Goal: Transaction & Acquisition: Purchase product/service

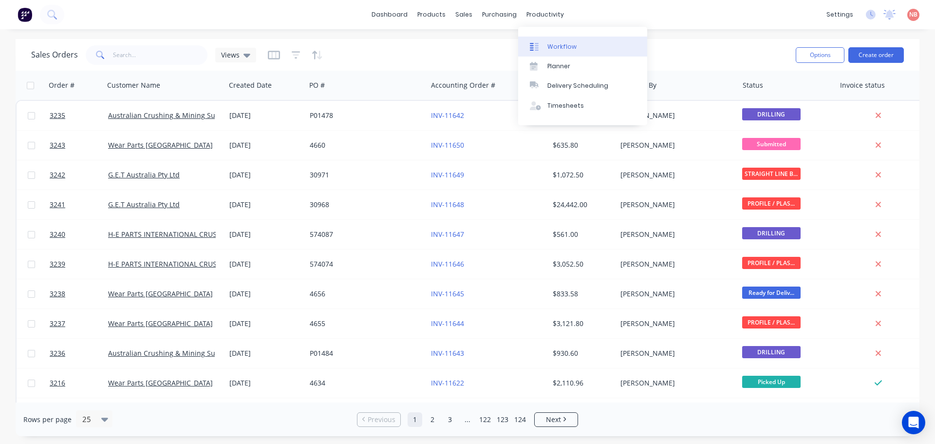
click at [544, 43] on link "Workflow" at bounding box center [582, 46] width 129 height 19
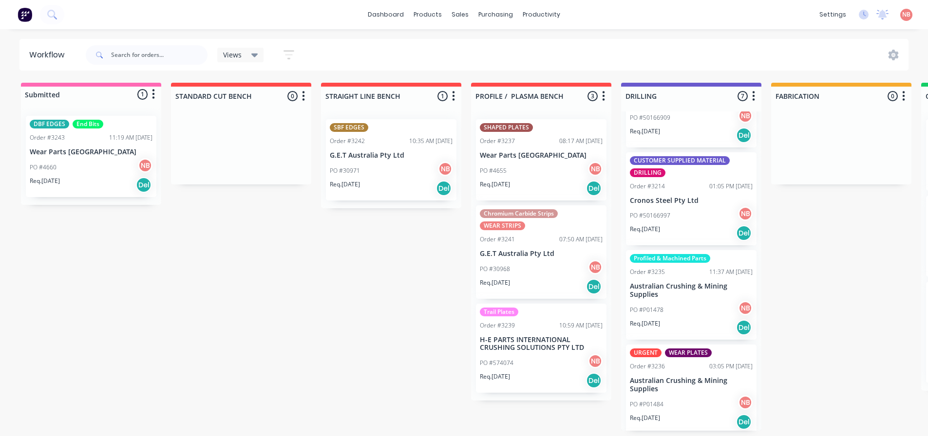
scroll to position [195, 0]
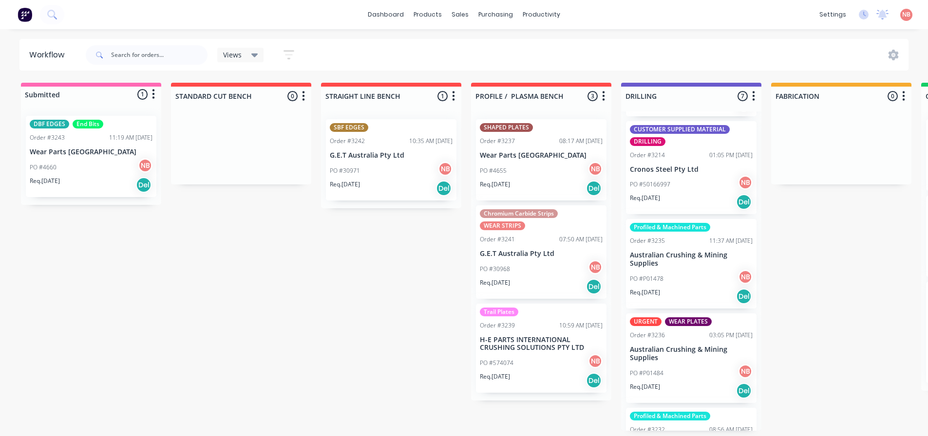
click at [712, 264] on p "Australian Crushing & Mining Supplies" at bounding box center [691, 259] width 123 height 17
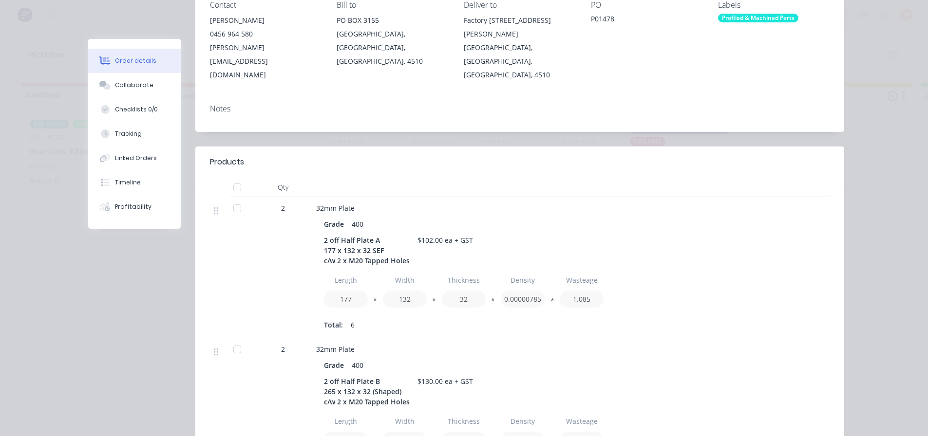
scroll to position [0, 0]
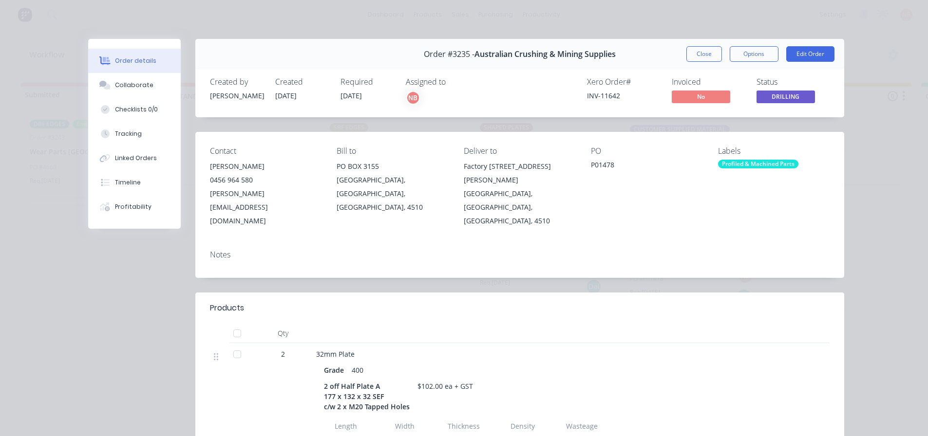
drag, startPoint x: 706, startPoint y: 50, endPoint x: 693, endPoint y: 93, distance: 44.2
click at [706, 50] on button "Close" at bounding box center [704, 54] width 36 height 16
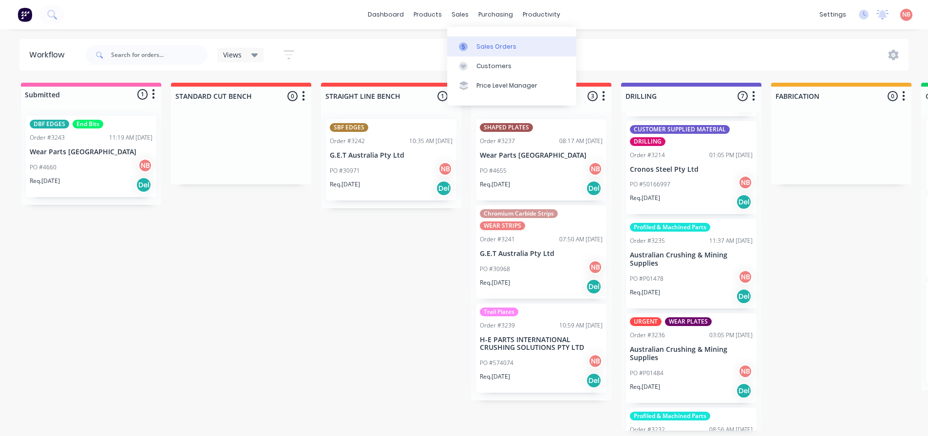
click at [470, 43] on div at bounding box center [466, 46] width 15 height 9
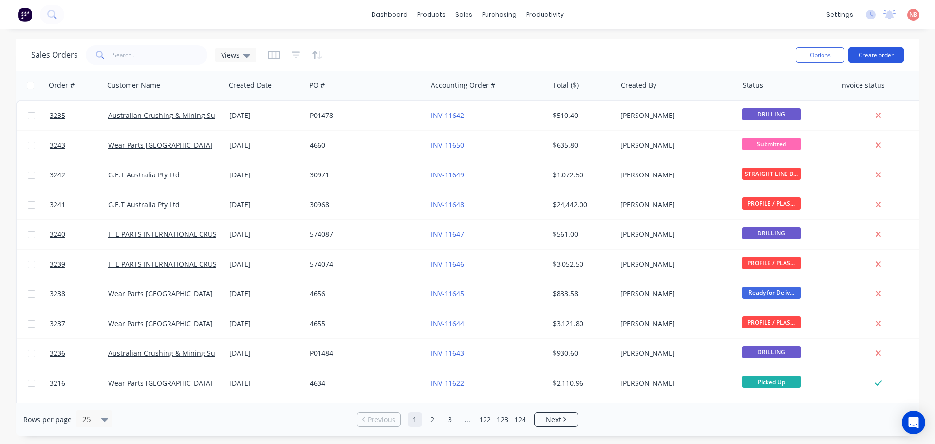
click at [879, 50] on button "Create order" at bounding box center [876, 55] width 56 height 16
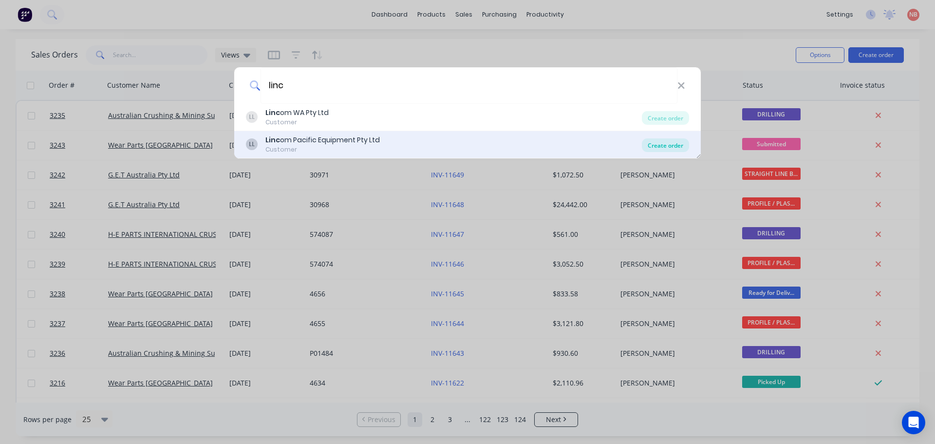
type input "linc"
click at [677, 146] on div "Create order" at bounding box center [665, 145] width 47 height 14
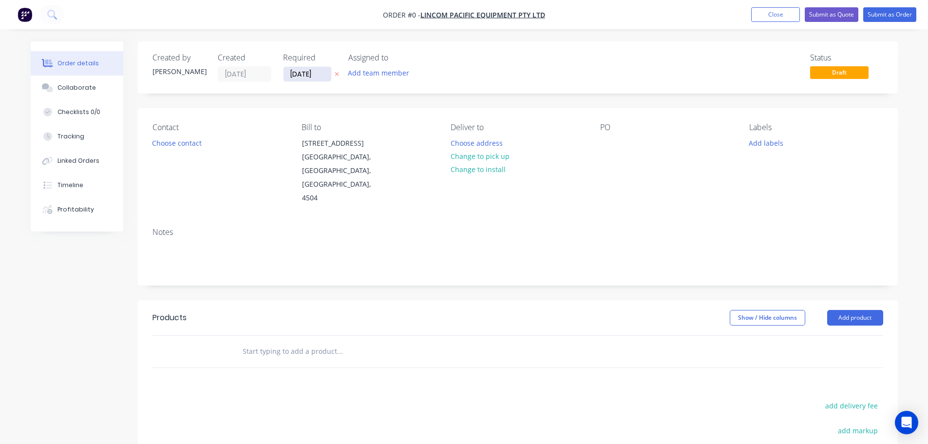
click at [301, 73] on input "02/09/25" at bounding box center [307, 74] width 48 height 15
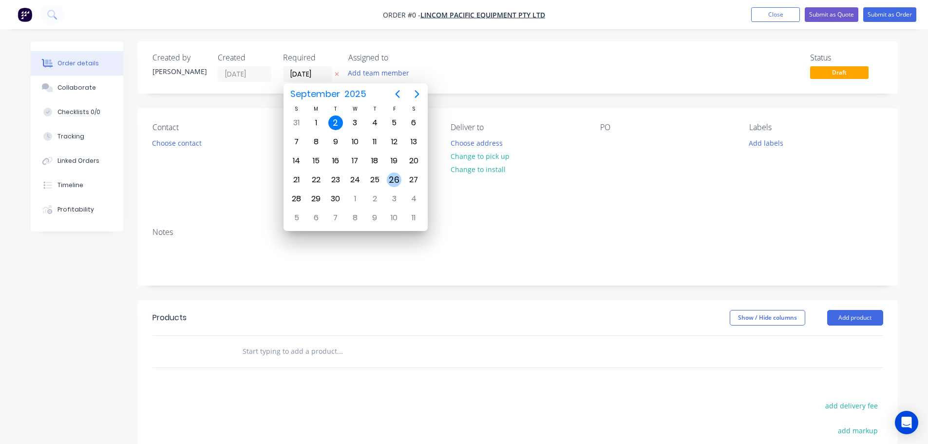
click at [400, 176] on div "26" at bounding box center [394, 179] width 15 height 15
type input "26/09/25"
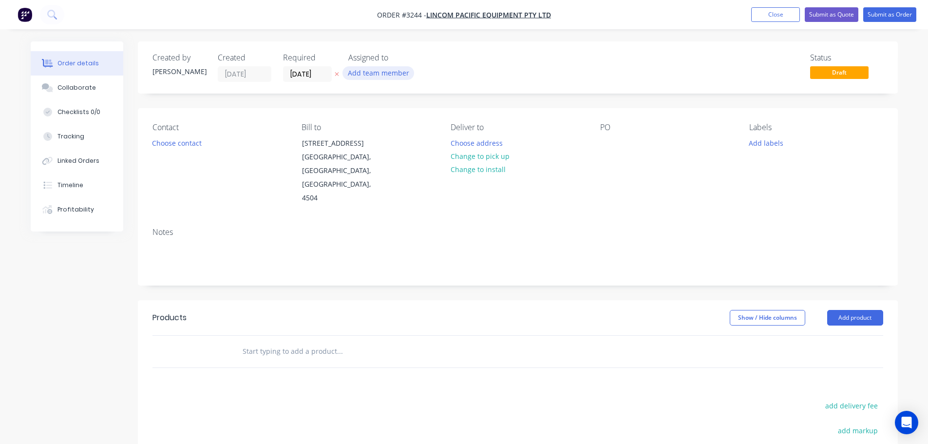
click at [376, 72] on button "Add team member" at bounding box center [378, 72] width 72 height 13
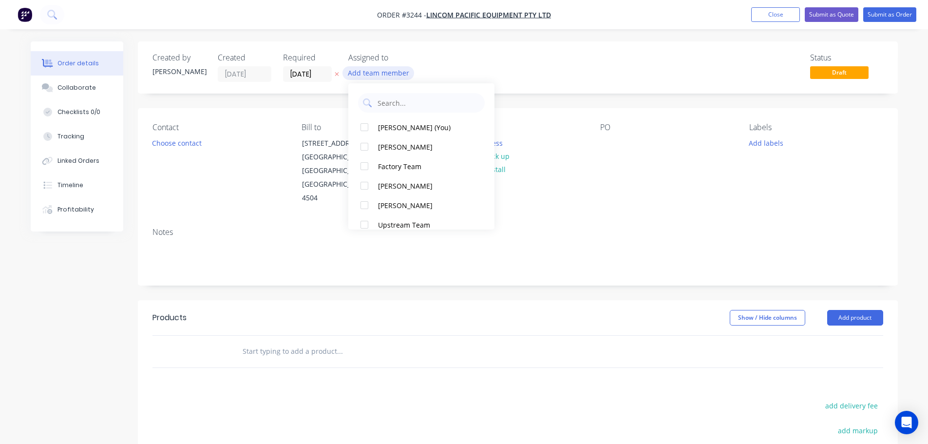
click at [398, 118] on button "Naomi Badrick (You)" at bounding box center [421, 126] width 146 height 19
click at [185, 150] on div "Contact Choose contact" at bounding box center [218, 164] width 133 height 82
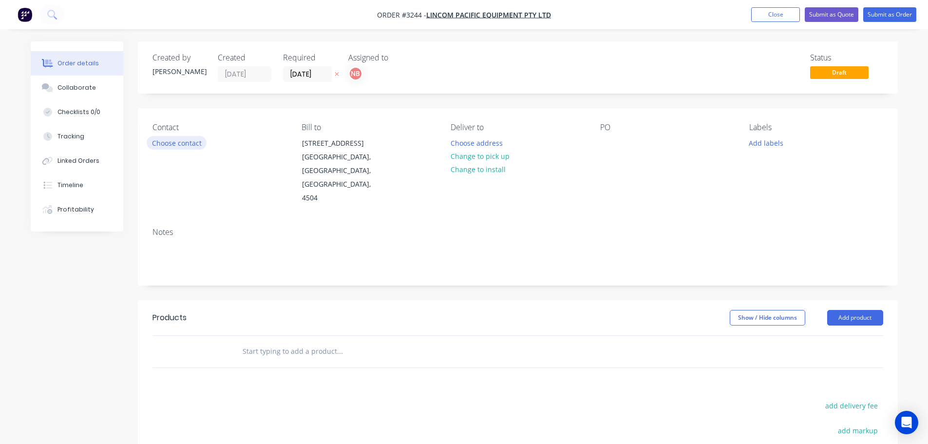
click at [179, 142] on button "Choose contact" at bounding box center [177, 142] width 60 height 13
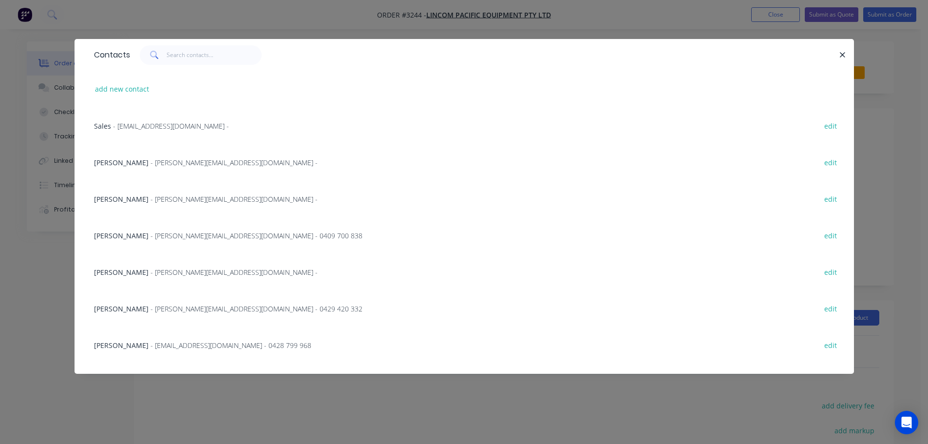
click at [150, 273] on span "- chrish@lincom.com.au -" at bounding box center [233, 271] width 167 height 9
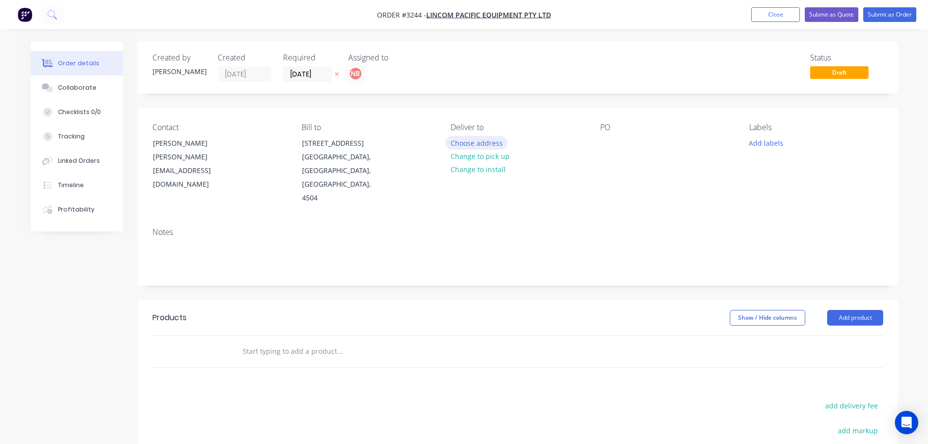
click at [474, 142] on button "Choose address" at bounding box center [476, 142] width 62 height 13
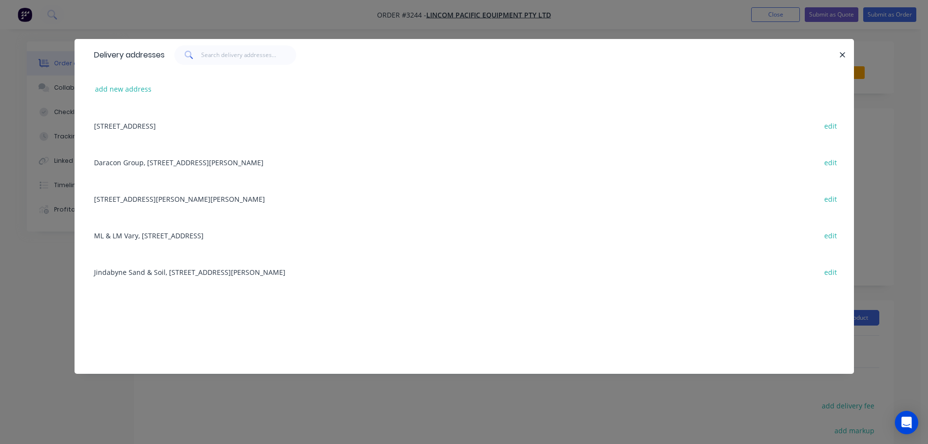
click at [178, 127] on div "92 Potassium St, Narangba, Queensland, Australia, 4504 edit" at bounding box center [464, 125] width 750 height 37
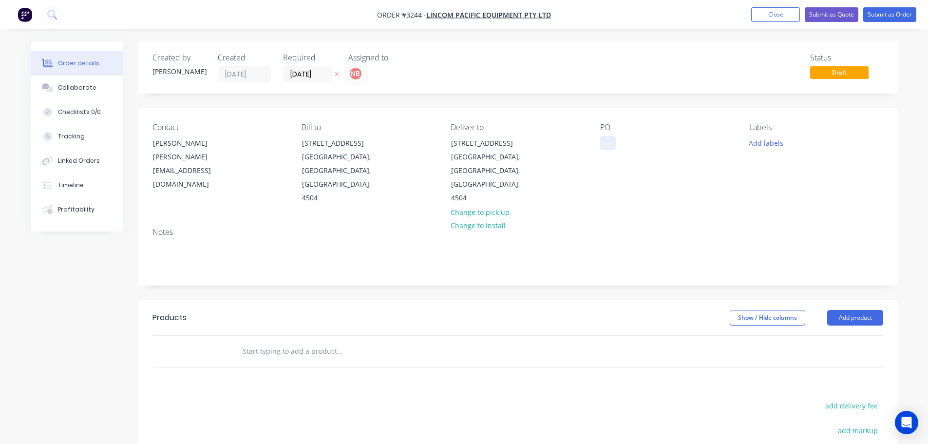
click at [609, 141] on div at bounding box center [608, 143] width 16 height 14
click at [758, 145] on button "Add labels" at bounding box center [766, 142] width 45 height 13
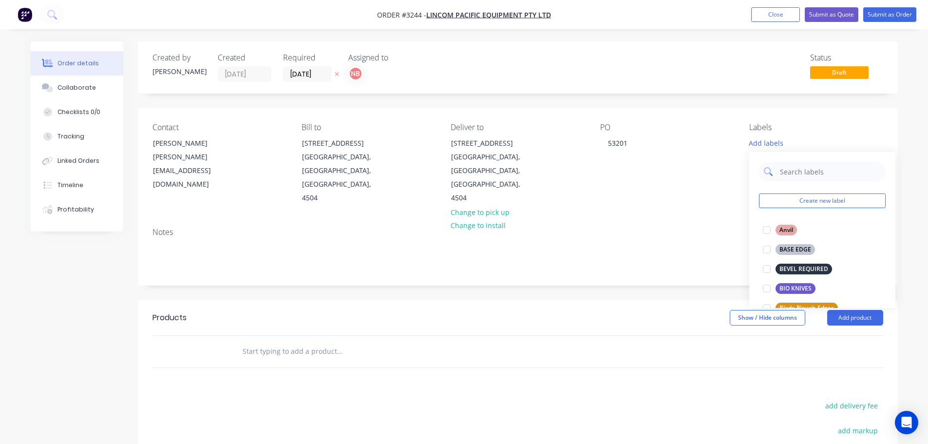
click at [800, 168] on input "text" at bounding box center [830, 171] width 102 height 19
click at [803, 287] on div "WEAR PLATES" at bounding box center [798, 288] width 47 height 11
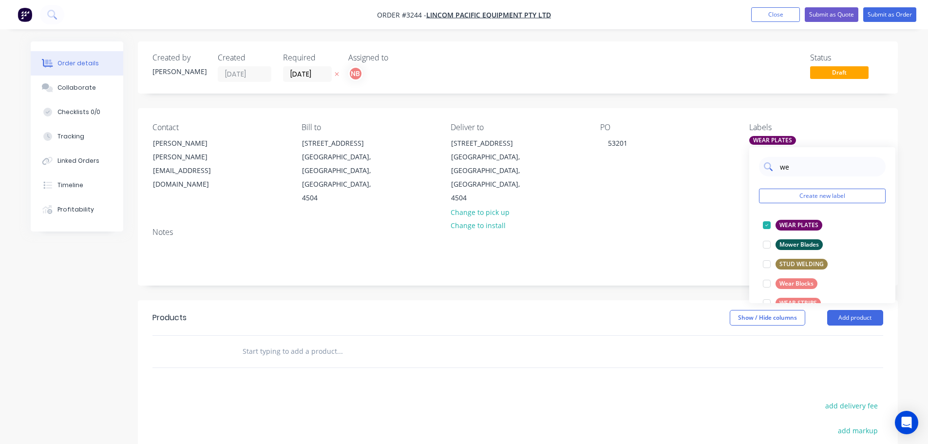
click at [806, 163] on input "we" at bounding box center [830, 166] width 102 height 19
type input "lin"
click at [798, 283] on div "LINER PLATES" at bounding box center [798, 283] width 47 height 11
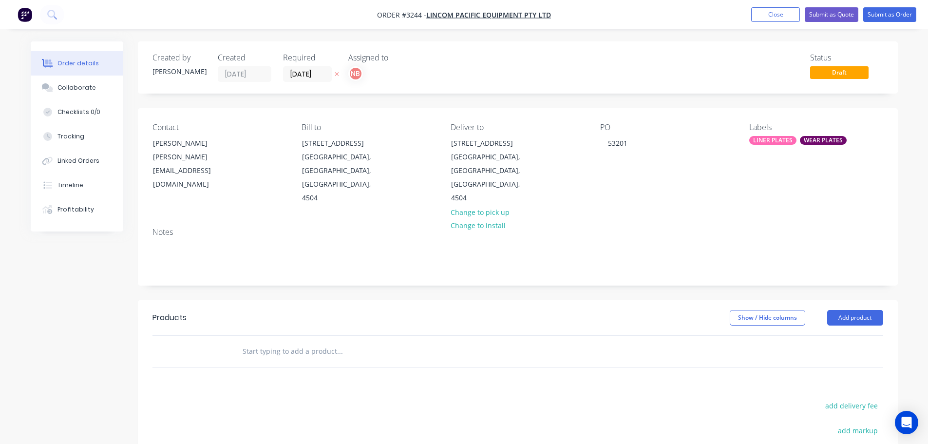
click at [624, 259] on div "Created by Naomi Created 02/09/25 Required 26/09/25 Assigned to NB Status Draft…" at bounding box center [518, 321] width 760 height 560
click at [840, 310] on button "Add product" at bounding box center [855, 318] width 56 height 16
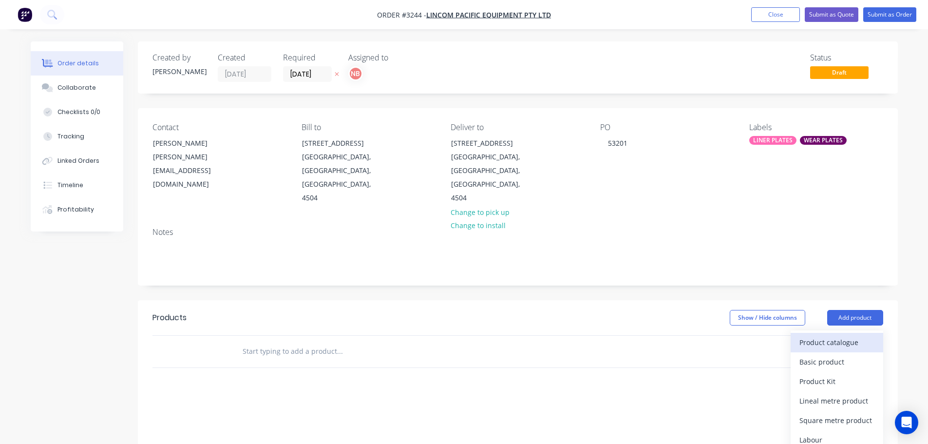
click at [830, 335] on div "Product catalogue" at bounding box center [836, 342] width 75 height 14
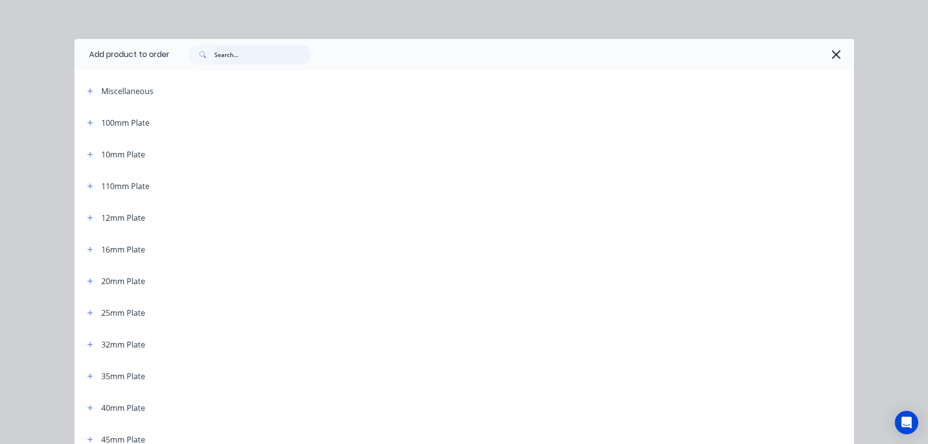
click at [289, 56] on input "text" at bounding box center [262, 54] width 96 height 19
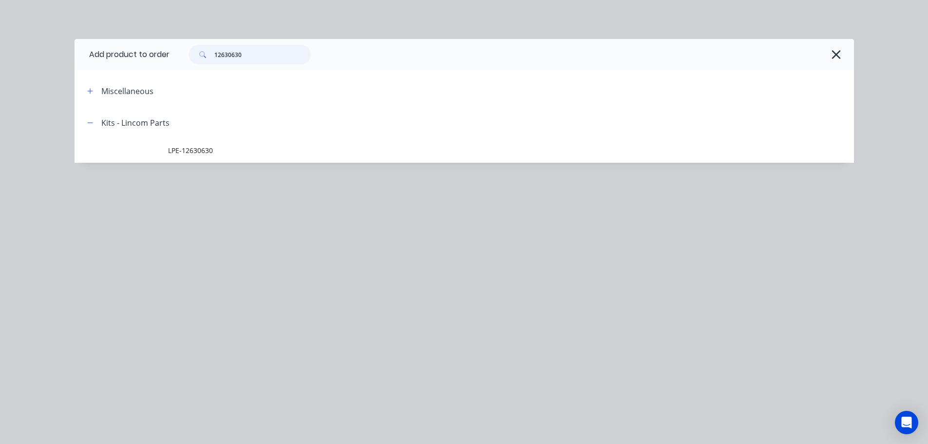
click at [256, 54] on input "12630630" at bounding box center [262, 54] width 96 height 19
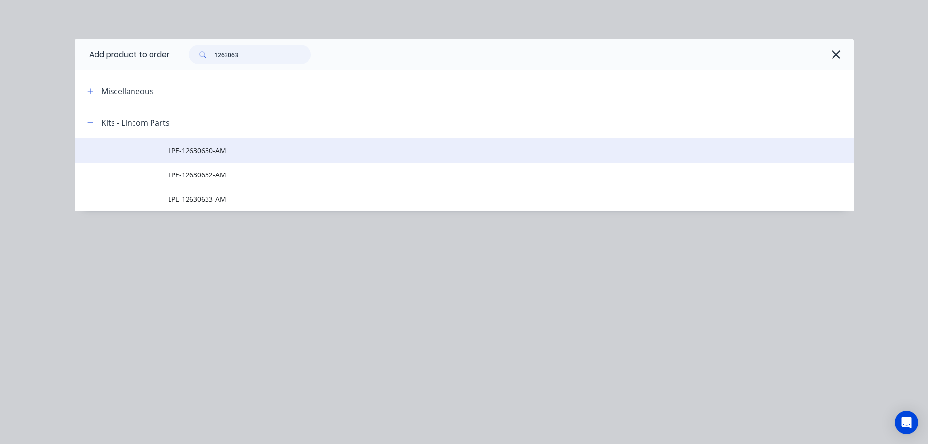
type input "1263063"
click at [197, 154] on span "LPE-12630630-AM" at bounding box center [442, 150] width 548 height 10
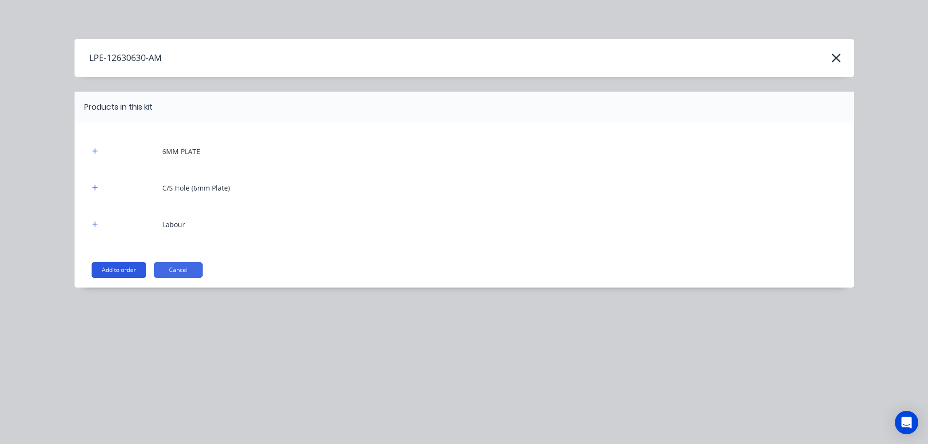
click at [135, 268] on button "Add to order" at bounding box center [119, 270] width 55 height 16
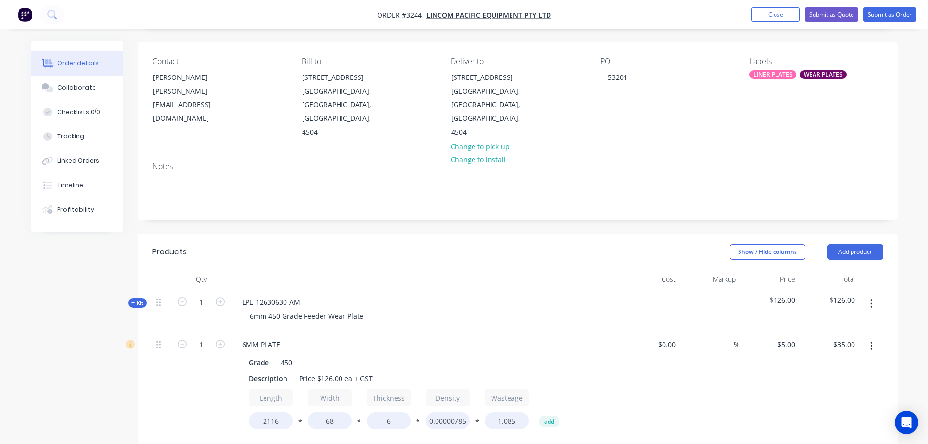
scroll to position [49, 0]
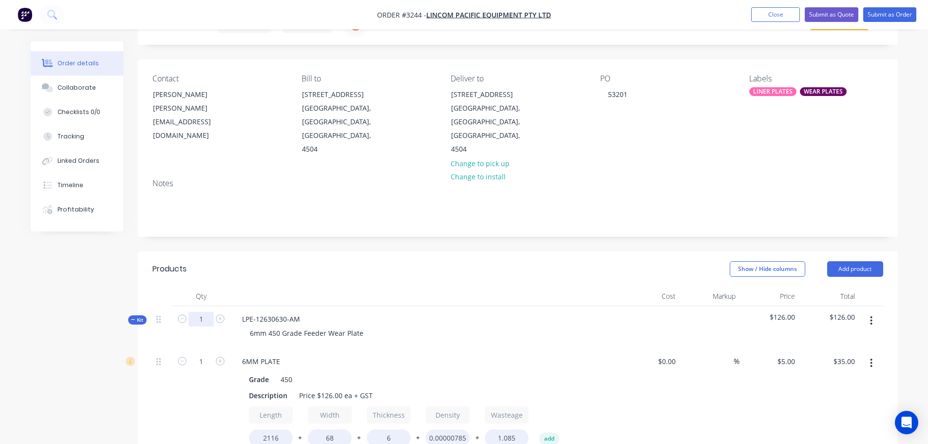
click at [195, 312] on input "1" at bounding box center [200, 319] width 25 height 15
type input "2"
type input "$70.00"
type input "8"
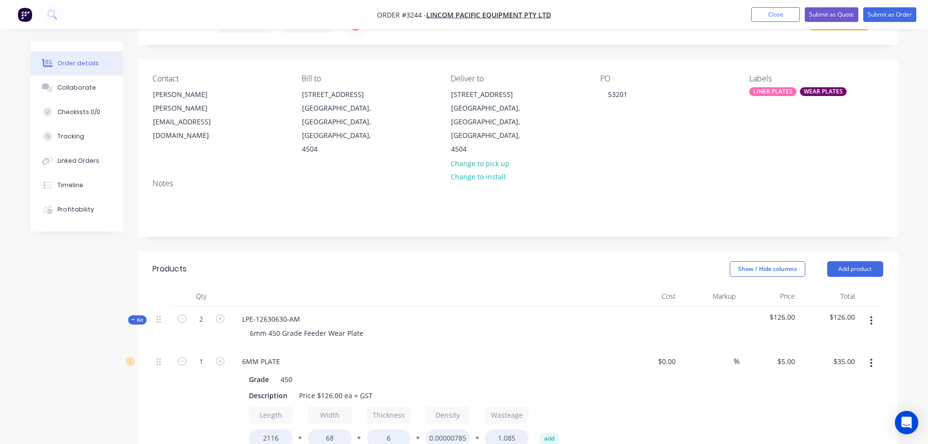
type input "$128.00"
type input "2"
type input "$54.00"
click at [334, 206] on div "Notes" at bounding box center [518, 203] width 760 height 65
click at [863, 261] on button "Add product" at bounding box center [855, 269] width 56 height 16
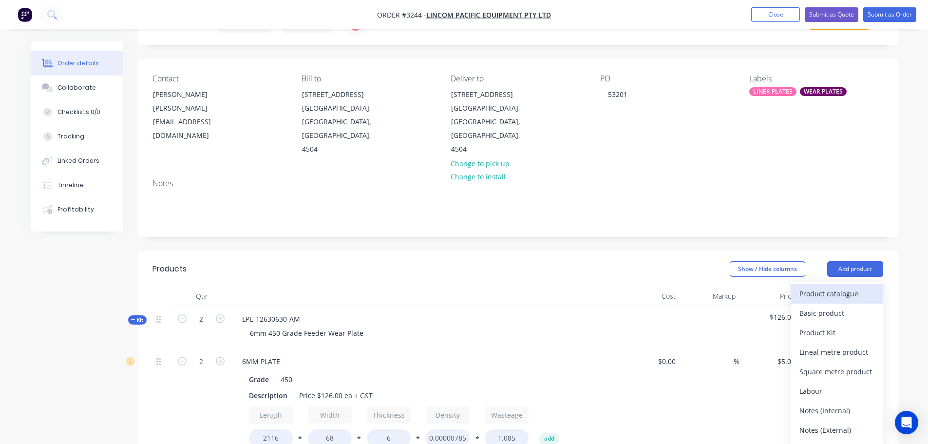
click at [842, 286] on div "Product catalogue" at bounding box center [836, 293] width 75 height 14
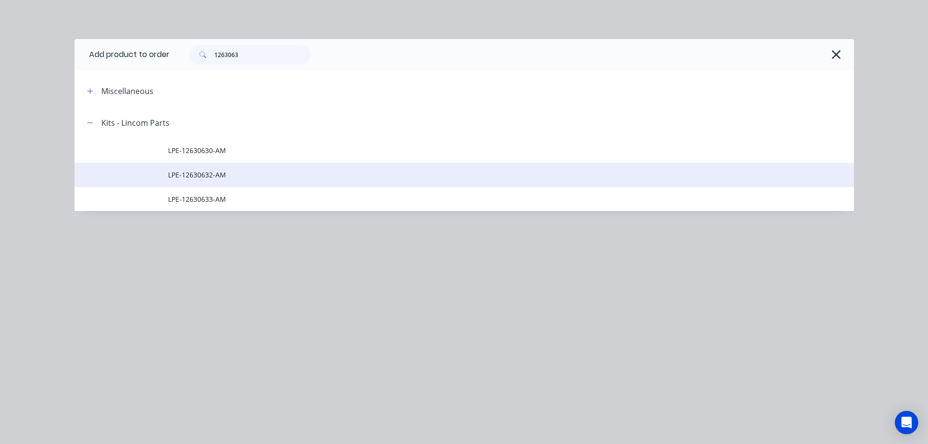
click at [223, 176] on span "LPE-12630632-AM" at bounding box center [442, 174] width 548 height 10
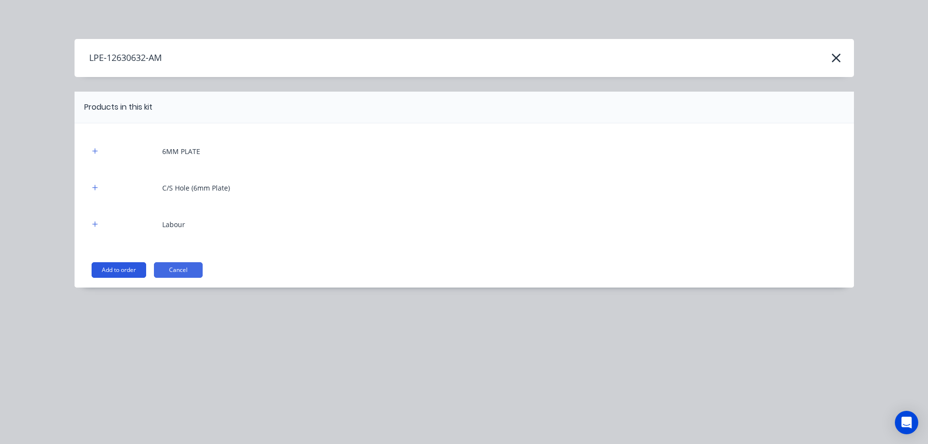
click at [131, 275] on button "Add to order" at bounding box center [119, 270] width 55 height 16
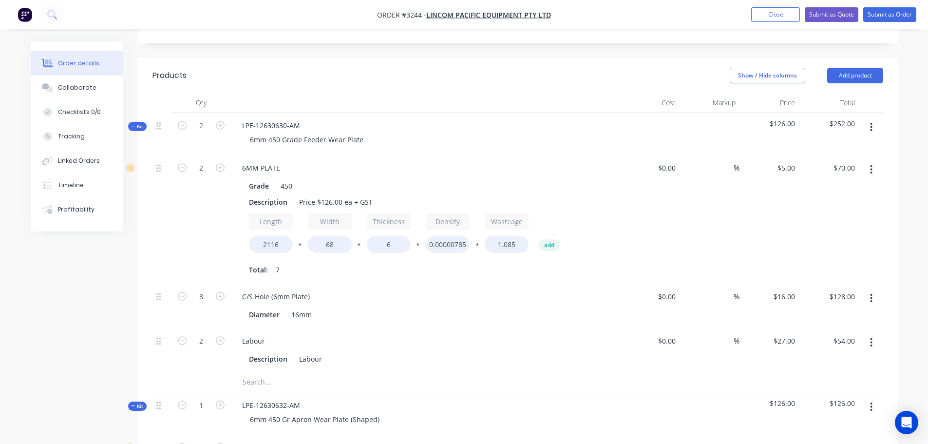
scroll to position [243, 0]
click at [848, 66] on button "Add product" at bounding box center [855, 74] width 56 height 16
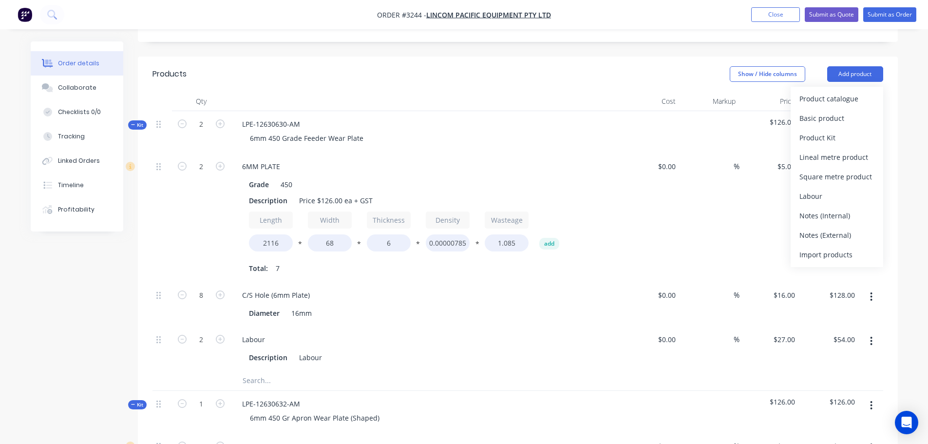
click at [831, 92] on div "Product catalogue" at bounding box center [836, 99] width 75 height 14
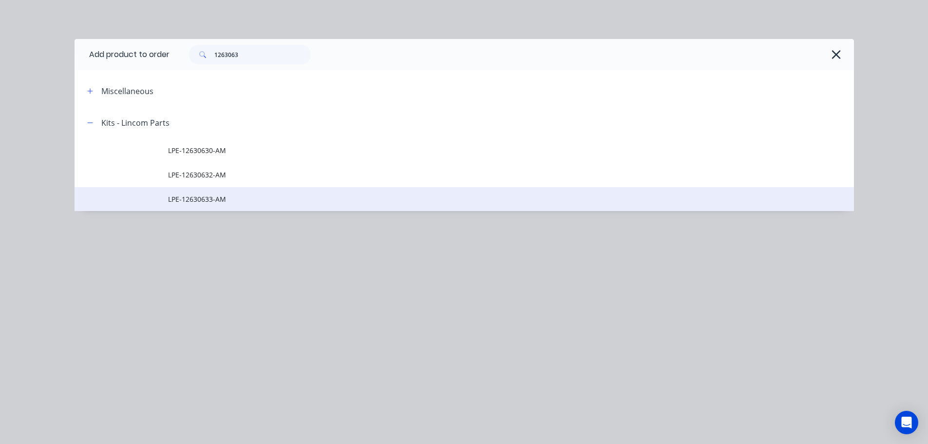
click at [202, 199] on span "LPE-12630633-AM" at bounding box center [442, 199] width 548 height 10
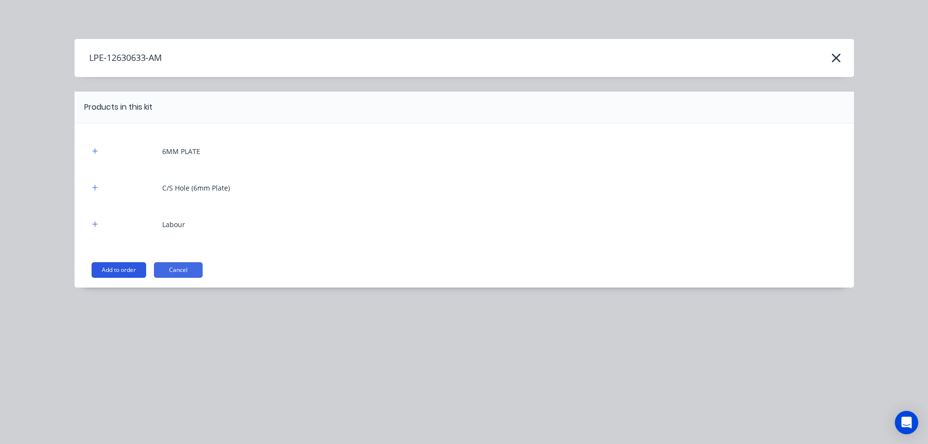
click at [125, 266] on button "Add to order" at bounding box center [119, 270] width 55 height 16
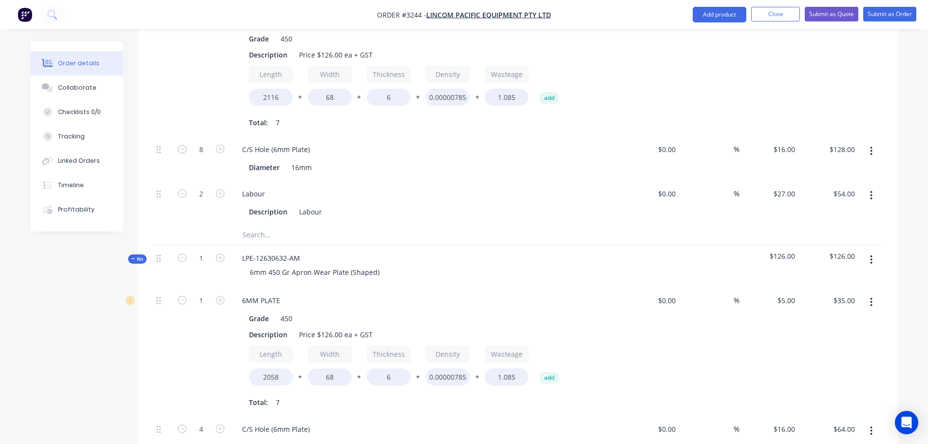
scroll to position [390, 0]
click at [725, 18] on button "Add product" at bounding box center [719, 15] width 54 height 16
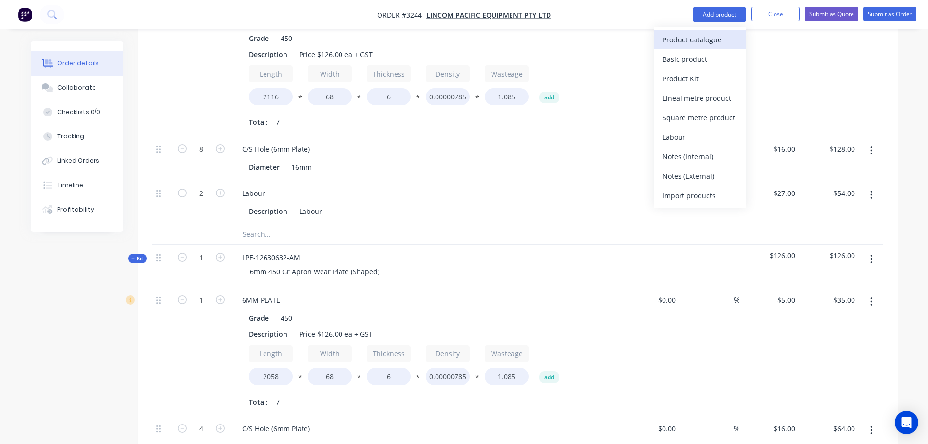
click at [715, 41] on div "Product catalogue" at bounding box center [699, 40] width 75 height 14
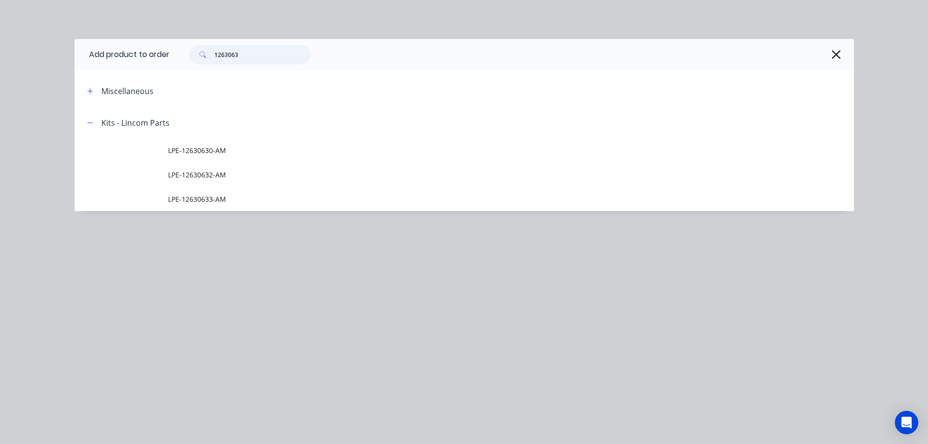
drag, startPoint x: 262, startPoint y: 54, endPoint x: 148, endPoint y: 67, distance: 114.2
click at [148, 67] on header "Add product to order 1263063" at bounding box center [464, 54] width 779 height 31
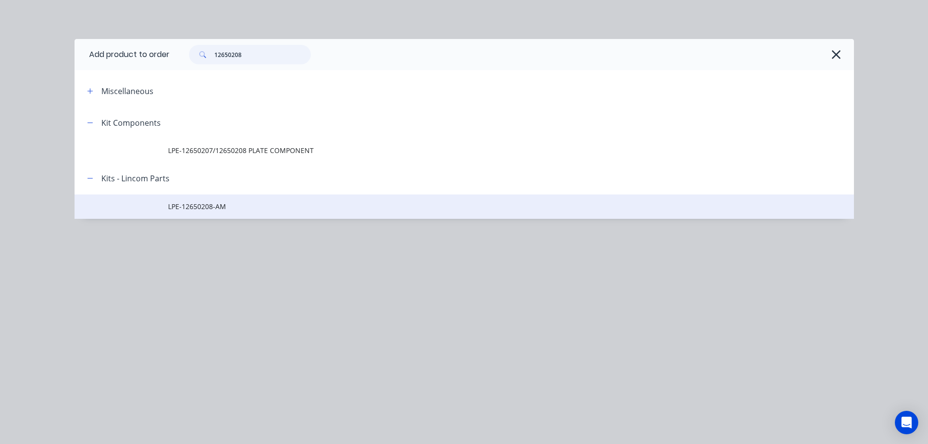
type input "12650208"
click at [207, 209] on span "LPE-12650208-AM" at bounding box center [442, 206] width 548 height 10
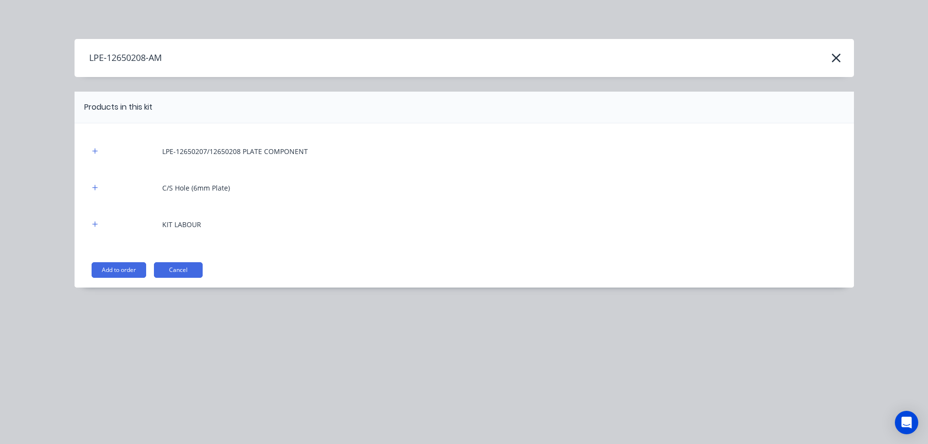
drag, startPoint x: 127, startPoint y: 263, endPoint x: 152, endPoint y: 265, distance: 24.9
click at [127, 264] on button "Add to order" at bounding box center [119, 270] width 55 height 16
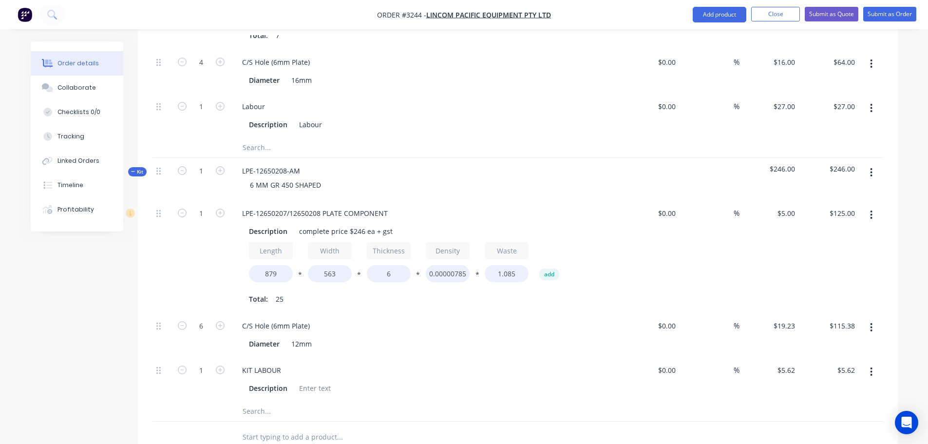
scroll to position [1023, 0]
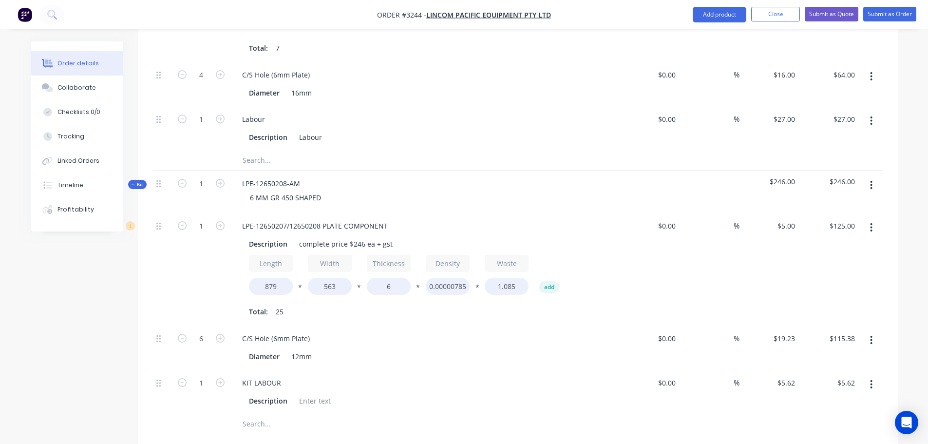
click at [705, 5] on nav "Order #3244 - Lincom Pacific Equipment Pty Ltd Add product Close Submit as Quot…" at bounding box center [464, 14] width 928 height 29
drag, startPoint x: 705, startPoint y: 9, endPoint x: 700, endPoint y: 24, distance: 15.9
click at [704, 9] on button "Add product" at bounding box center [719, 15] width 54 height 16
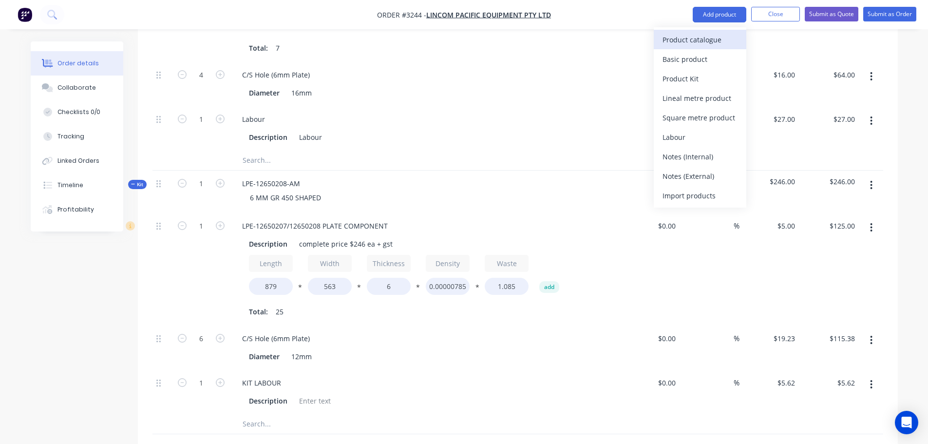
click at [692, 38] on div "Product catalogue" at bounding box center [699, 40] width 75 height 14
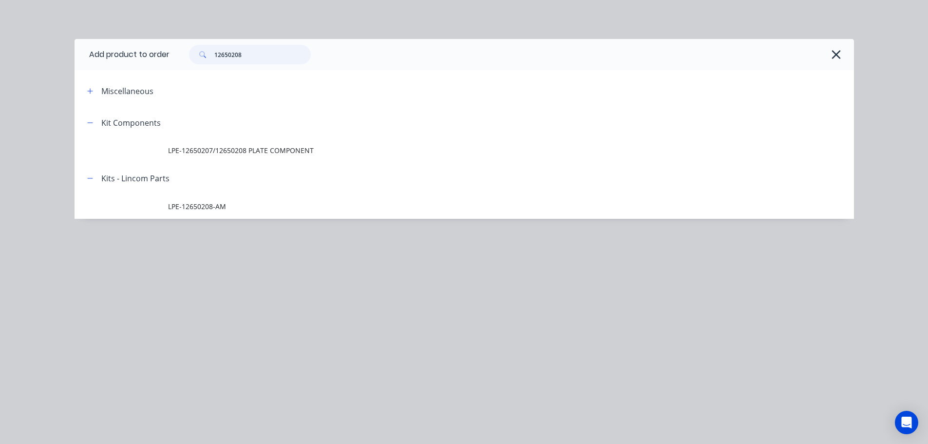
click at [281, 57] on input "12650208" at bounding box center [262, 54] width 96 height 19
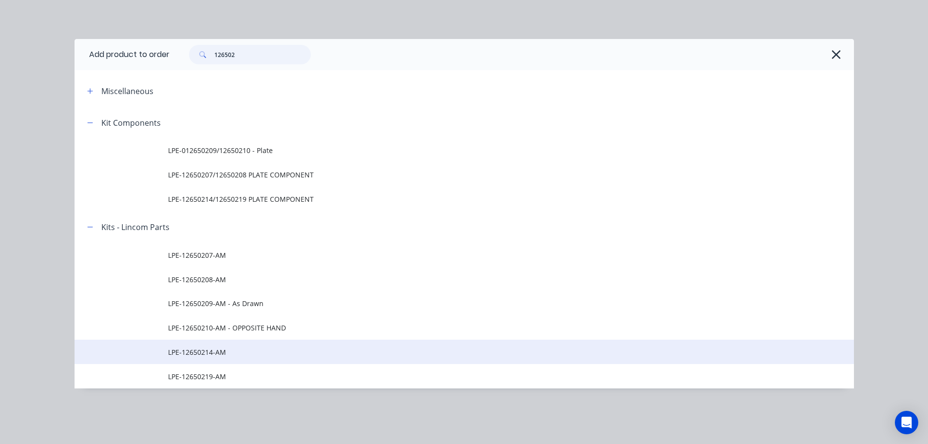
type input "126502"
click at [213, 350] on span "LPE-12650214-AM" at bounding box center [442, 352] width 548 height 10
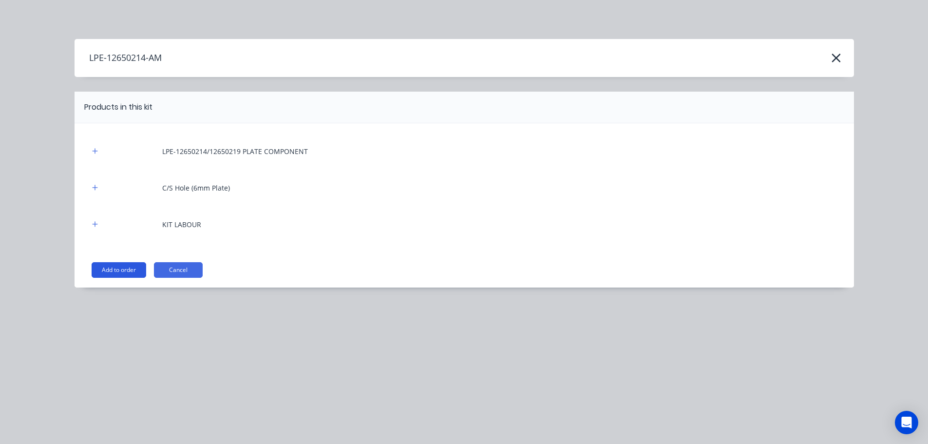
click at [126, 271] on button "Add to order" at bounding box center [119, 270] width 55 height 16
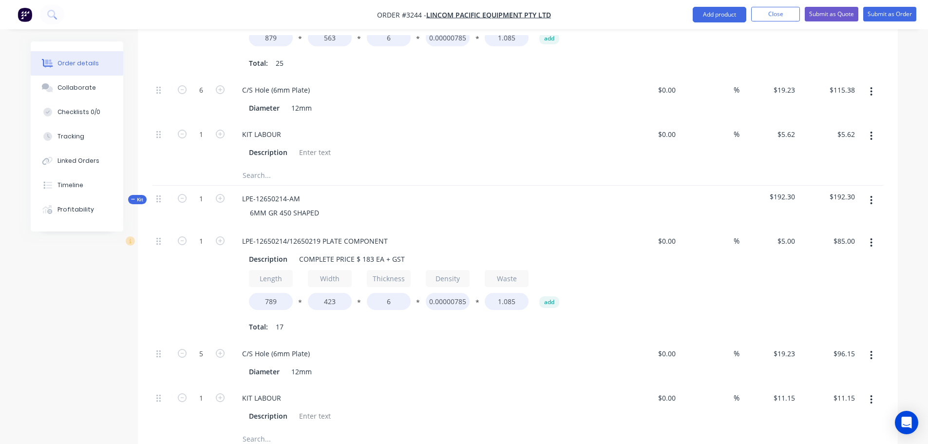
scroll to position [1364, 0]
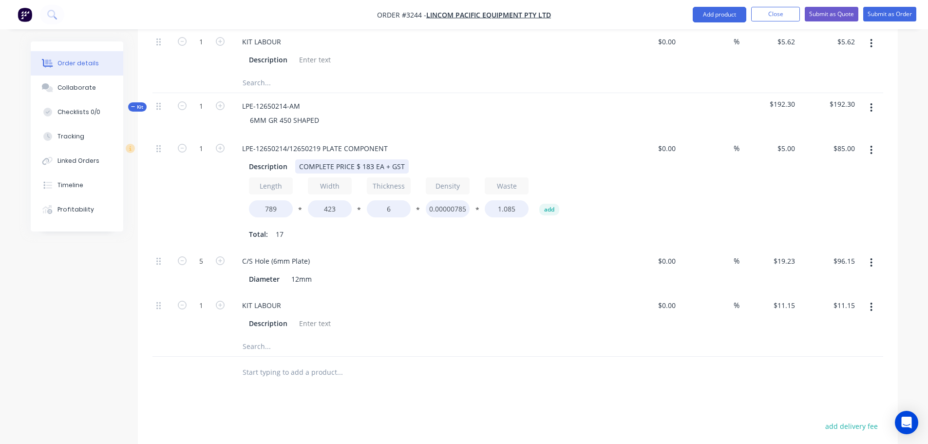
click at [370, 159] on div "COMPLETE PRICE $ 183 EA + GST" at bounding box center [351, 166] width 113 height 14
click at [443, 272] on div "Diameter 12mm" at bounding box center [423, 279] width 356 height 14
click at [795, 298] on input "11.15" at bounding box center [785, 305] width 26 height 14
type input "$4.85"
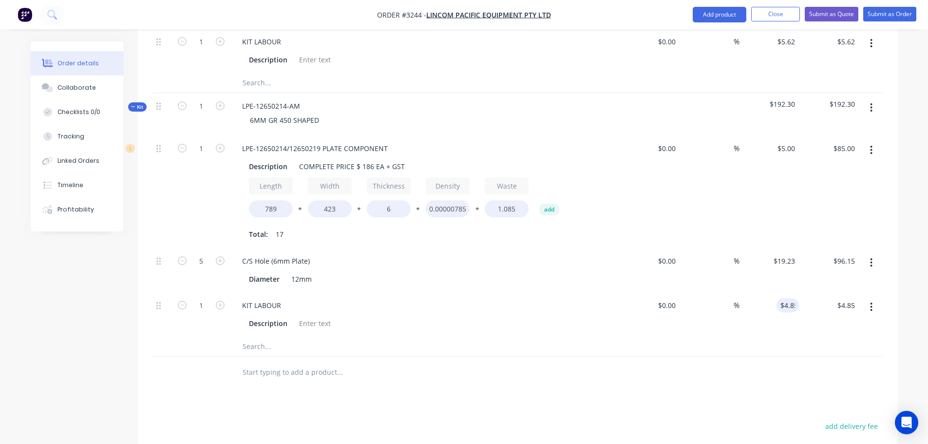
click at [766, 336] on div at bounding box center [517, 346] width 730 height 20
click at [706, 9] on button "Add product" at bounding box center [719, 15] width 54 height 16
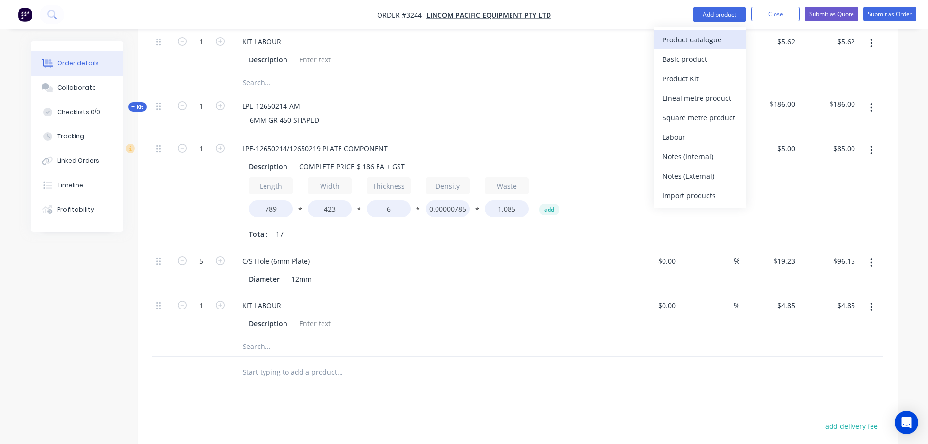
click at [688, 36] on div "Product catalogue" at bounding box center [699, 40] width 75 height 14
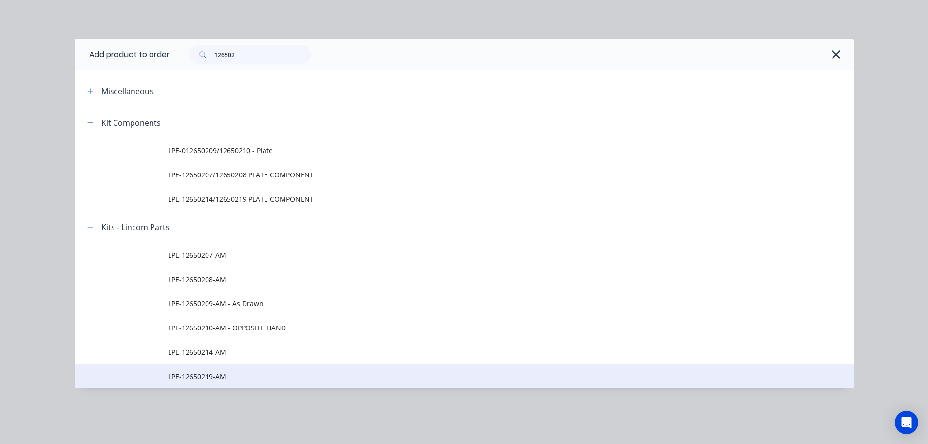
click at [176, 376] on span "LPE-12650219-AM" at bounding box center [442, 376] width 548 height 10
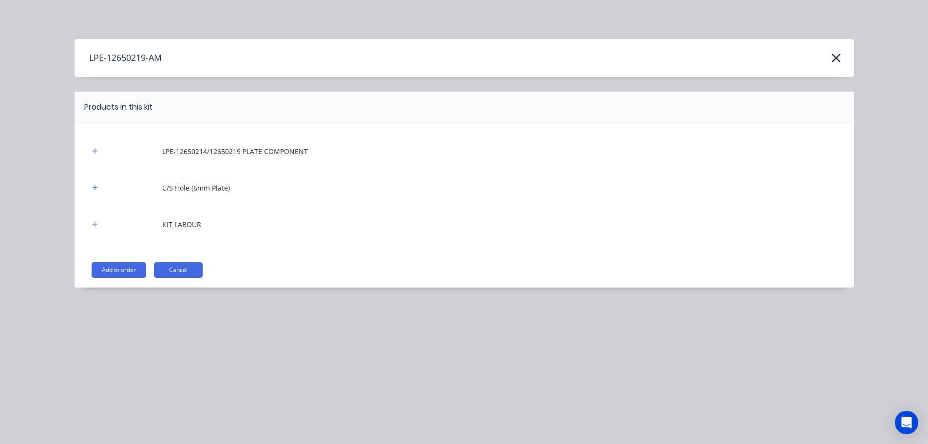
click at [135, 278] on div "LPE-12650214/12650219 PLATE COMPONENT C/S Hole (6mm Plate) KIT LABOUR Add to or…" at bounding box center [464, 205] width 779 height 164
click at [135, 273] on button "Add to order" at bounding box center [119, 270] width 55 height 16
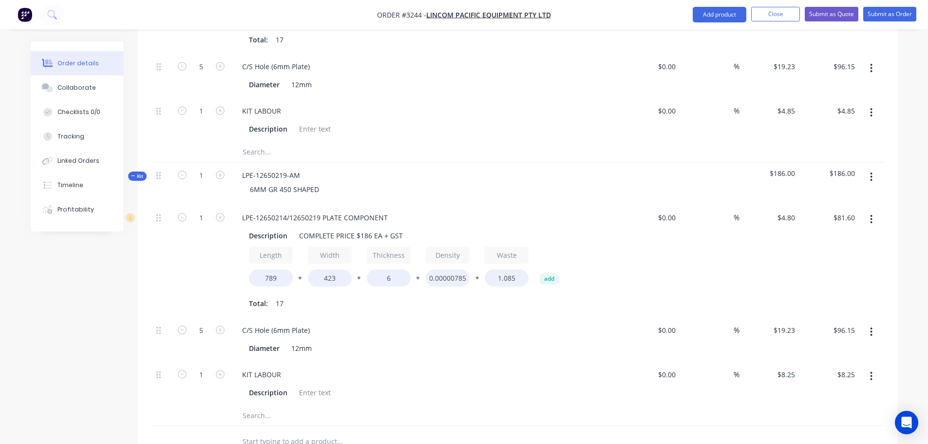
scroll to position [1558, 0]
click at [702, 8] on button "Add product" at bounding box center [719, 15] width 54 height 16
click at [695, 35] on div "Product catalogue" at bounding box center [699, 40] width 75 height 14
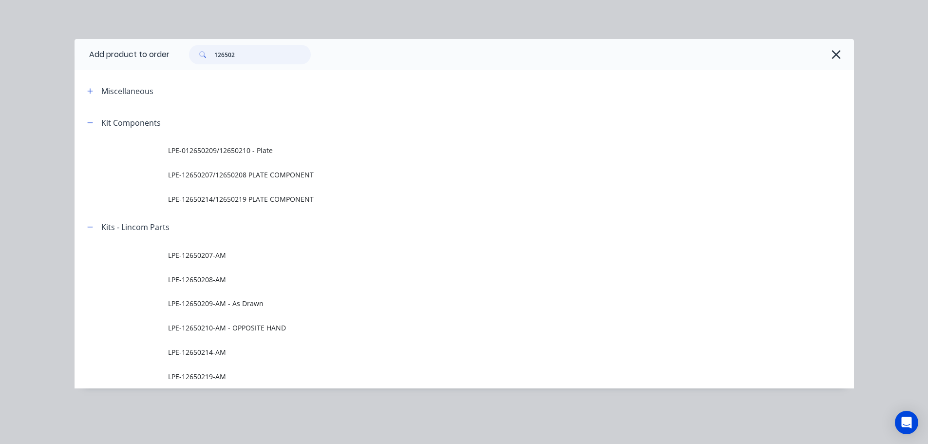
drag, startPoint x: 274, startPoint y: 53, endPoint x: 105, endPoint y: 69, distance: 170.3
click at [106, 67] on header "Add product to order 126502" at bounding box center [464, 54] width 779 height 31
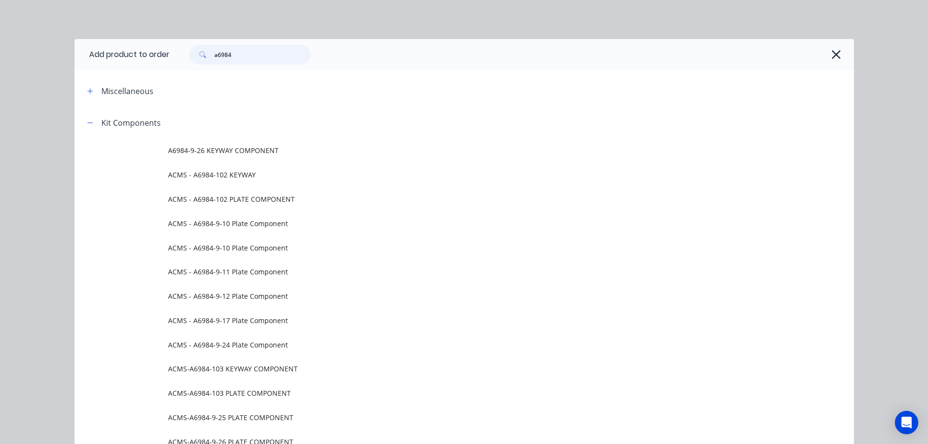
type input "a6984"
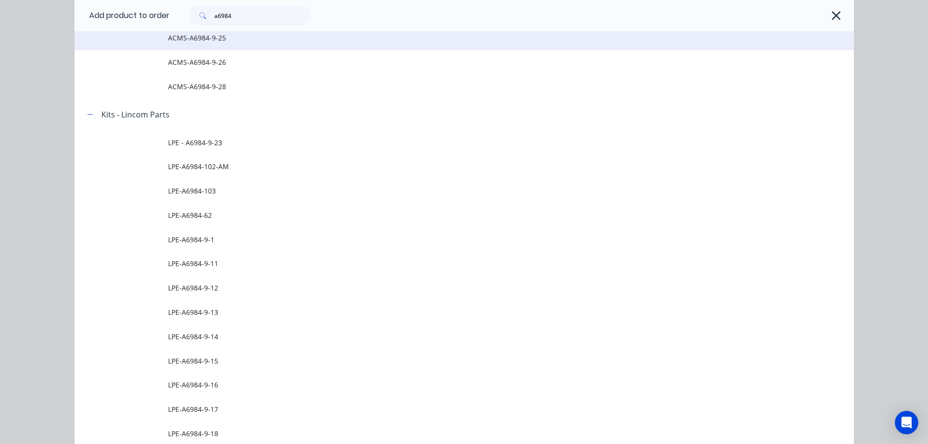
scroll to position [1217, 0]
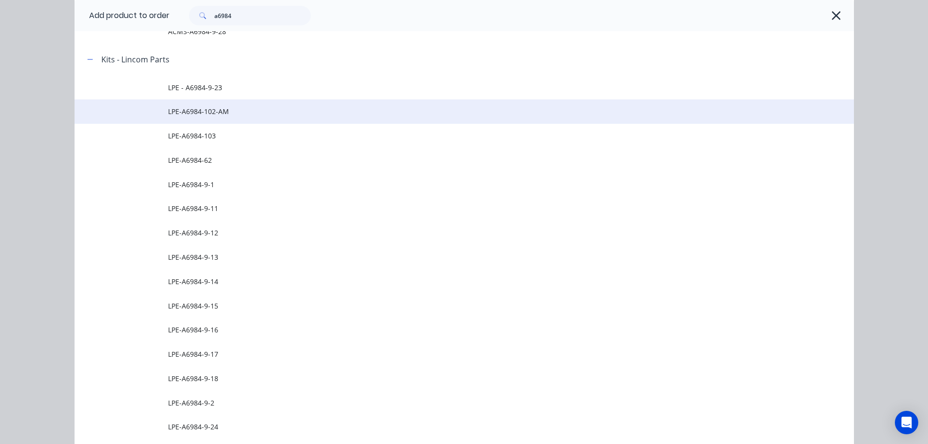
click at [215, 107] on span "LPE-A6984-102-AM" at bounding box center [442, 111] width 548 height 10
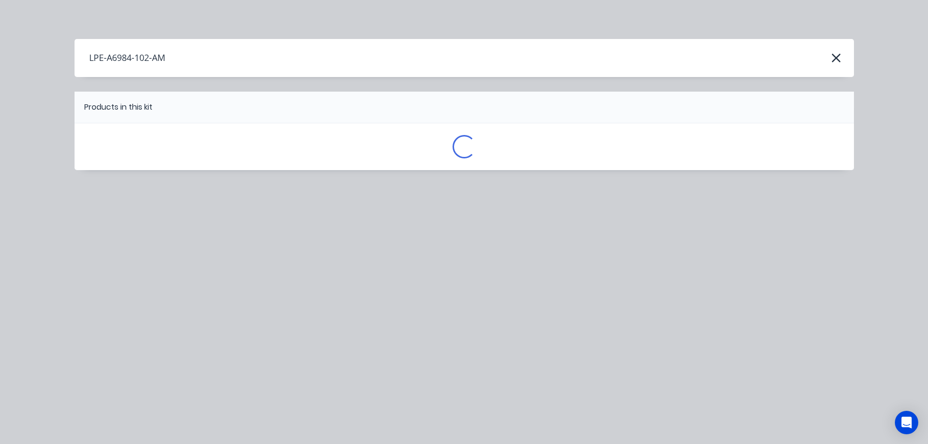
scroll to position [0, 0]
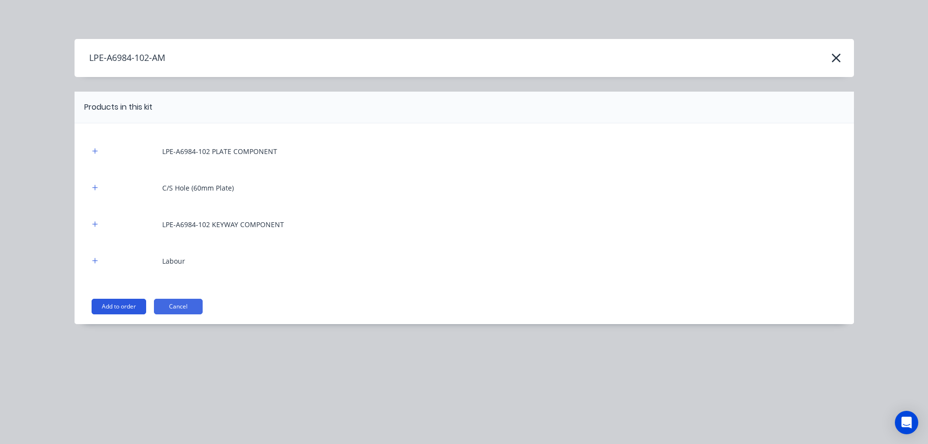
click at [116, 300] on button "Add to order" at bounding box center [119, 307] width 55 height 16
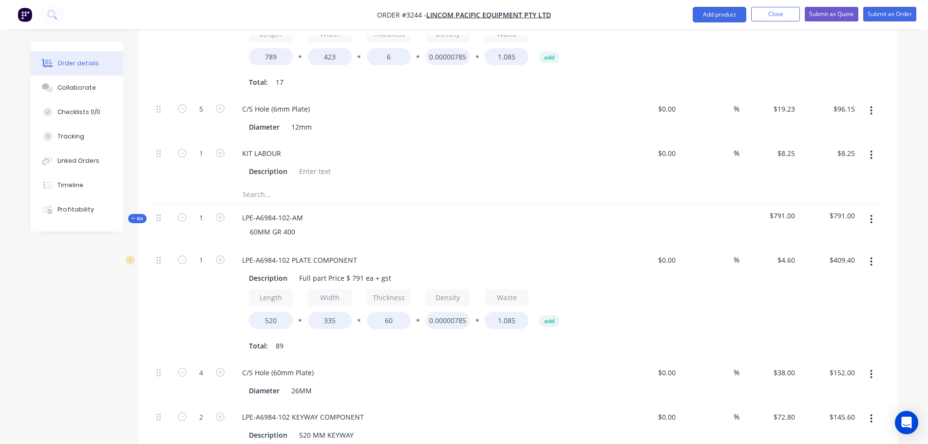
scroll to position [1802, 0]
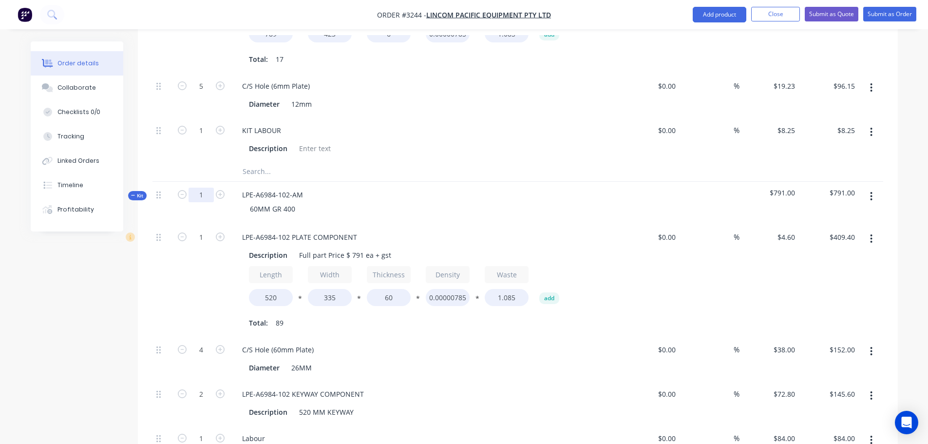
type input "2"
type input "$818.80"
type input "8"
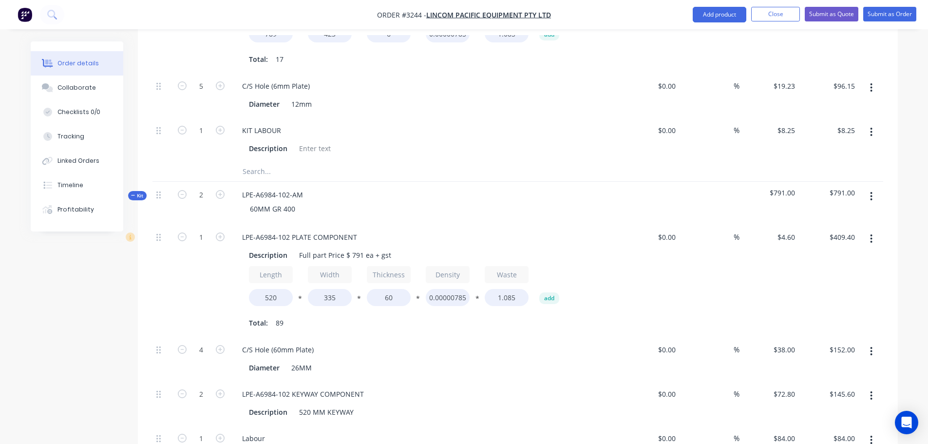
type input "$304.00"
type input "4"
type input "$291.20"
type input "2"
type input "$168.00"
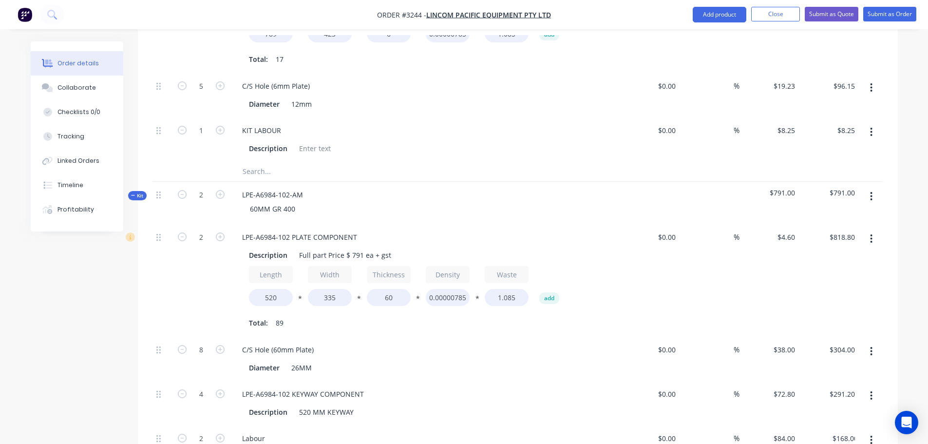
click at [450, 202] on div "60MM GR 400" at bounding box center [425, 209] width 382 height 14
click at [726, 19] on button "Add product" at bounding box center [719, 15] width 54 height 16
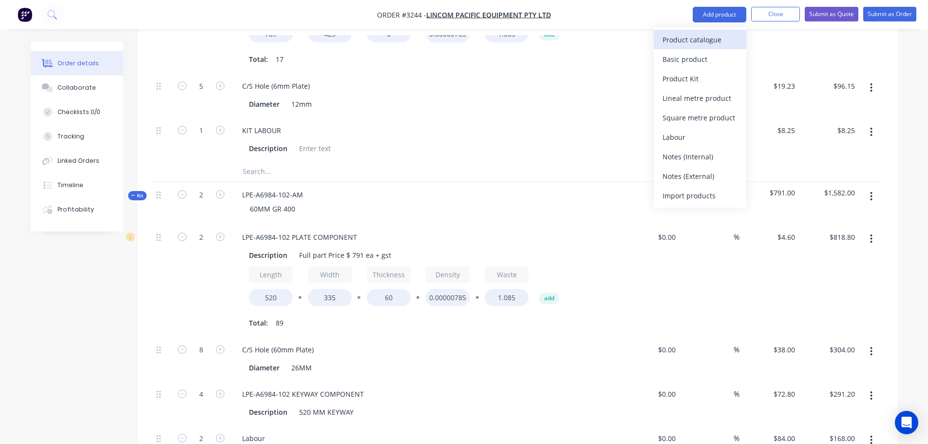
click at [716, 37] on div "Product catalogue" at bounding box center [699, 40] width 75 height 14
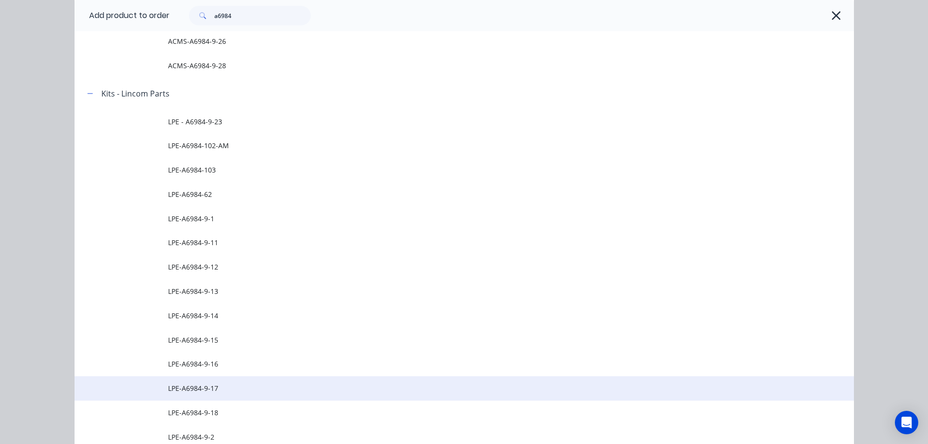
scroll to position [1169, 0]
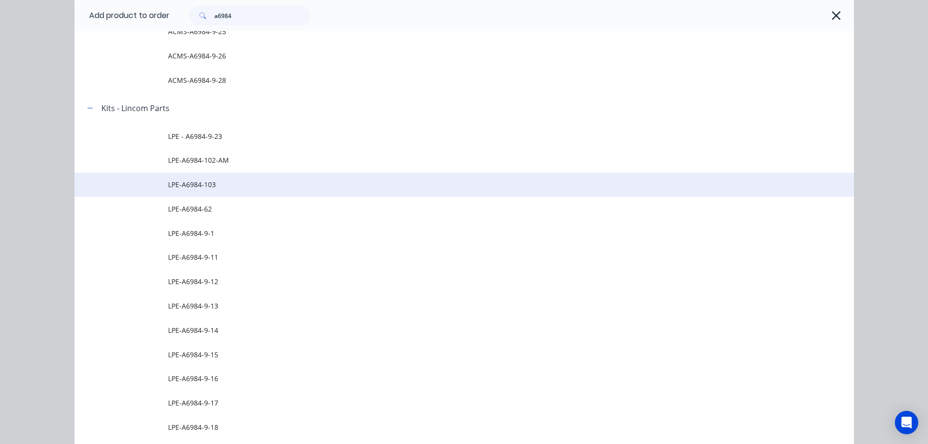
click at [212, 184] on span "LPE-A6984-103" at bounding box center [442, 184] width 548 height 10
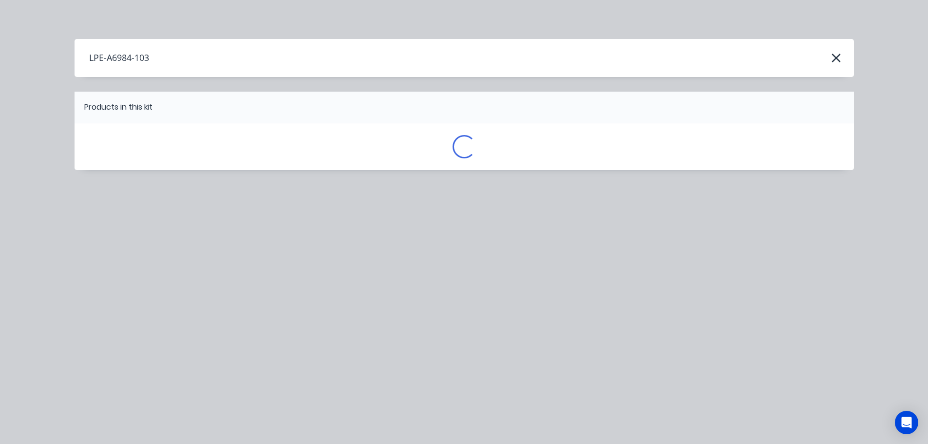
scroll to position [0, 0]
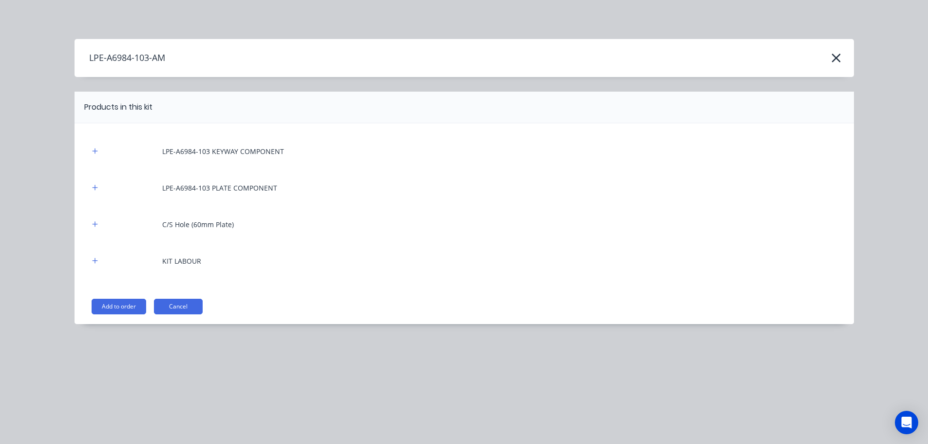
drag, startPoint x: 120, startPoint y: 307, endPoint x: 311, endPoint y: 286, distance: 192.6
click at [122, 309] on button "Add to order" at bounding box center [119, 307] width 55 height 16
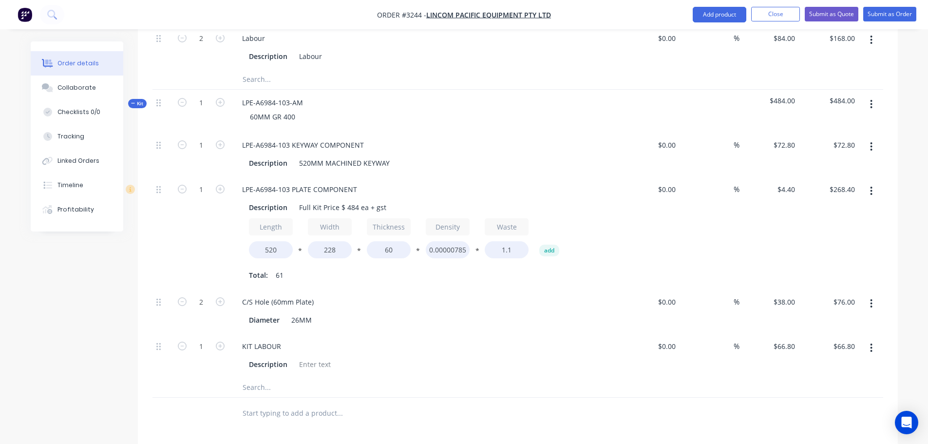
scroll to position [2240, 0]
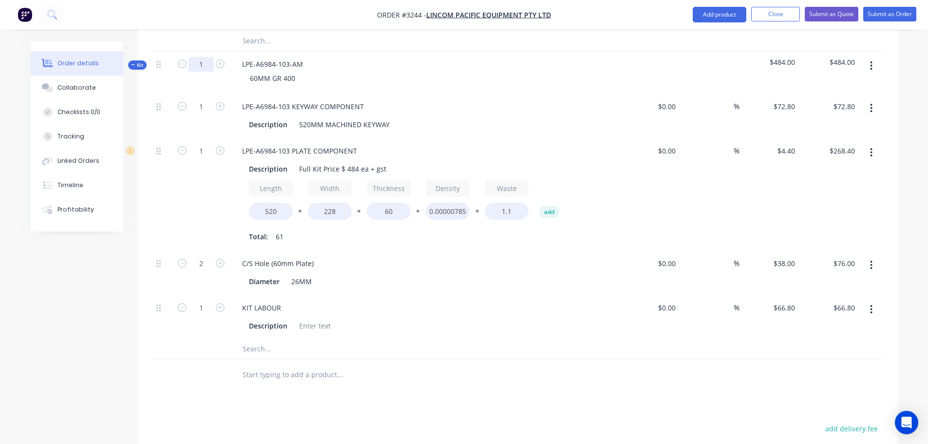
type input "2"
type input "$145.60"
type input "2"
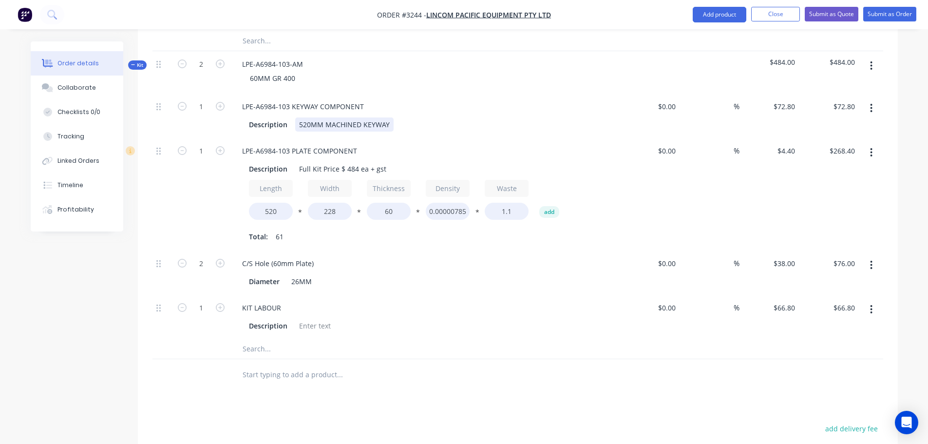
type input "$536.80"
type input "4"
type input "$152.00"
type input "2"
type input "$133.60"
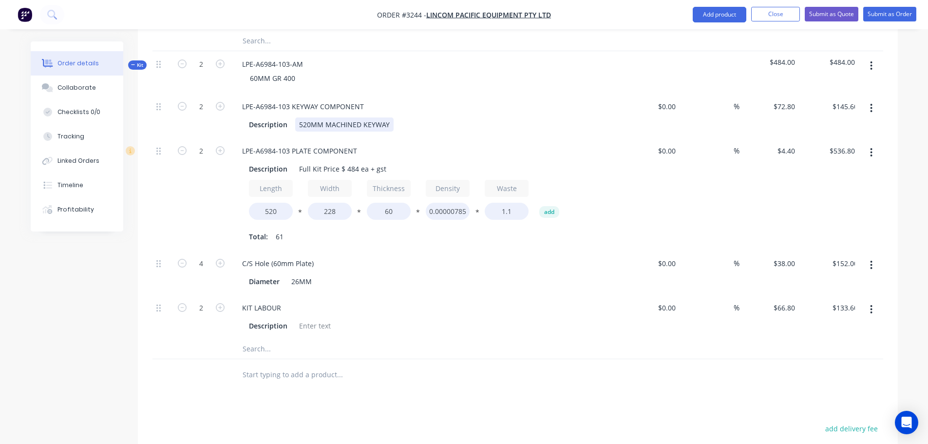
click at [570, 117] on div "Description 520MM MACHINED KEYWAY" at bounding box center [423, 124] width 356 height 14
click at [708, 11] on button "Add product" at bounding box center [719, 15] width 54 height 16
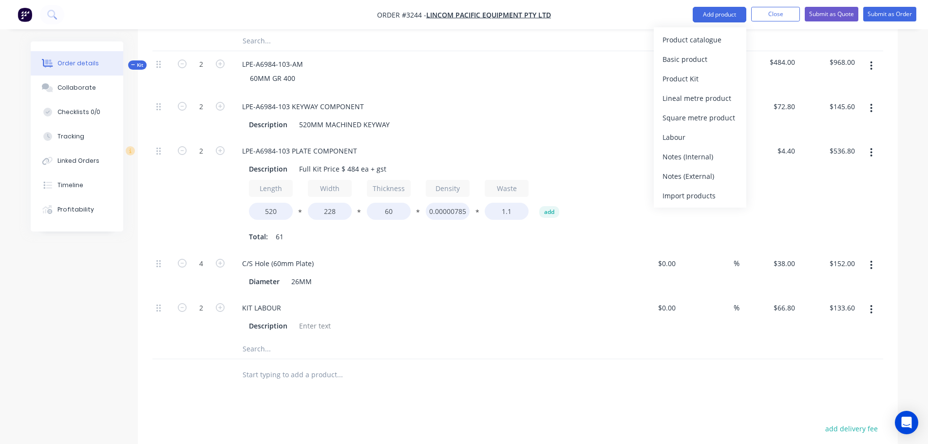
click at [708, 39] on div "Product catalogue" at bounding box center [699, 40] width 75 height 14
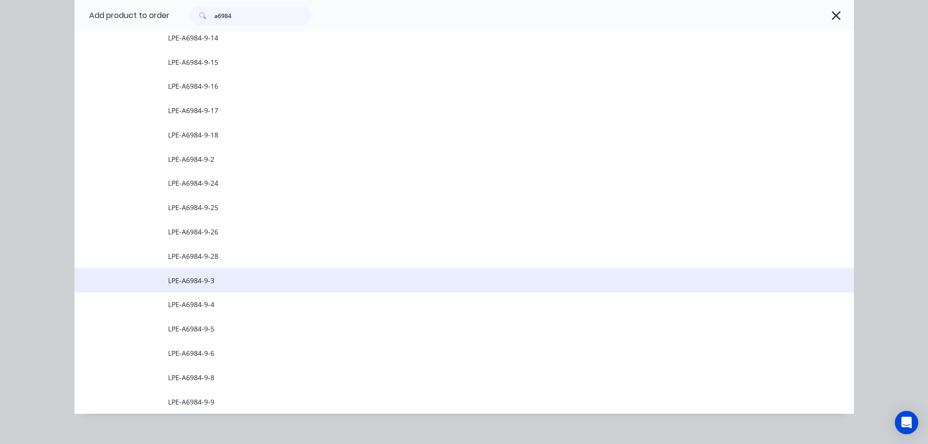
scroll to position [1474, 0]
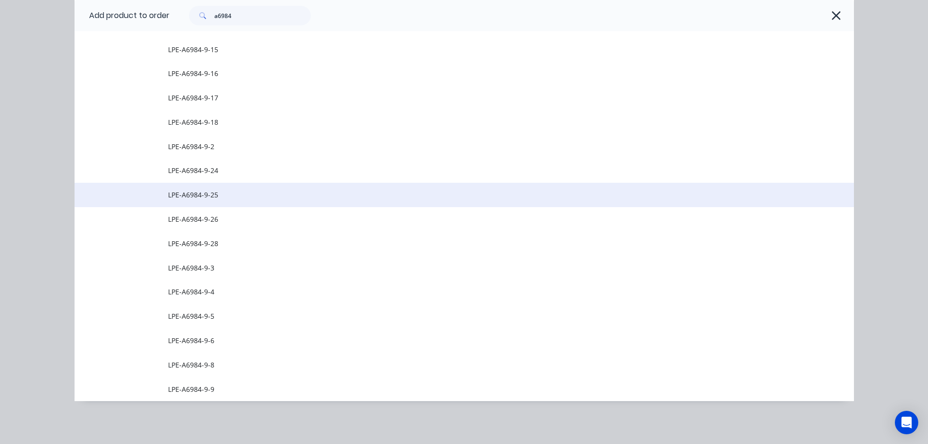
click at [219, 197] on span "LPE-A6984-9-25" at bounding box center [442, 194] width 548 height 10
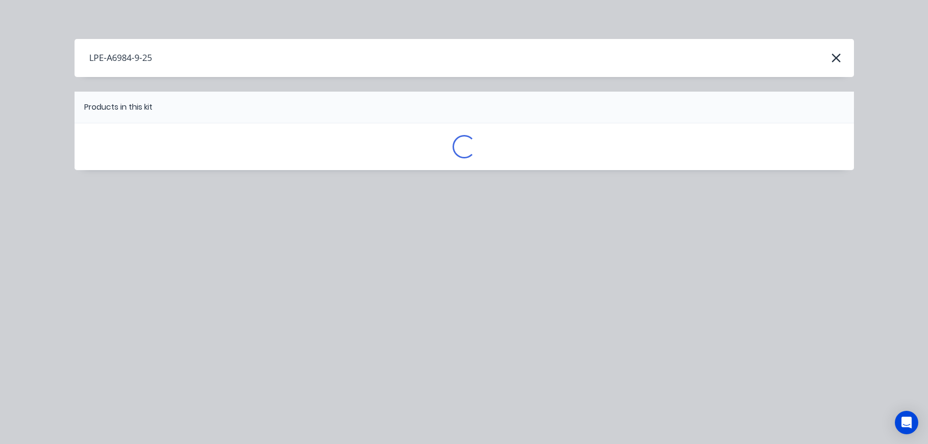
scroll to position [0, 0]
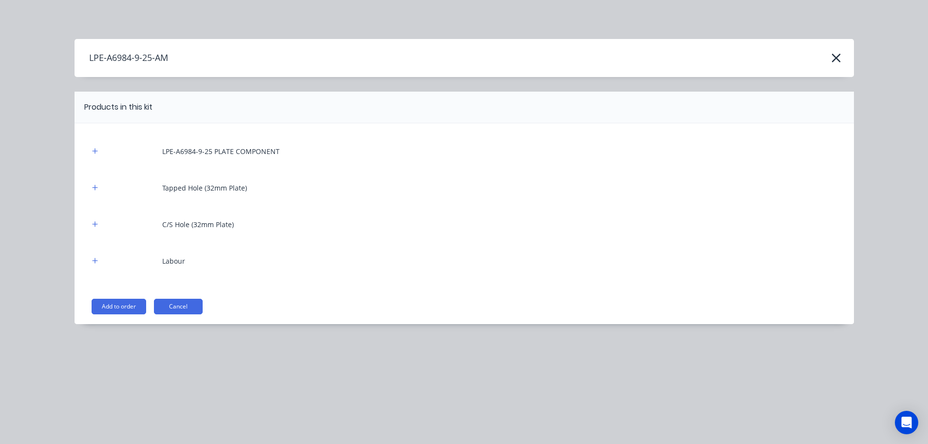
drag, startPoint x: 115, startPoint y: 311, endPoint x: 189, endPoint y: 317, distance: 74.2
click at [114, 311] on button "Add to order" at bounding box center [119, 307] width 55 height 16
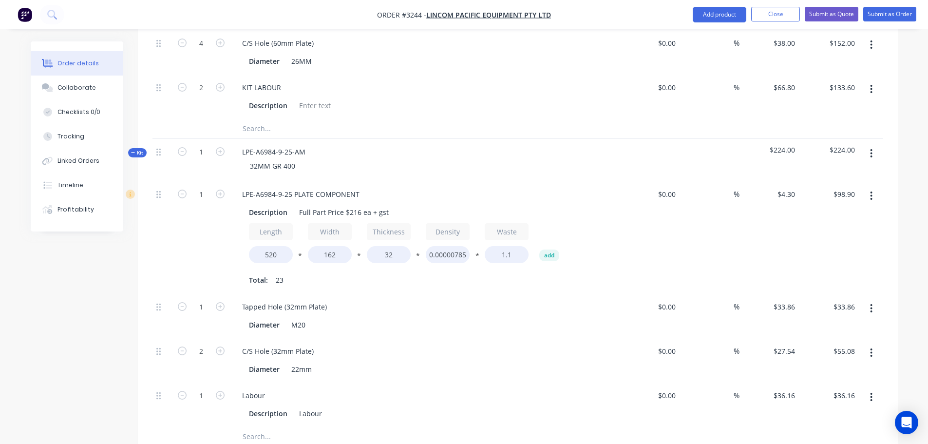
scroll to position [2484, 0]
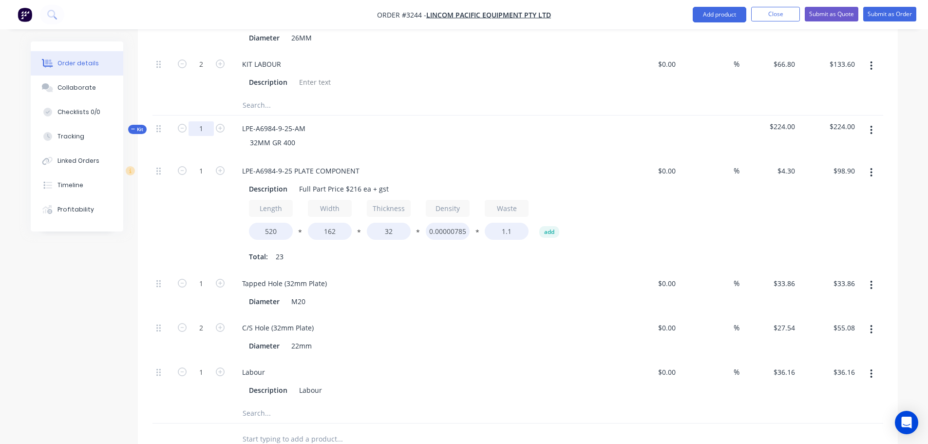
type input "2"
click at [470, 135] on div "32MM GR 400" at bounding box center [425, 142] width 382 height 14
type input "2"
type input "$197.80"
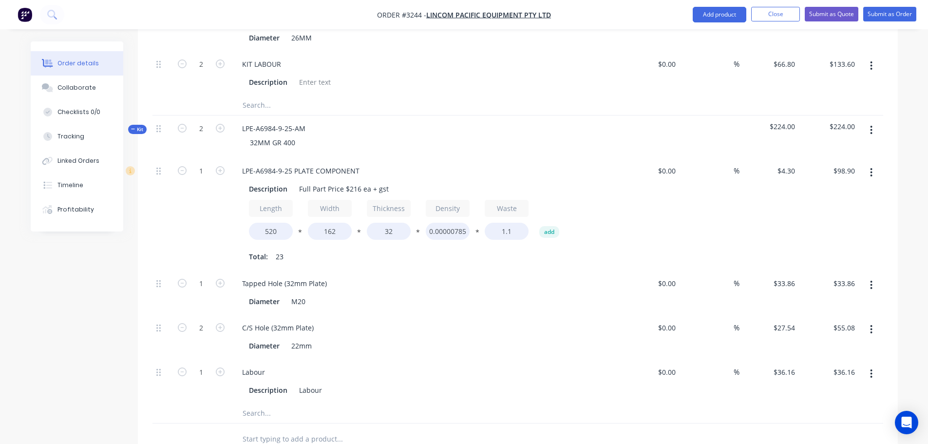
type input "2"
type input "$67.72"
type input "4"
type input "$110.16"
type input "2"
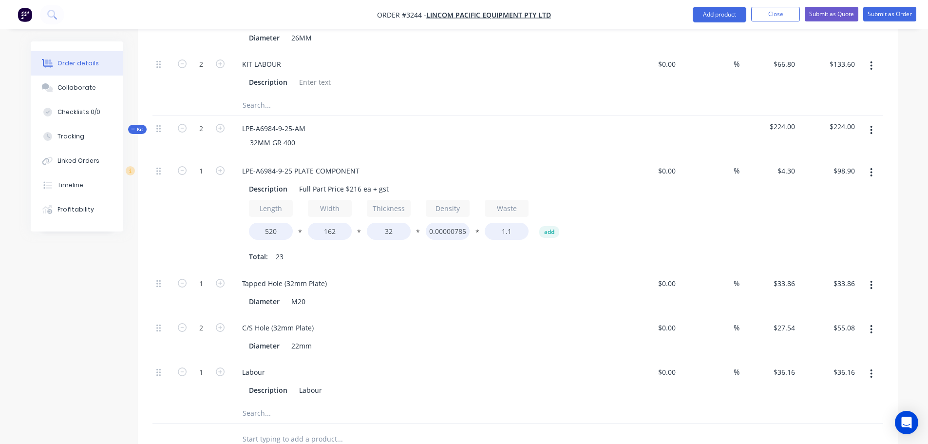
type input "$72.32"
click at [704, 13] on button "Add product" at bounding box center [719, 15] width 54 height 16
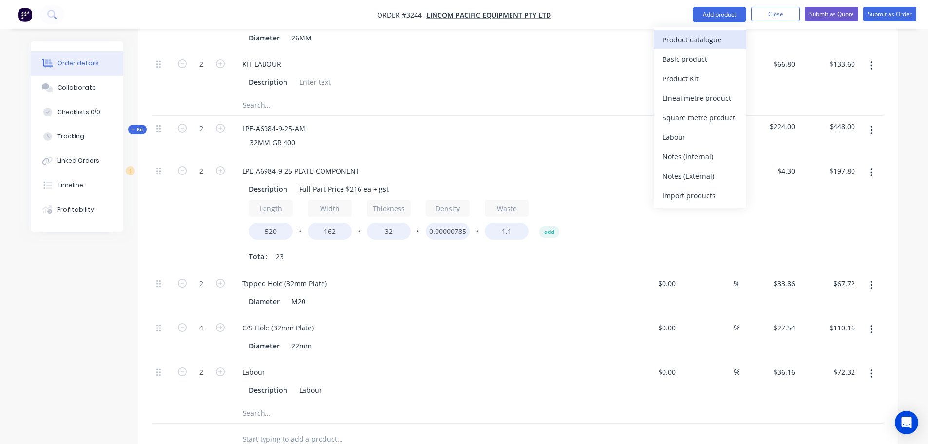
click at [706, 44] on div "Product catalogue" at bounding box center [699, 40] width 75 height 14
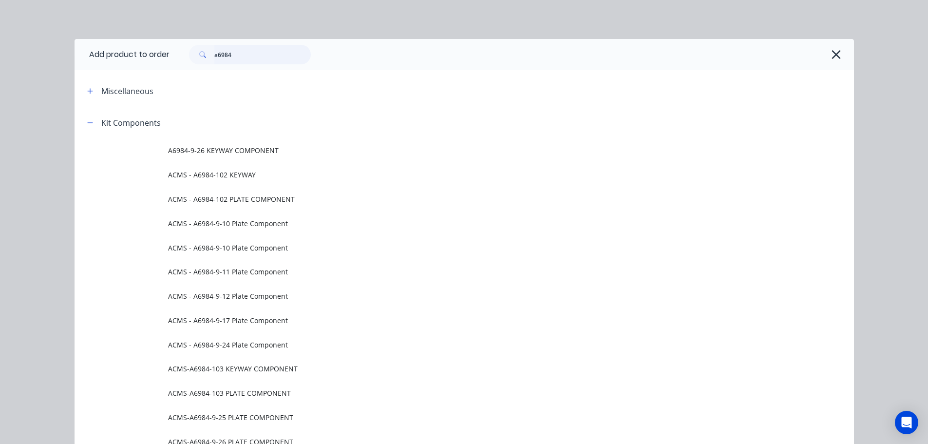
click at [241, 46] on input "a6984" at bounding box center [262, 54] width 96 height 19
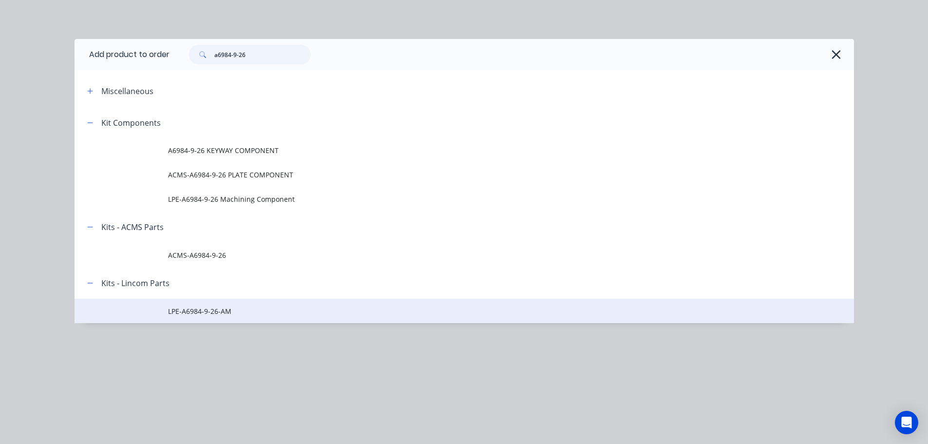
type input "a6984-9-26"
click at [203, 310] on span "LPE-A6984-9-26-AM" at bounding box center [442, 311] width 548 height 10
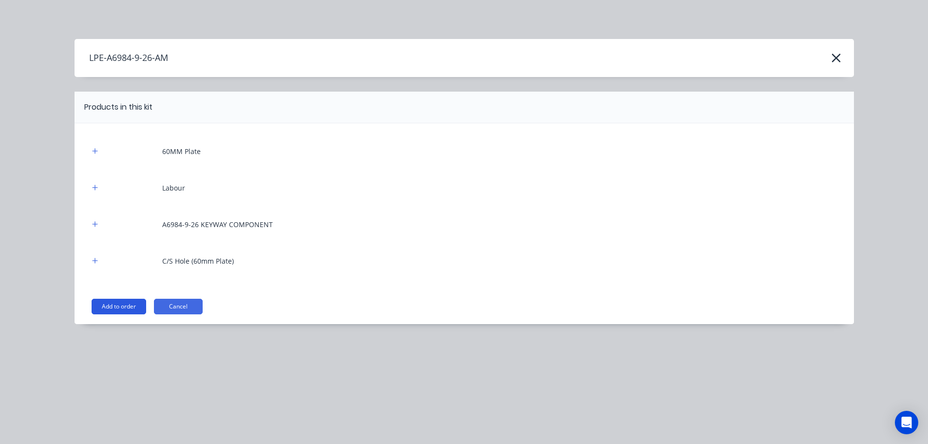
click at [127, 304] on button "Add to order" at bounding box center [119, 307] width 55 height 16
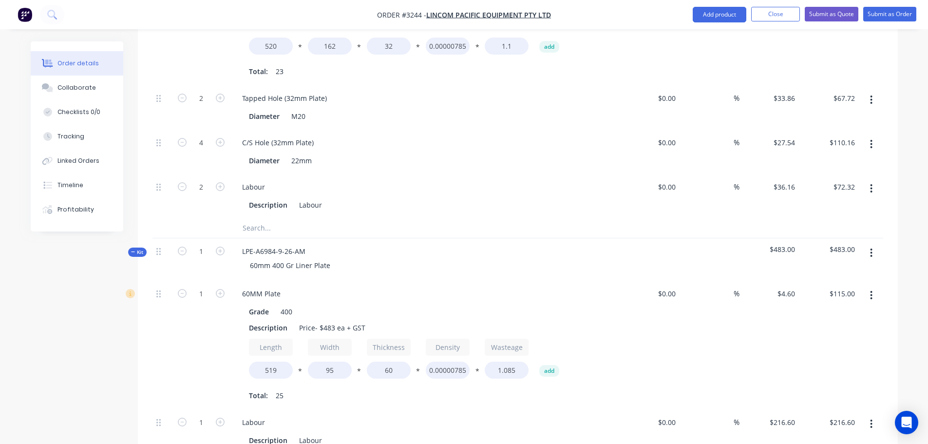
scroll to position [2678, 0]
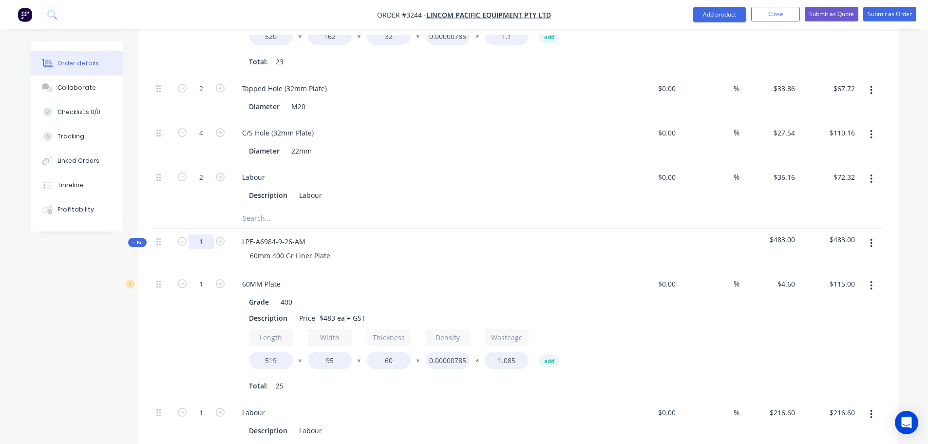
type input "4"
click at [435, 248] on div "60mm 400 Gr Liner Plate" at bounding box center [425, 255] width 382 height 14
type input "4"
type input "$460.00"
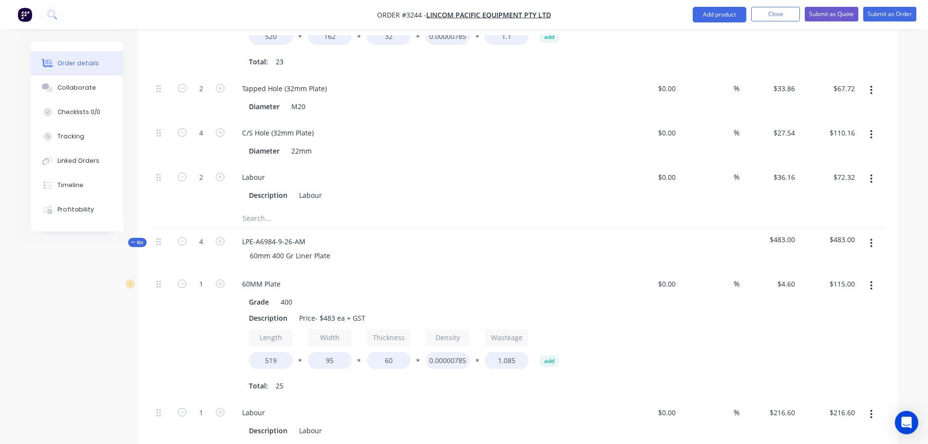
type input "4"
type input "$866.40"
type input "4"
type input "$301.60"
type input "8"
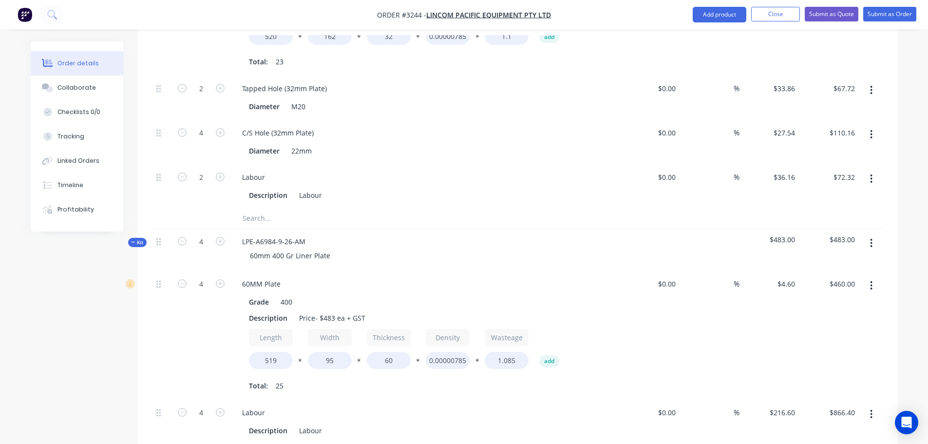
type input "$304.00"
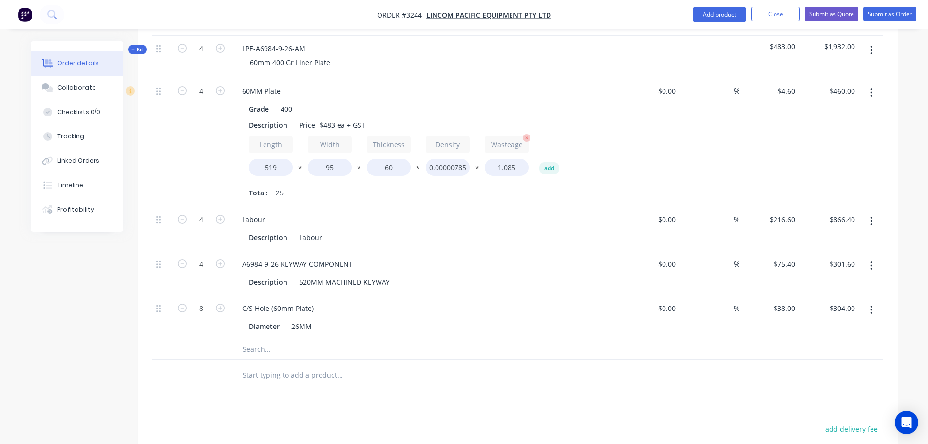
scroll to position [3040, 0]
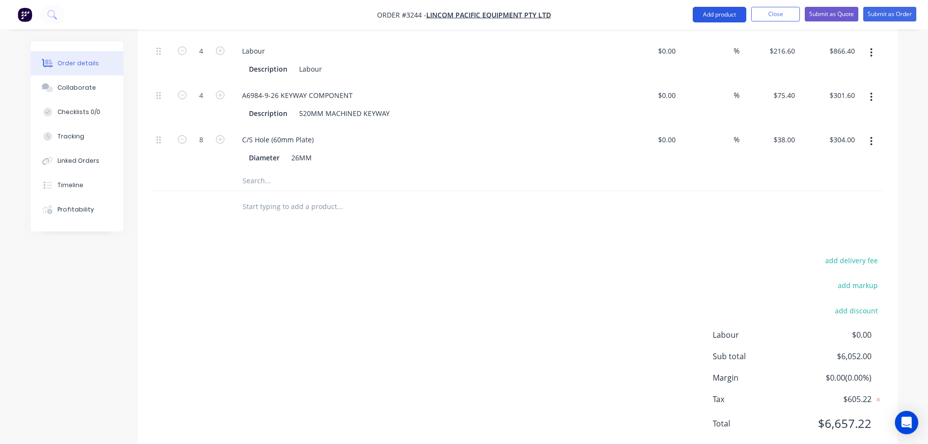
click at [710, 16] on button "Add product" at bounding box center [719, 15] width 54 height 16
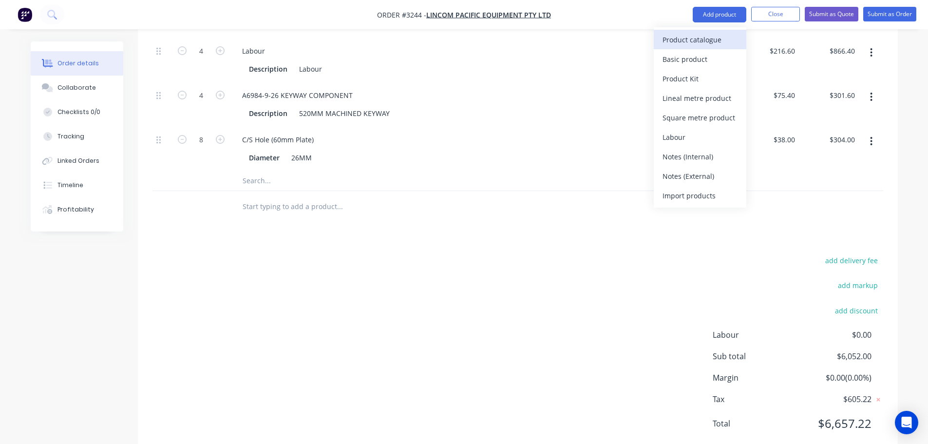
click at [673, 40] on div "Product catalogue" at bounding box center [699, 40] width 75 height 14
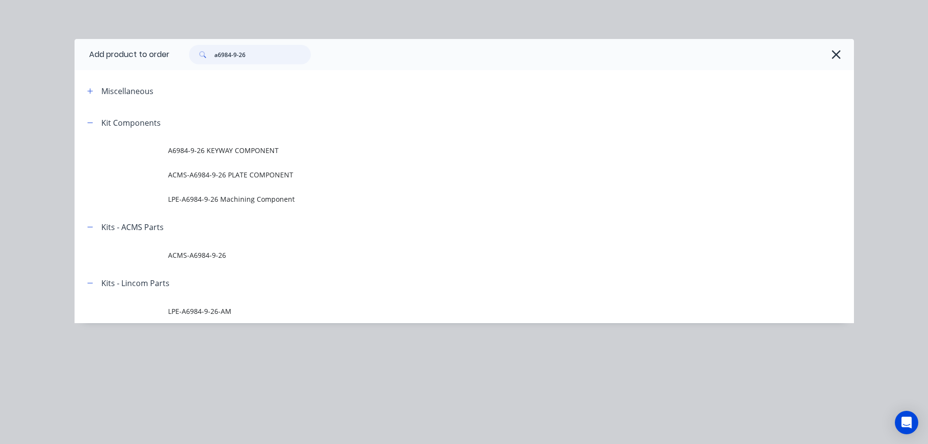
drag, startPoint x: 286, startPoint y: 58, endPoint x: 120, endPoint y: 60, distance: 165.6
click at [120, 60] on header "Add product to order a6984-9-26" at bounding box center [464, 54] width 779 height 31
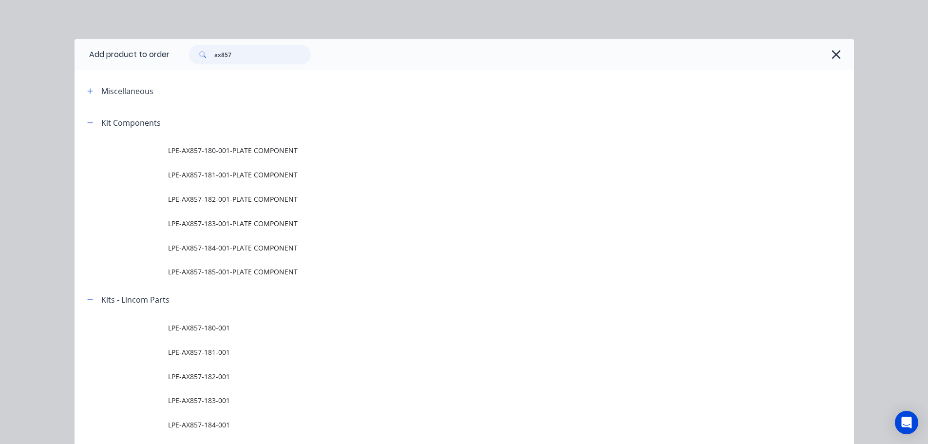
type input "ax857"
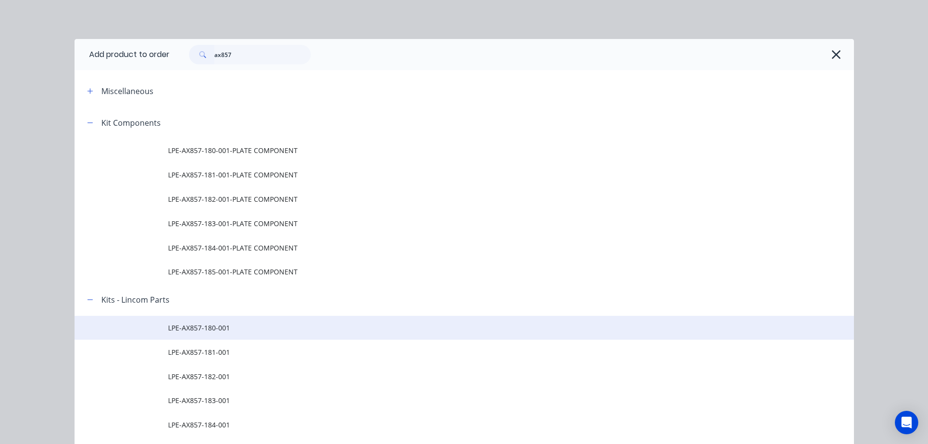
click at [181, 318] on td "LPE-AX857-180-001" at bounding box center [511, 328] width 686 height 24
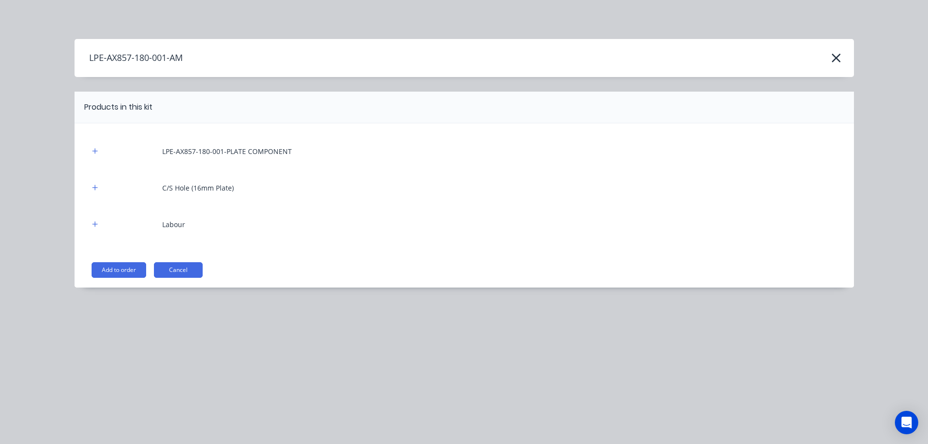
click at [118, 269] on button "Add to order" at bounding box center [119, 270] width 55 height 16
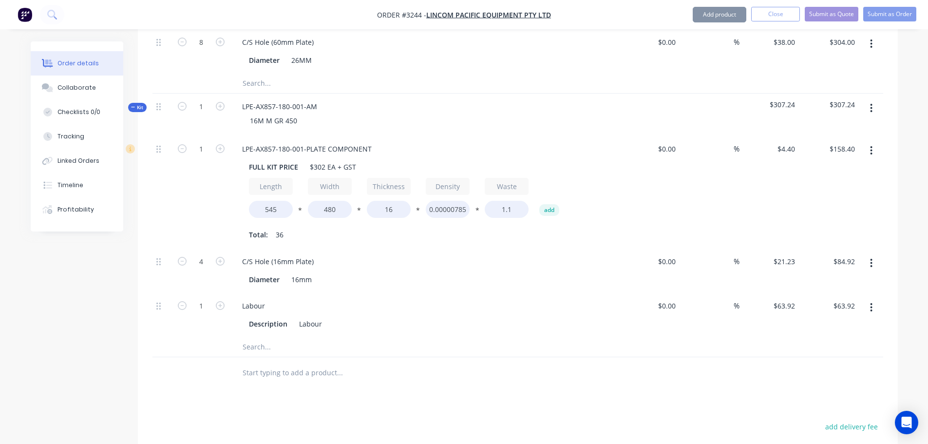
scroll to position [3088, 0]
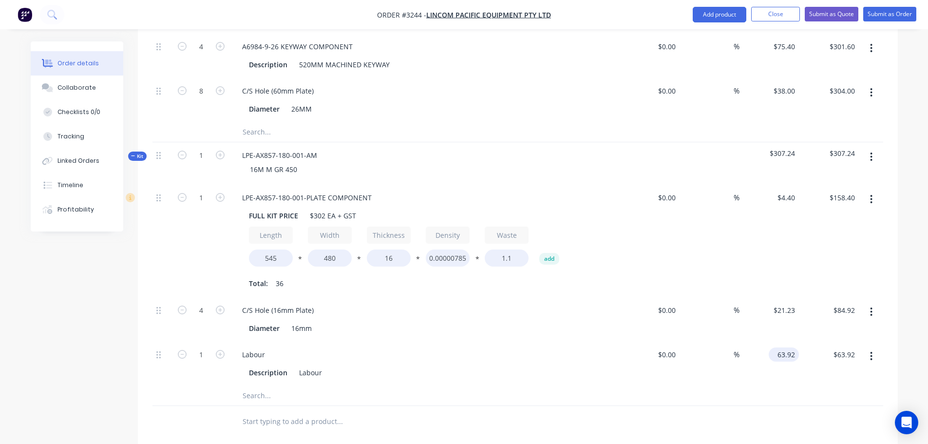
click at [789, 347] on input "63.92" at bounding box center [785, 354] width 26 height 14
click at [728, 406] on div at bounding box center [517, 422] width 730 height 32
type input "$58.68"
click at [718, 15] on button "Add product" at bounding box center [719, 15] width 54 height 16
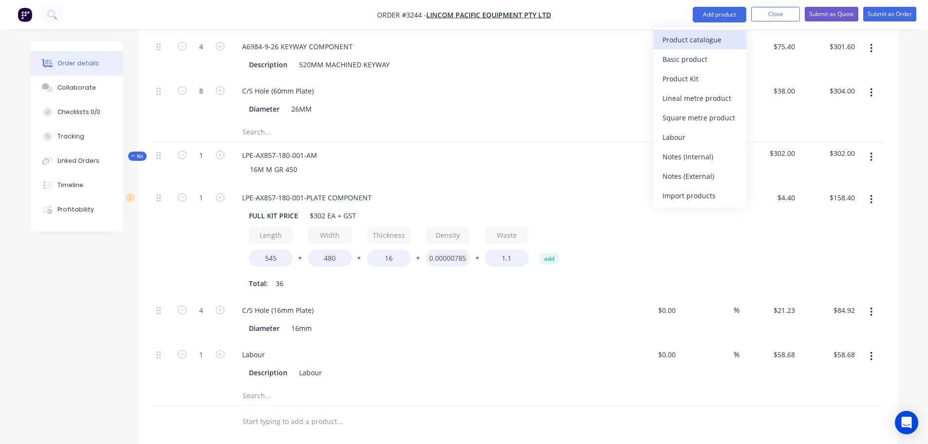
click at [706, 41] on div "Product catalogue" at bounding box center [699, 40] width 75 height 14
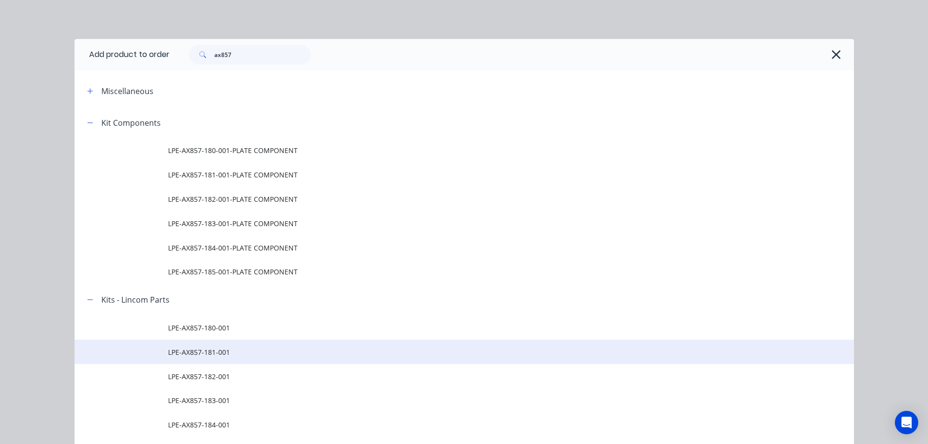
click at [229, 354] on span "LPE-AX857-181-001" at bounding box center [442, 352] width 548 height 10
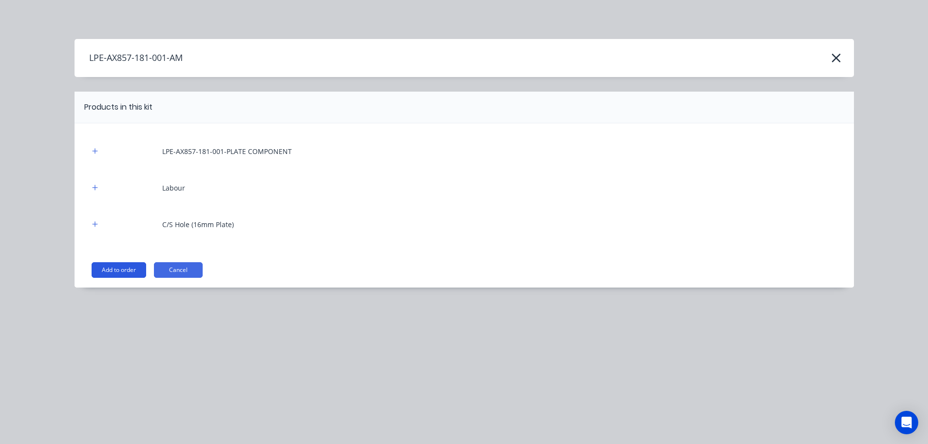
click at [123, 275] on button "Add to order" at bounding box center [119, 270] width 55 height 16
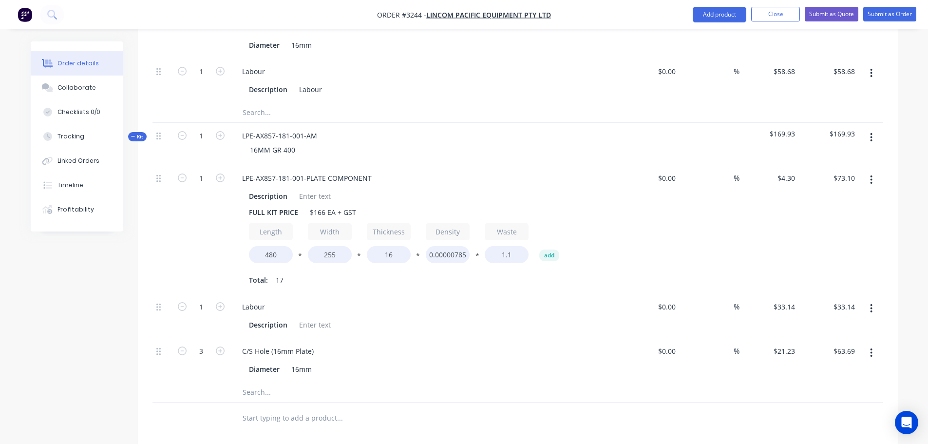
scroll to position [3381, 0]
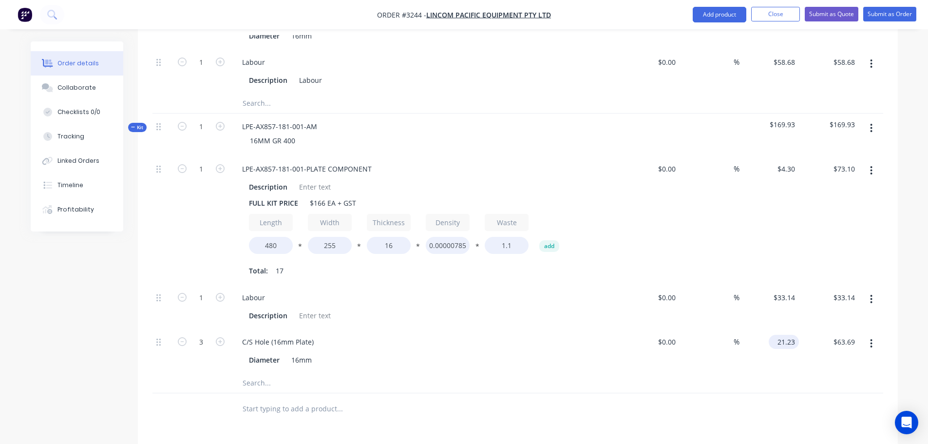
click at [788, 335] on input "21.23" at bounding box center [785, 342] width 26 height 14
click at [760, 340] on div "17.3 17.3" at bounding box center [769, 351] width 60 height 44
type input "$17.30"
type input "$51.90"
click at [784, 335] on input "17.3" at bounding box center [789, 342] width 19 height 14
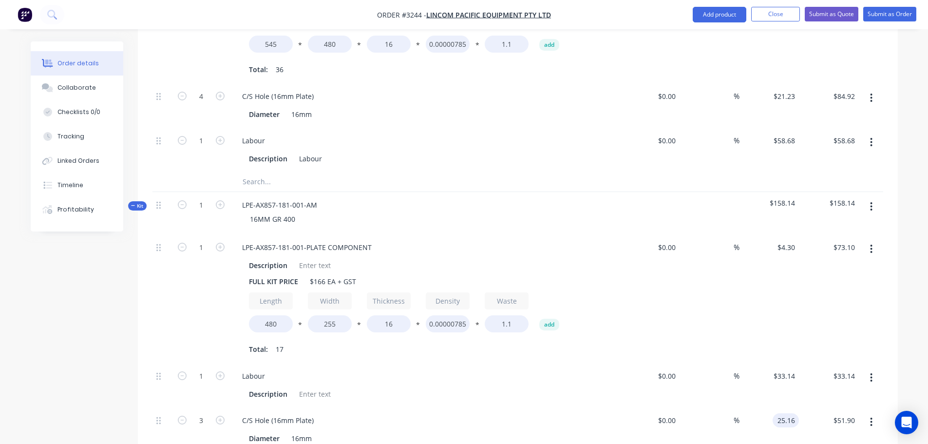
scroll to position [3283, 0]
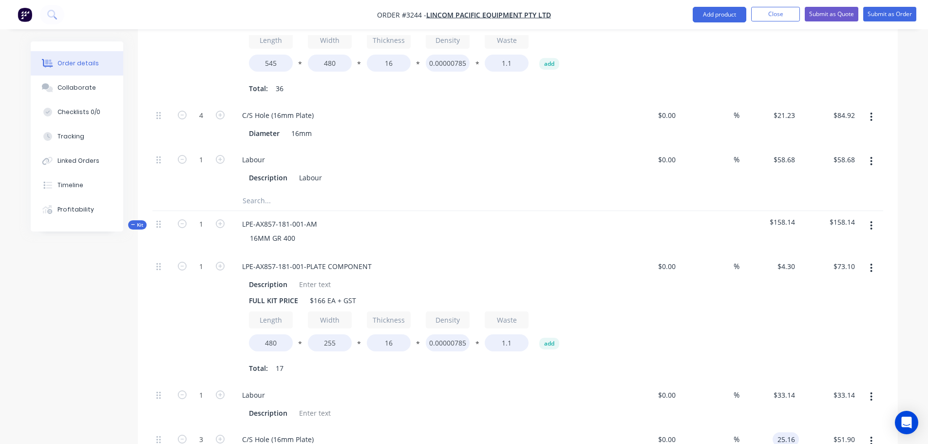
click at [567, 388] on div "Labour" at bounding box center [425, 395] width 382 height 14
type input "$25.16"
type input "$75.48"
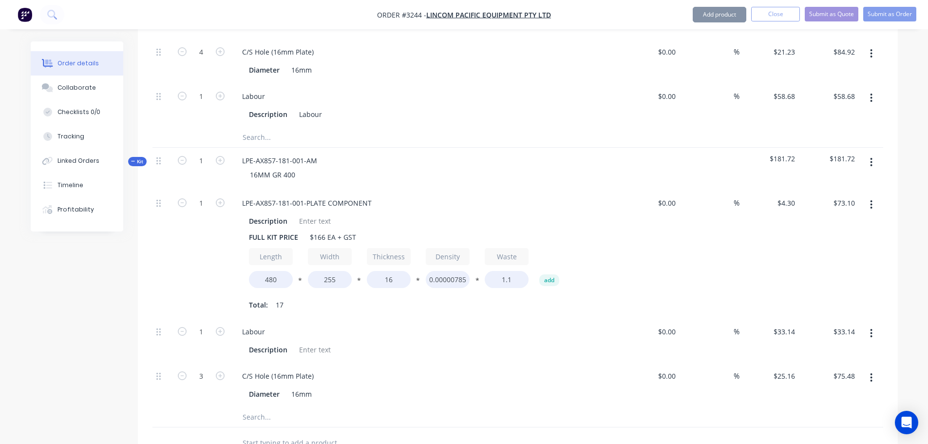
scroll to position [3381, 0]
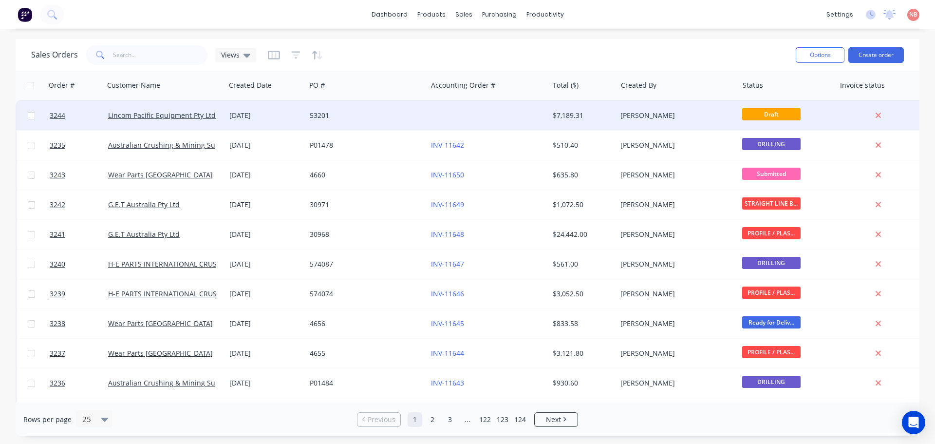
click at [410, 117] on div "53201" at bounding box center [364, 116] width 108 height 10
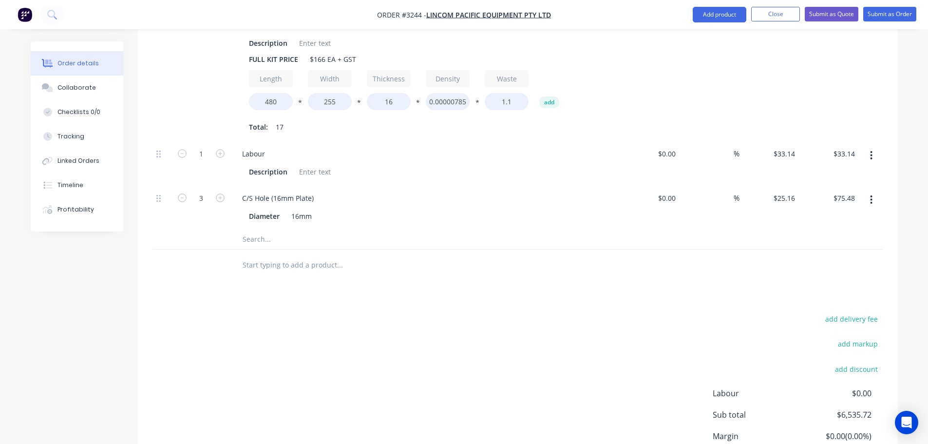
scroll to position [3388, 0]
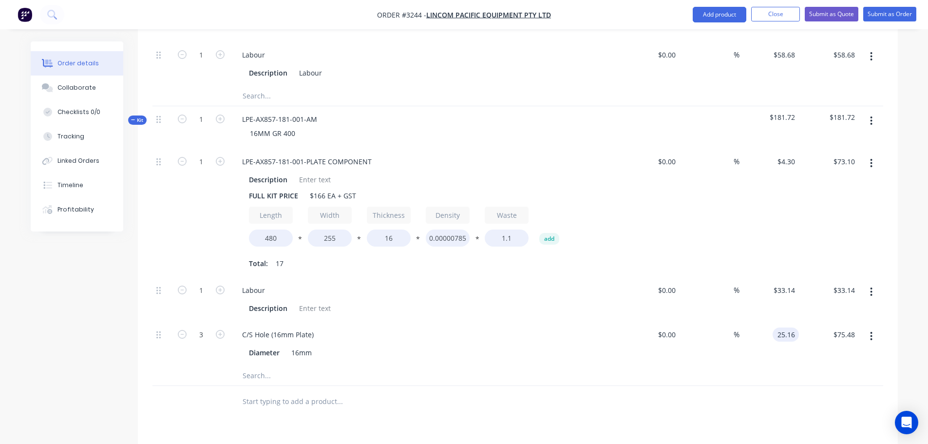
click at [779, 327] on input "25.16" at bounding box center [787, 334] width 22 height 14
type input "$21.23"
type input "$63.69"
click at [762, 366] on div at bounding box center [517, 376] width 730 height 20
click at [793, 283] on input "$33.14" at bounding box center [785, 290] width 26 height 14
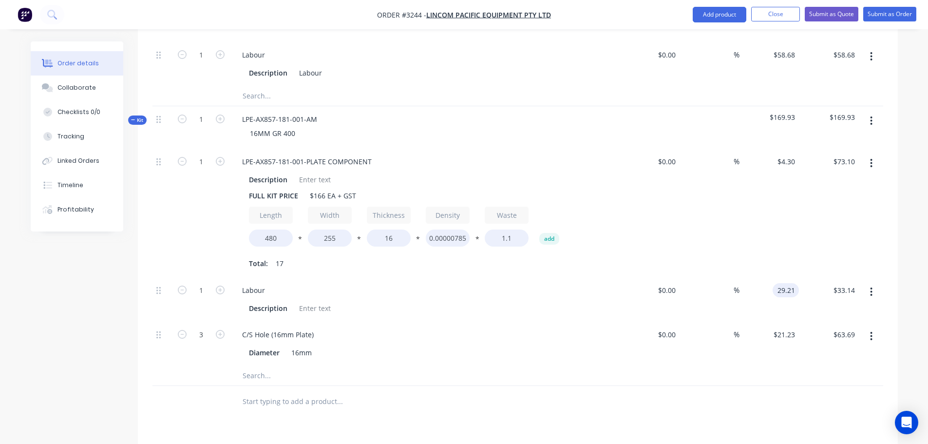
click at [627, 366] on div at bounding box center [517, 376] width 730 height 20
type input "$29.21"
click at [721, 13] on button "Add product" at bounding box center [719, 15] width 54 height 16
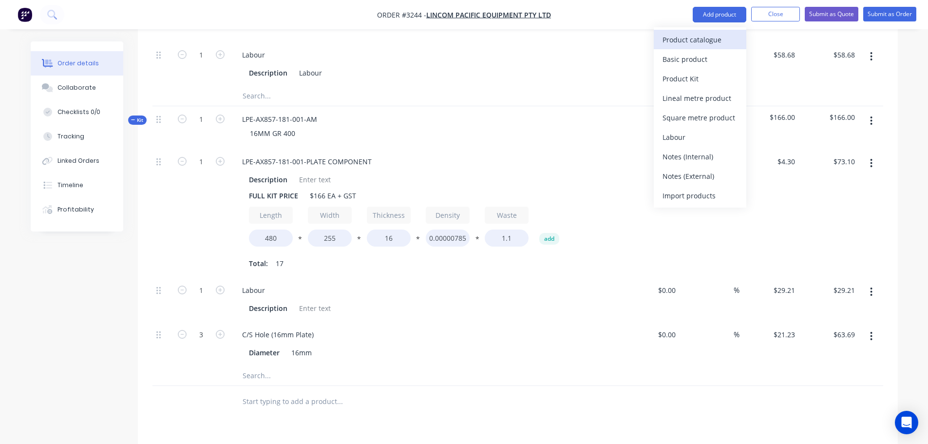
click at [711, 31] on button "Product catalogue" at bounding box center [700, 39] width 93 height 19
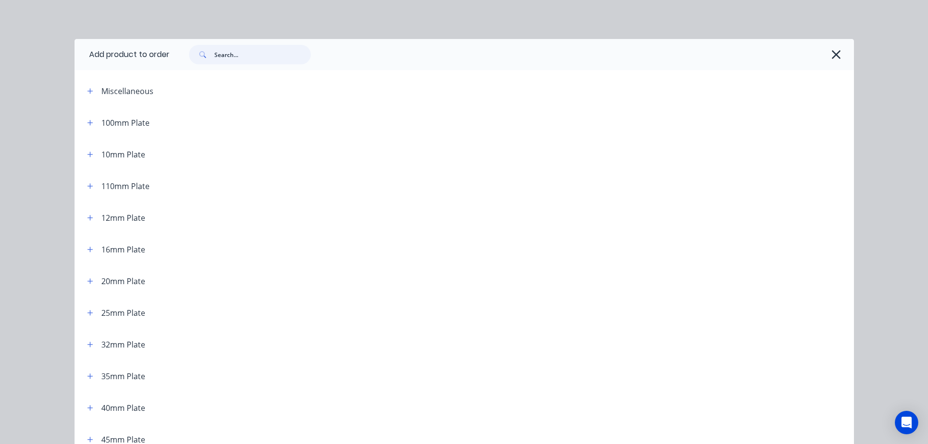
click at [243, 57] on input "text" at bounding box center [262, 54] width 96 height 19
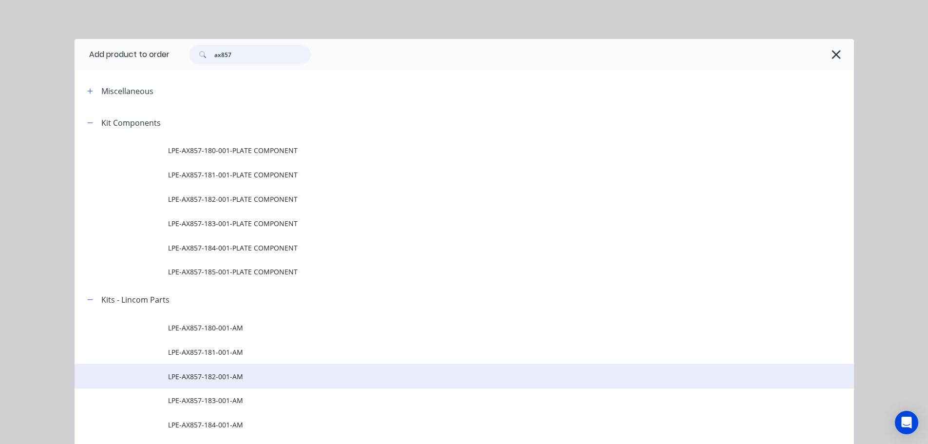
type input "ax857"
click at [217, 379] on span "LPE-AX857-182-001-AM" at bounding box center [442, 376] width 548 height 10
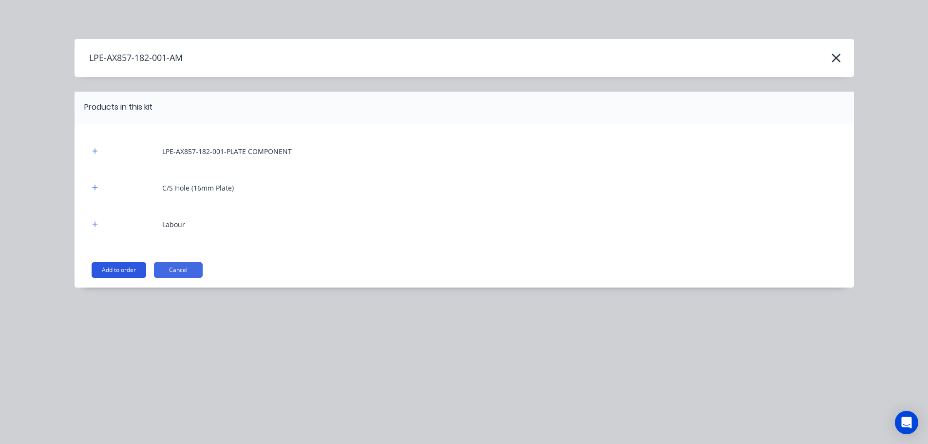
click at [137, 263] on button "Add to order" at bounding box center [119, 270] width 55 height 16
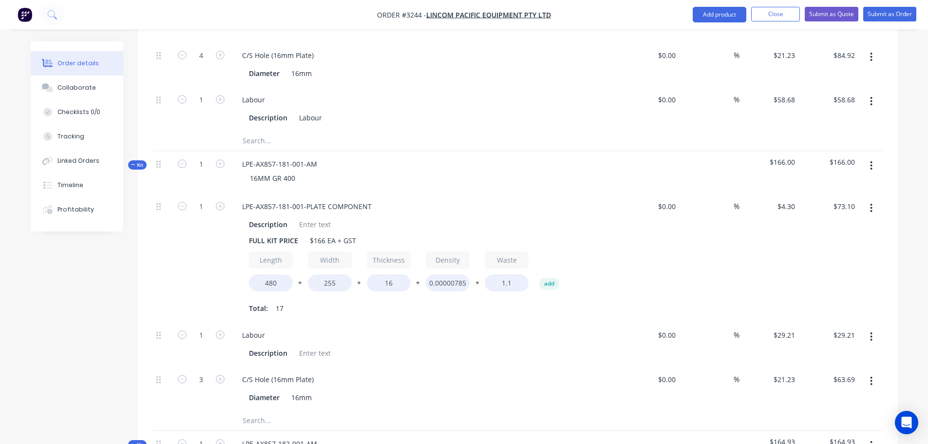
scroll to position [3339, 0]
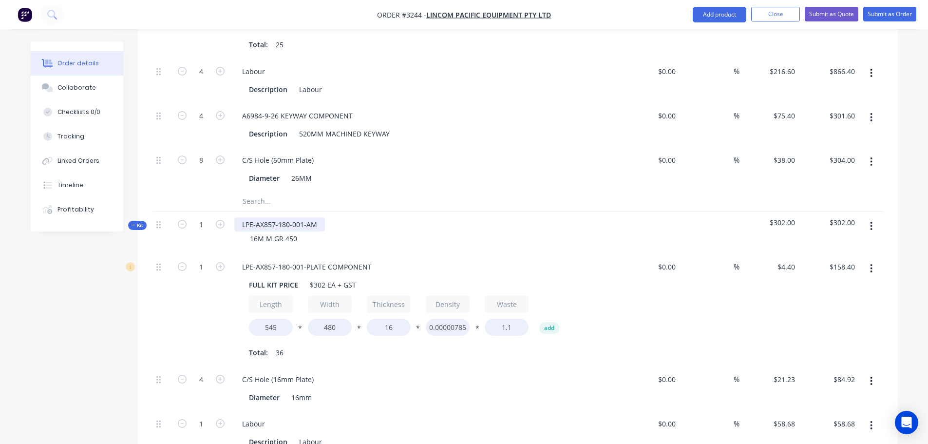
scroll to position [2998, 0]
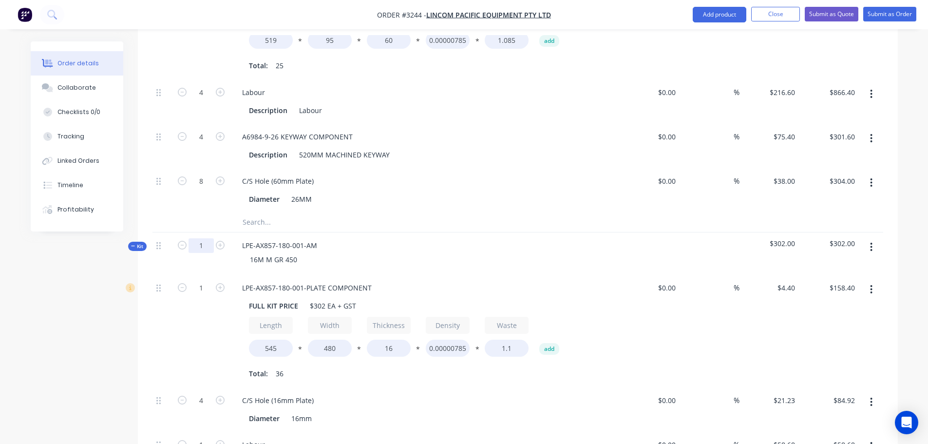
type input "2"
click at [453, 252] on div "16M M GR 450" at bounding box center [425, 259] width 382 height 14
type input "2"
type input "$316.80"
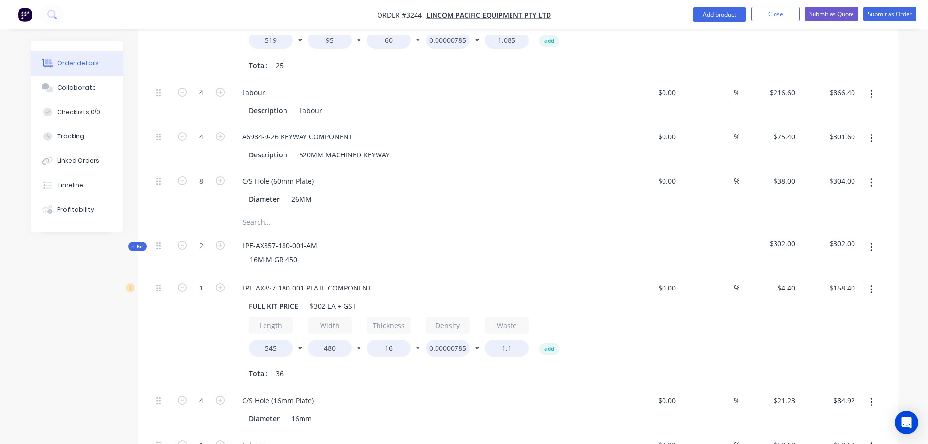
type input "8"
type input "$169.84"
type input "2"
type input "$117.36"
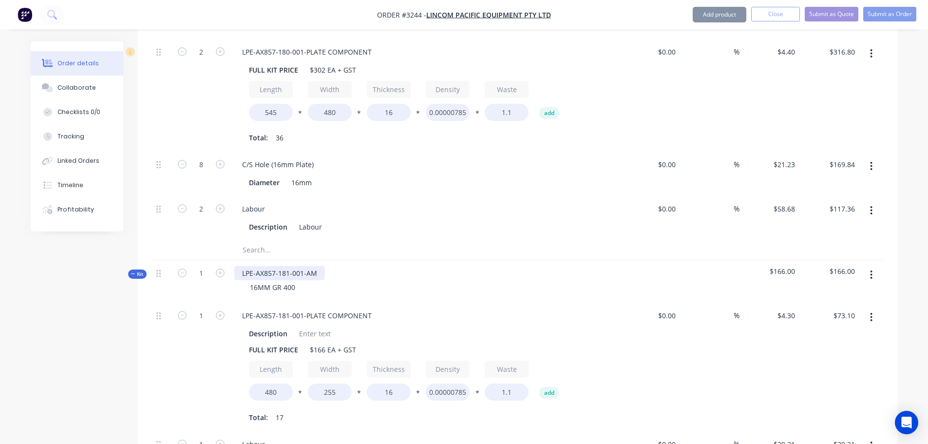
scroll to position [3242, 0]
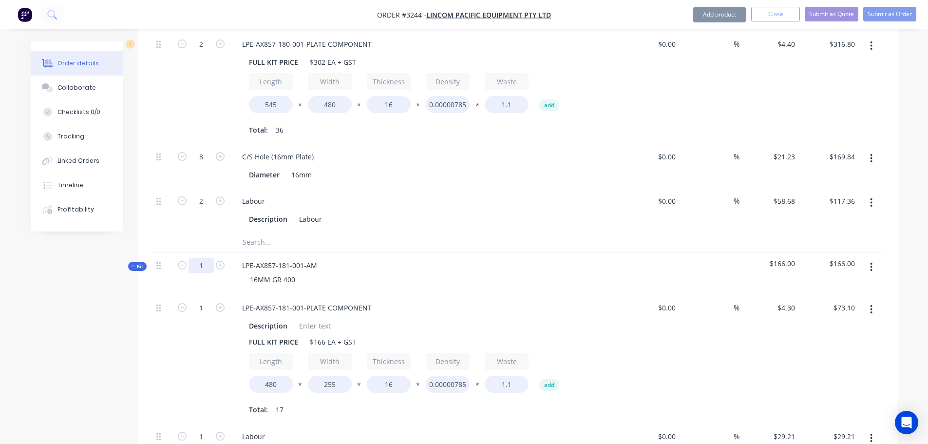
type input "2"
click at [432, 272] on div "16MM GR 400" at bounding box center [425, 279] width 382 height 14
type input "2"
type input "$146.20"
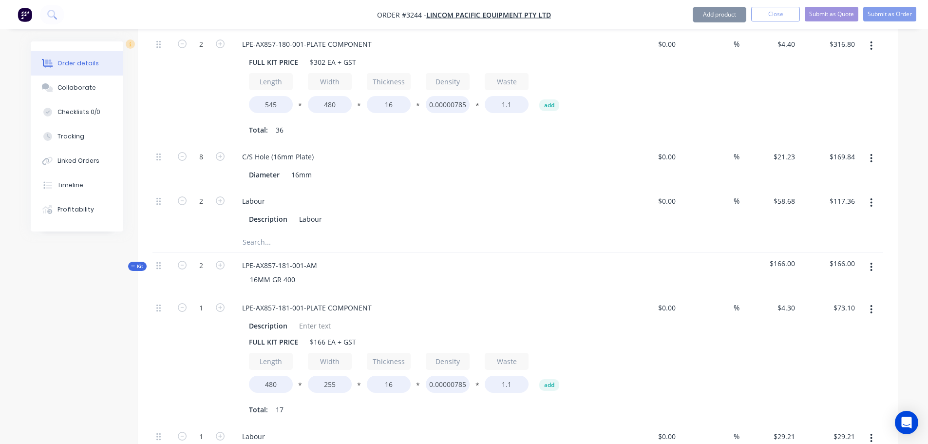
type input "2"
type input "$58.42"
type input "6"
type input "$127.38"
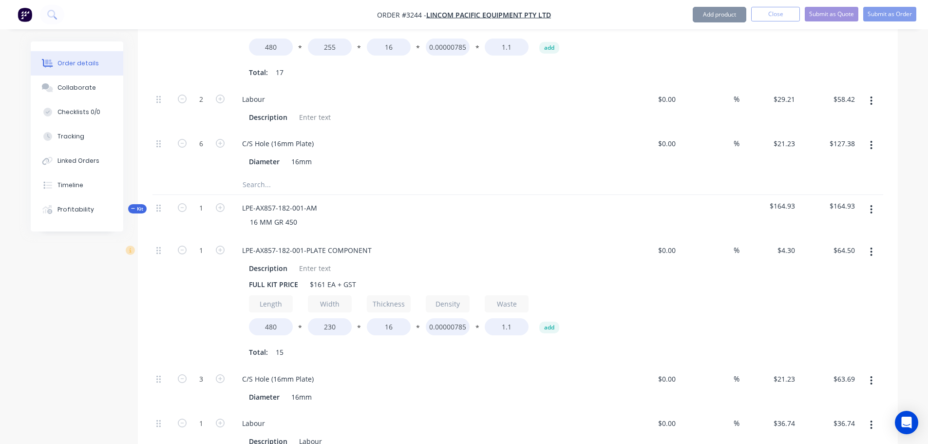
scroll to position [3583, 0]
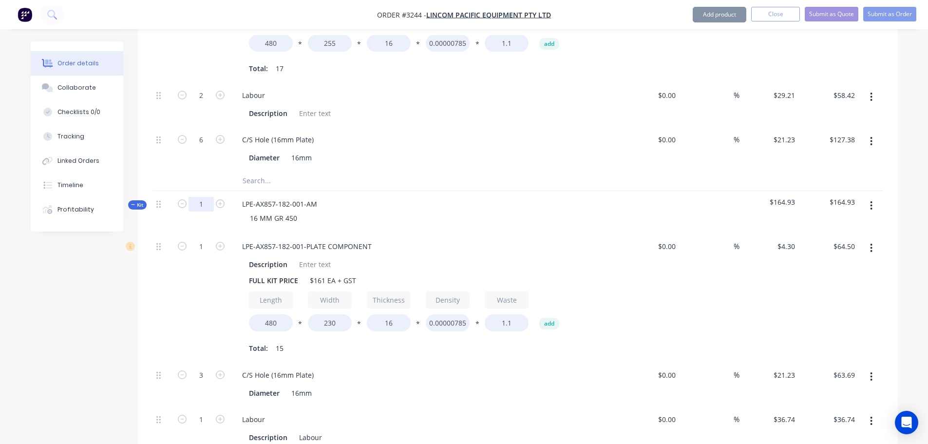
type input "2"
click at [475, 211] on div "16 MM GR 450" at bounding box center [425, 218] width 382 height 14
type input "2"
type input "$129.00"
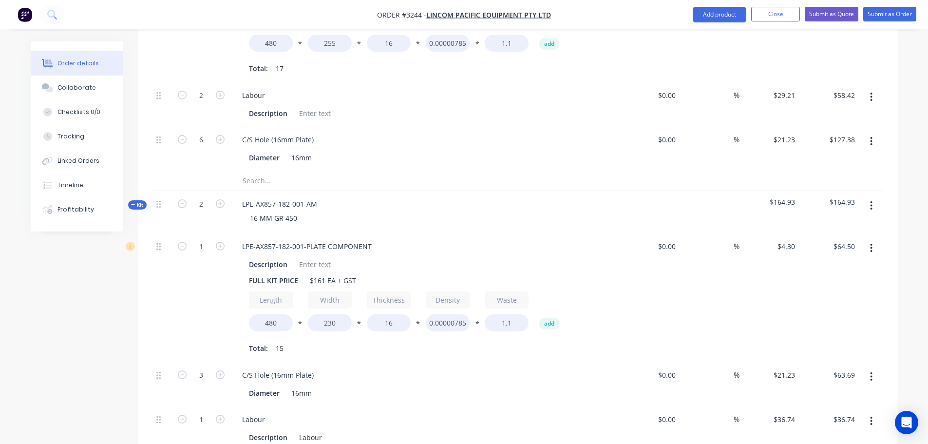
type input "6"
type input "$127.38"
type input "2"
type input "$73.48"
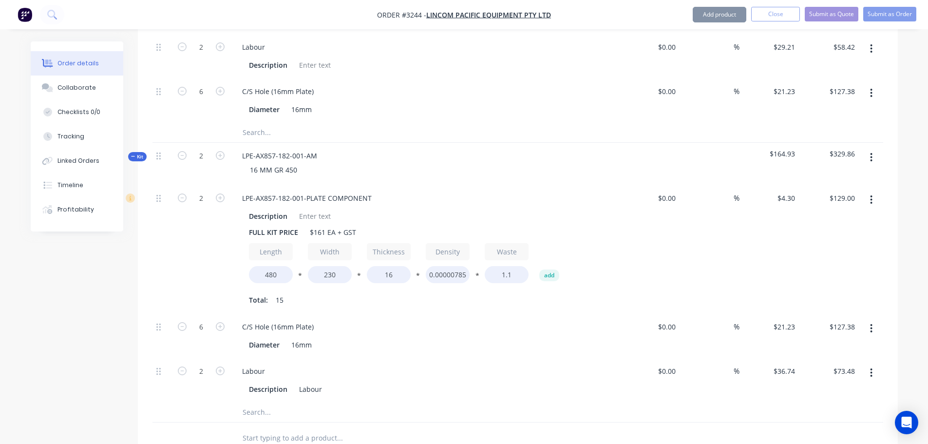
scroll to position [3631, 0]
click at [786, 363] on input "36.74" at bounding box center [785, 370] width 26 height 14
type input "$32.81"
type input "$65.62"
click at [782, 402] on div at bounding box center [517, 412] width 730 height 20
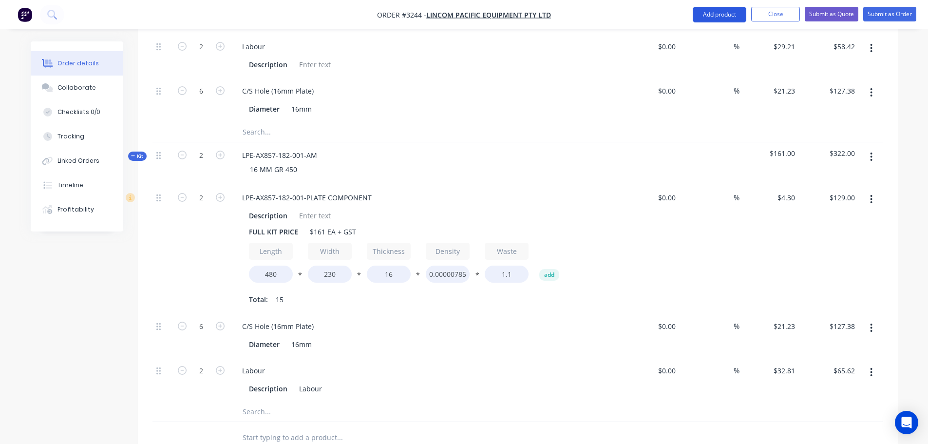
click at [724, 16] on button "Add product" at bounding box center [719, 15] width 54 height 16
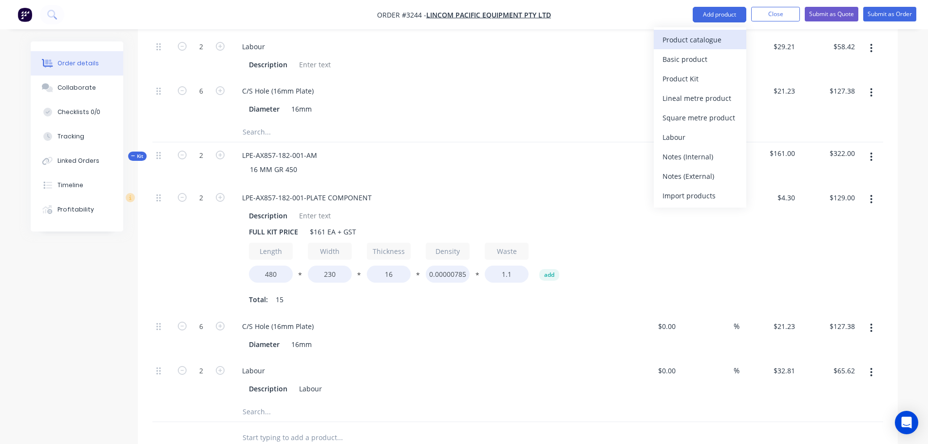
click at [708, 38] on div "Product catalogue" at bounding box center [699, 40] width 75 height 14
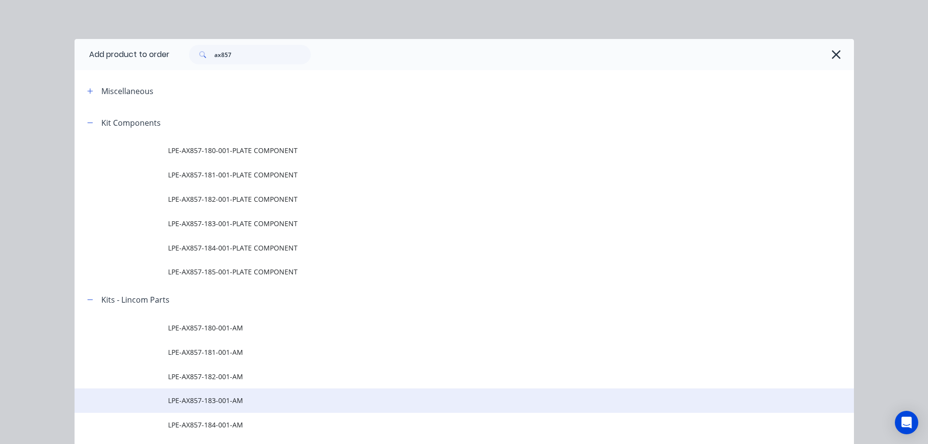
click at [216, 410] on td "LPE-AX857-183-001-AM" at bounding box center [511, 400] width 686 height 24
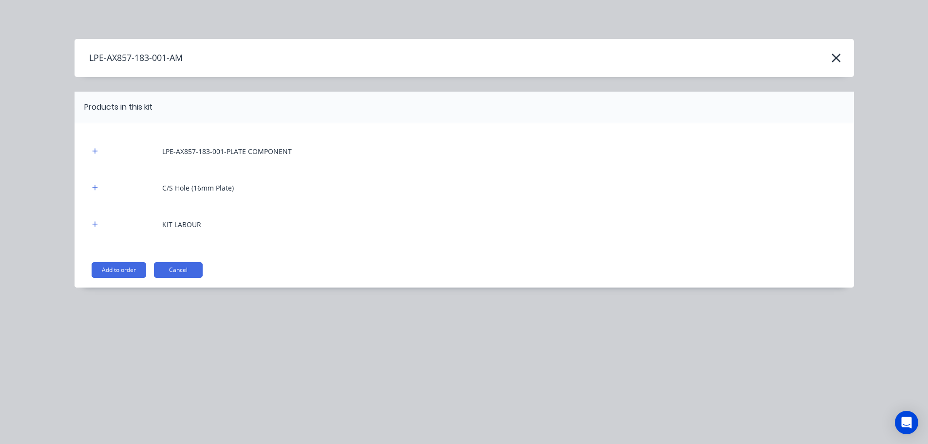
click at [124, 262] on button "Add to order" at bounding box center [119, 270] width 55 height 16
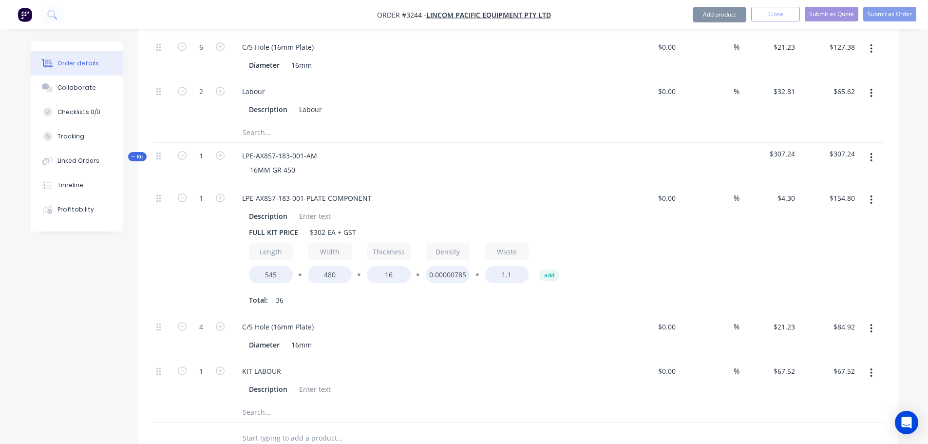
scroll to position [3923, 0]
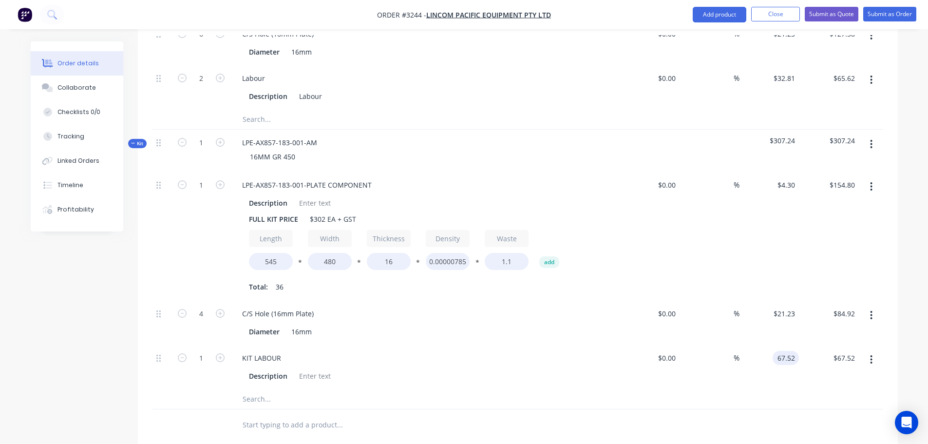
click at [781, 351] on input "67.52" at bounding box center [787, 358] width 22 height 14
click at [788, 389] on div at bounding box center [517, 399] width 730 height 20
type input "$62.28"
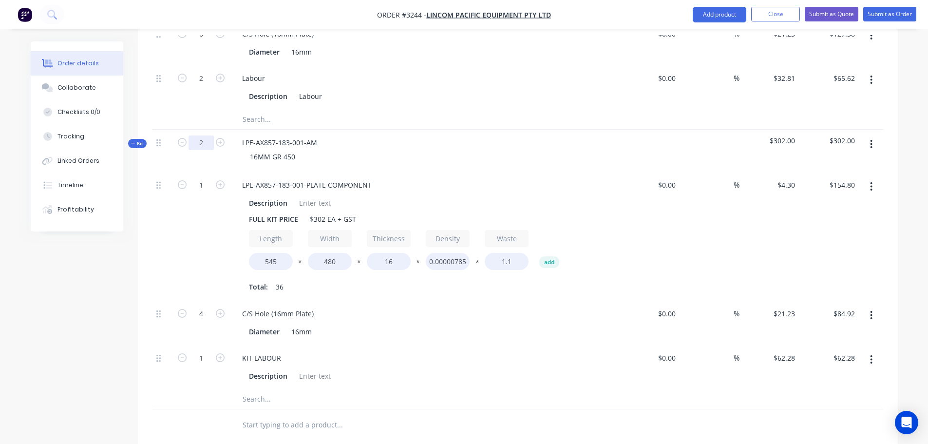
type input "2"
click at [453, 130] on div "LPE-AX857-183-001-AM 16MM GR 450" at bounding box center [425, 151] width 390 height 42
type input "2"
type input "$309.60"
type input "8"
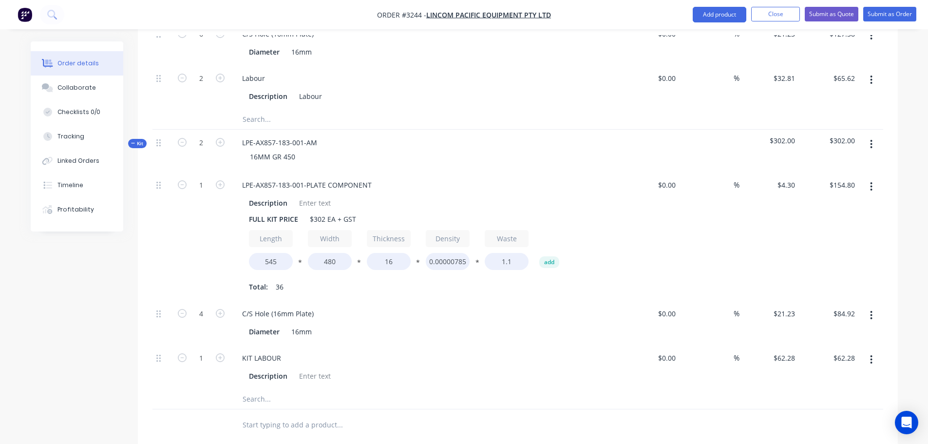
type input "$169.84"
type input "2"
type input "$124.56"
drag, startPoint x: 732, startPoint y: 17, endPoint x: 730, endPoint y: 26, distance: 9.6
click at [732, 17] on button "Add product" at bounding box center [719, 15] width 54 height 16
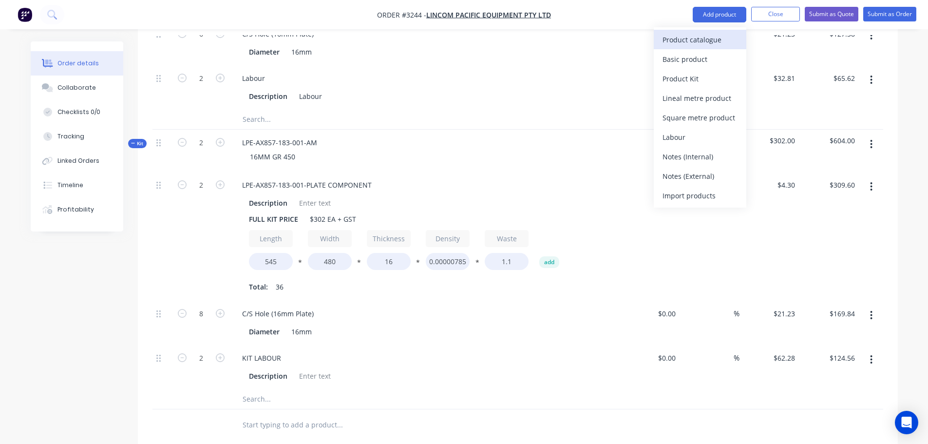
click at [726, 38] on div "Product catalogue" at bounding box center [699, 40] width 75 height 14
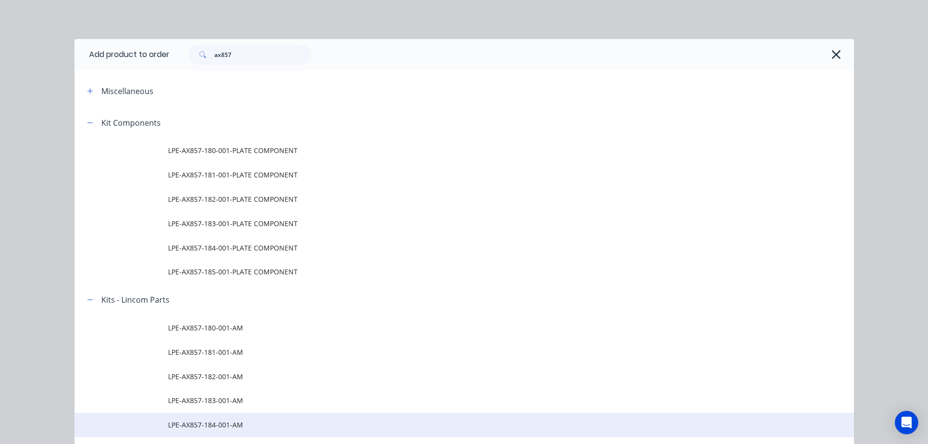
click at [224, 427] on span "LPE-AX857-184-001-AM" at bounding box center [442, 424] width 548 height 10
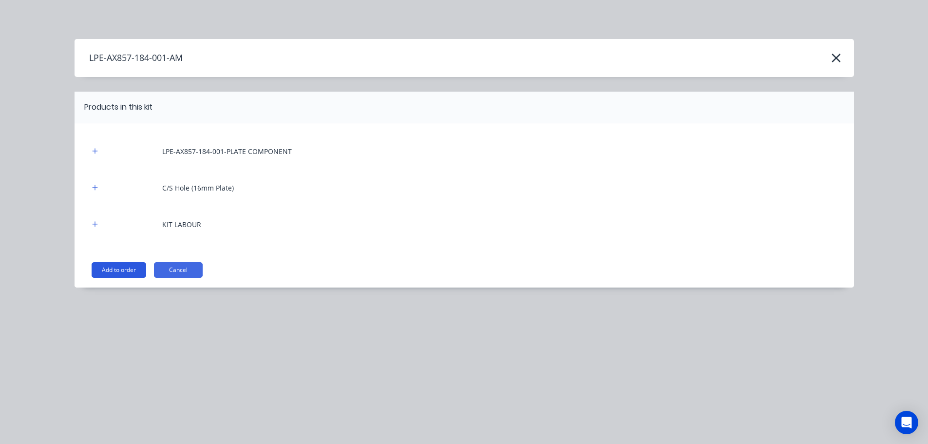
click at [138, 270] on button "Add to order" at bounding box center [119, 270] width 55 height 16
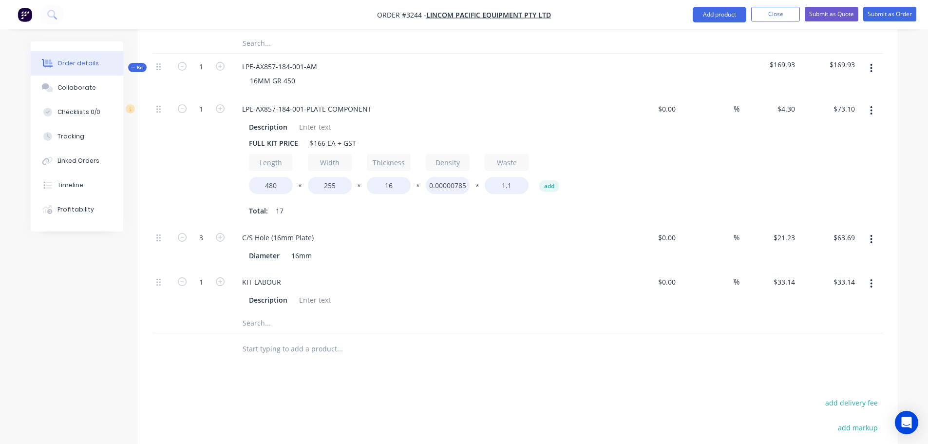
scroll to position [4313, 0]
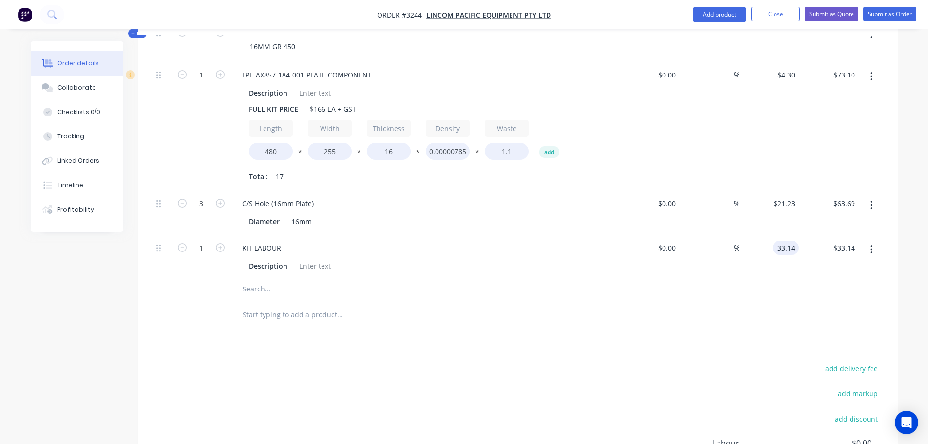
click at [786, 241] on input "33.14" at bounding box center [787, 248] width 22 height 14
click at [745, 299] on div at bounding box center [517, 315] width 730 height 32
type input "$29.21"
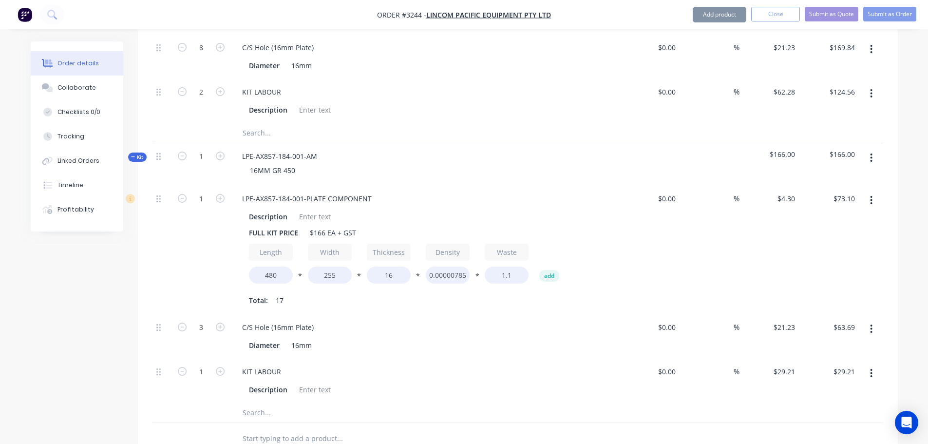
scroll to position [4167, 0]
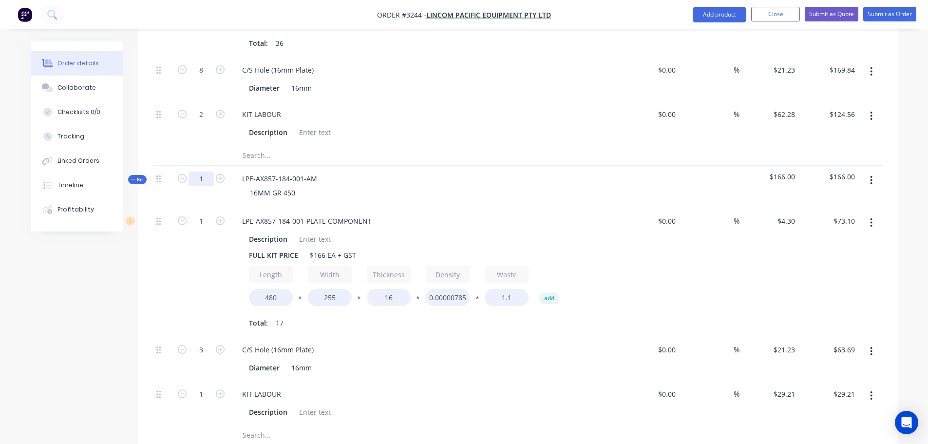
type input "2"
click at [423, 186] on div "16MM GR 450" at bounding box center [425, 193] width 382 height 14
type input "2"
type input "$146.20"
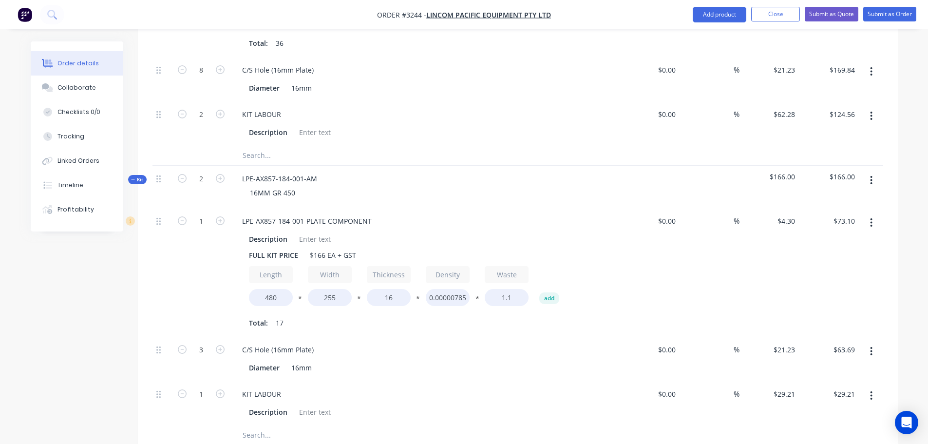
type input "6"
type input "$127.38"
type input "2"
type input "$58.42"
click at [705, 17] on button "Add product" at bounding box center [719, 15] width 54 height 16
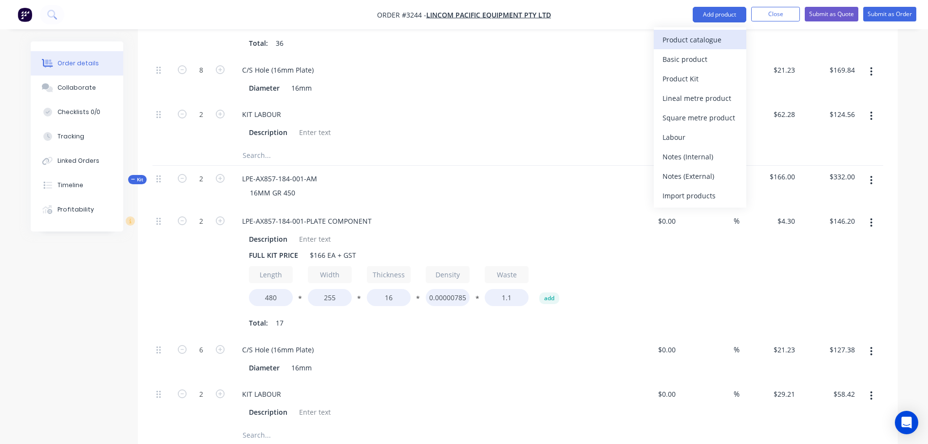
click at [697, 36] on div "Product catalogue" at bounding box center [699, 40] width 75 height 14
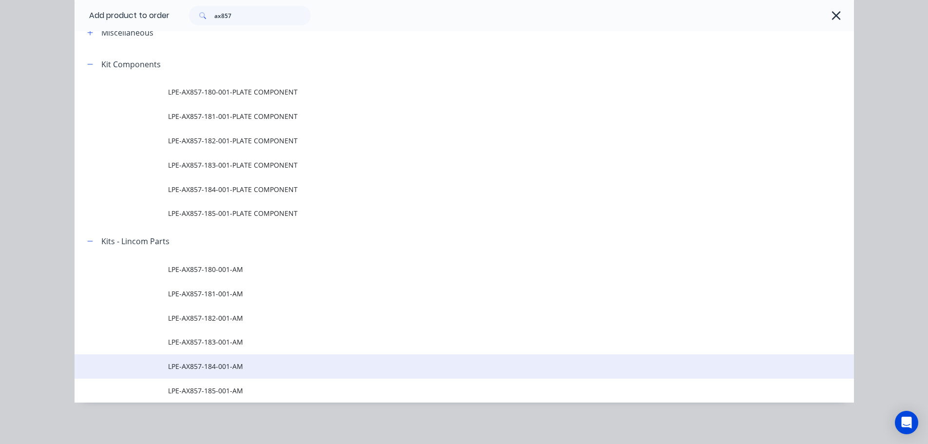
scroll to position [60, 0]
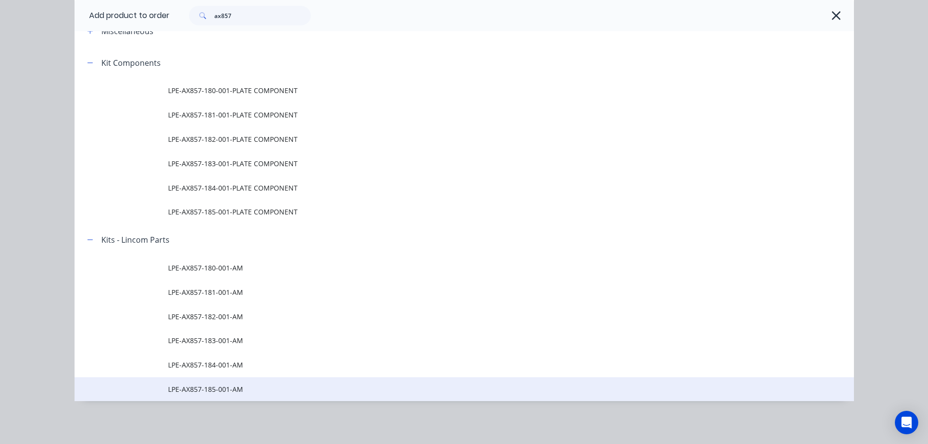
click at [203, 381] on td "LPE-AX857-185-001-AM" at bounding box center [511, 389] width 686 height 24
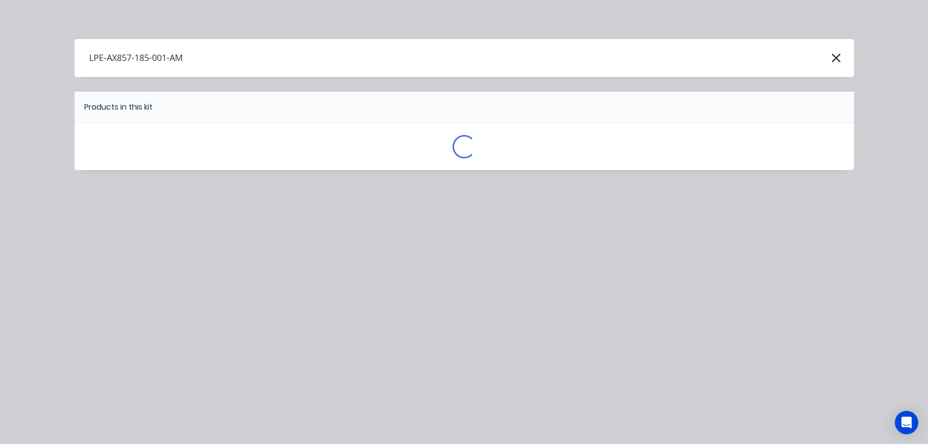
scroll to position [0, 0]
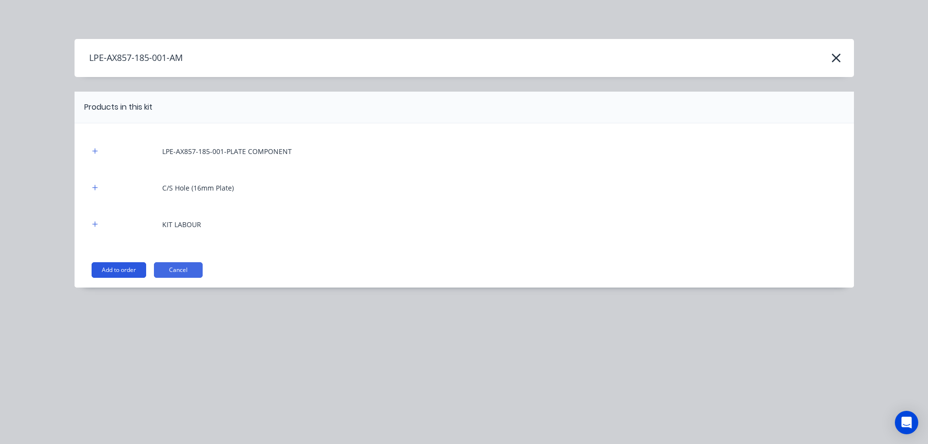
click at [138, 268] on button "Add to order" at bounding box center [119, 270] width 55 height 16
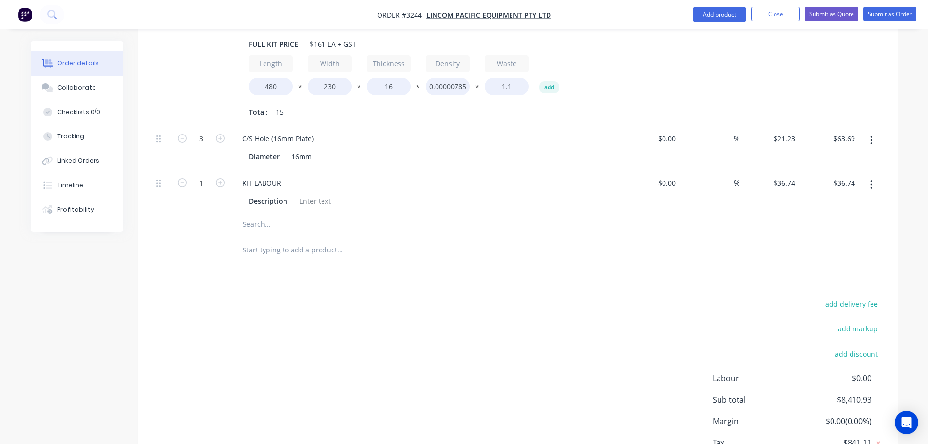
scroll to position [4603, 0]
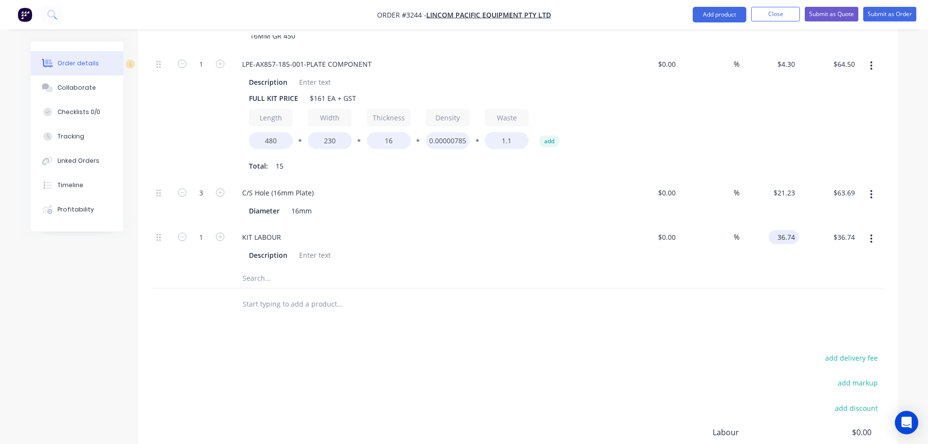
click at [784, 230] on input "36.74" at bounding box center [785, 237] width 26 height 14
click at [735, 235] on div "%" at bounding box center [709, 246] width 60 height 44
type input "$32.81"
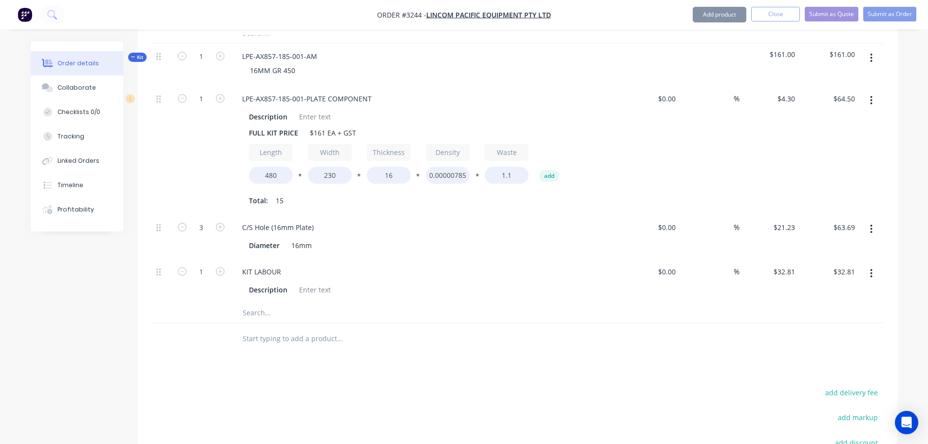
scroll to position [4506, 0]
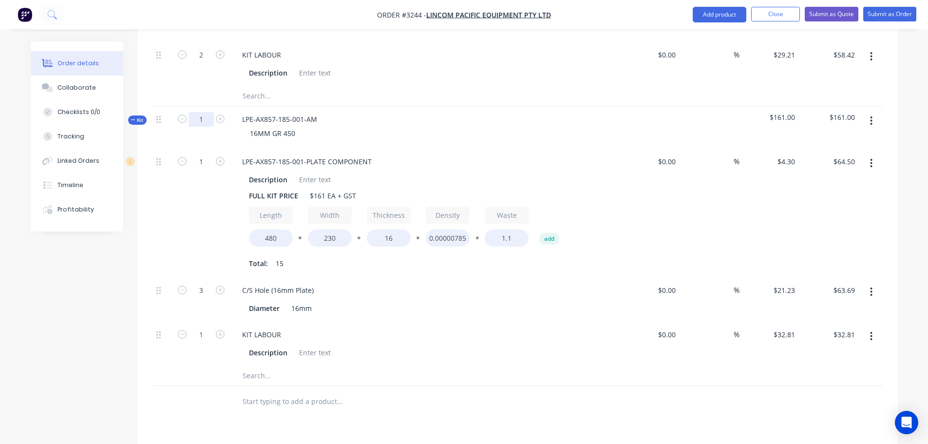
type input "2"
click at [475, 345] on div "Description" at bounding box center [423, 352] width 356 height 14
type input "2"
type input "$129.00"
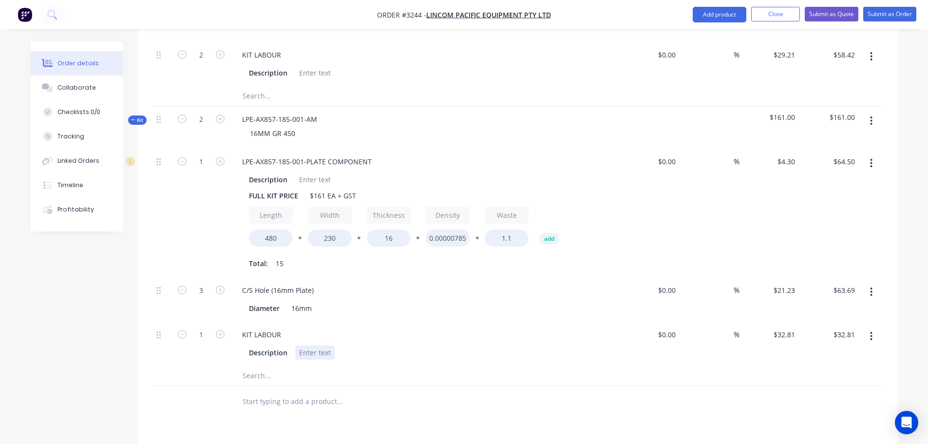
type input "6"
type input "$127.38"
type input "2"
type input "$65.62"
click at [722, 15] on button "Add product" at bounding box center [719, 15] width 54 height 16
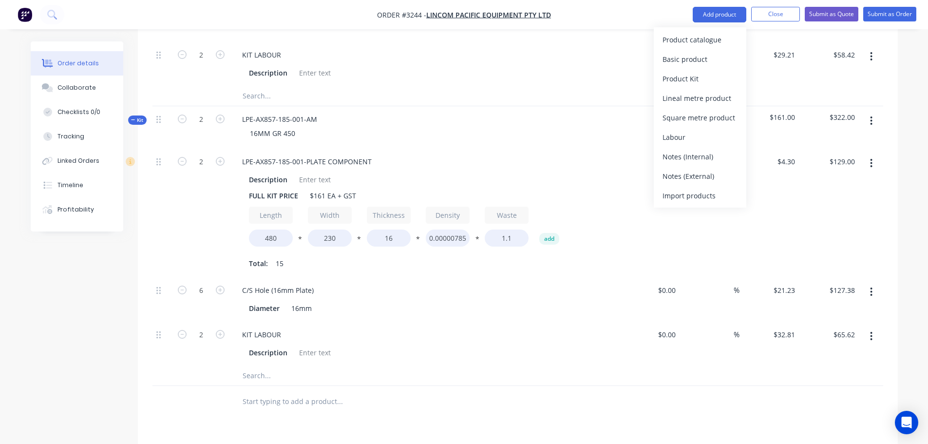
click at [698, 41] on div "Product catalogue" at bounding box center [699, 40] width 75 height 14
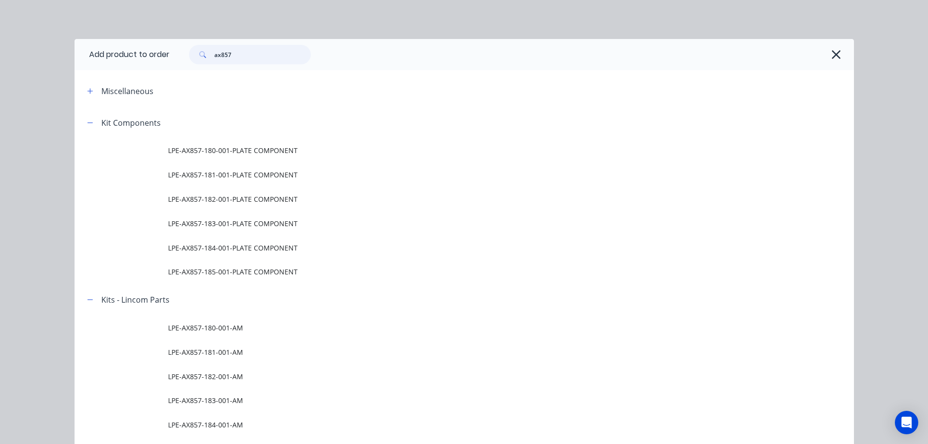
drag, startPoint x: 248, startPoint y: 57, endPoint x: 79, endPoint y: 48, distance: 169.7
click at [79, 48] on header "Add product to order ax857" at bounding box center [464, 54] width 779 height 31
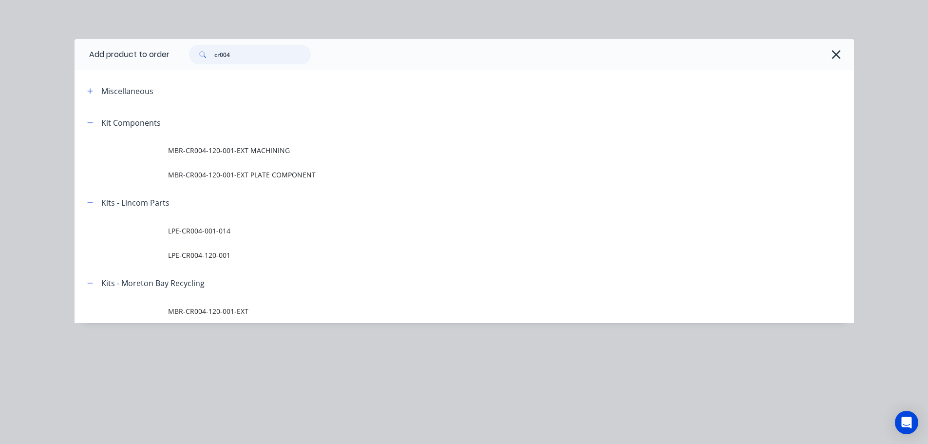
type input "cr004"
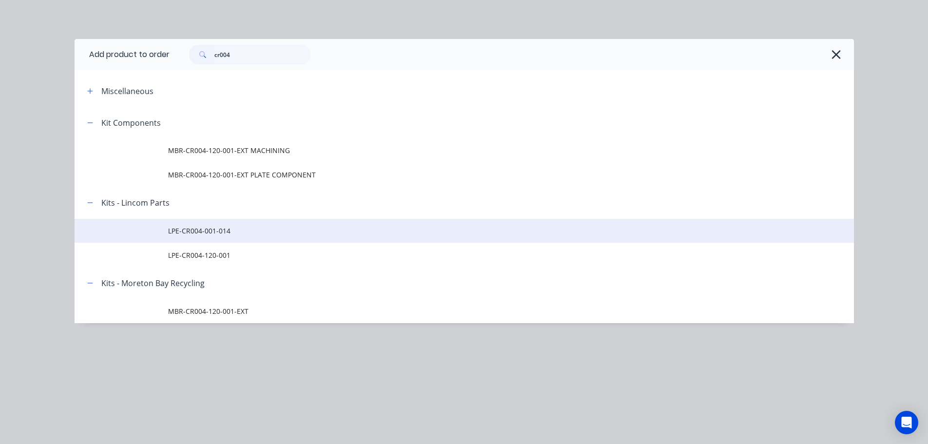
click at [193, 235] on span "LPE-CR004-001-014" at bounding box center [442, 230] width 548 height 10
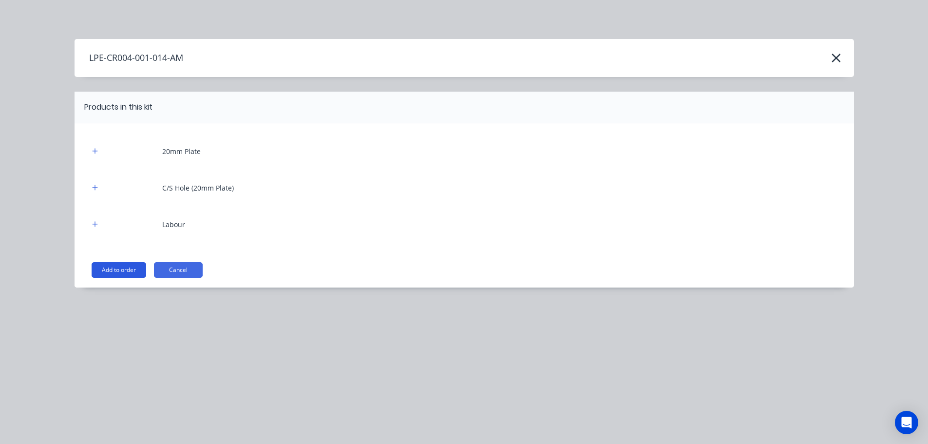
click at [119, 269] on button "Add to order" at bounding box center [119, 270] width 55 height 16
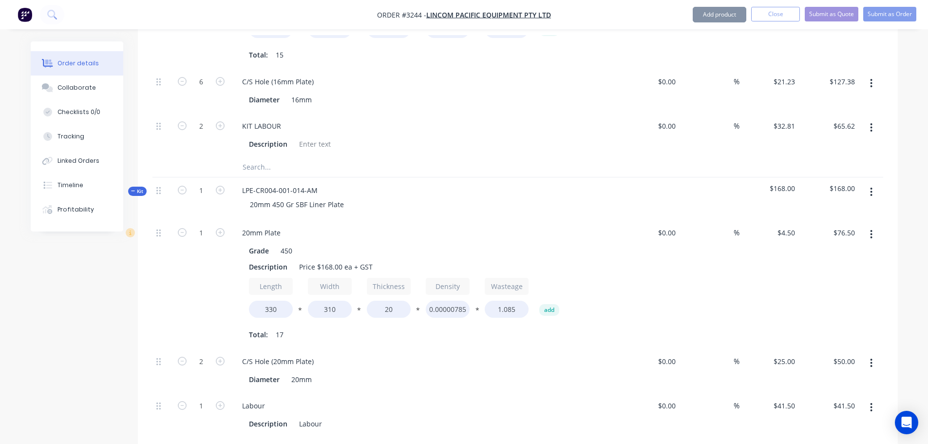
scroll to position [4749, 0]
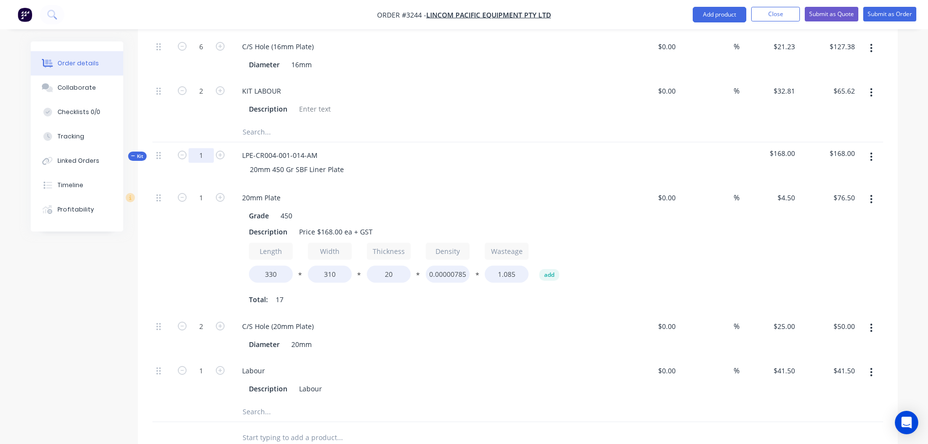
type input "3"
drag, startPoint x: 473, startPoint y: 130, endPoint x: 722, endPoint y: 24, distance: 269.7
click at [473, 142] on div "LPE-CR004-001-014-AM 20mm 450 Gr SBF Liner Plate" at bounding box center [425, 163] width 390 height 42
type input "3"
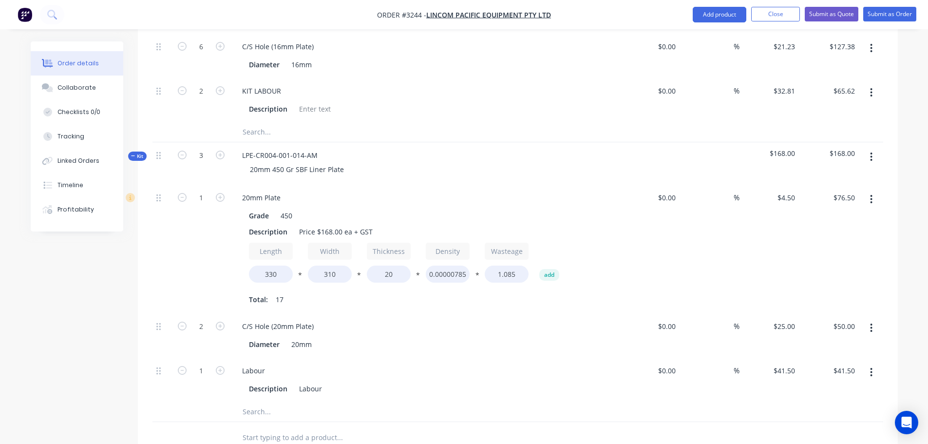
type input "$229.50"
type input "6"
type input "$150.00"
type input "3"
type input "$124.50"
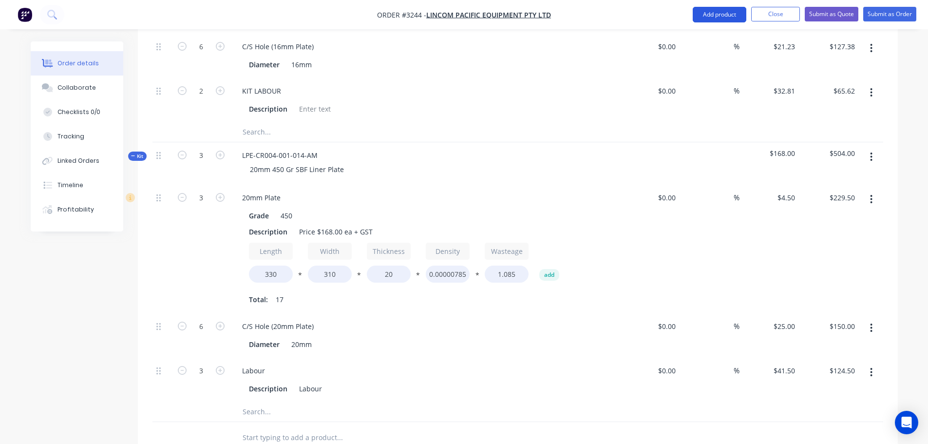
click at [714, 15] on button "Add product" at bounding box center [719, 15] width 54 height 16
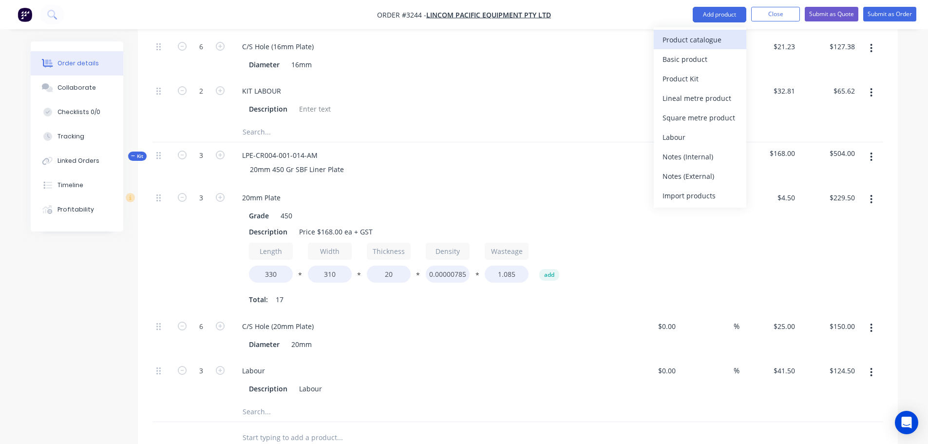
click at [705, 37] on div "Product catalogue" at bounding box center [699, 40] width 75 height 14
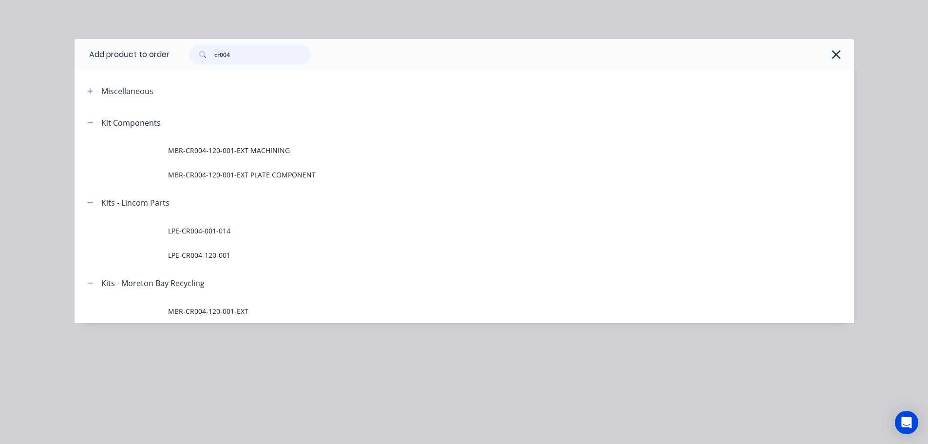
drag, startPoint x: 253, startPoint y: 53, endPoint x: 181, endPoint y: 56, distance: 71.7
click at [181, 56] on div "cr004" at bounding box center [244, 54] width 131 height 19
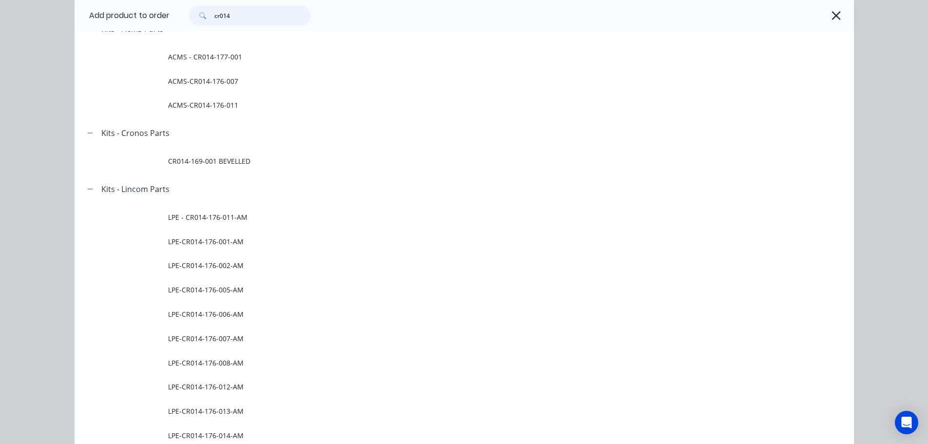
scroll to position [438, 0]
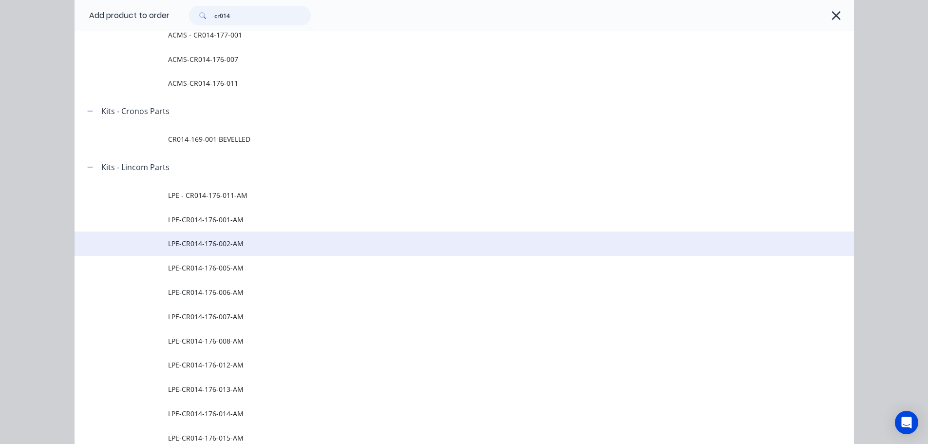
type input "cr014"
click at [245, 242] on span "LPE-CR014-176-002-AM" at bounding box center [442, 243] width 548 height 10
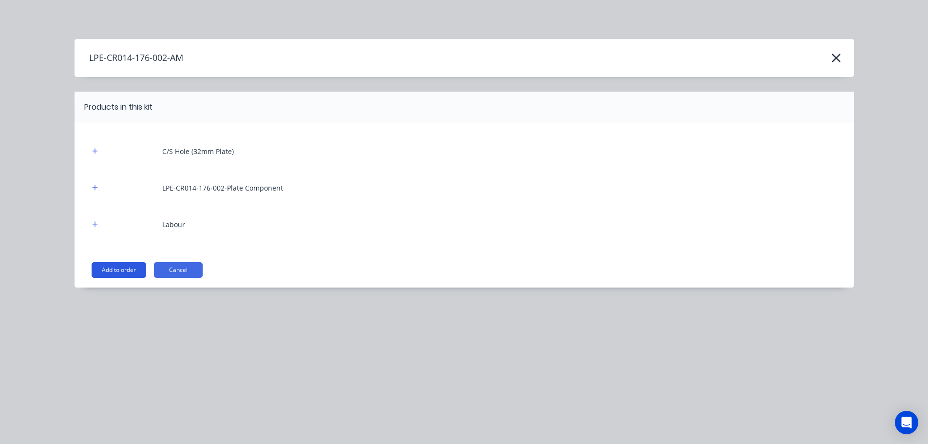
click at [135, 270] on button "Add to order" at bounding box center [119, 270] width 55 height 16
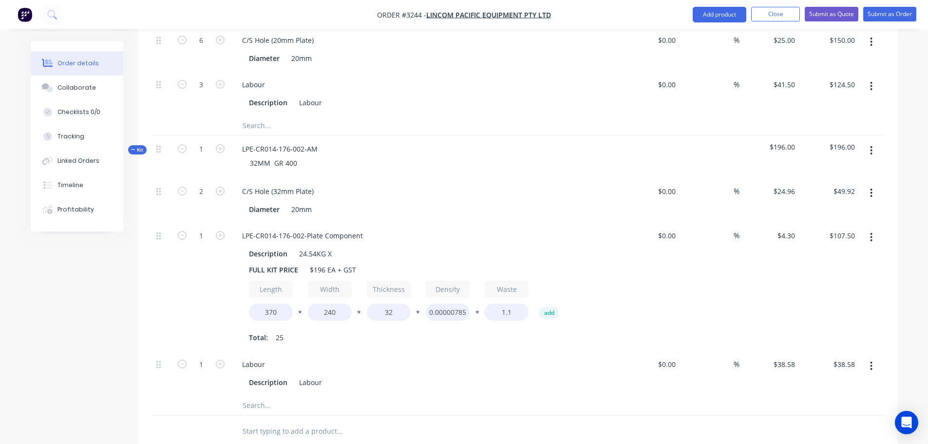
scroll to position [5042, 0]
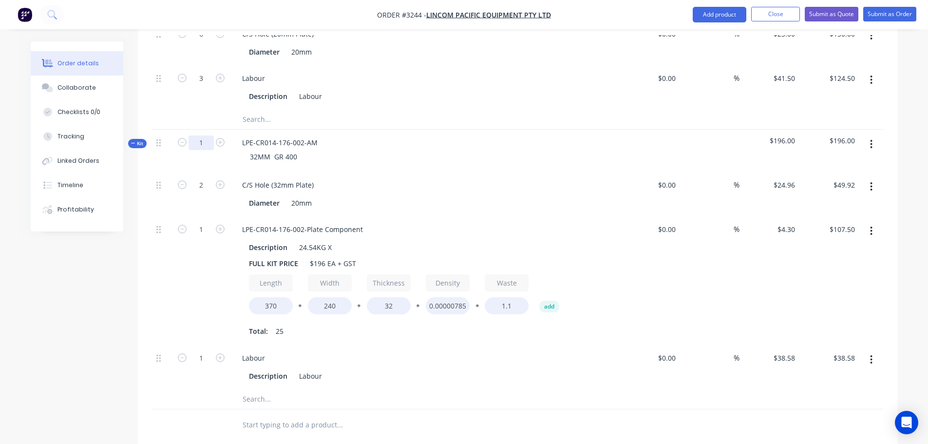
type input "3"
drag, startPoint x: 533, startPoint y: 132, endPoint x: 539, endPoint y: 127, distance: 8.3
click at [533, 149] on div "32MM GR 400" at bounding box center [425, 156] width 382 height 14
type input "6"
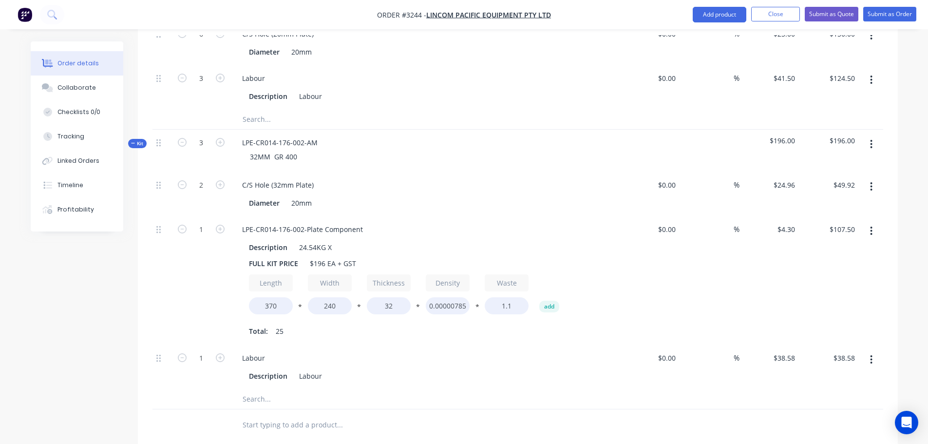
type input "$149.76"
type input "3"
type input "$322.50"
type input "3"
type input "$115.74"
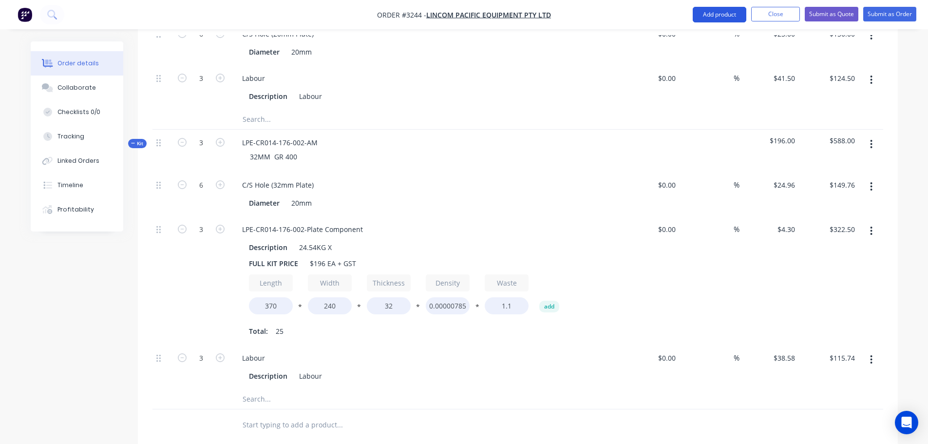
click at [710, 19] on button "Add product" at bounding box center [719, 15] width 54 height 16
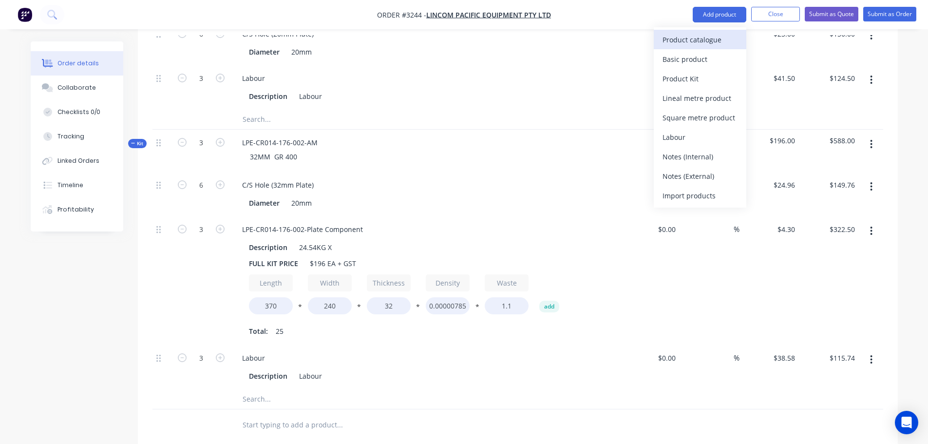
click at [705, 45] on div "Product catalogue" at bounding box center [699, 40] width 75 height 14
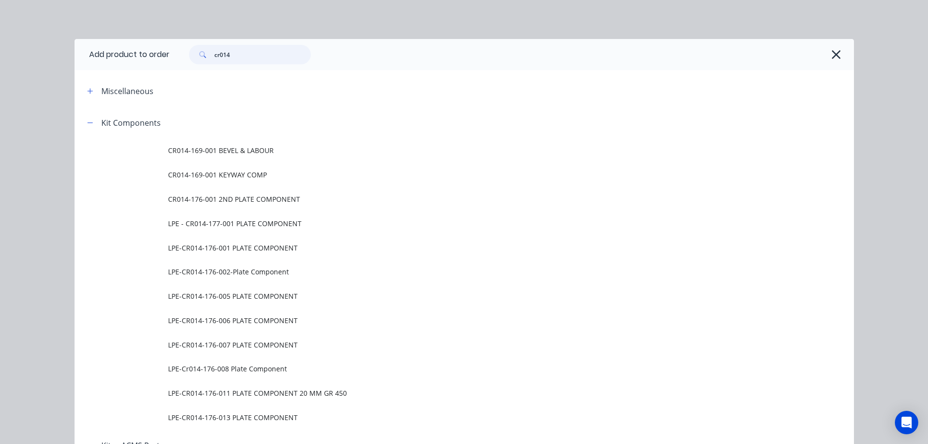
drag, startPoint x: 254, startPoint y: 59, endPoint x: 178, endPoint y: 54, distance: 75.6
click at [179, 54] on div "cr014" at bounding box center [244, 54] width 131 height 19
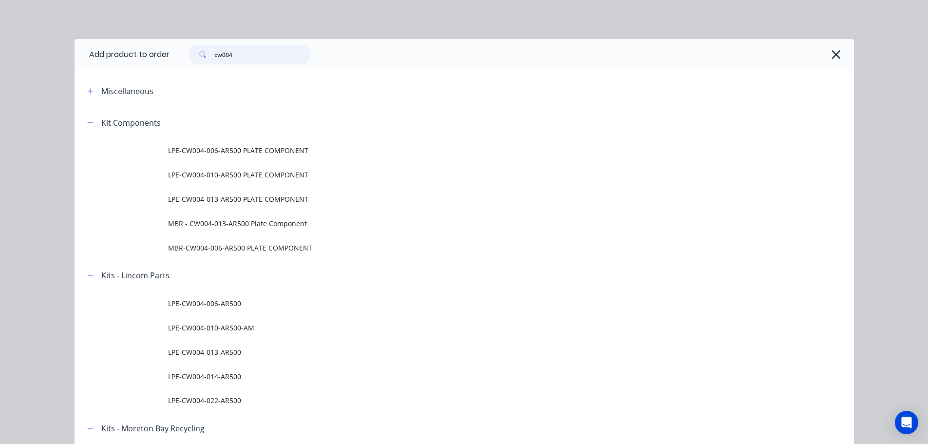
type input "cw004"
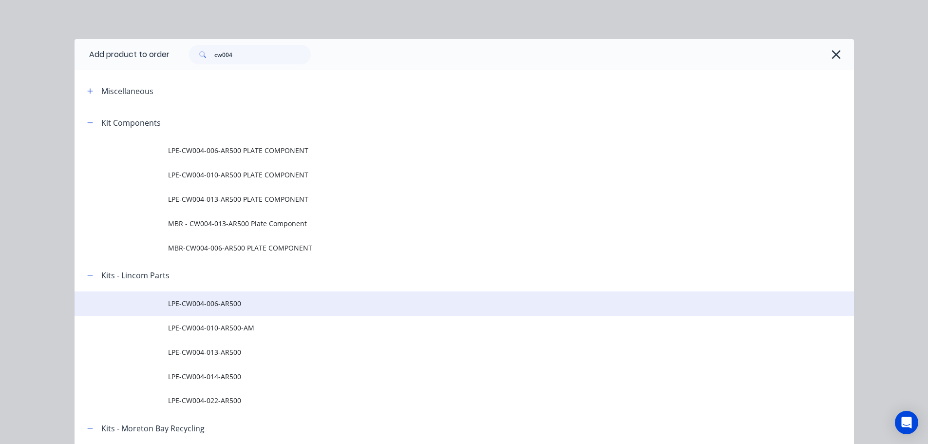
click at [197, 303] on span "LPE-CW004-006-AR500" at bounding box center [442, 303] width 548 height 10
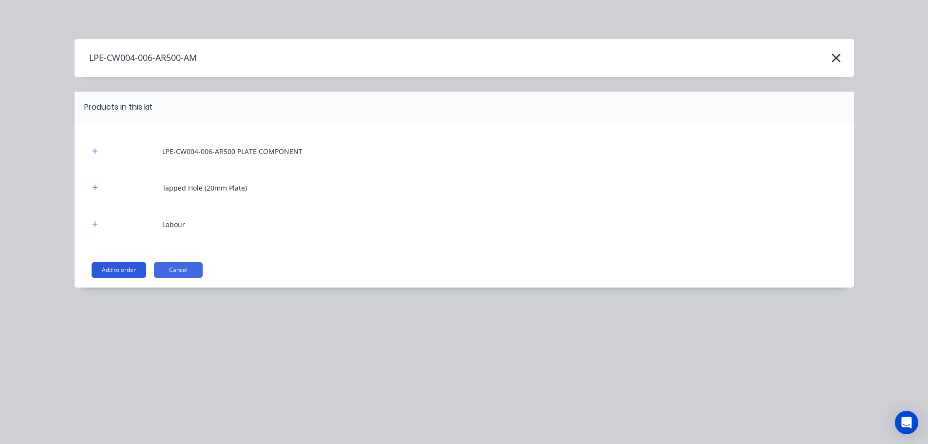
click at [116, 272] on button "Add to order" at bounding box center [119, 270] width 55 height 16
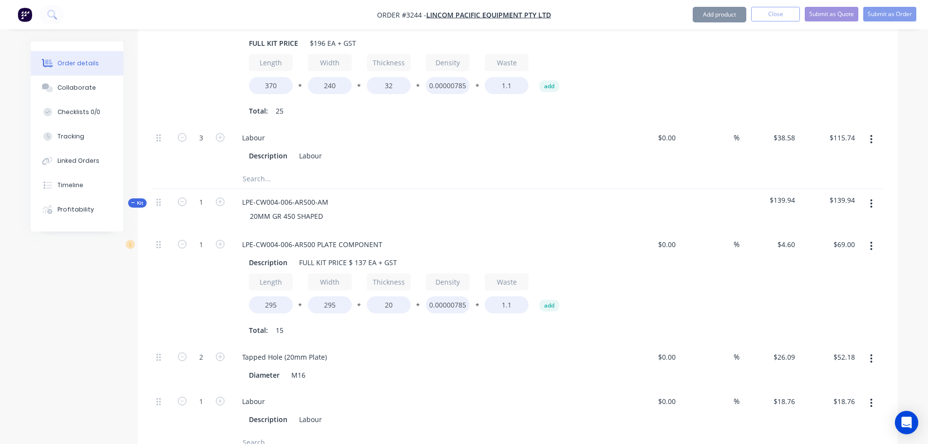
scroll to position [5285, 0]
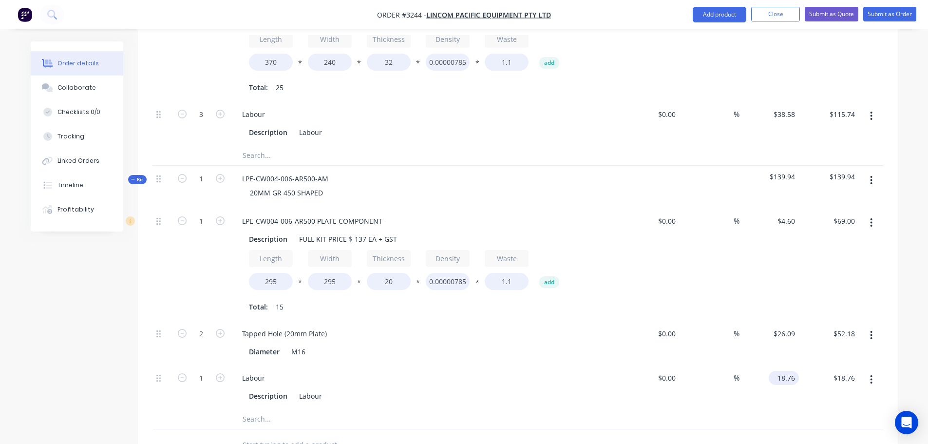
click at [787, 371] on input "18.76" at bounding box center [785, 378] width 26 height 14
click at [588, 409] on div at bounding box center [517, 419] width 730 height 20
type input "$15.82"
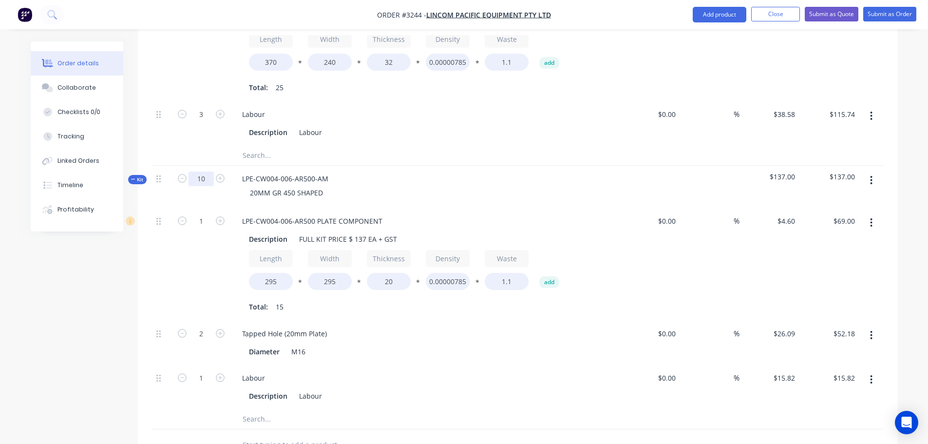
type input "10"
click at [587, 186] on div "20MM GR 450 SHAPED" at bounding box center [425, 193] width 382 height 14
type input "10"
type input "$690.00"
type input "20"
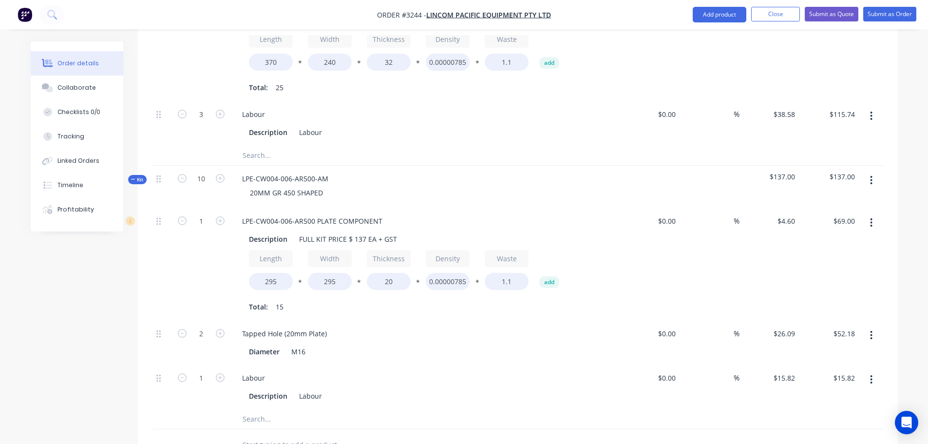
type input "$521.80"
type input "10"
type input "$158.20"
click at [727, 20] on button "Add product" at bounding box center [719, 15] width 54 height 16
click at [722, 31] on button "Product catalogue" at bounding box center [700, 39] width 93 height 19
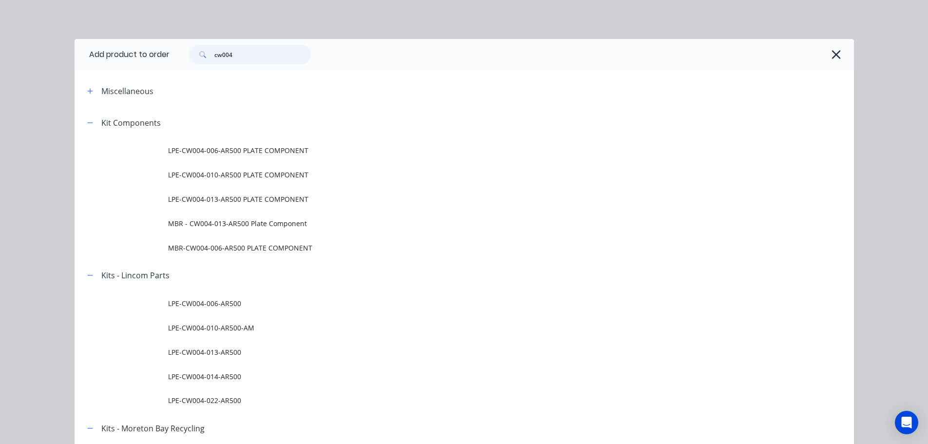
drag, startPoint x: 277, startPoint y: 55, endPoint x: 113, endPoint y: 50, distance: 163.7
click at [113, 50] on header "Add product to order cw004" at bounding box center [464, 54] width 779 height 31
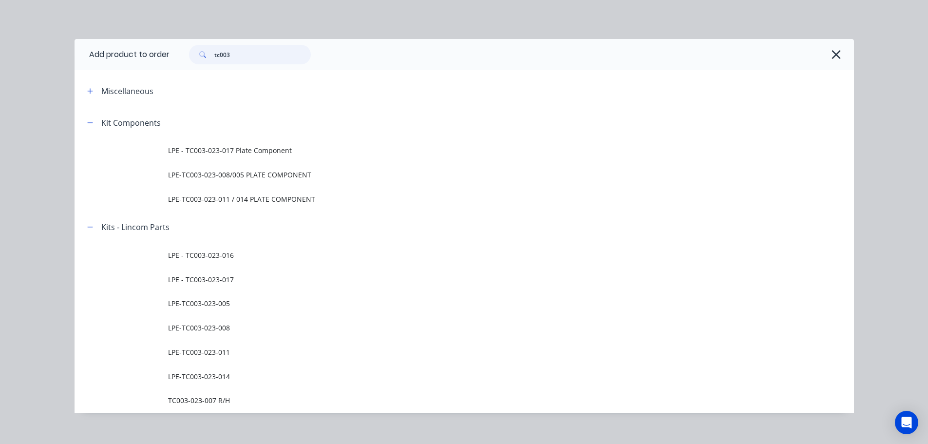
type input "tc003"
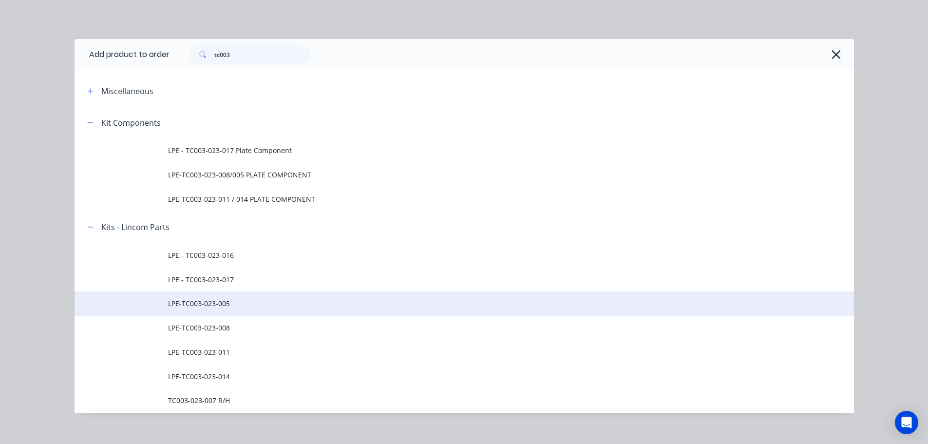
click at [226, 305] on span "LPE-TC003-023-005" at bounding box center [442, 303] width 548 height 10
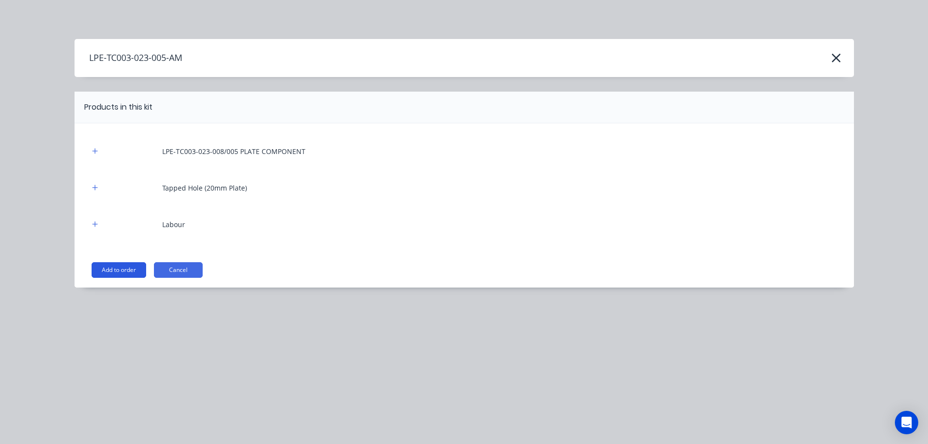
click at [120, 269] on button "Add to order" at bounding box center [119, 270] width 55 height 16
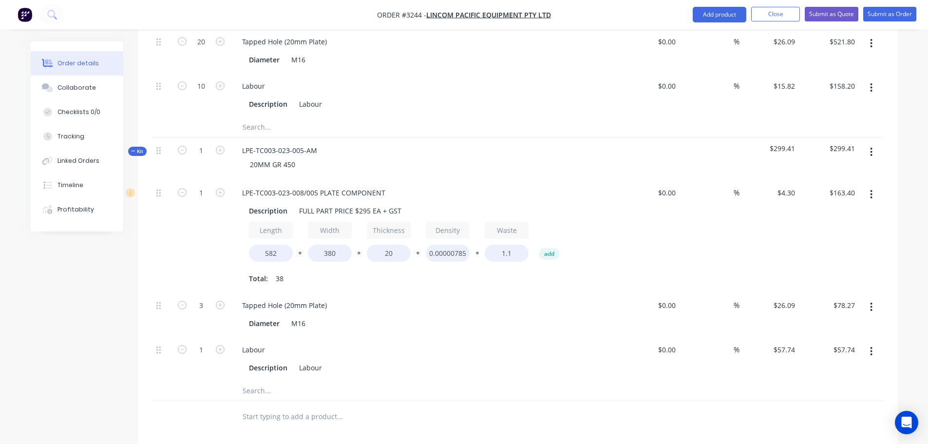
scroll to position [5577, 0]
click at [787, 342] on input "57.74" at bounding box center [787, 349] width 22 height 14
type input "$53.33"
click at [777, 380] on div at bounding box center [517, 390] width 730 height 20
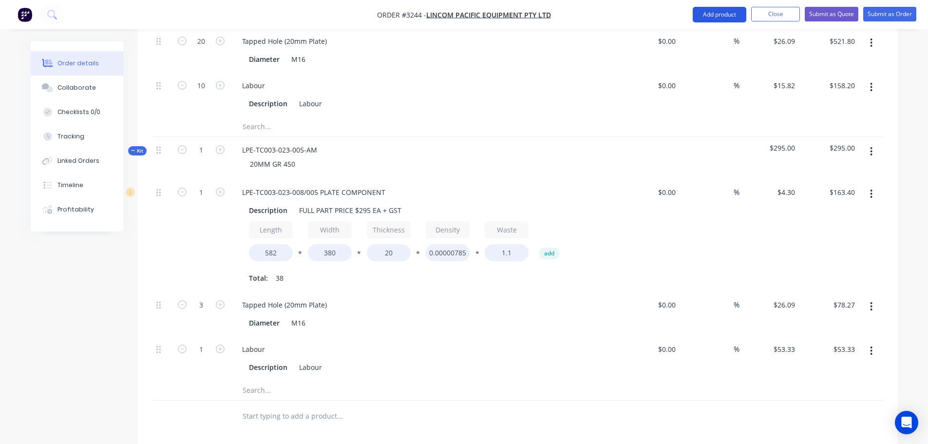
click at [705, 16] on button "Add product" at bounding box center [719, 15] width 54 height 16
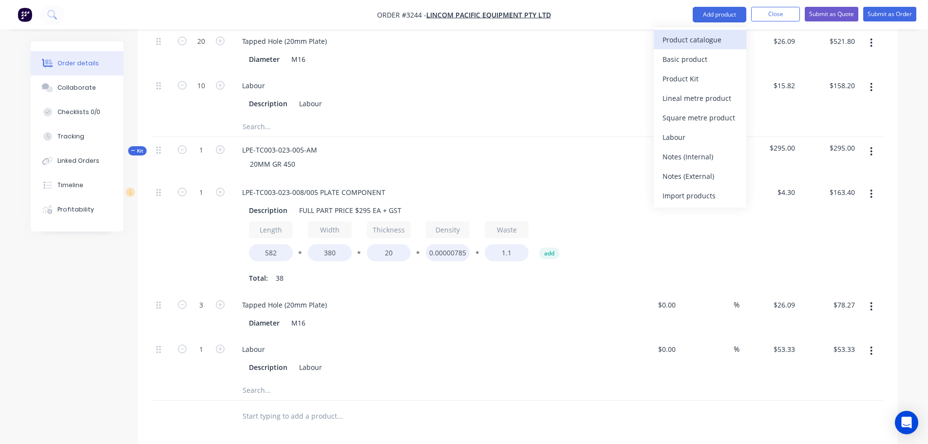
click at [705, 34] on div "Product catalogue" at bounding box center [699, 40] width 75 height 14
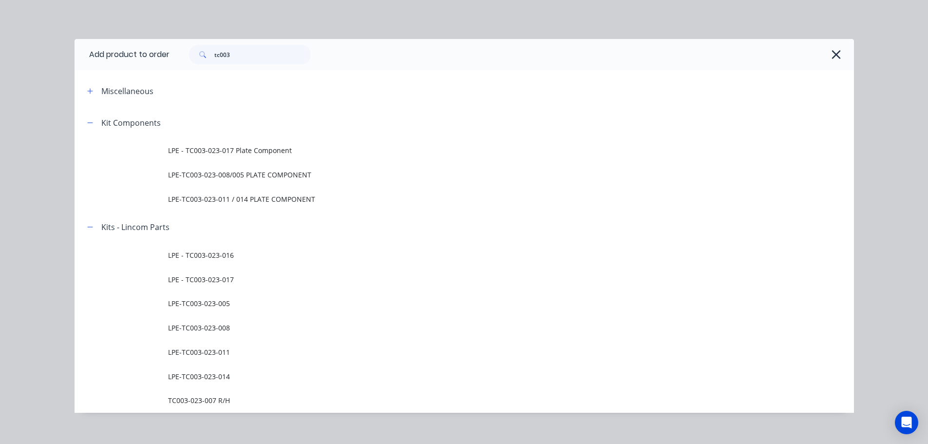
drag, startPoint x: 174, startPoint y: 330, endPoint x: 174, endPoint y: 323, distance: 6.3
click at [175, 328] on span "LPE-TC003-023-008" at bounding box center [442, 327] width 548 height 10
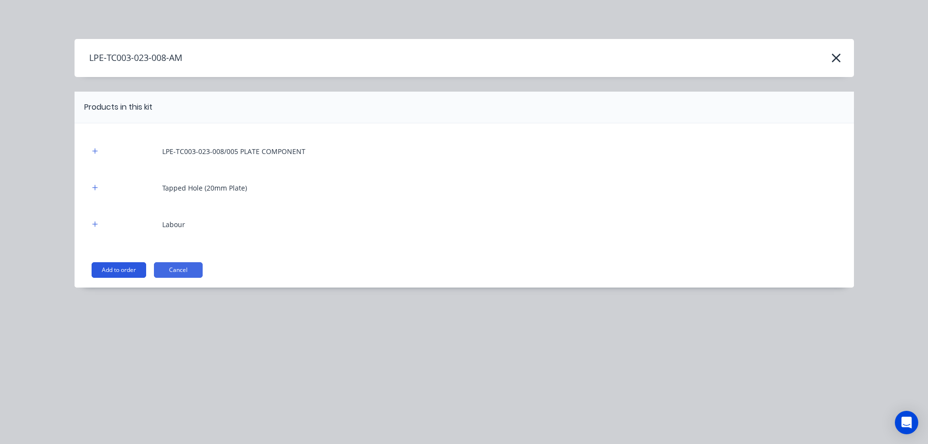
click at [118, 267] on button "Add to order" at bounding box center [119, 270] width 55 height 16
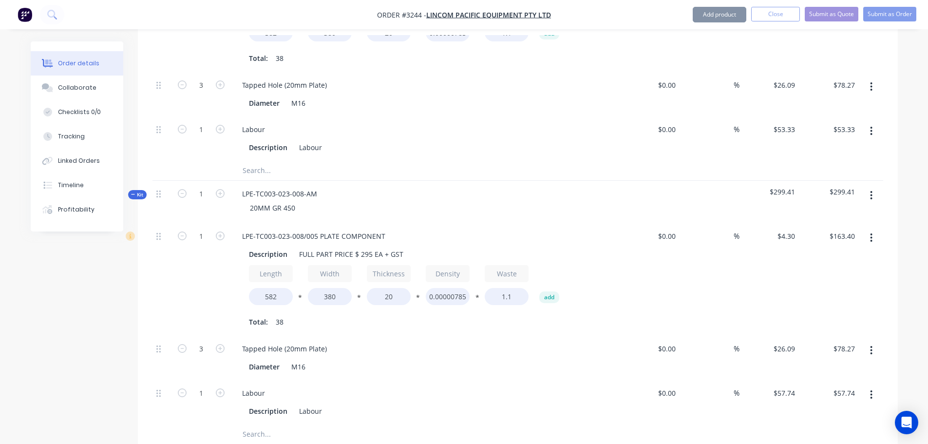
scroll to position [5821, 0]
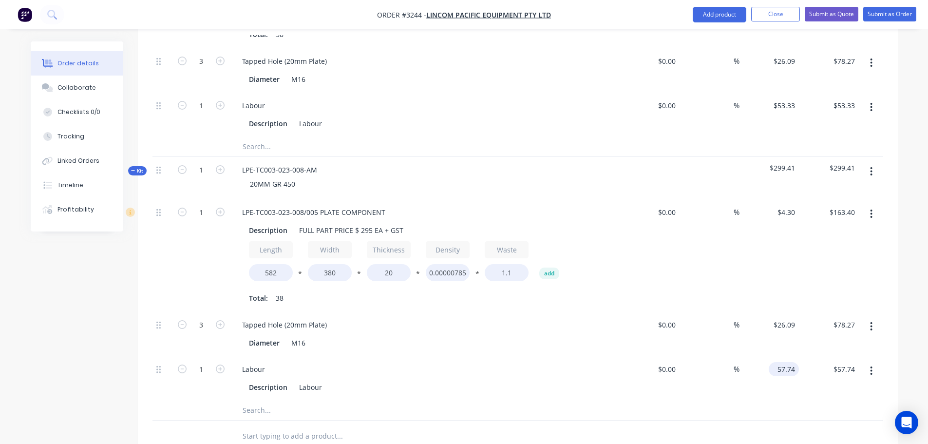
click at [790, 362] on input "57.74" at bounding box center [785, 369] width 26 height 14
click at [752, 400] on div at bounding box center [517, 410] width 730 height 20
type input "$53.33"
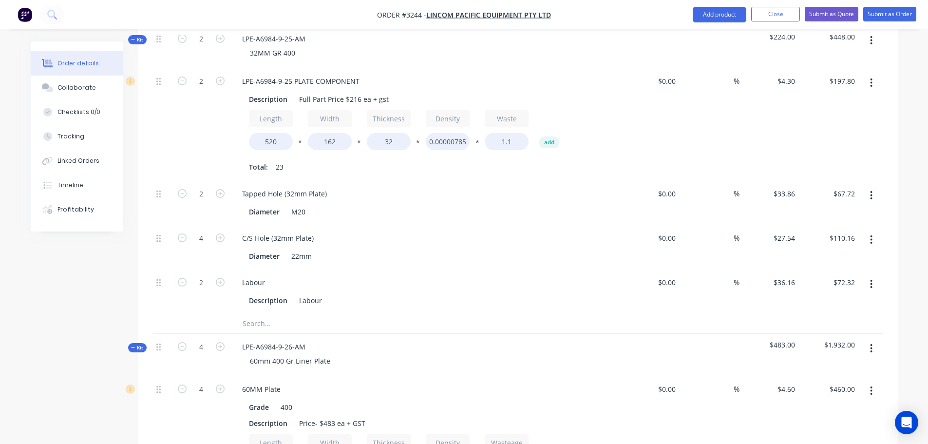
scroll to position [2495, 0]
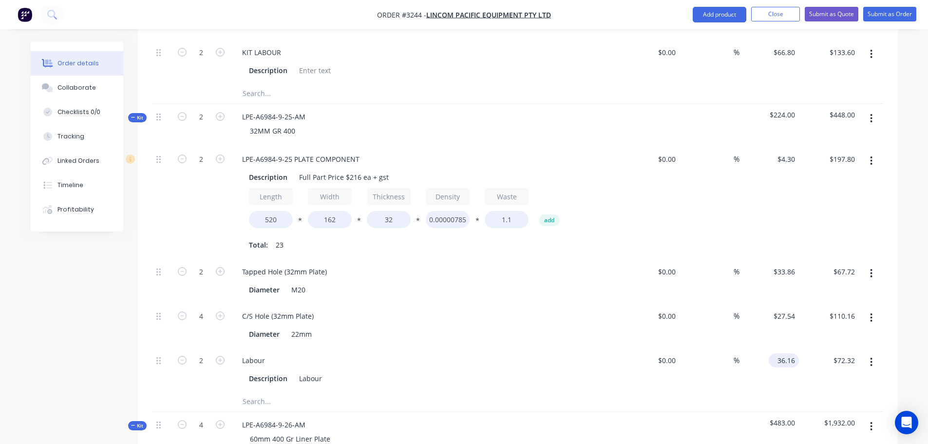
click at [788, 353] on input "36.16" at bounding box center [785, 360] width 26 height 14
click at [744, 411] on div "$483.00" at bounding box center [769, 432] width 60 height 42
type input "$28.16"
type input "$56.32"
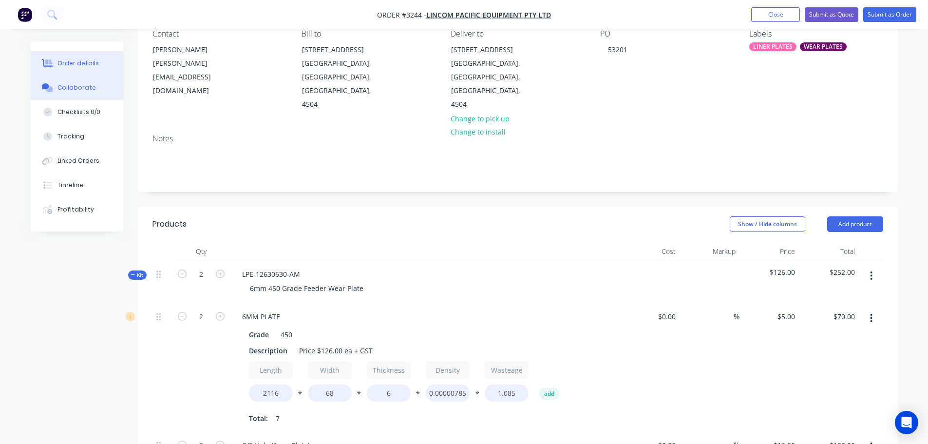
scroll to position [0, 0]
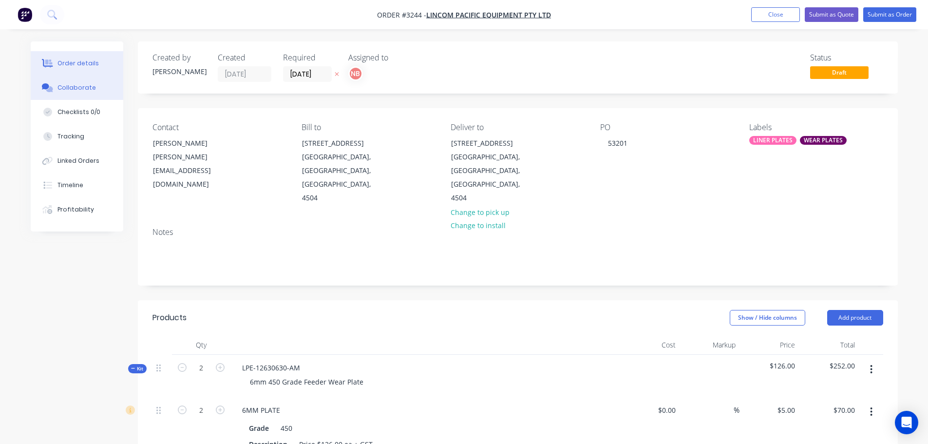
click at [59, 88] on div "Collaborate" at bounding box center [76, 87] width 38 height 9
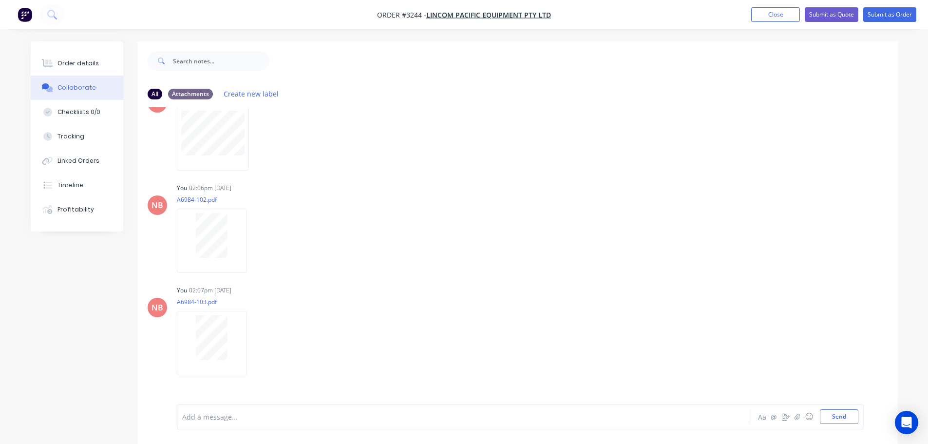
scroll to position [584, 0]
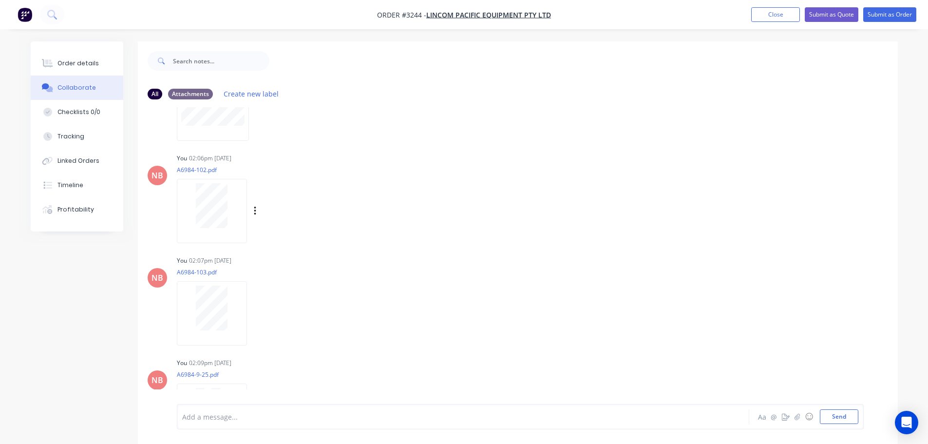
click at [191, 197] on div at bounding box center [211, 205] width 61 height 45
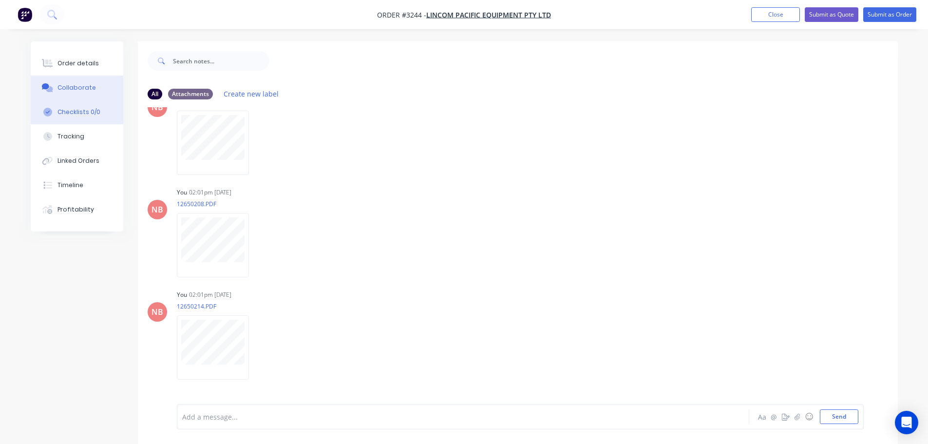
drag, startPoint x: 93, startPoint y: 63, endPoint x: 90, endPoint y: 100, distance: 37.6
click at [93, 63] on div "Order details" at bounding box center [77, 63] width 41 height 9
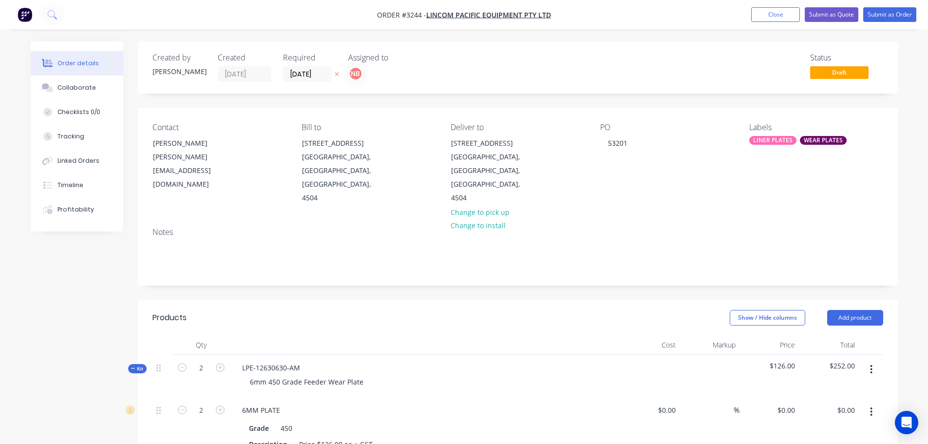
type input "$5.00"
type input "$70.00"
type input "$16.00"
type input "$128.00"
type input "$27.00"
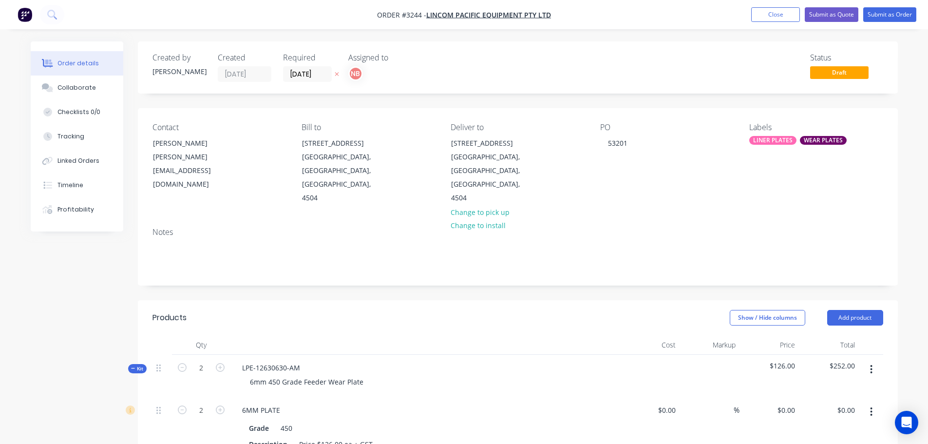
type input "$54.00"
type input "$5.00"
type input "$35.00"
type input "$16.00"
type input "$64.00"
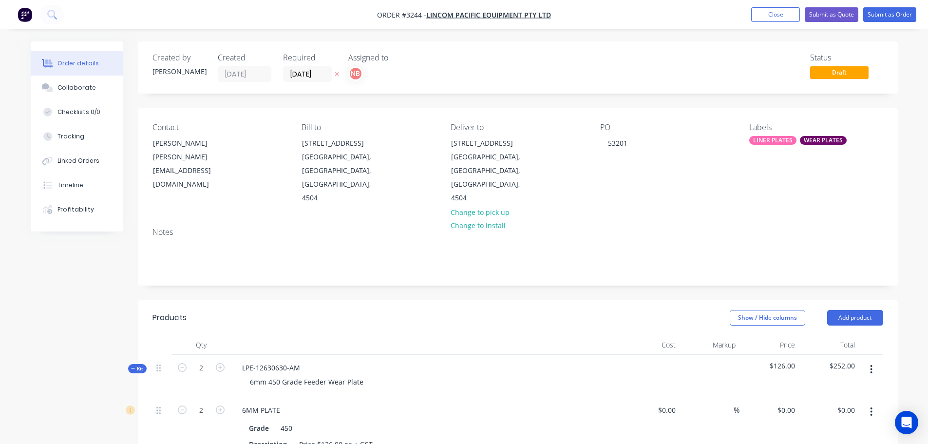
type input "$27.00"
type input "$5.00"
type input "$35.00"
type input "$16.00"
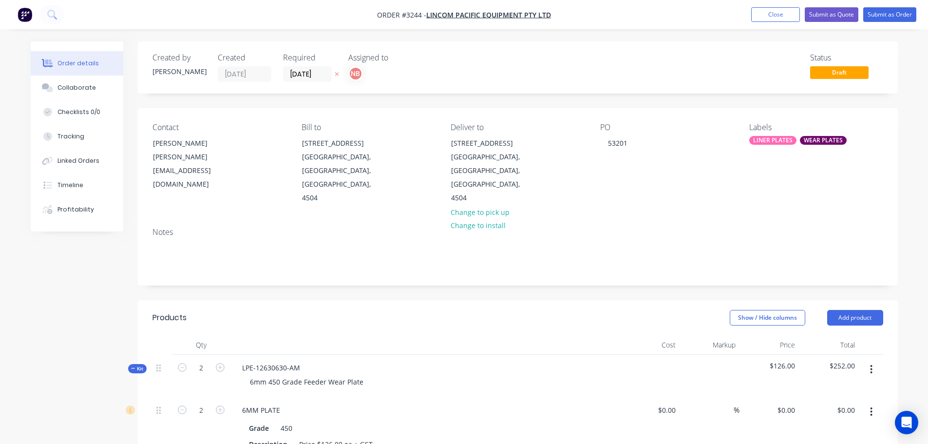
type input "$64.00"
type input "$27.00"
type input "$5.00"
type input "$125.00"
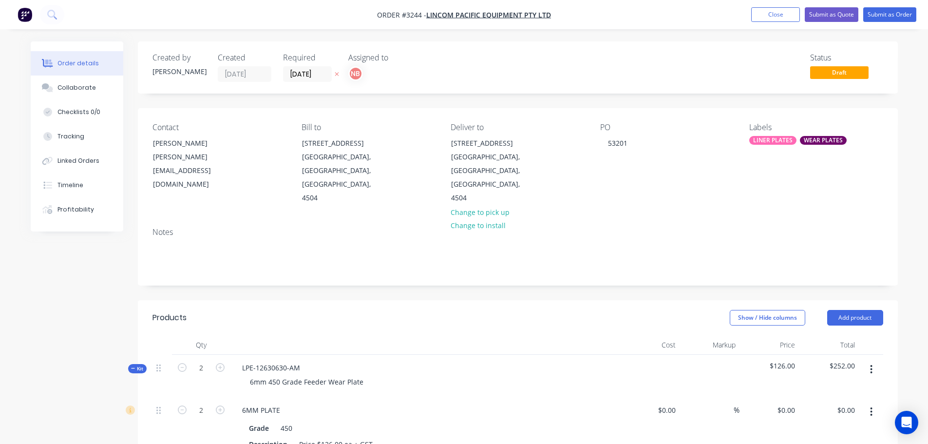
type input "$19.23"
type input "$115.38"
type input "$5.62"
type input "$5.00"
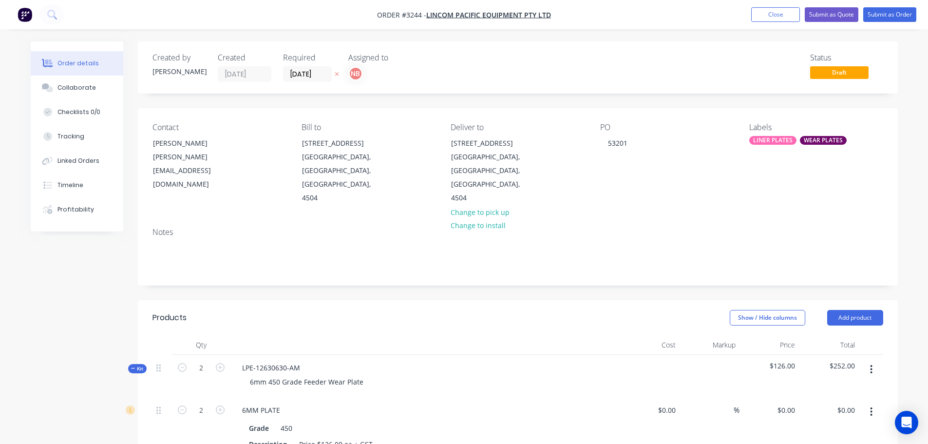
type input "$85.00"
type input "$19.23"
type input "$96.15"
type input "$4.85"
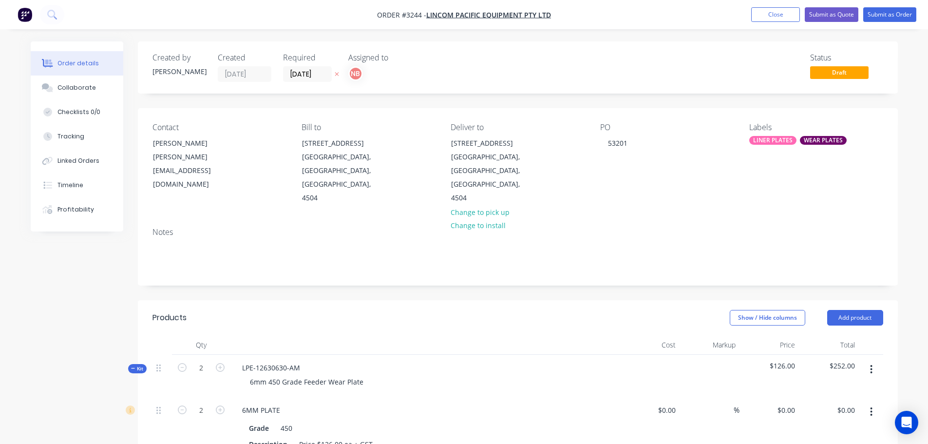
type input "$4.80"
type input "$81.60"
type input "$19.23"
type input "$96.15"
type input "$8.25"
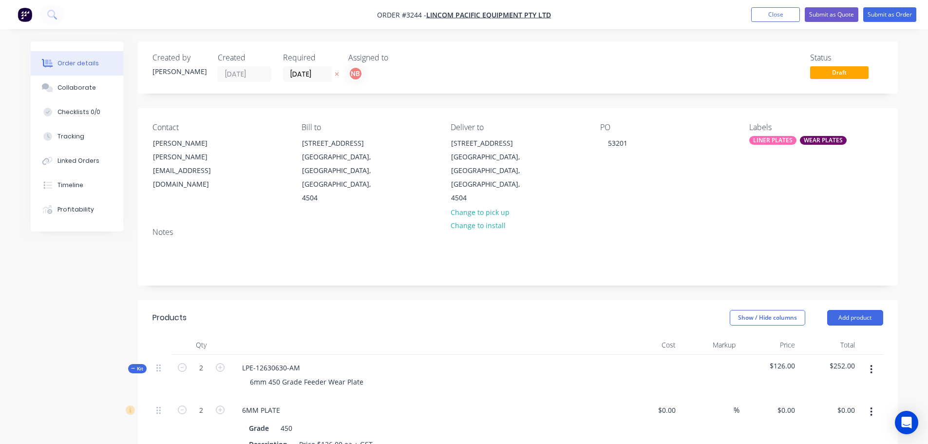
type input "$8.25"
type input "$4.60"
type input "$818.80"
type input "$38.00"
type input "$304.00"
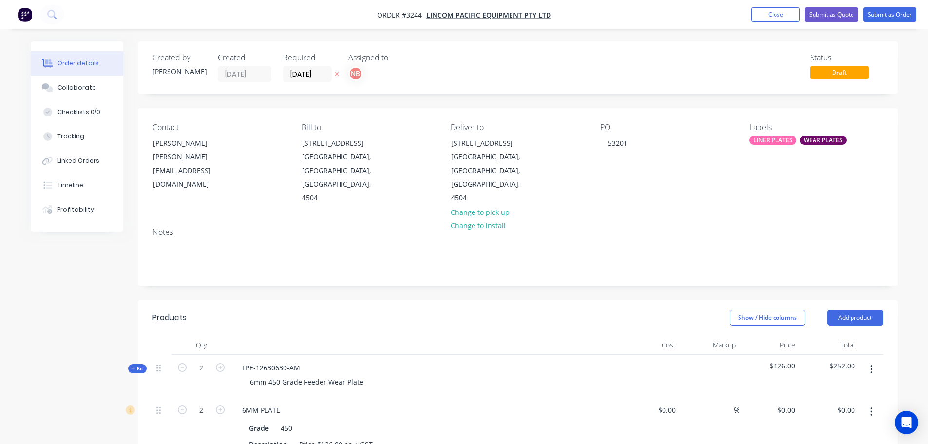
type input "$72.80"
type input "$291.20"
type input "$84.00"
type input "$168.00"
type input "$72.80"
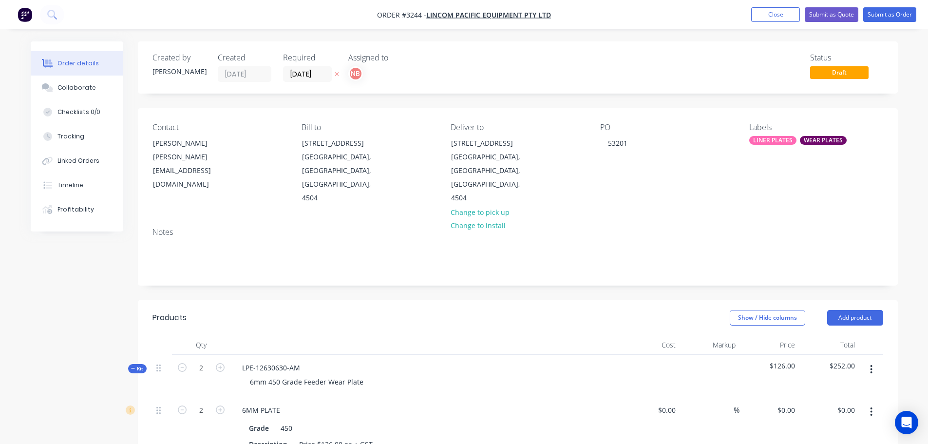
type input "$145.60"
type input "$4.40"
type input "$536.80"
type input "$38.00"
type input "$152.00"
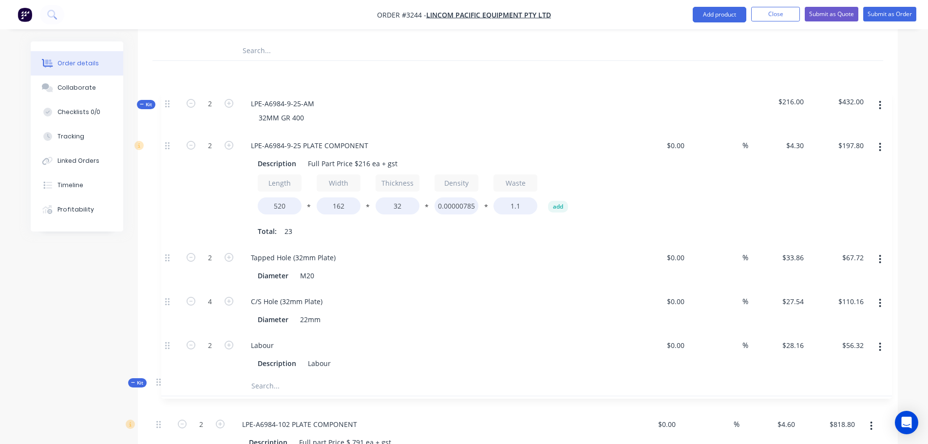
scroll to position [1899, 0]
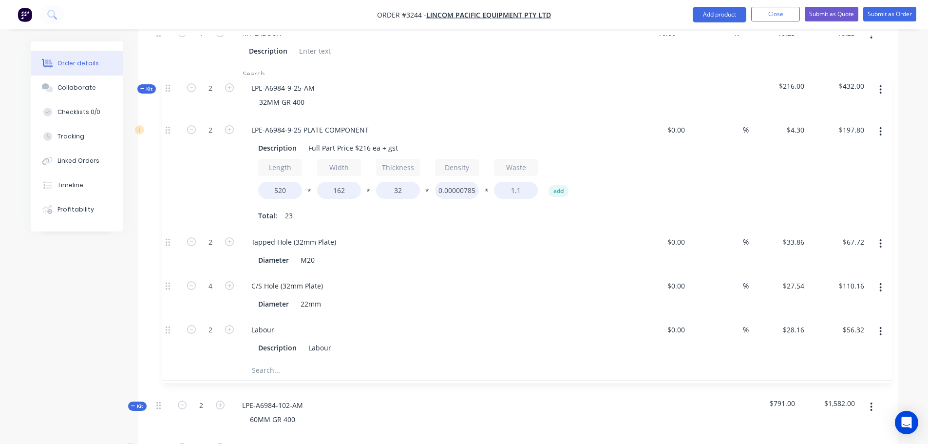
drag, startPoint x: 157, startPoint y: 200, endPoint x: 168, endPoint y: 87, distance: 113.9
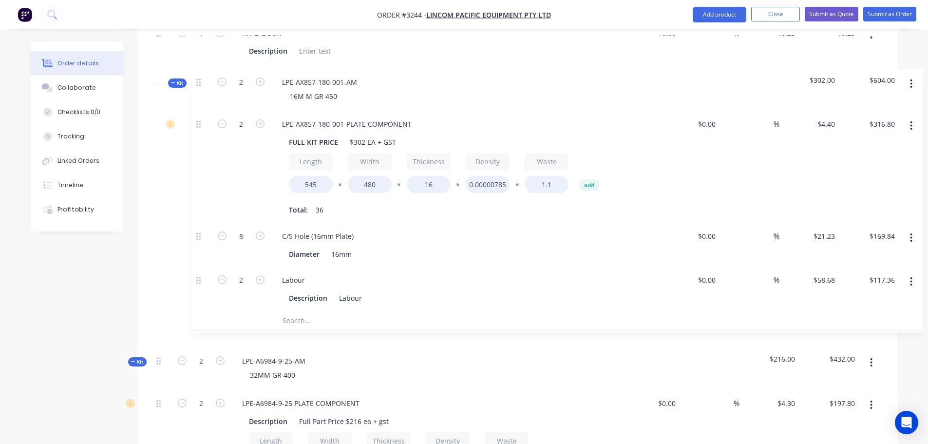
drag, startPoint x: 162, startPoint y: 202, endPoint x: 205, endPoint y: 81, distance: 127.5
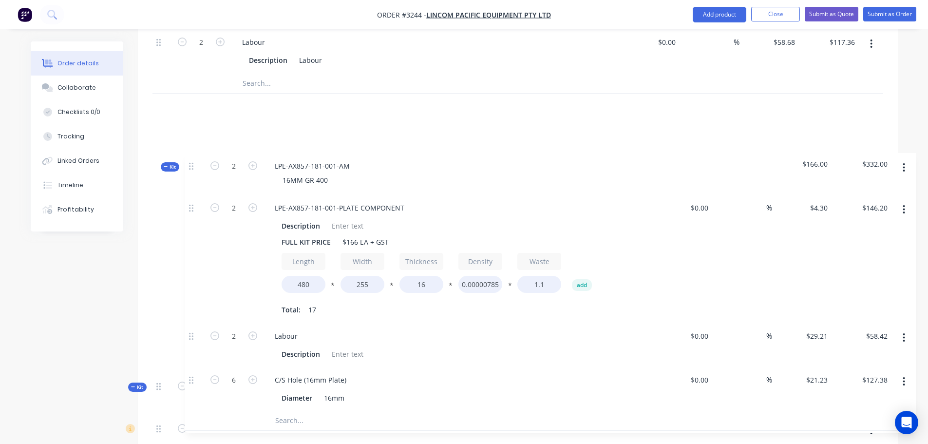
scroll to position [2045, 0]
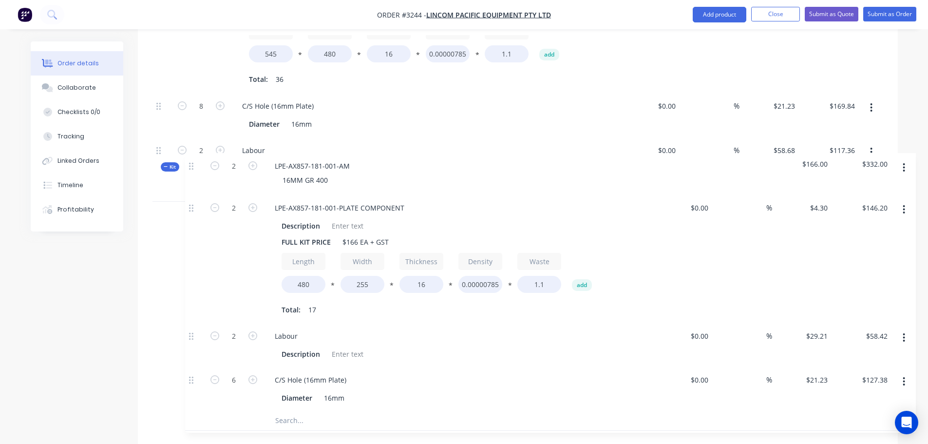
drag, startPoint x: 158, startPoint y: 220, endPoint x: 193, endPoint y: 163, distance: 67.1
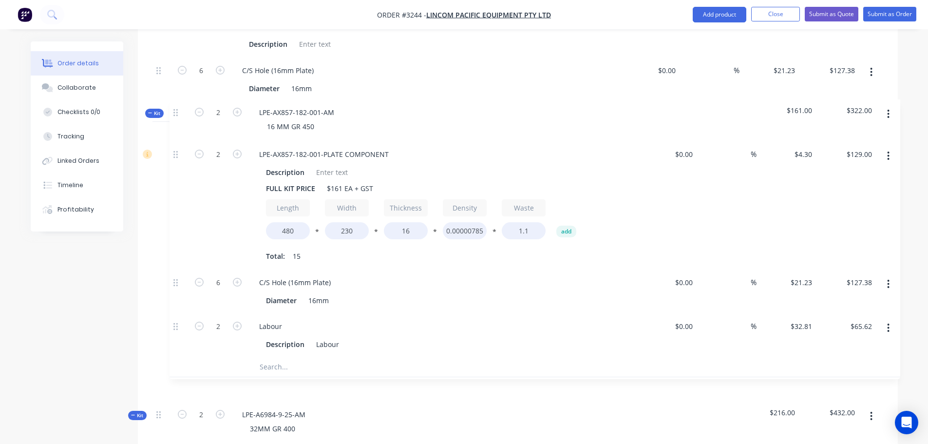
scroll to position [2386, 0]
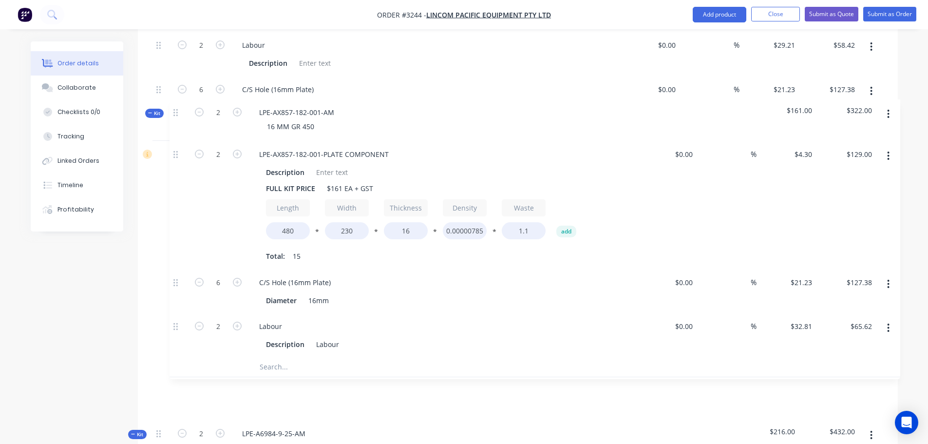
drag, startPoint x: 157, startPoint y: 107, endPoint x: 177, endPoint y: 111, distance: 19.9
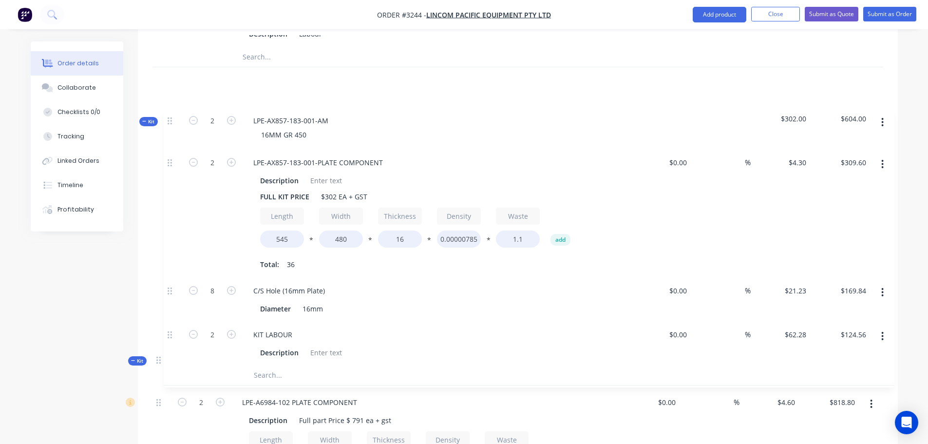
scroll to position [2824, 0]
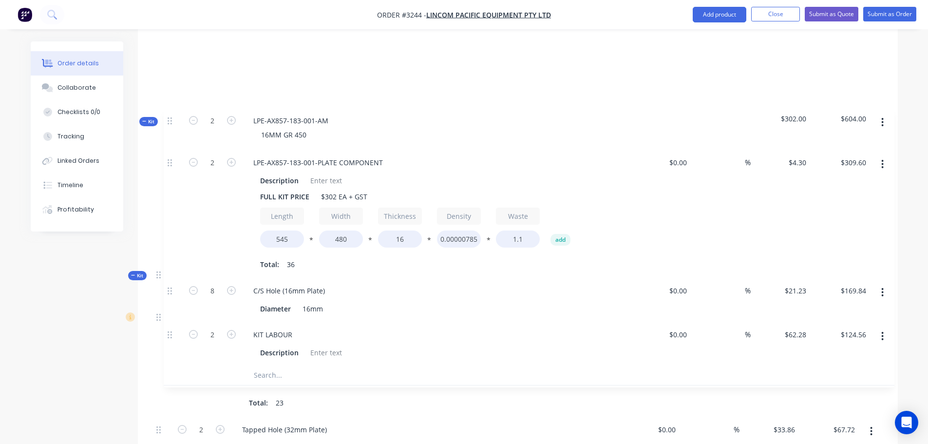
drag, startPoint x: 163, startPoint y: 146, endPoint x: 174, endPoint y: 119, distance: 29.0
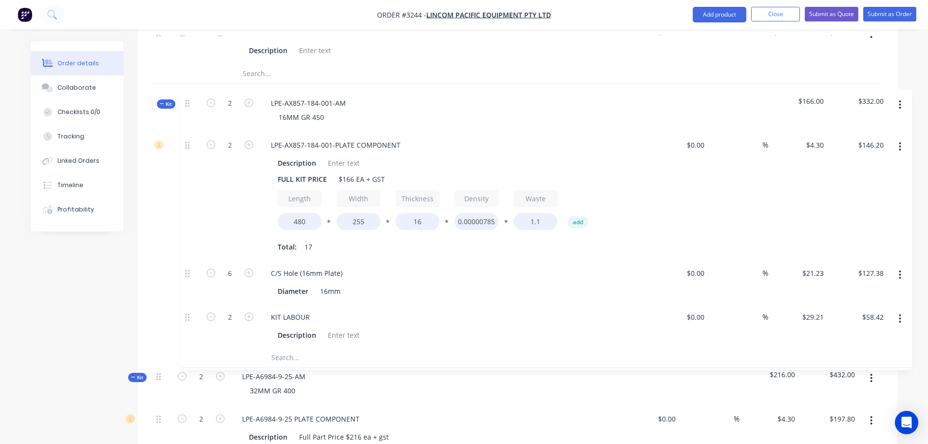
scroll to position [3019, 0]
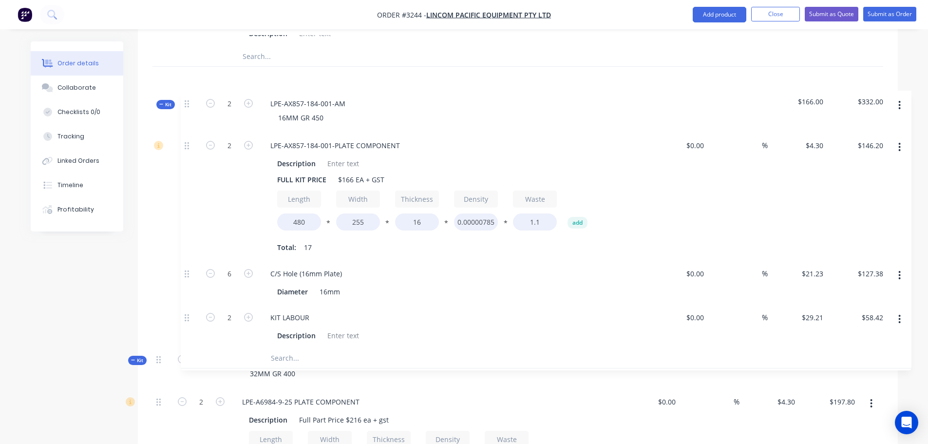
drag, startPoint x: 158, startPoint y: 129, endPoint x: 189, endPoint y: 95, distance: 45.5
click at [188, 95] on div "Kit 2 LPE-12630630-AM 6mm 450 Grade Feeder Wear Plate $126.00 $252.00 2 6MM PLA…" at bounding box center [517, 279] width 730 height 5886
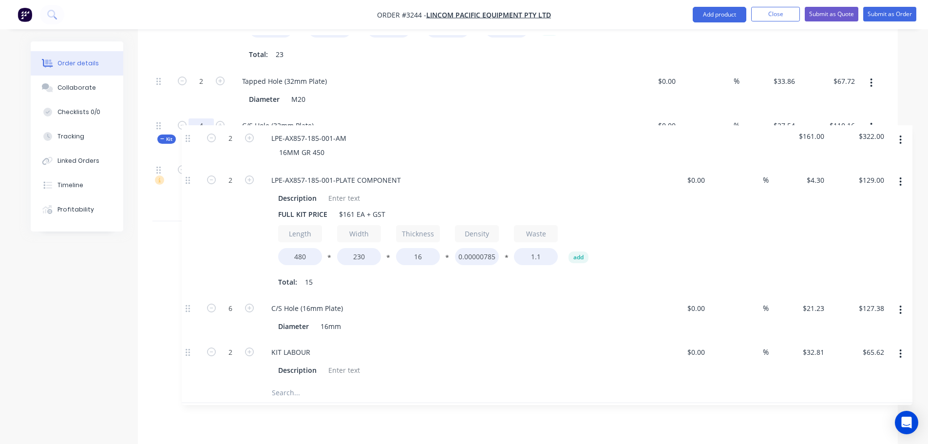
scroll to position [3408, 0]
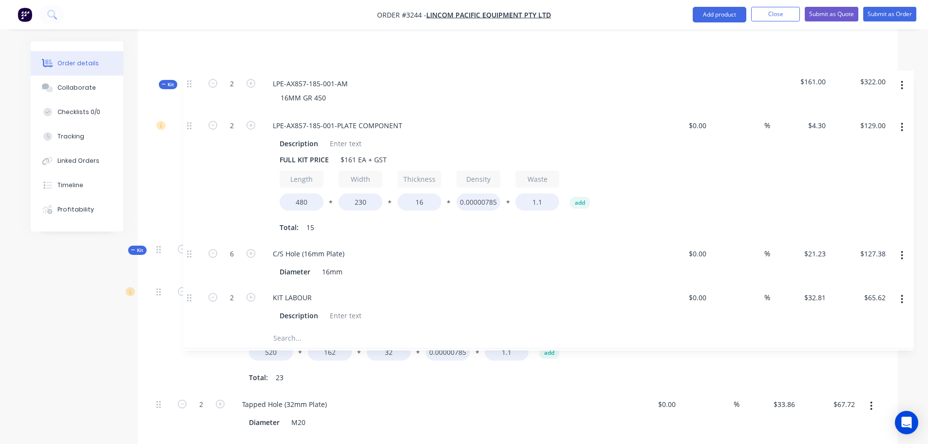
drag, startPoint x: 159, startPoint y: 167, endPoint x: 192, endPoint y: 79, distance: 94.3
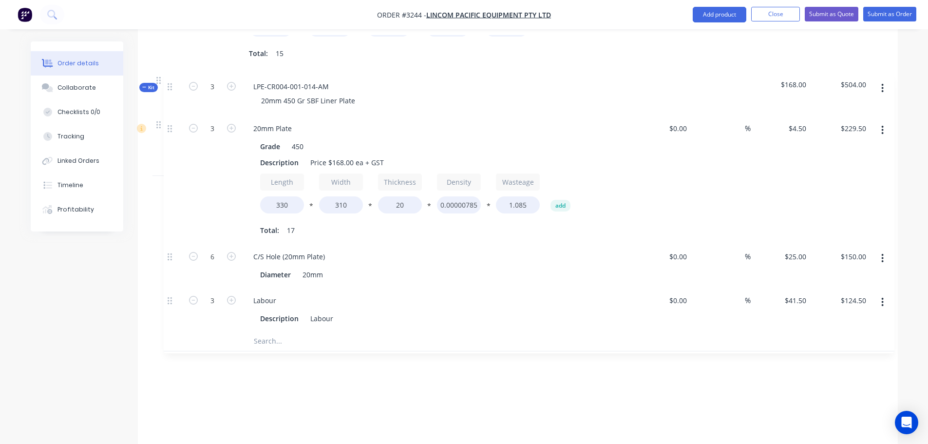
scroll to position [3505, 0]
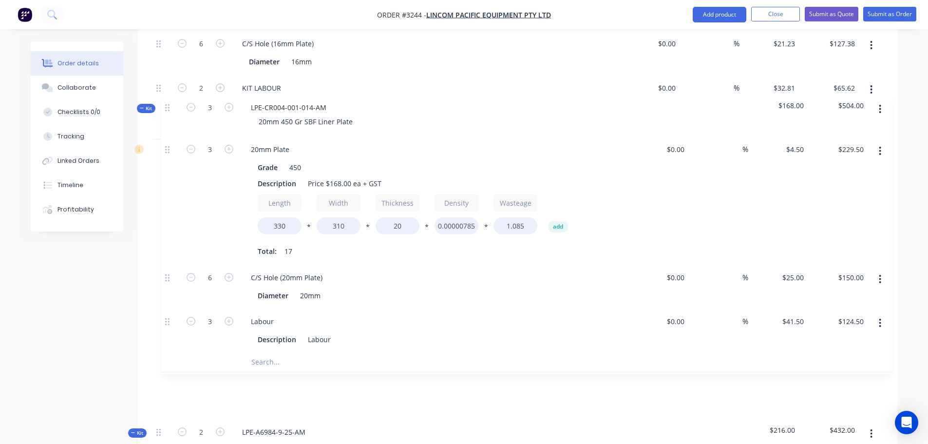
drag, startPoint x: 159, startPoint y: 110, endPoint x: 169, endPoint y: 108, distance: 10.4
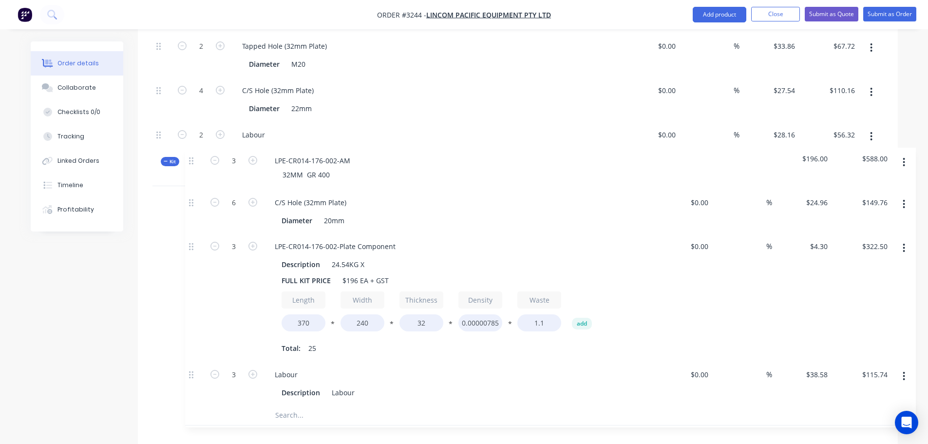
scroll to position [4041, 0]
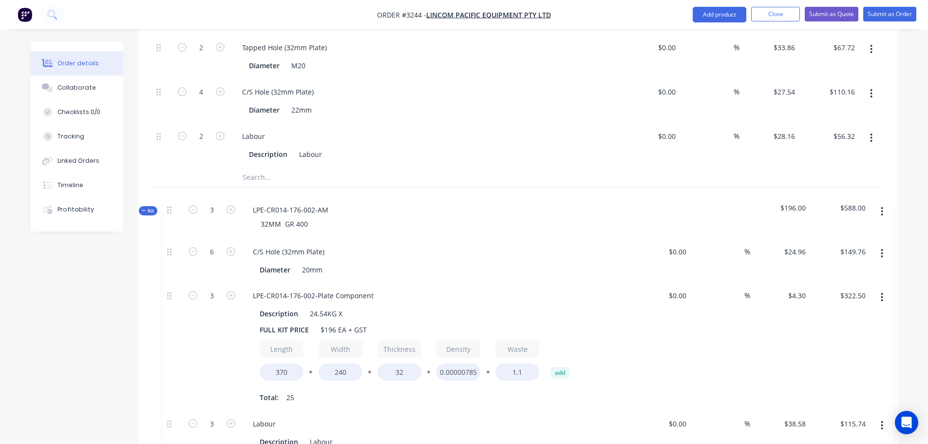
drag, startPoint x: 160, startPoint y: 191, endPoint x: 168, endPoint y: 210, distance: 20.7
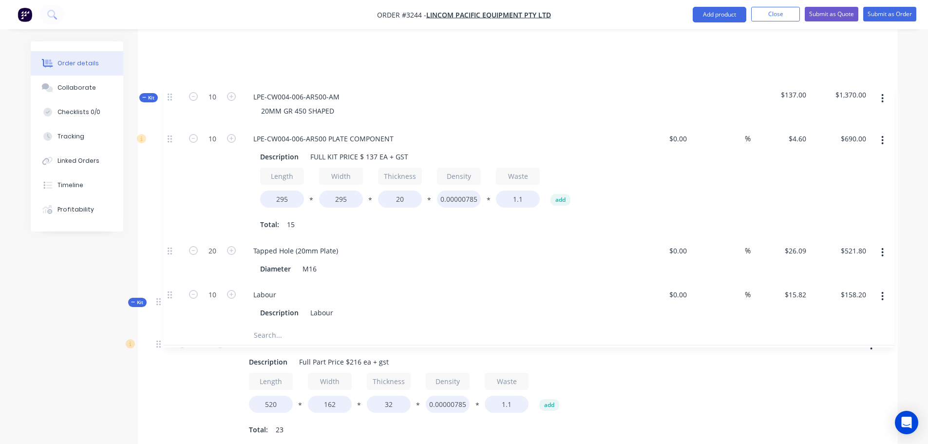
scroll to position [3802, 0]
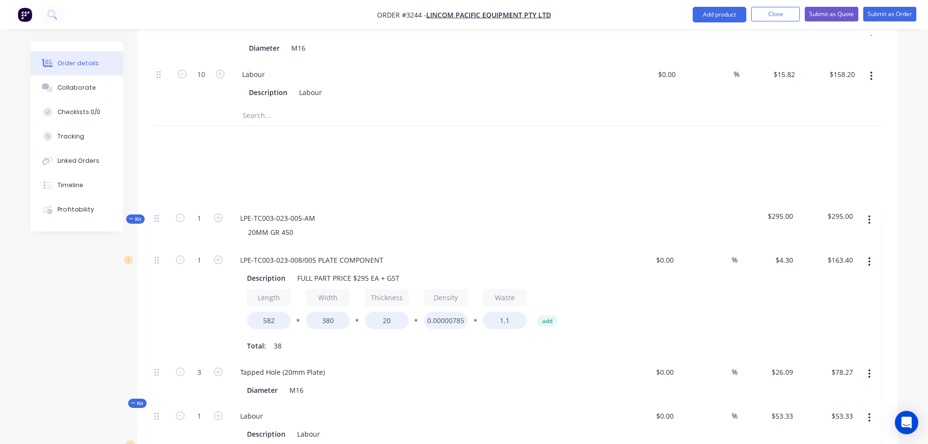
scroll to position [4064, 0]
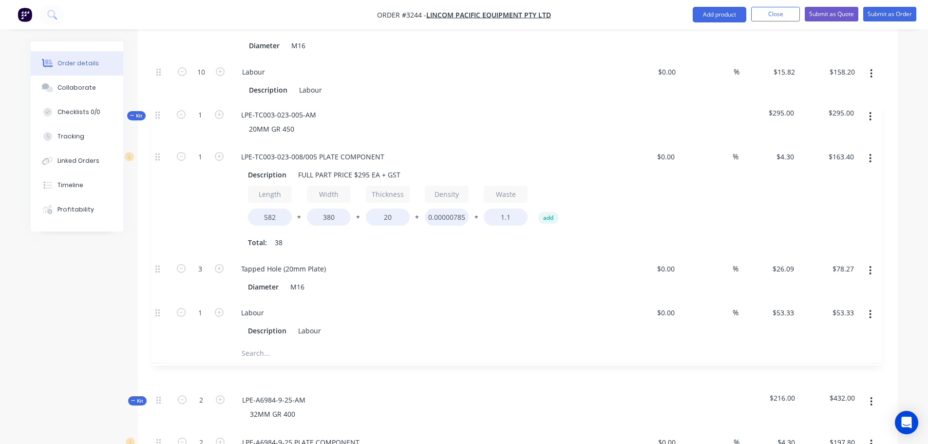
drag, startPoint x: 159, startPoint y: 146, endPoint x: 159, endPoint y: 102, distance: 43.8
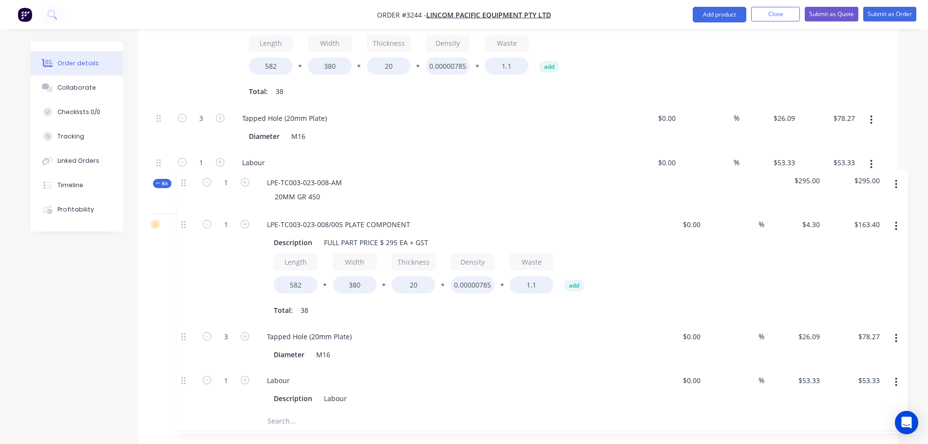
scroll to position [4224, 0]
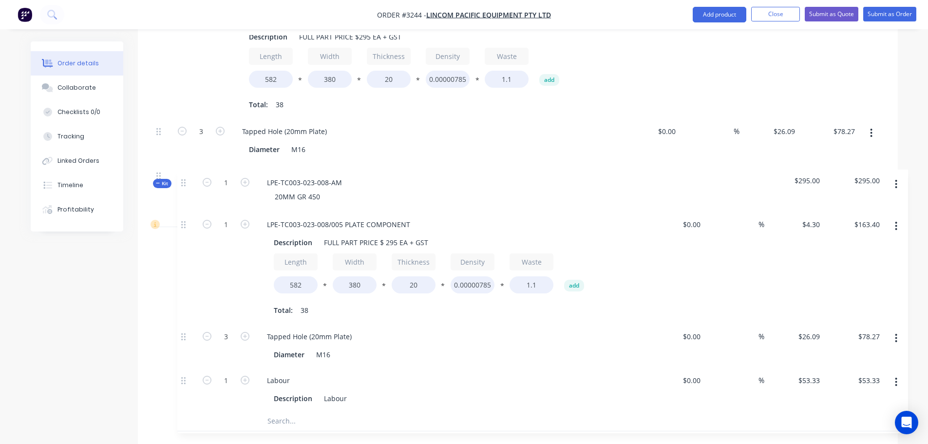
drag, startPoint x: 163, startPoint y: 141, endPoint x: 186, endPoint y: 184, distance: 48.4
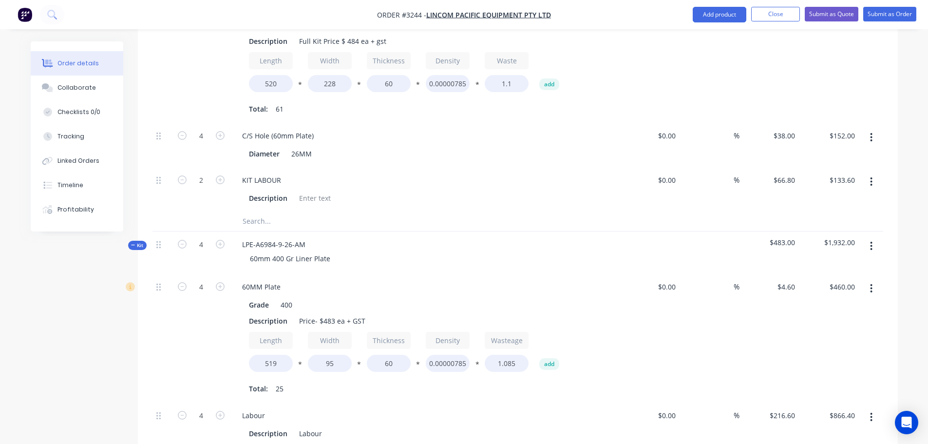
scroll to position [5709, 0]
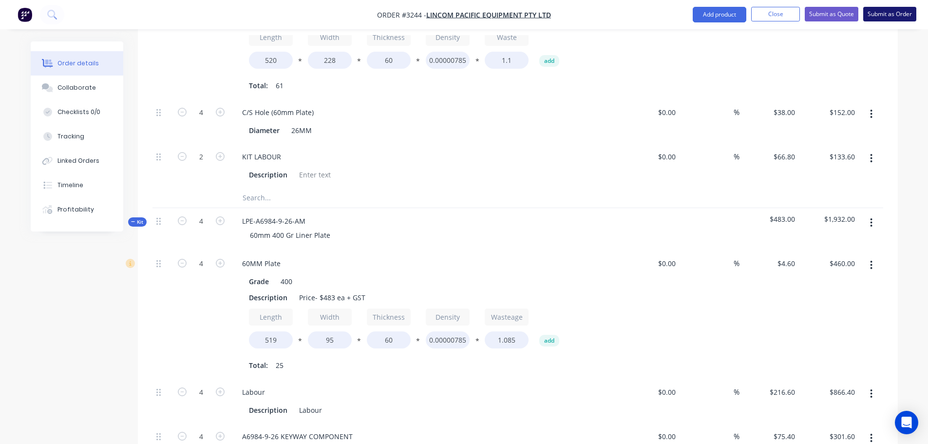
click at [882, 12] on button "Submit as Order" at bounding box center [889, 14] width 53 height 15
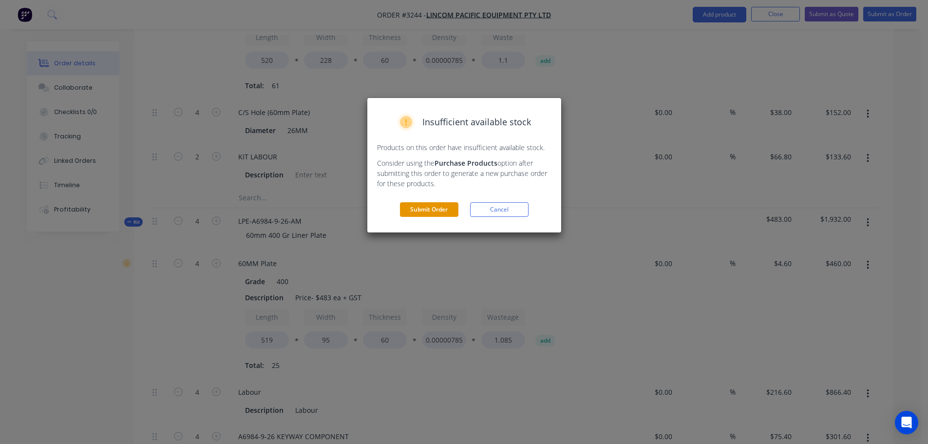
click at [420, 205] on button "Submit Order" at bounding box center [429, 209] width 58 height 15
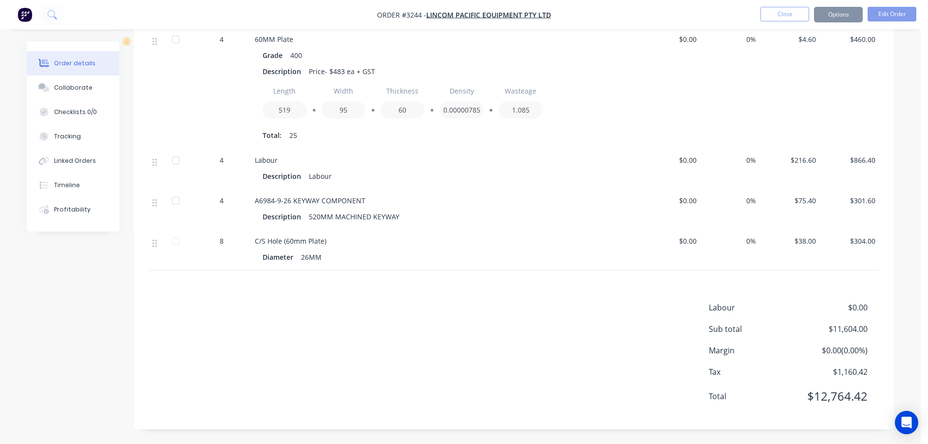
scroll to position [5129, 0]
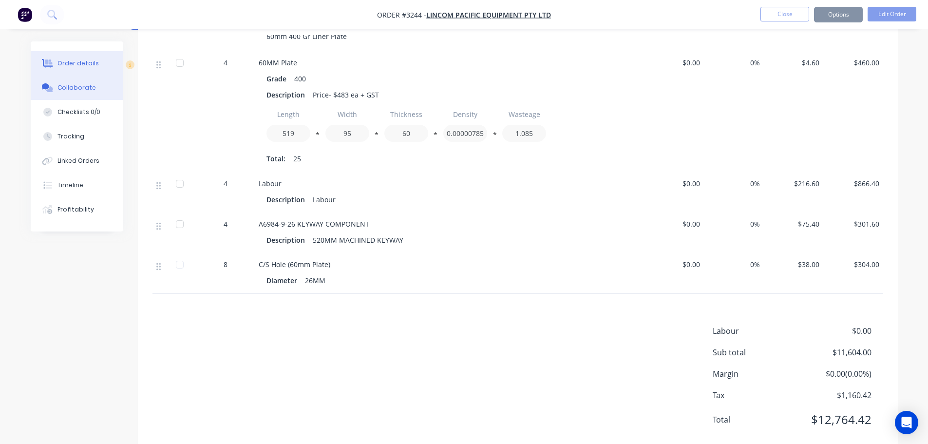
click at [93, 91] on button "Collaborate" at bounding box center [77, 87] width 93 height 24
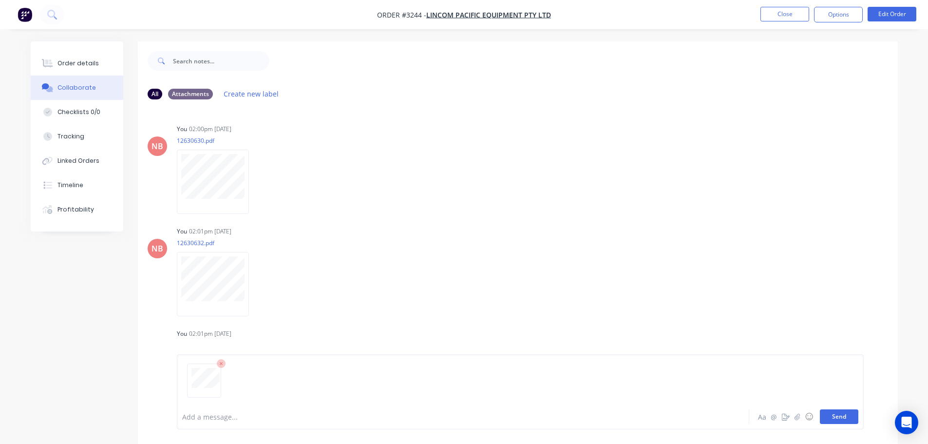
click at [847, 415] on button "Send" at bounding box center [839, 416] width 38 height 15
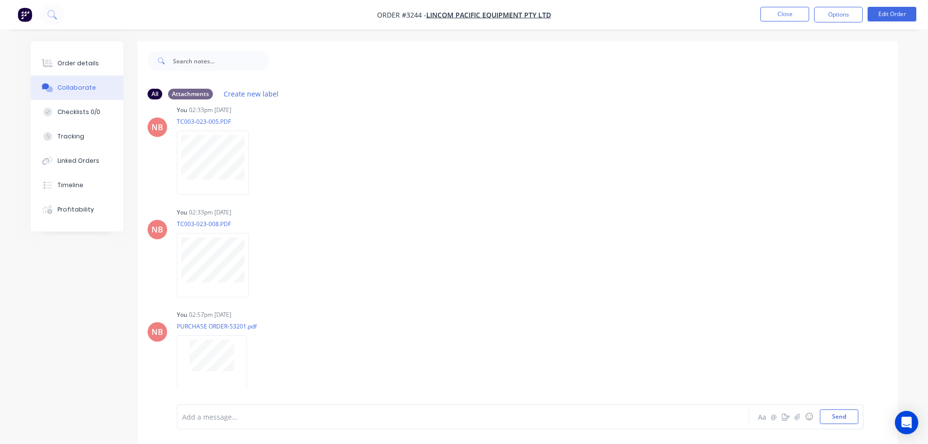
drag, startPoint x: 55, startPoint y: 58, endPoint x: 927, endPoint y: 47, distance: 872.2
click at [55, 58] on button "Order details" at bounding box center [77, 63] width 93 height 24
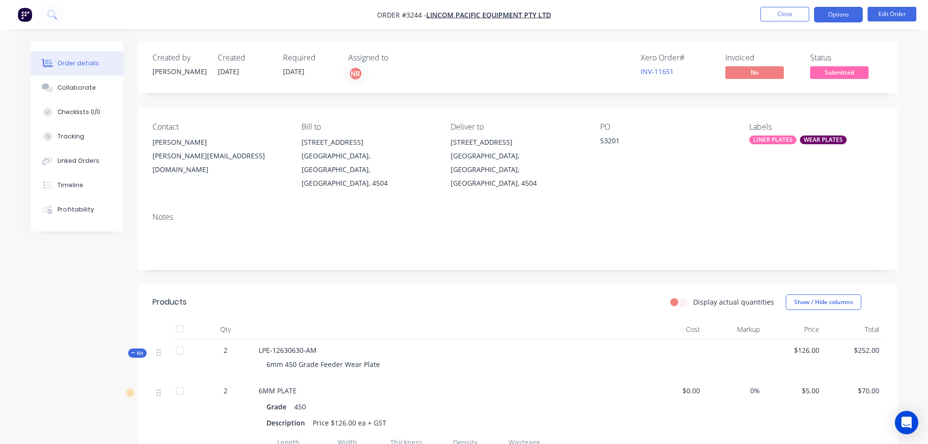
click at [829, 18] on button "Options" at bounding box center [838, 15] width 49 height 16
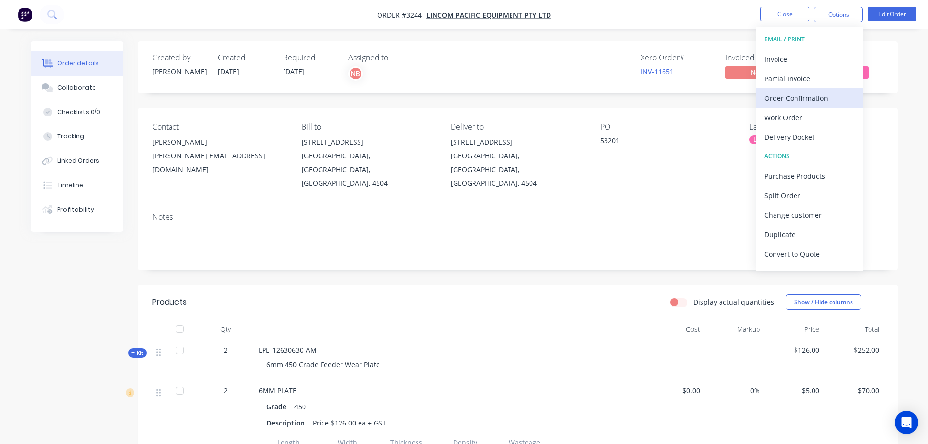
click at [800, 91] on div "Order Confirmation" at bounding box center [809, 98] width 90 height 14
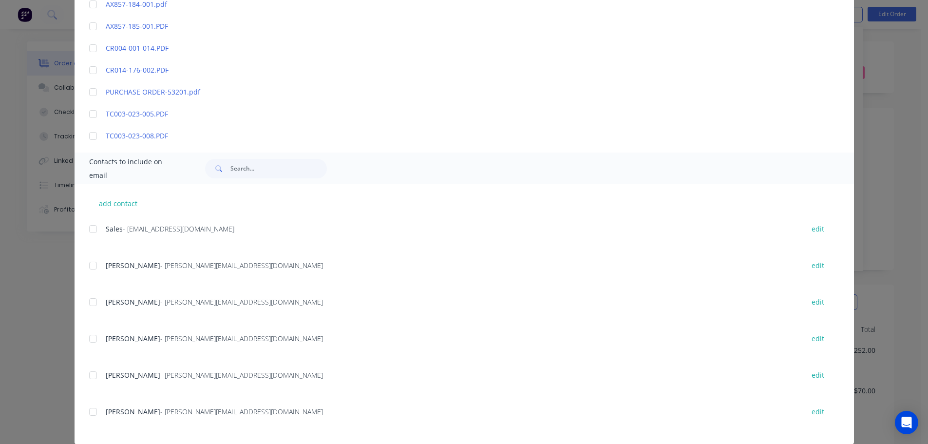
scroll to position [654, 0]
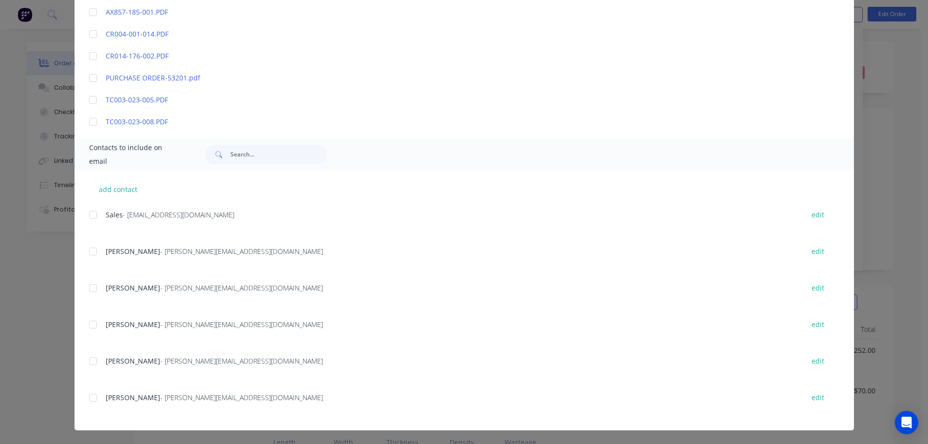
click at [91, 357] on div at bounding box center [92, 360] width 19 height 19
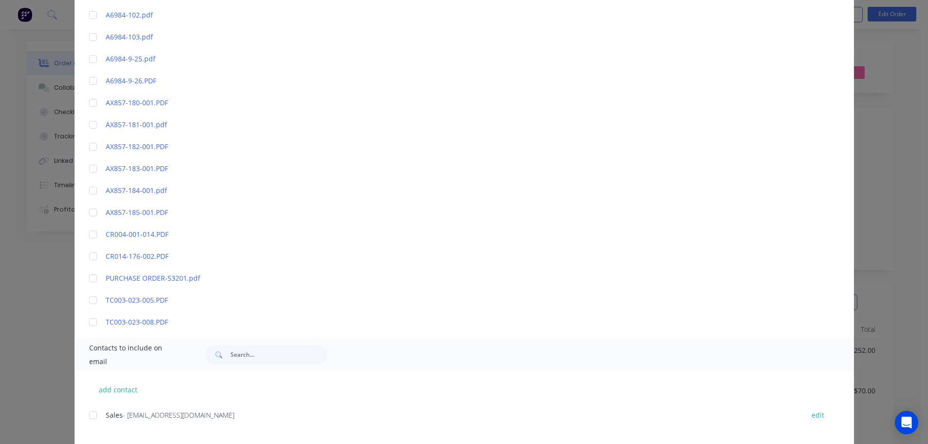
scroll to position [0, 0]
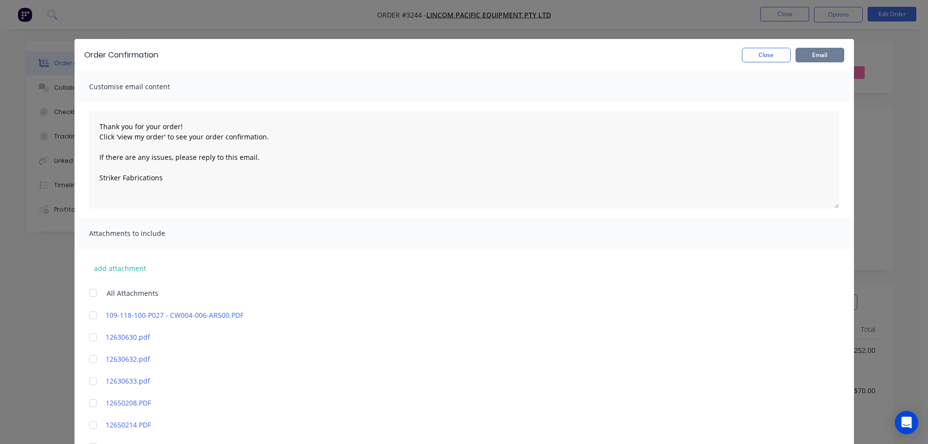
click at [801, 54] on button "Email" at bounding box center [819, 55] width 49 height 15
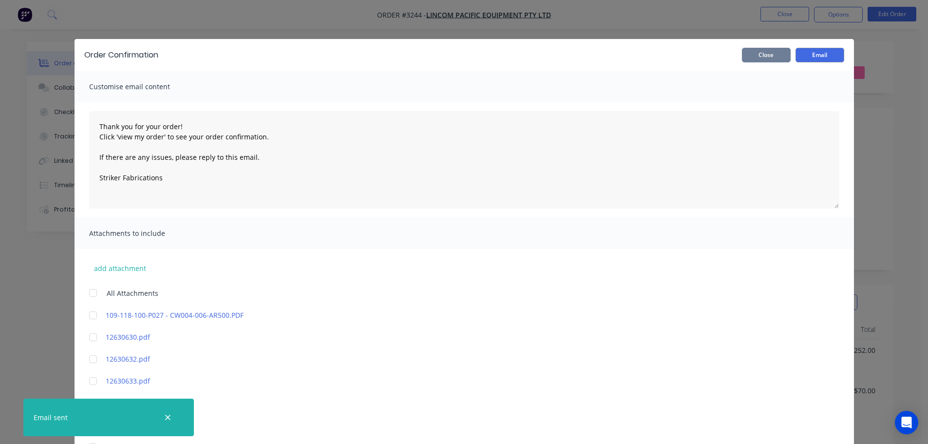
click at [756, 56] on button "Close" at bounding box center [766, 55] width 49 height 15
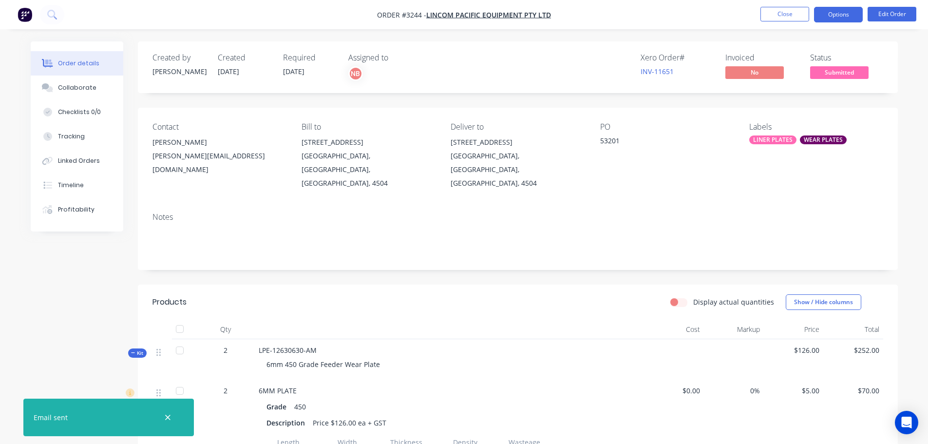
click at [833, 12] on button "Options" at bounding box center [838, 15] width 49 height 16
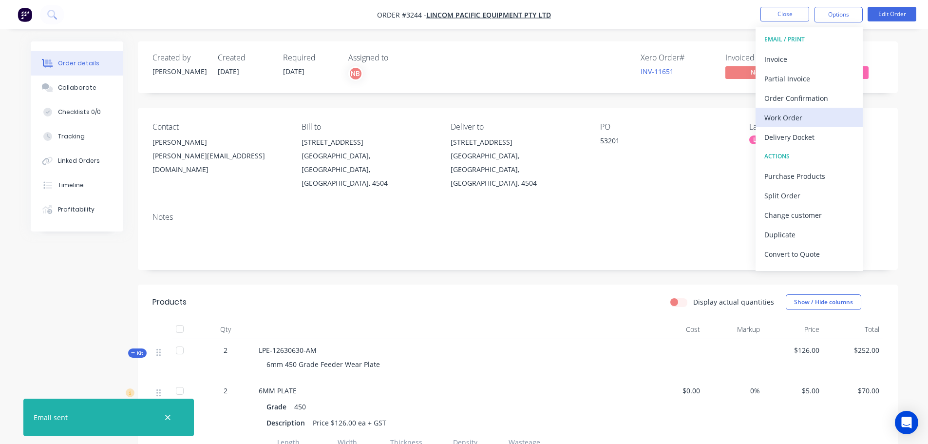
click at [797, 115] on div "Work Order" at bounding box center [809, 118] width 90 height 14
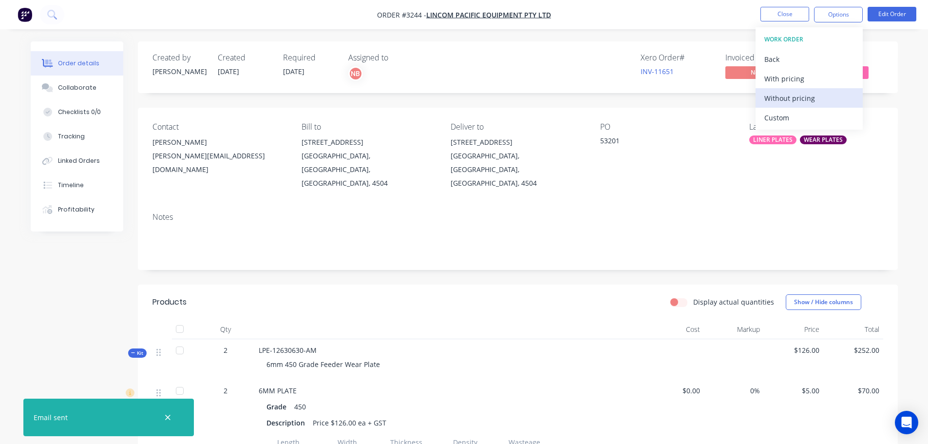
click at [794, 94] on div "Without pricing" at bounding box center [809, 98] width 90 height 14
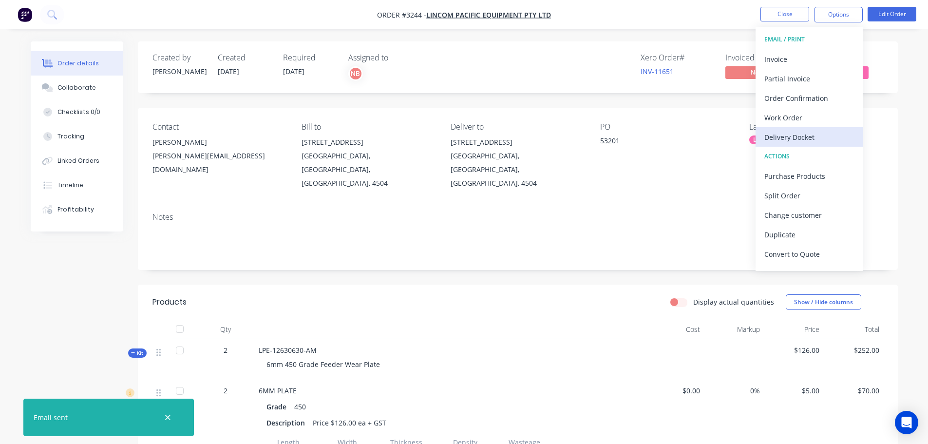
click at [803, 136] on div "Delivery Docket" at bounding box center [809, 137] width 90 height 14
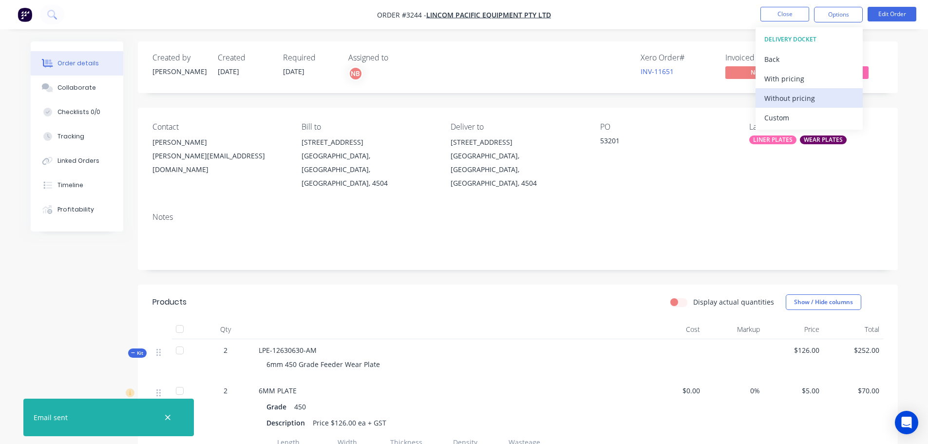
click at [798, 103] on div "Without pricing" at bounding box center [809, 98] width 90 height 14
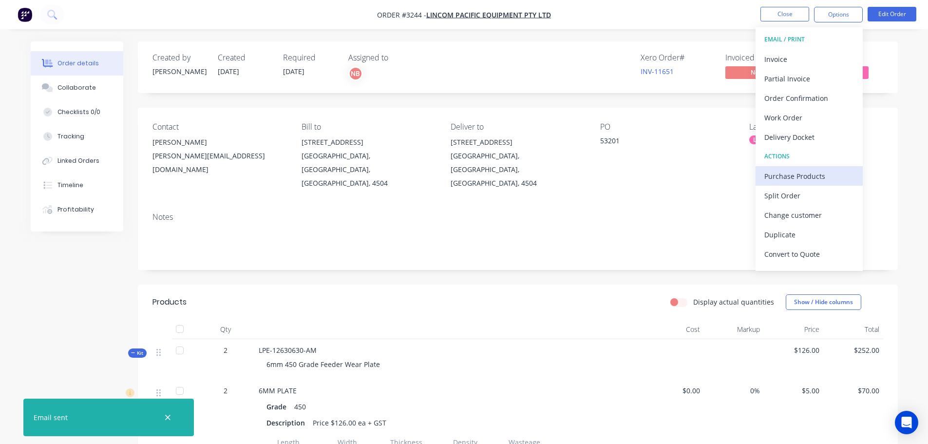
click at [791, 169] on div "Purchase Products" at bounding box center [809, 176] width 90 height 14
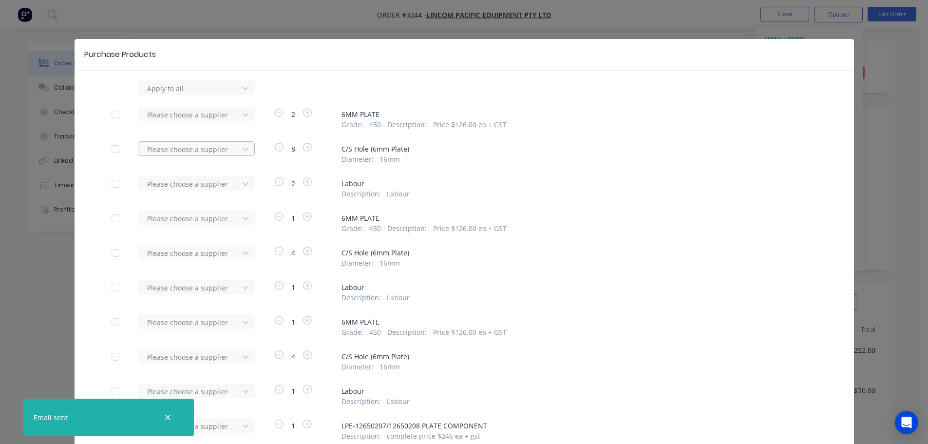
click at [149, 94] on div at bounding box center [190, 88] width 88 height 12
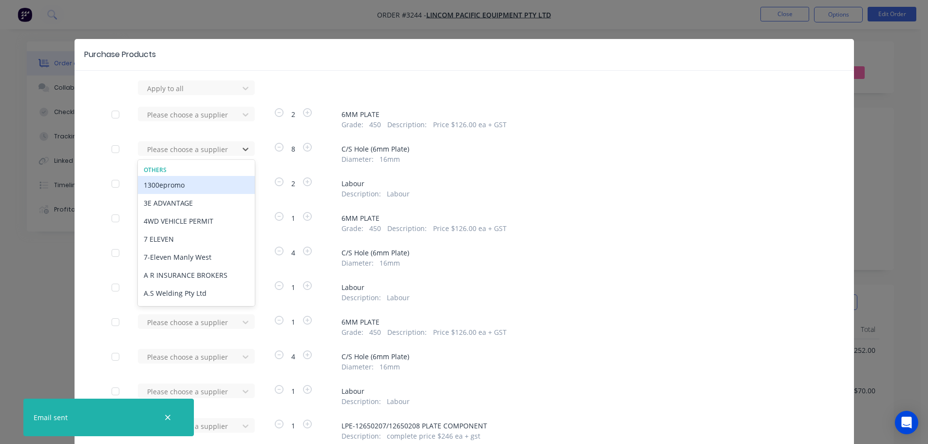
click at [114, 150] on div at bounding box center [115, 148] width 19 height 19
click at [160, 185] on div "SVR Engineering" at bounding box center [196, 185] width 117 height 18
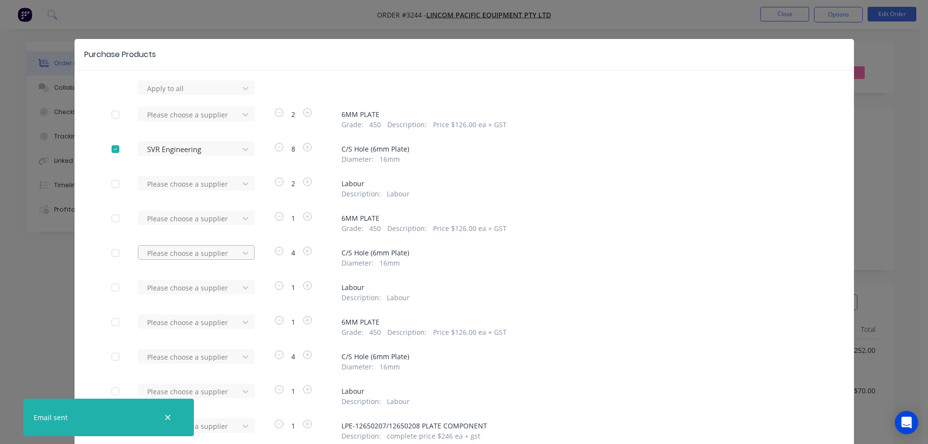
click at [192, 94] on div at bounding box center [190, 88] width 88 height 12
click at [172, 291] on div "SVR Engineering" at bounding box center [196, 289] width 117 height 18
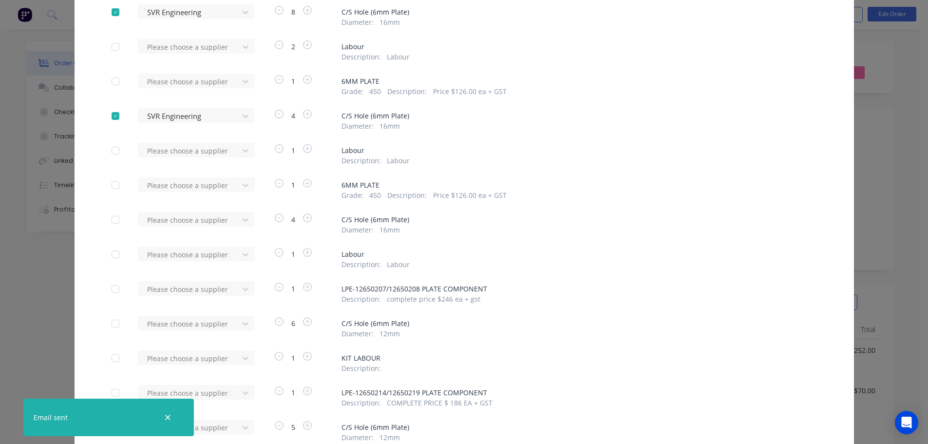
scroll to position [146, 0]
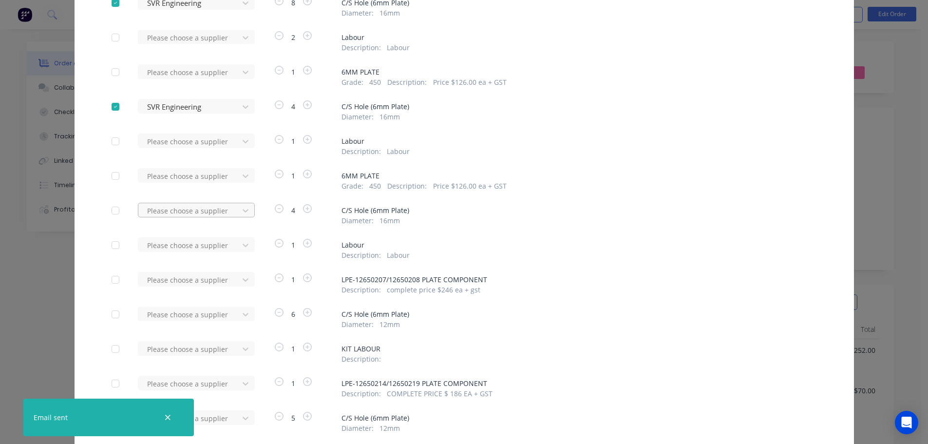
click at [193, 241] on div "SVR Engineering" at bounding box center [196, 246] width 117 height 18
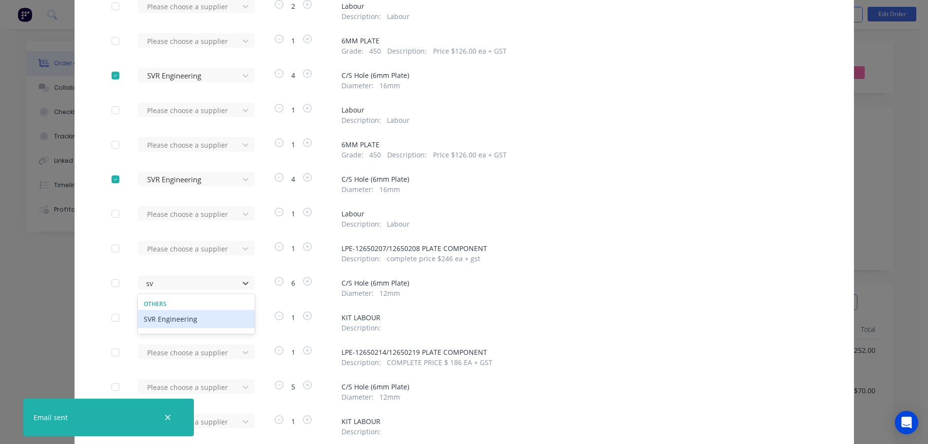
click at [186, 318] on div "SVR Engineering" at bounding box center [196, 319] width 117 height 18
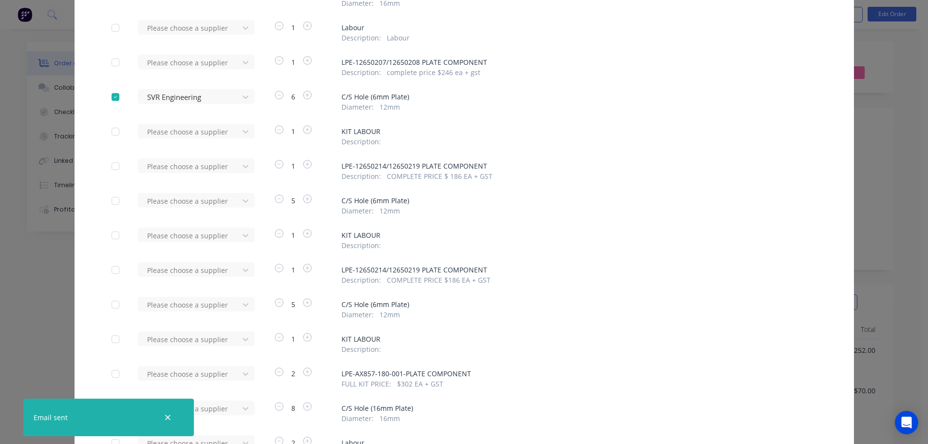
scroll to position [372, 0]
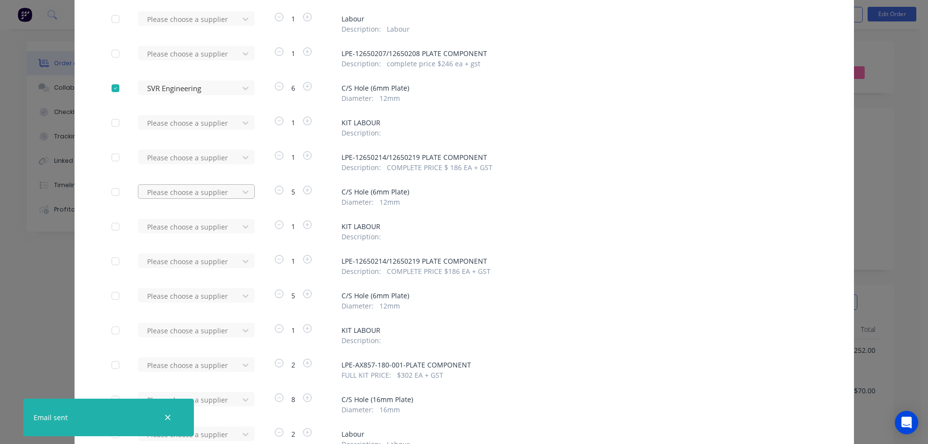
click at [197, 223] on div "SVR Engineering" at bounding box center [196, 228] width 117 height 18
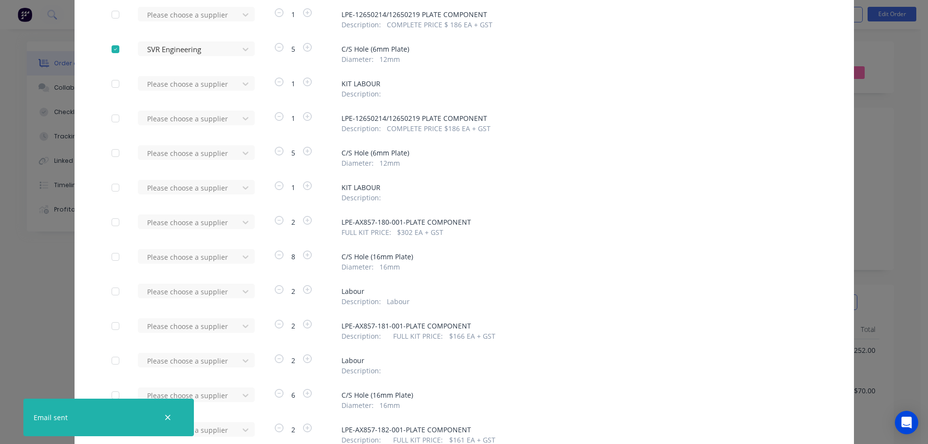
scroll to position [518, 0]
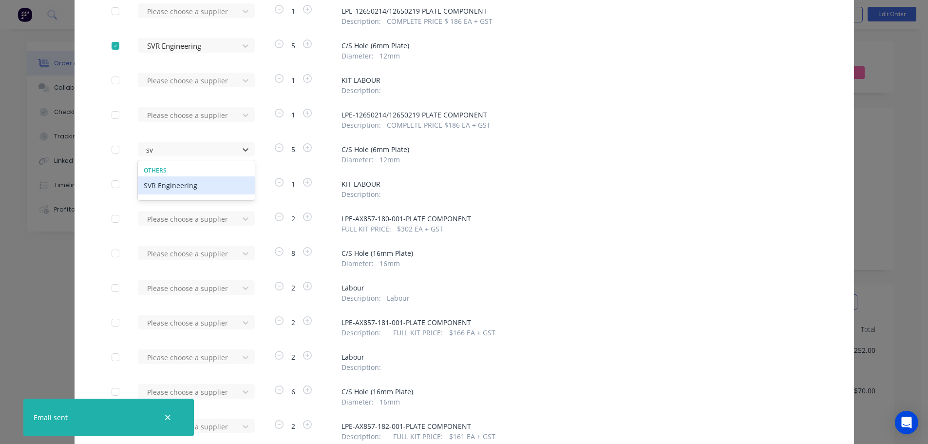
click at [185, 184] on div "SVR Engineering" at bounding box center [196, 185] width 117 height 18
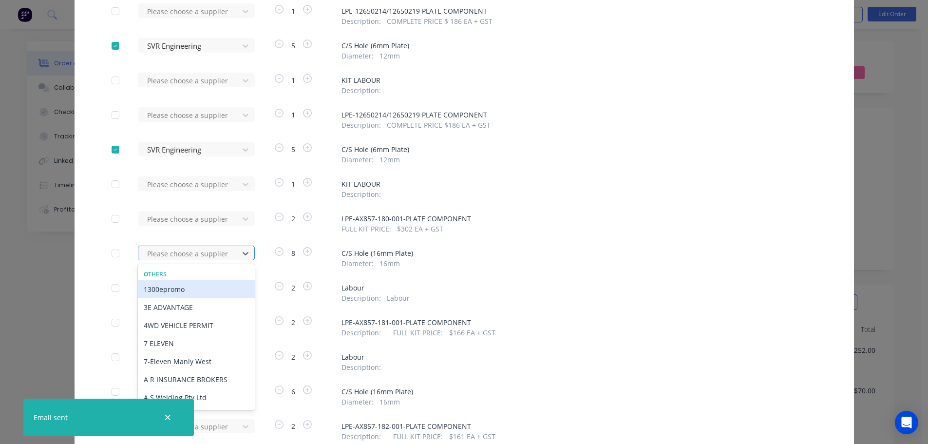
click at [196, 257] on div at bounding box center [190, 253] width 88 height 12
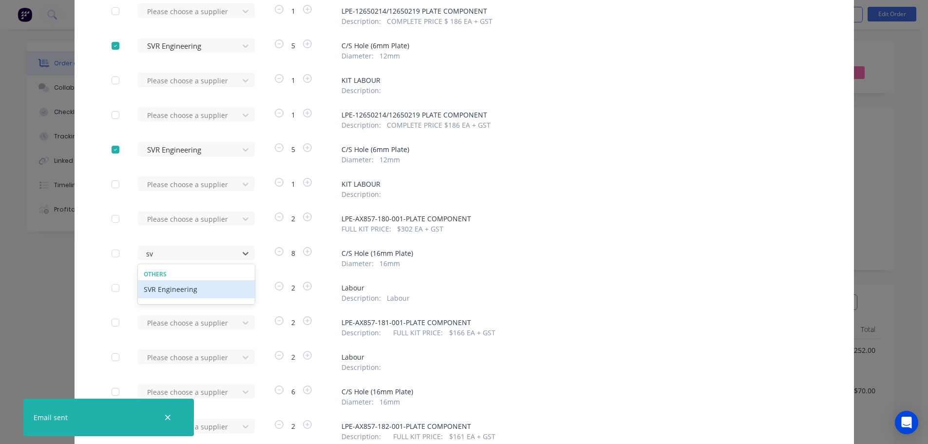
click at [186, 289] on div "SVR Engineering" at bounding box center [196, 289] width 117 height 18
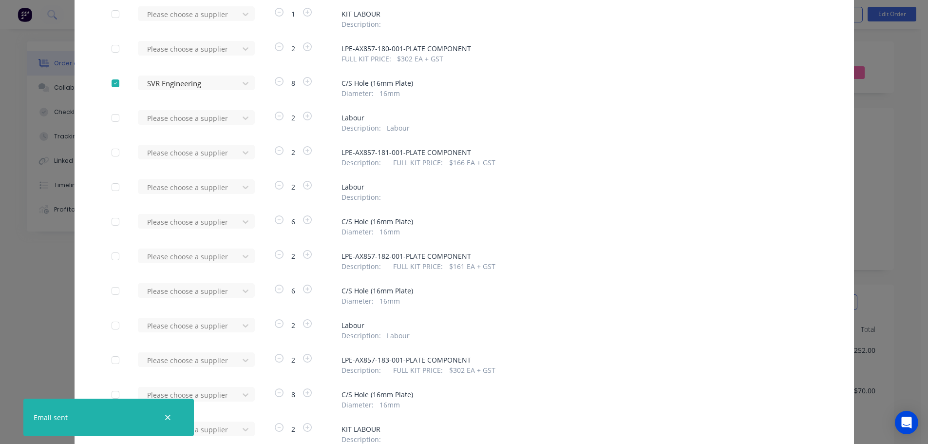
scroll to position [713, 0]
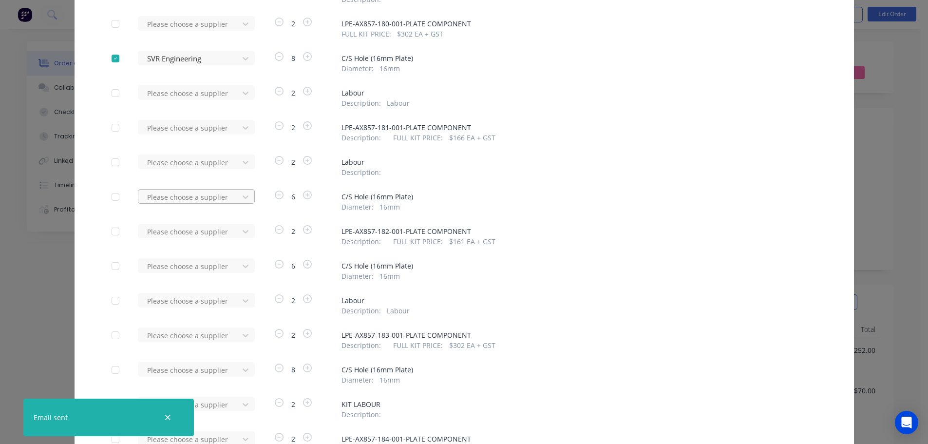
click at [200, 232] on div "SVR Engineering" at bounding box center [196, 233] width 117 height 18
click at [201, 295] on div "SVR Engineering" at bounding box center [196, 302] width 117 height 18
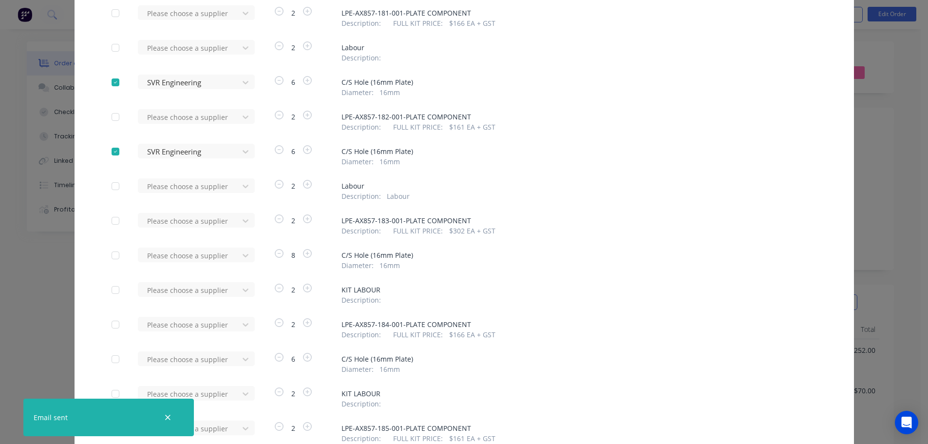
scroll to position [810, 0]
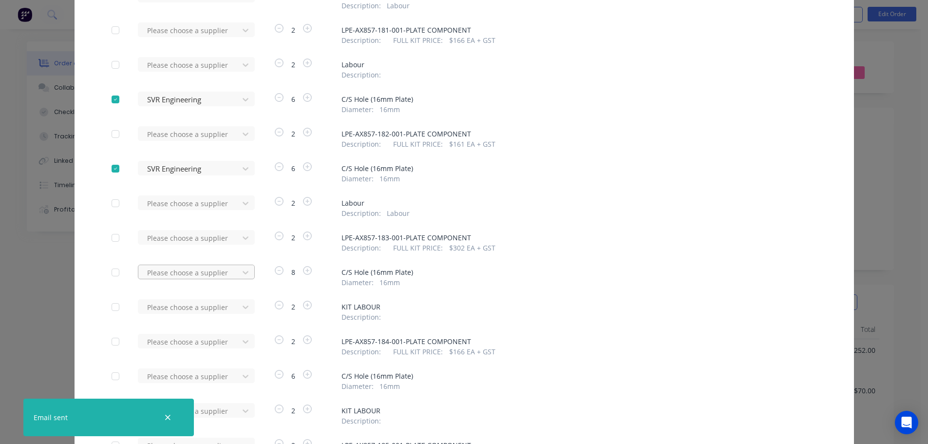
click at [205, 306] on div "SVR Engineering" at bounding box center [196, 308] width 117 height 18
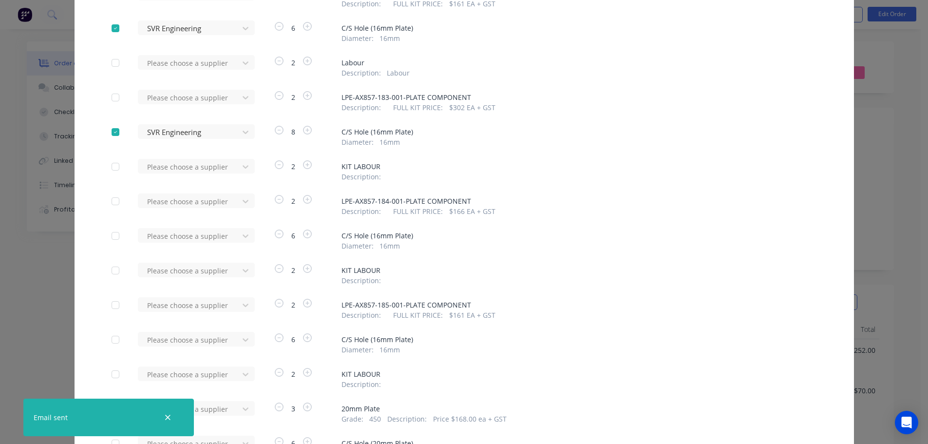
scroll to position [956, 0]
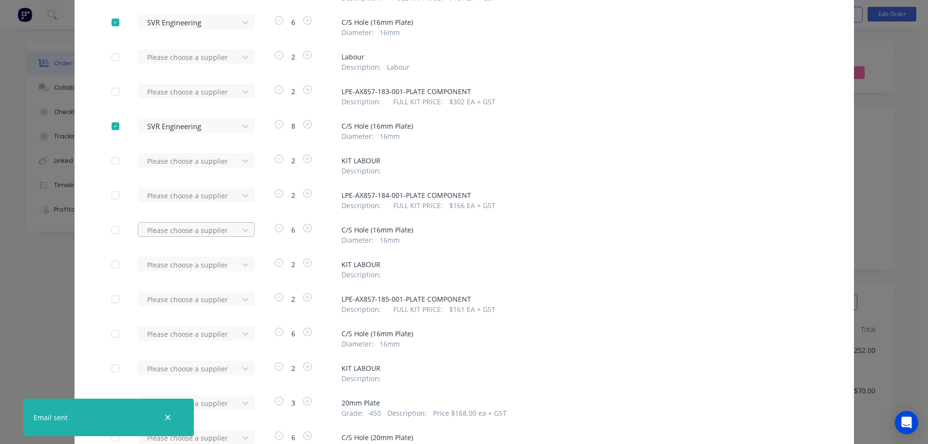
click at [209, 260] on div "SVR Engineering" at bounding box center [196, 266] width 117 height 18
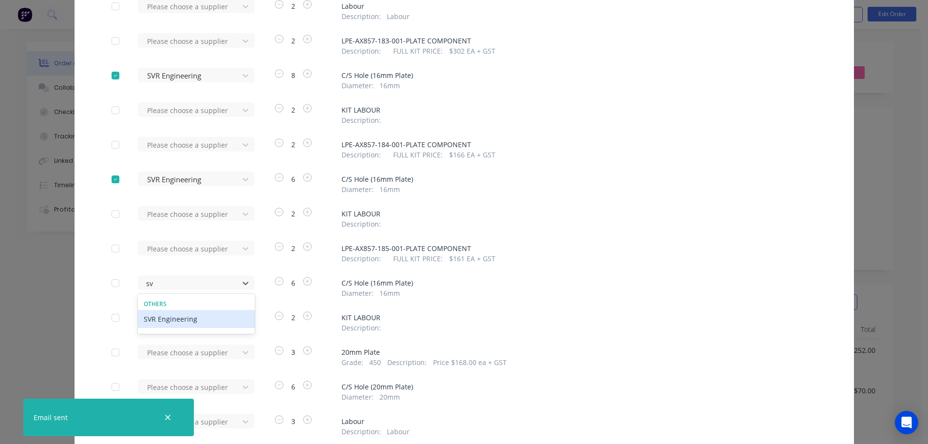
click at [206, 313] on div "SVR Engineering" at bounding box center [196, 319] width 117 height 18
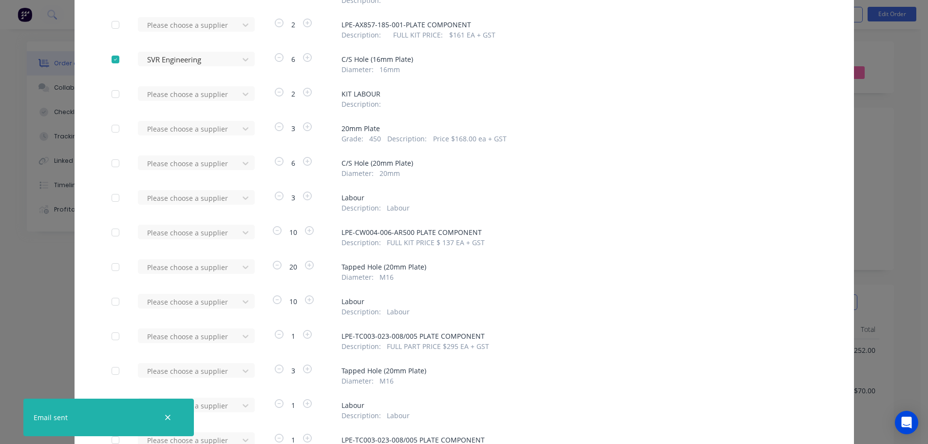
scroll to position [1251, 0]
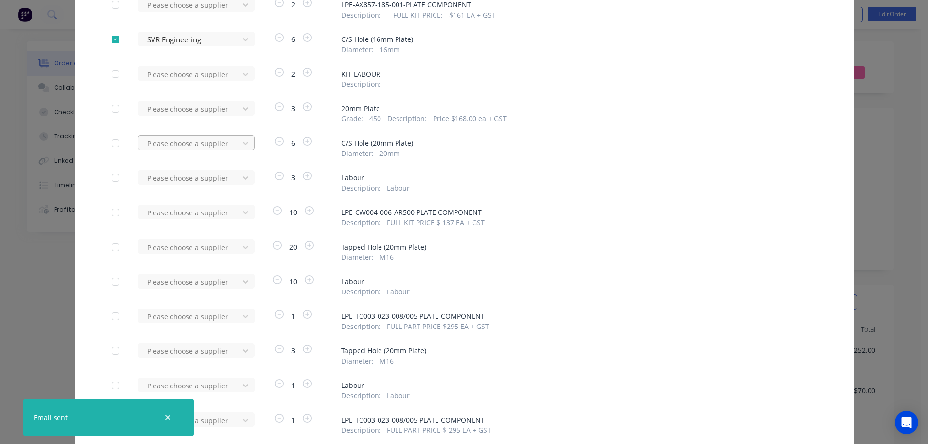
click at [212, 179] on div "SVR Engineering" at bounding box center [196, 179] width 117 height 18
click at [206, 282] on div "SVR Engineering" at bounding box center [196, 283] width 117 height 18
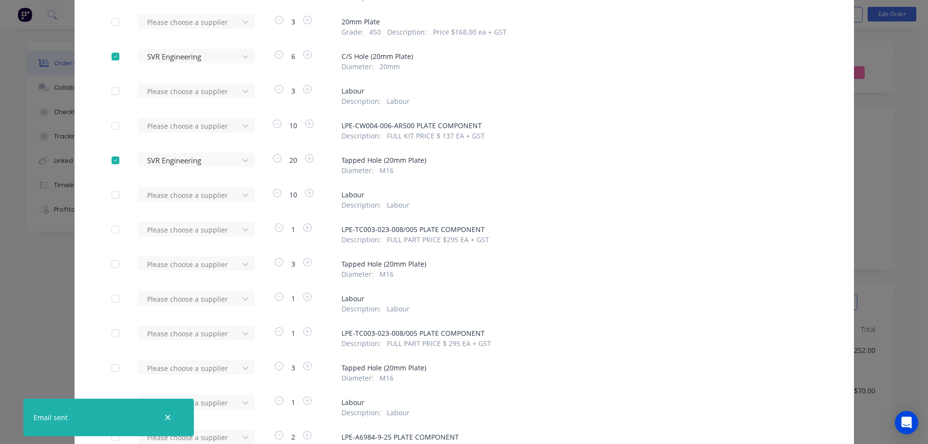
scroll to position [1348, 0]
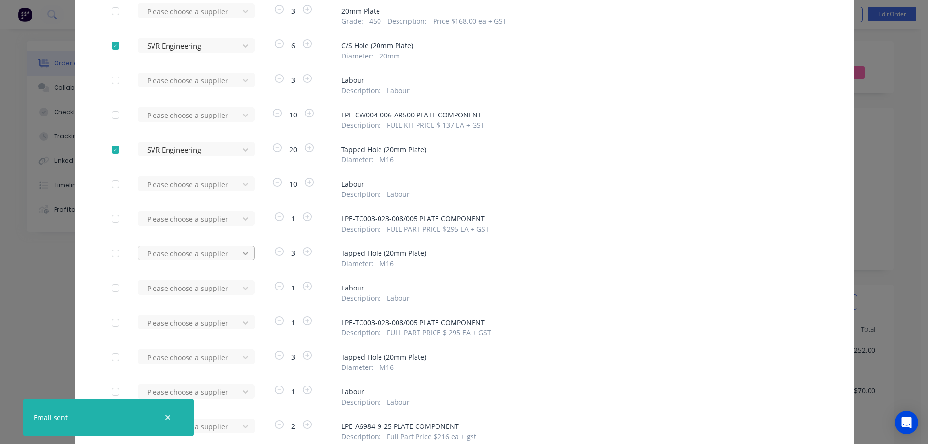
click at [205, 290] on div "SVR Engineering" at bounding box center [196, 289] width 117 height 18
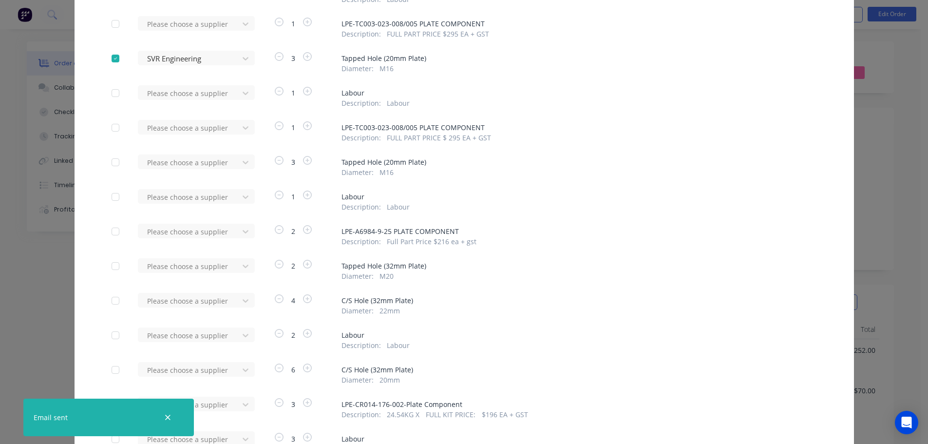
scroll to position [1494, 0]
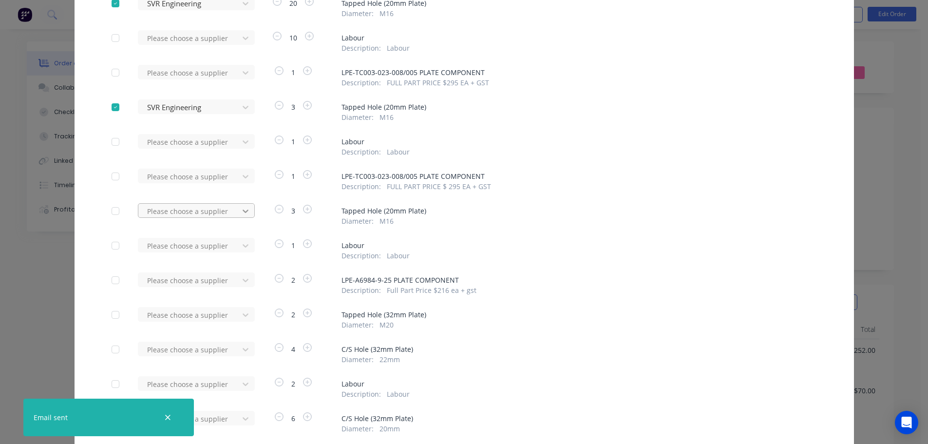
click at [205, 246] on div "SVR Engineering" at bounding box center [196, 247] width 117 height 18
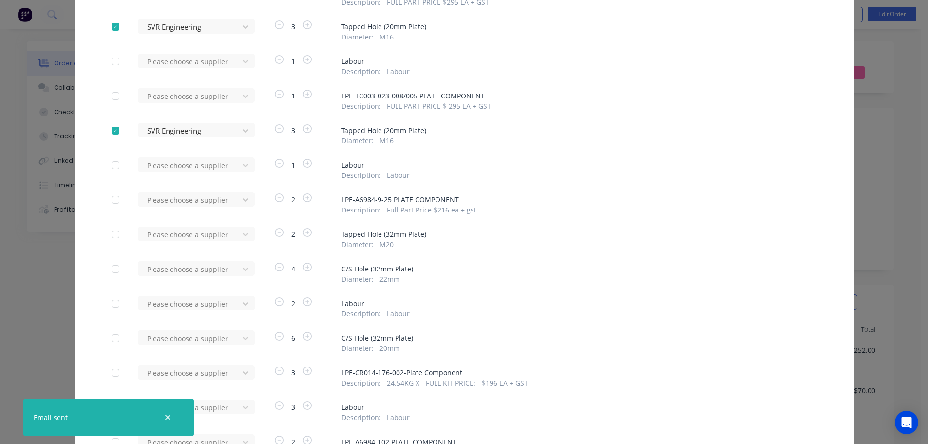
scroll to position [1591, 0]
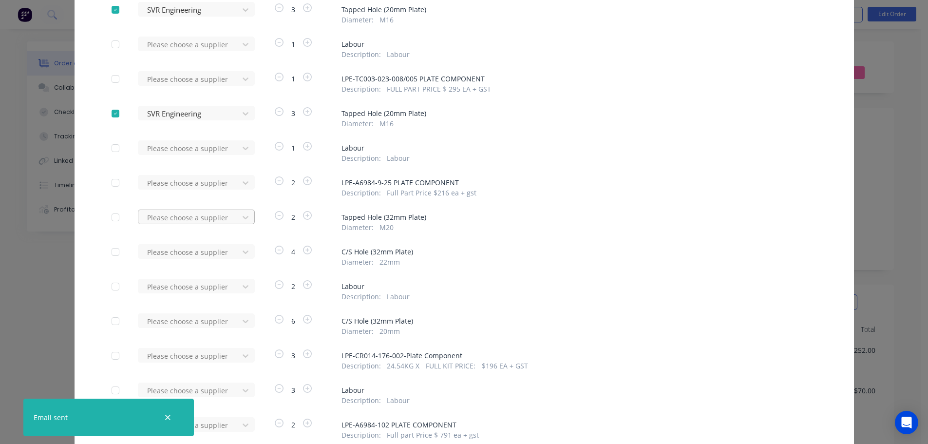
click at [210, 253] on div "SVR Engineering" at bounding box center [196, 253] width 117 height 18
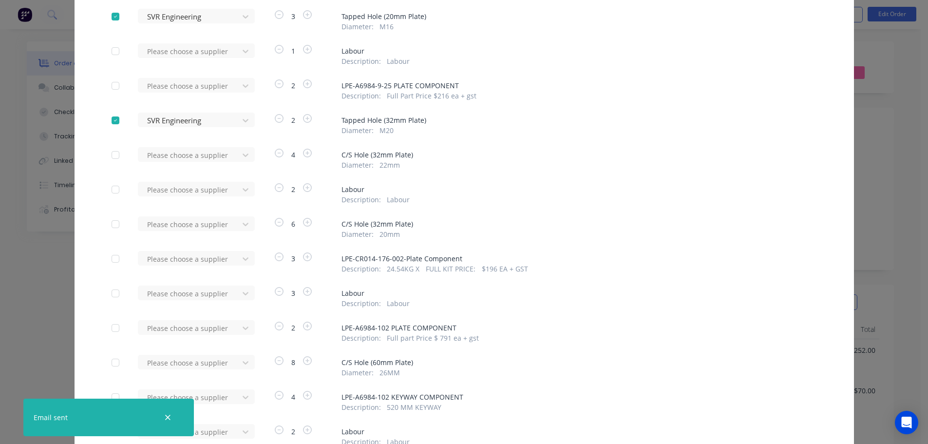
scroll to position [1689, 0]
click at [208, 188] on div "SVR Engineering" at bounding box center [196, 190] width 117 height 18
click at [191, 257] on div "SVR Engineering" at bounding box center [196, 259] width 117 height 18
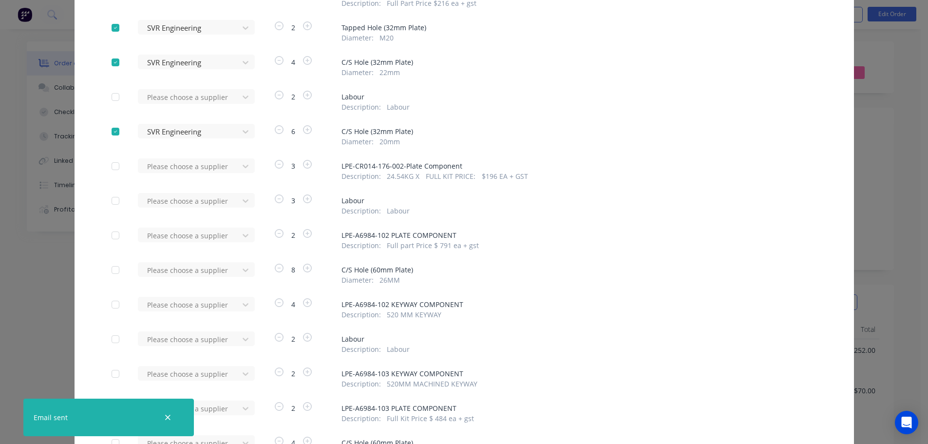
scroll to position [1786, 0]
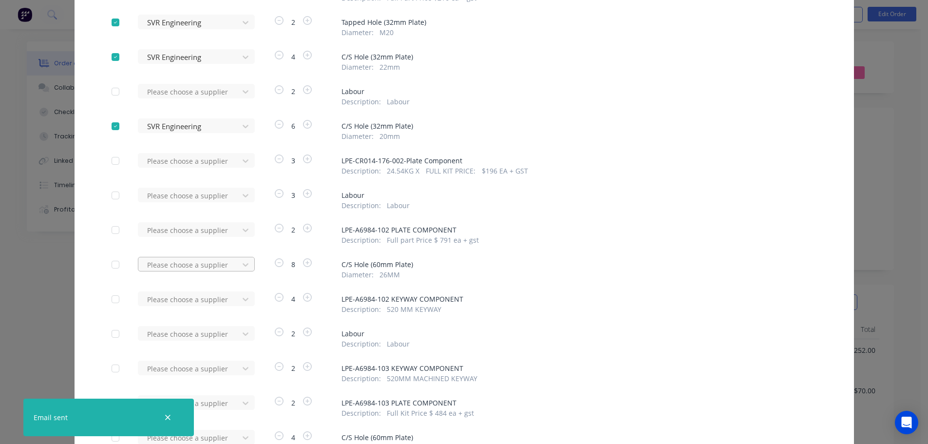
click at [219, 300] on div "SVR Engineering" at bounding box center [196, 300] width 117 height 18
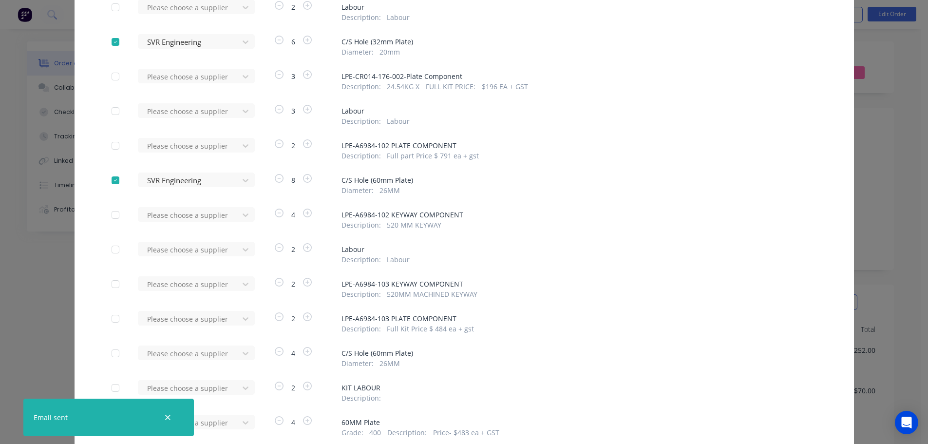
scroll to position [1884, 0]
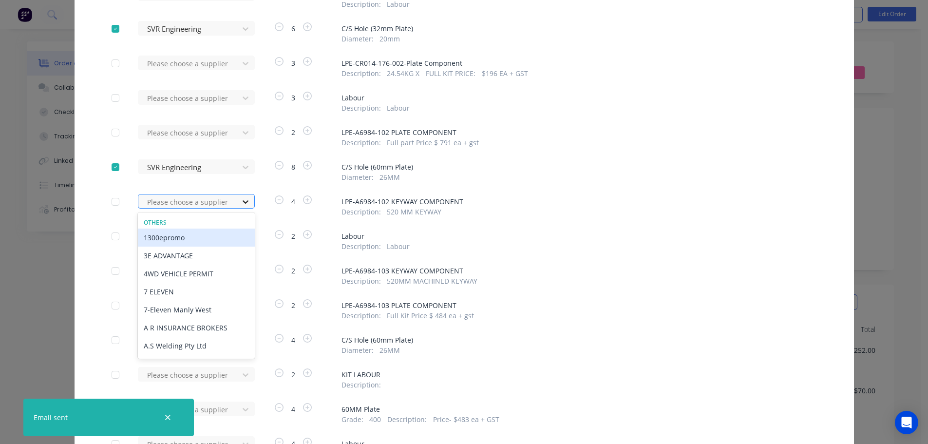
click at [237, 205] on div at bounding box center [246, 202] width 18 height 16
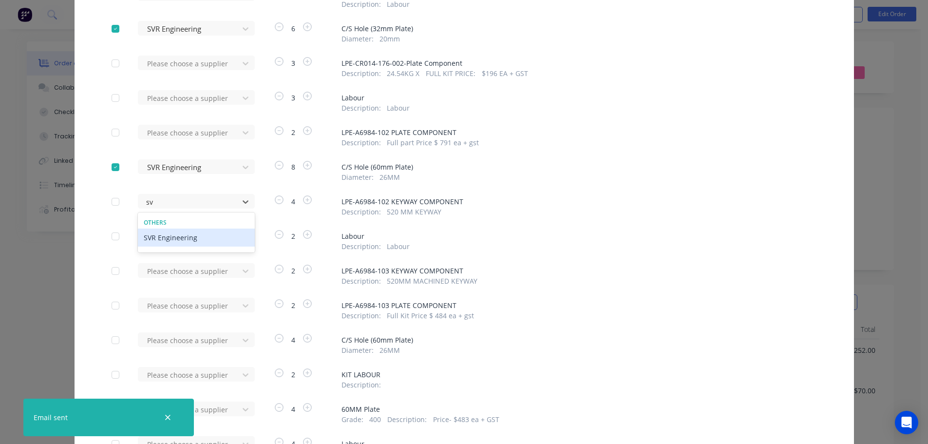
click at [207, 242] on div "SVR Engineering" at bounding box center [196, 237] width 117 height 18
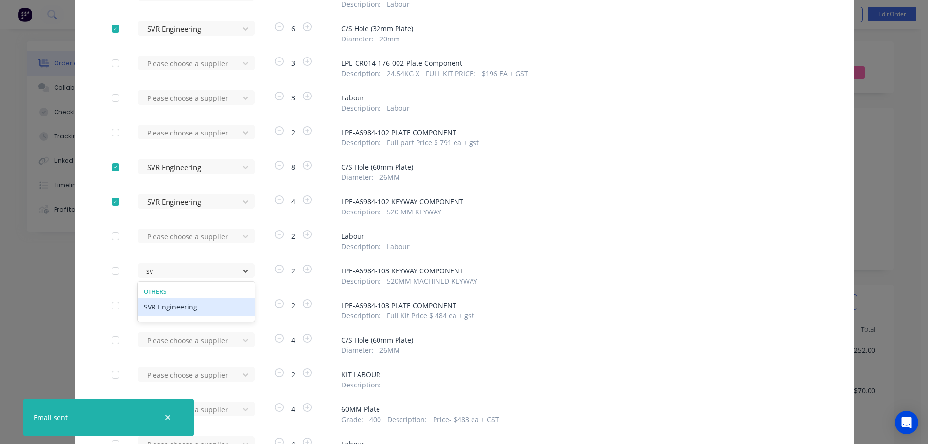
click at [210, 308] on div "SVR Engineering" at bounding box center [196, 307] width 117 height 18
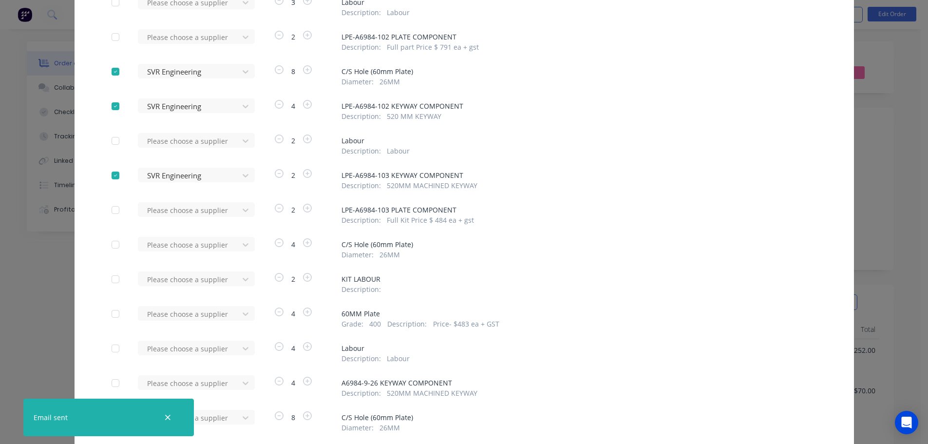
scroll to position [1981, 0]
click at [207, 280] on div "SVR Engineering" at bounding box center [196, 278] width 117 height 18
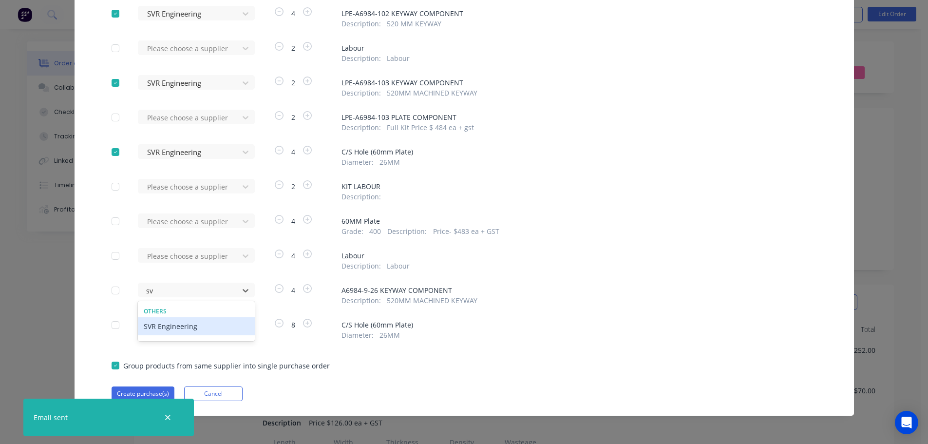
scroll to position [2072, 0]
click at [207, 322] on div "SVR Engineering" at bounding box center [196, 326] width 117 height 18
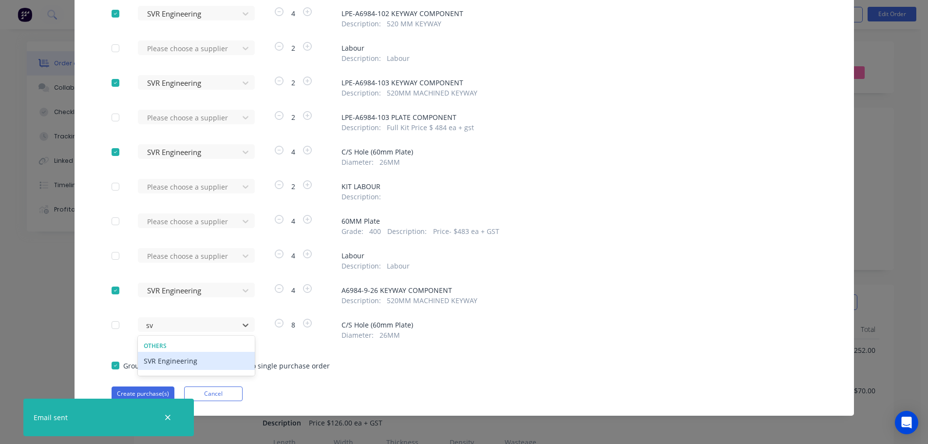
click at [195, 363] on div "SVR Engineering" at bounding box center [196, 361] width 117 height 18
click at [168, 417] on icon "button" at bounding box center [167, 416] width 5 height 5
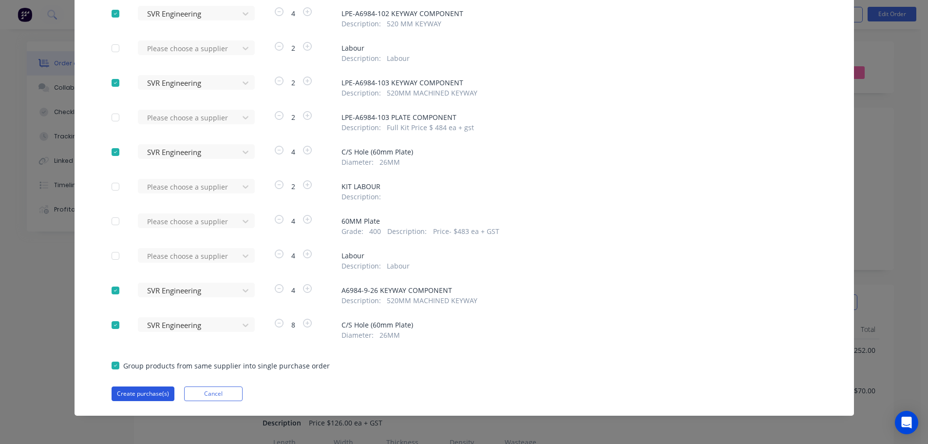
click at [158, 393] on button "Create purchase(s)" at bounding box center [143, 393] width 63 height 15
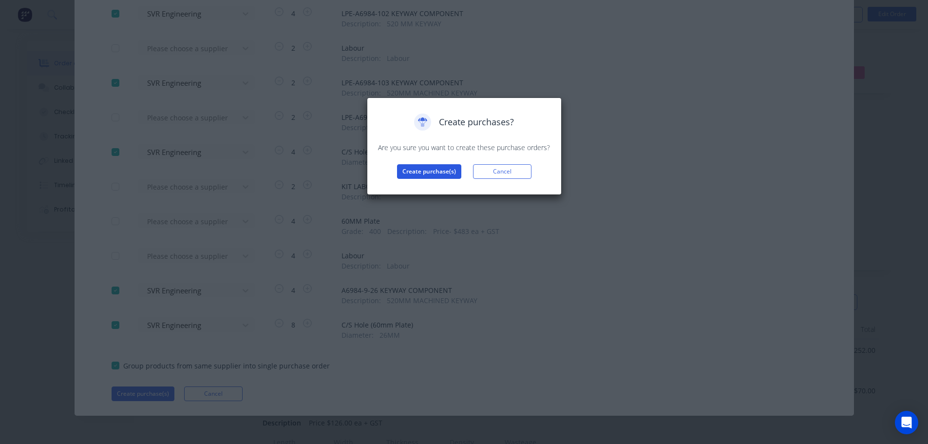
click at [410, 175] on button "Create purchase(s)" at bounding box center [429, 171] width 64 height 15
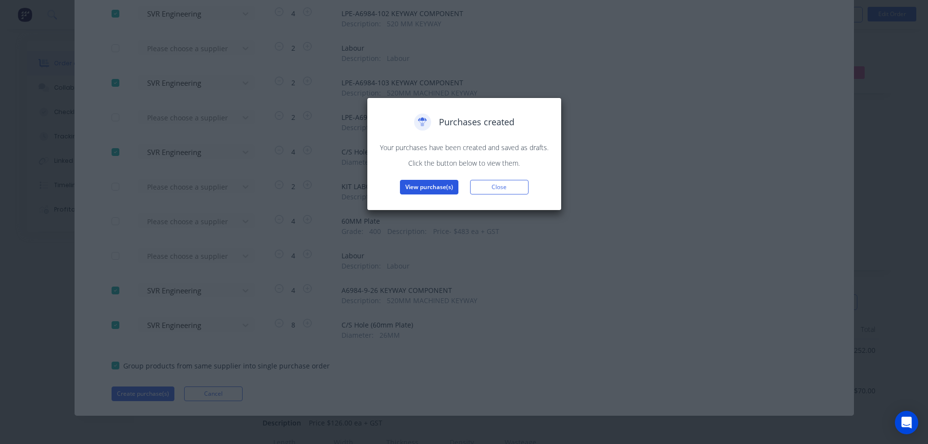
click at [431, 187] on button "View purchase(s)" at bounding box center [429, 187] width 58 height 15
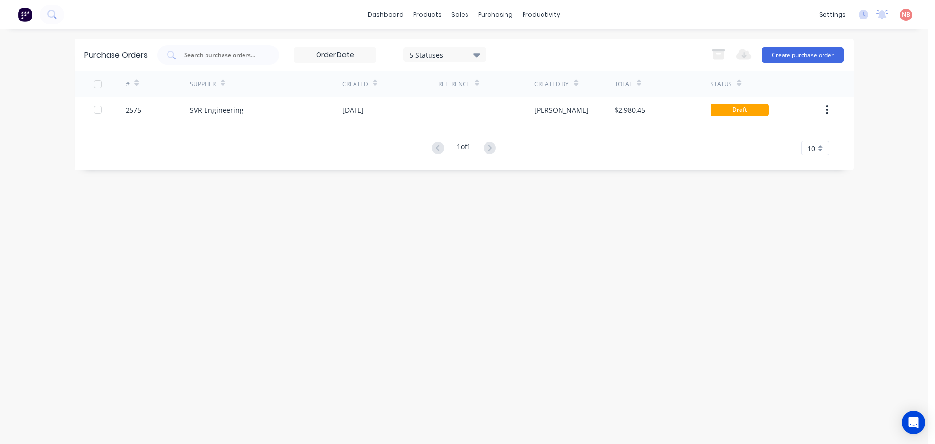
click at [304, 110] on div "SVR Engineering" at bounding box center [266, 109] width 152 height 24
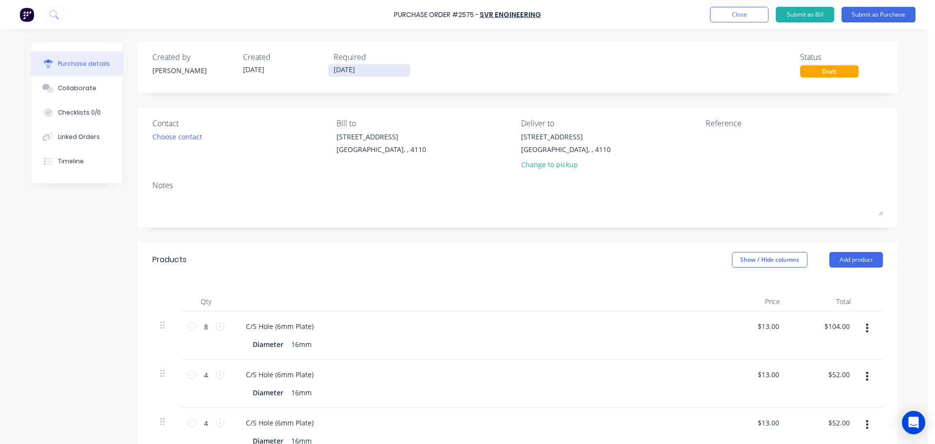
click at [348, 75] on input "02/09/25" at bounding box center [369, 70] width 82 height 12
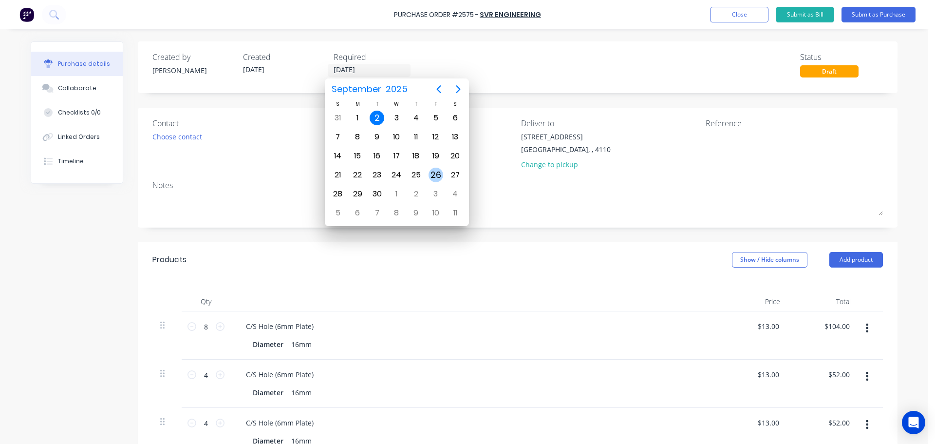
click at [433, 172] on div "26" at bounding box center [436, 175] width 15 height 15
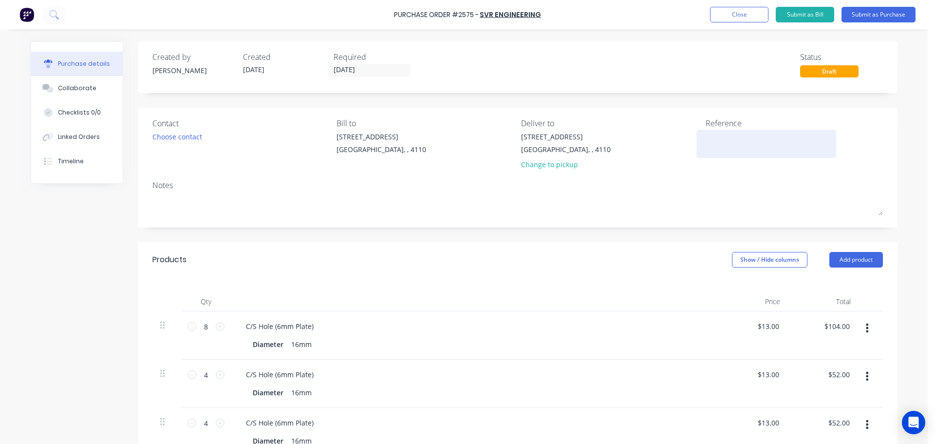
click at [709, 132] on textarea at bounding box center [767, 142] width 122 height 22
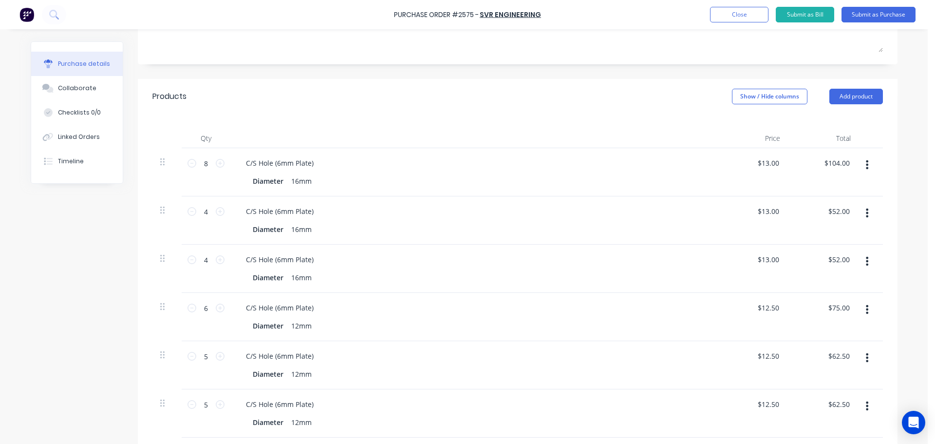
scroll to position [146, 0]
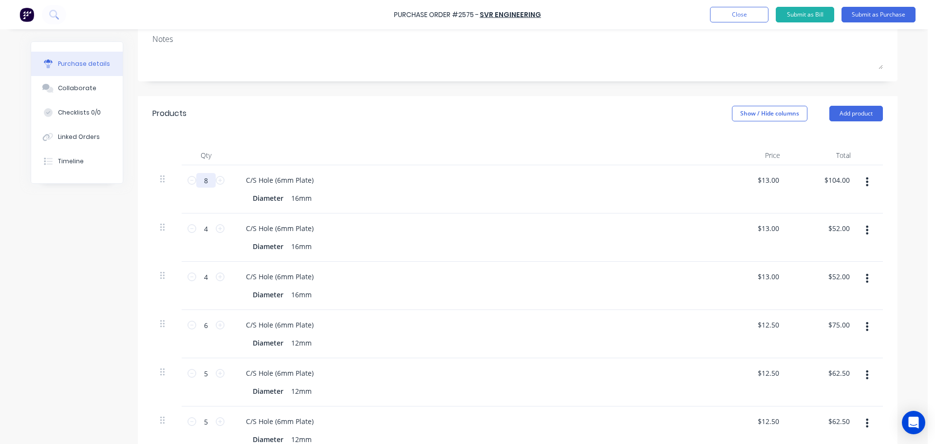
click at [205, 182] on input "8" at bounding box center [205, 180] width 19 height 15
click at [866, 231] on button "button" at bounding box center [867, 230] width 23 height 18
click at [809, 310] on button "Delete" at bounding box center [837, 313] width 83 height 19
click at [866, 228] on icon "button" at bounding box center [867, 229] width 2 height 11
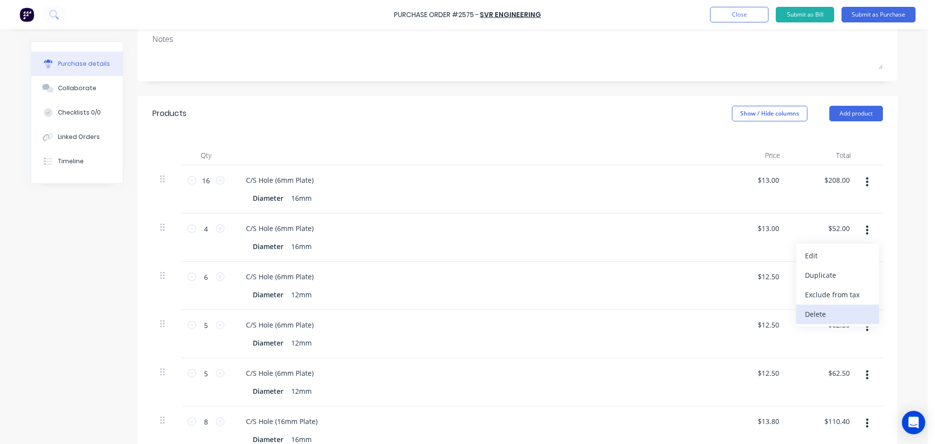
click at [800, 313] on button "Delete" at bounding box center [837, 313] width 83 height 19
click at [205, 233] on input "6" at bounding box center [205, 228] width 19 height 15
click at [466, 282] on div "C/S Hole (6mm Plate)" at bounding box center [473, 276] width 471 height 14
click at [859, 280] on button "button" at bounding box center [867, 278] width 23 height 18
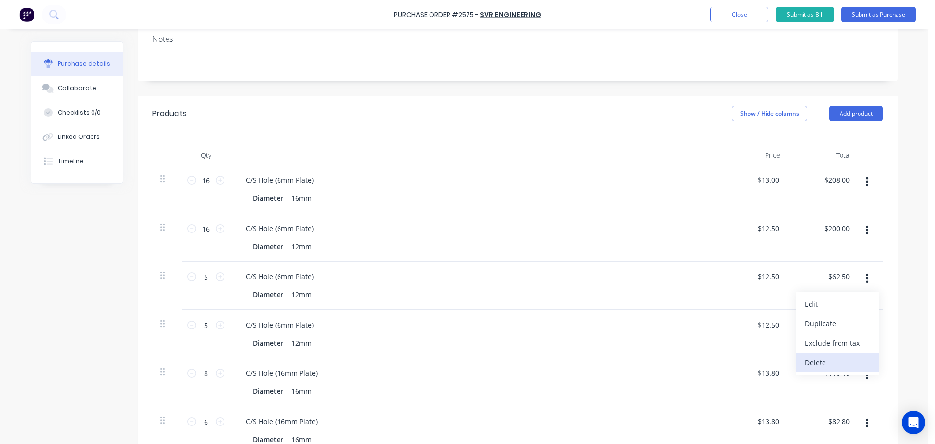
click at [814, 363] on button "Delete" at bounding box center [837, 362] width 83 height 19
click at [860, 282] on button "button" at bounding box center [867, 278] width 23 height 18
click at [814, 365] on button "Delete" at bounding box center [837, 362] width 83 height 19
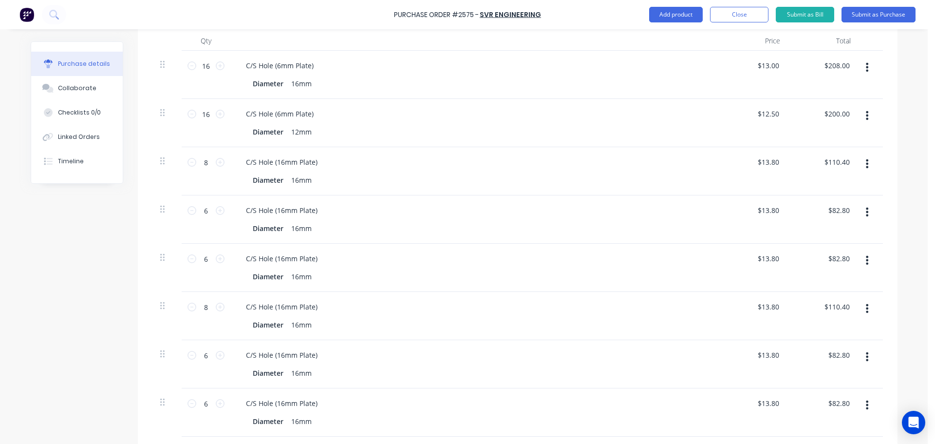
scroll to position [243, 0]
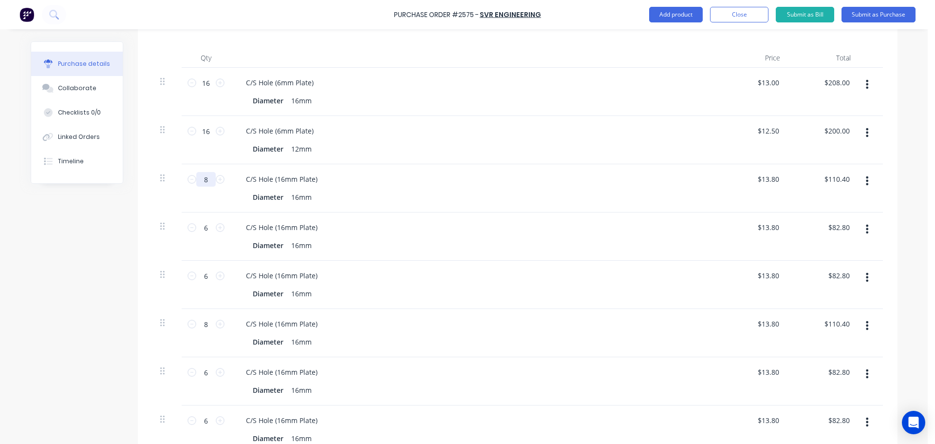
click at [204, 177] on input "8" at bounding box center [205, 179] width 19 height 15
click at [489, 222] on div "C/S Hole (16mm Plate)" at bounding box center [473, 227] width 471 height 14
click at [860, 226] on button "button" at bounding box center [867, 229] width 23 height 18
click at [850, 316] on button "Delete" at bounding box center [837, 312] width 83 height 19
click at [867, 229] on button "button" at bounding box center [867, 229] width 23 height 18
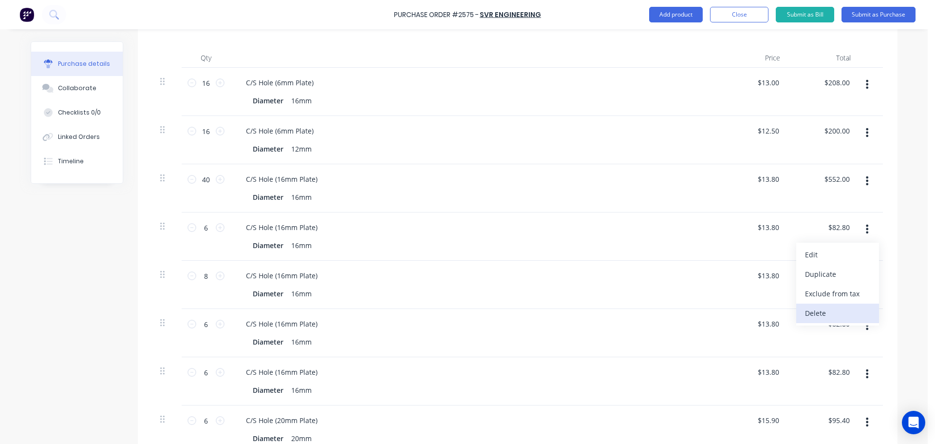
click at [839, 308] on button "Delete" at bounding box center [837, 312] width 83 height 19
click at [859, 229] on button "button" at bounding box center [867, 229] width 23 height 18
click at [797, 310] on button "Delete" at bounding box center [837, 312] width 83 height 19
click at [861, 225] on button "button" at bounding box center [867, 229] width 23 height 18
click at [821, 310] on button "Delete" at bounding box center [837, 312] width 83 height 19
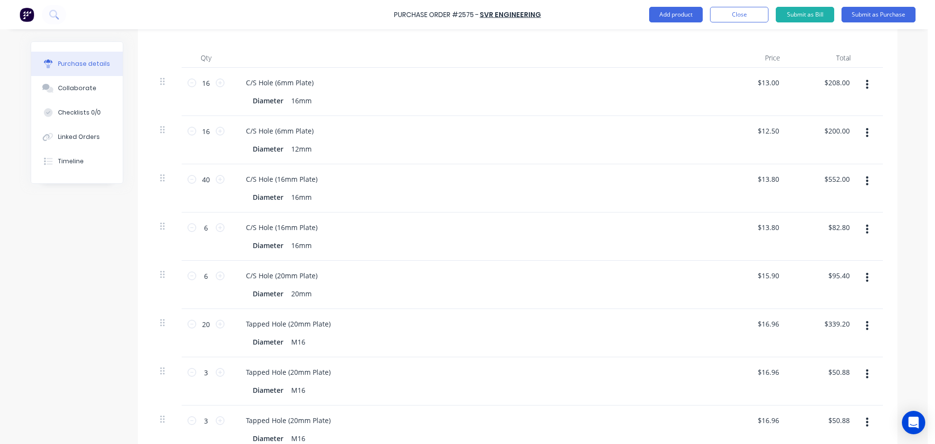
click at [867, 226] on button "button" at bounding box center [867, 229] width 23 height 18
click at [821, 307] on button "Delete" at bounding box center [837, 312] width 83 height 19
click at [198, 179] on input "20" at bounding box center [205, 178] width 19 height 15
click at [561, 225] on div "Tapped Hole (20mm Plate)" at bounding box center [473, 226] width 471 height 14
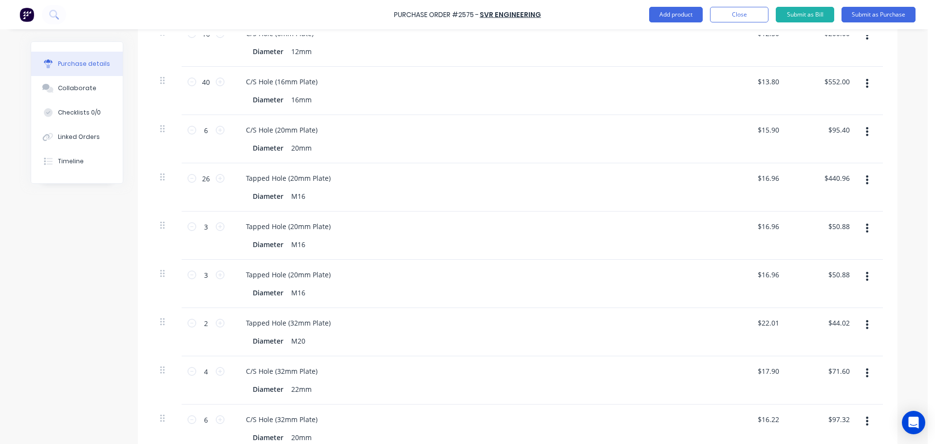
click at [866, 229] on icon "button" at bounding box center [867, 228] width 2 height 11
click at [822, 311] on button "Delete" at bounding box center [837, 311] width 83 height 19
click at [866, 223] on icon "button" at bounding box center [867, 228] width 2 height 11
click at [811, 310] on button "Delete" at bounding box center [837, 311] width 83 height 19
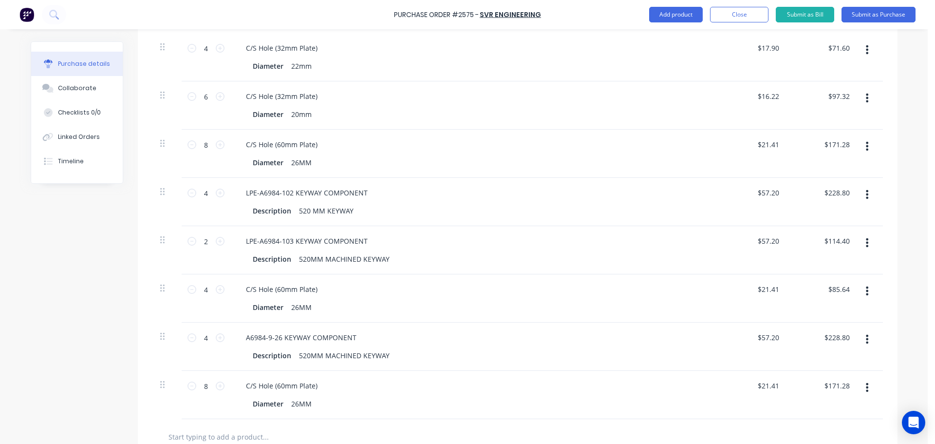
scroll to position [584, 0]
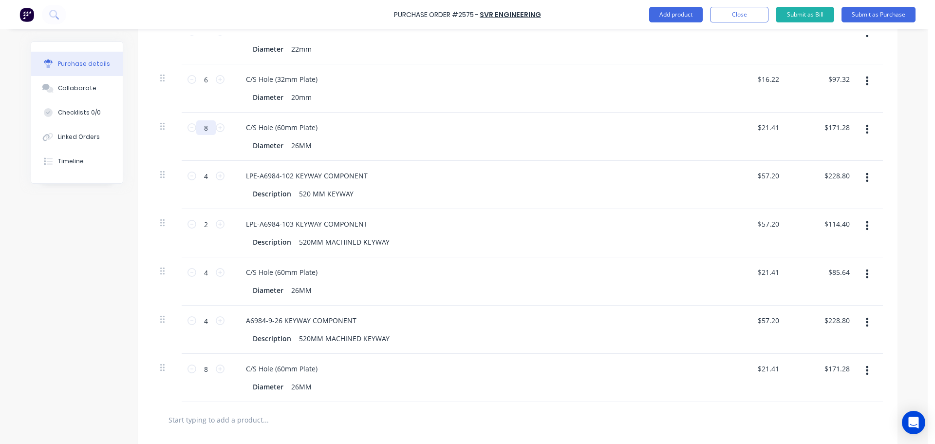
click at [207, 130] on input "8" at bounding box center [205, 127] width 19 height 15
click at [419, 139] on div "Diameter 26MM" at bounding box center [472, 145] width 446 height 14
click at [866, 273] on icon "button" at bounding box center [867, 273] width 2 height 11
click at [816, 358] on button "Delete" at bounding box center [837, 357] width 83 height 19
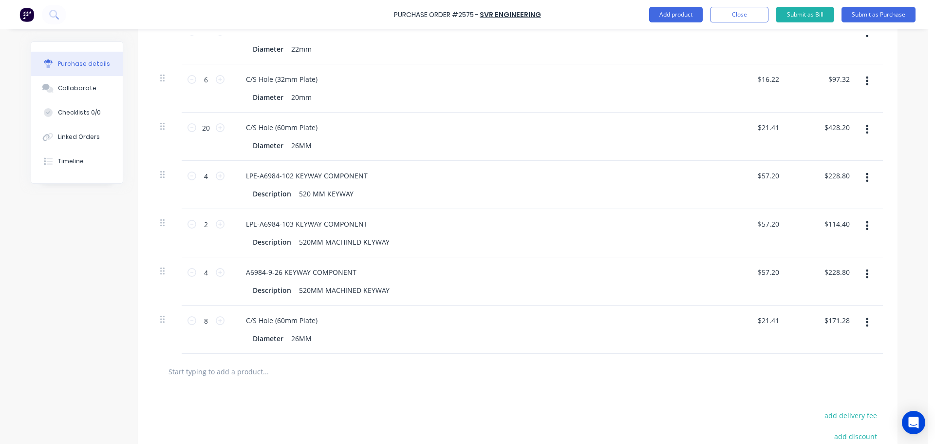
click at [866, 321] on icon "button" at bounding box center [867, 322] width 2 height 9
click at [820, 403] on button "Delete" at bounding box center [837, 405] width 83 height 19
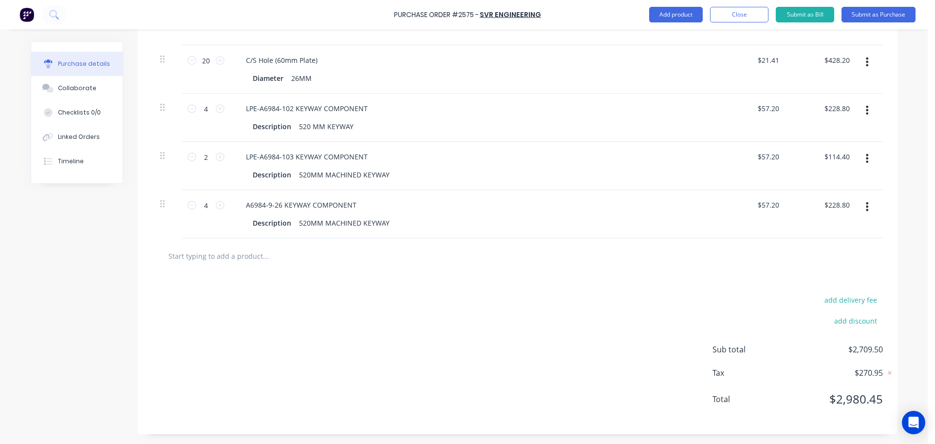
scroll to position [0, 0]
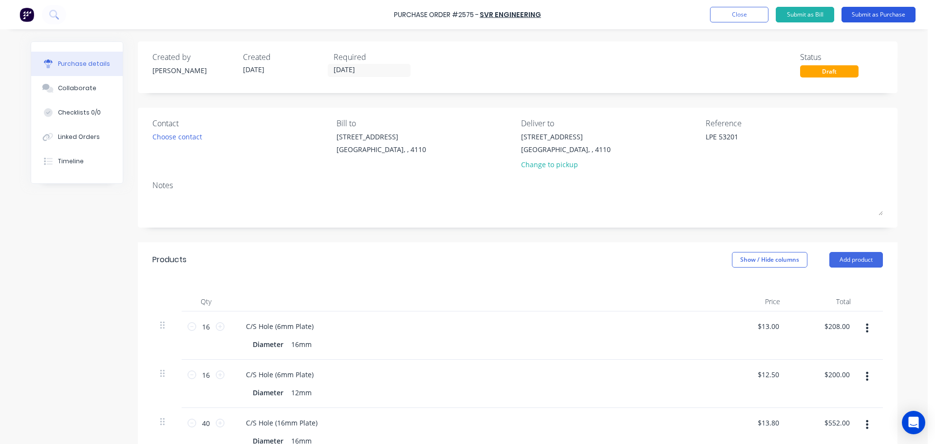
click at [890, 15] on button "Submit as Purchase" at bounding box center [878, 15] width 74 height 16
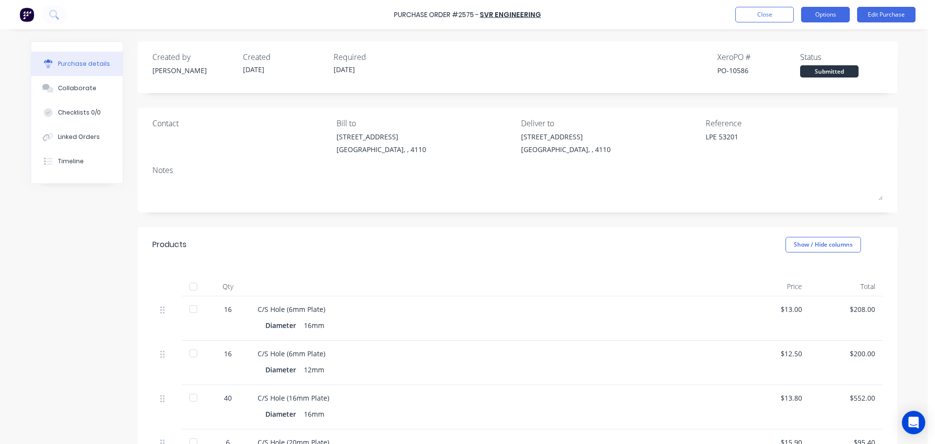
click at [814, 8] on button "Options" at bounding box center [825, 15] width 49 height 16
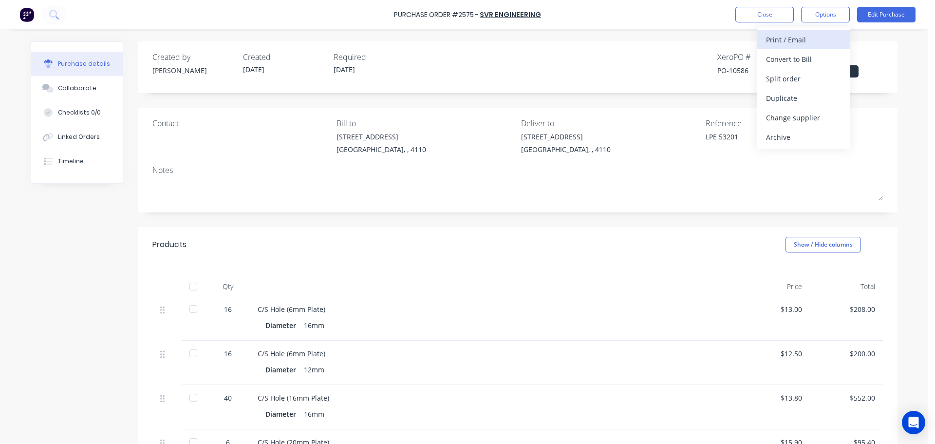
click at [801, 40] on div "Print / Email" at bounding box center [803, 40] width 75 height 14
click at [792, 56] on div "With pricing" at bounding box center [803, 59] width 75 height 14
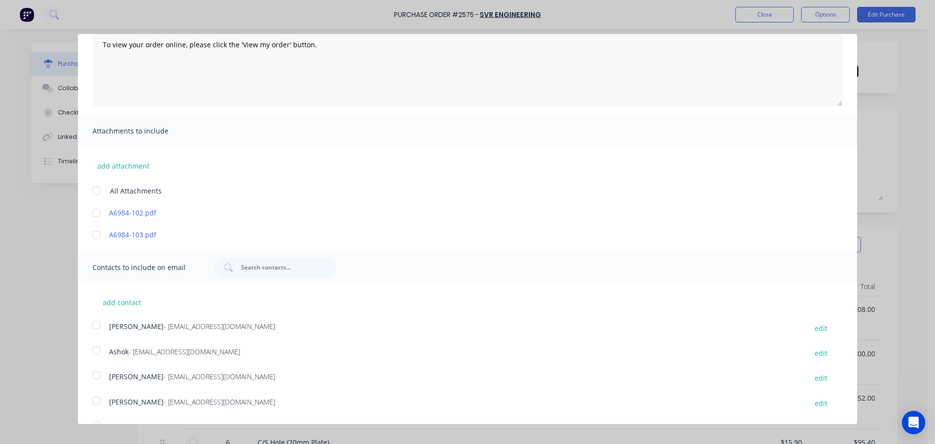
click at [100, 348] on div at bounding box center [96, 349] width 19 height 19
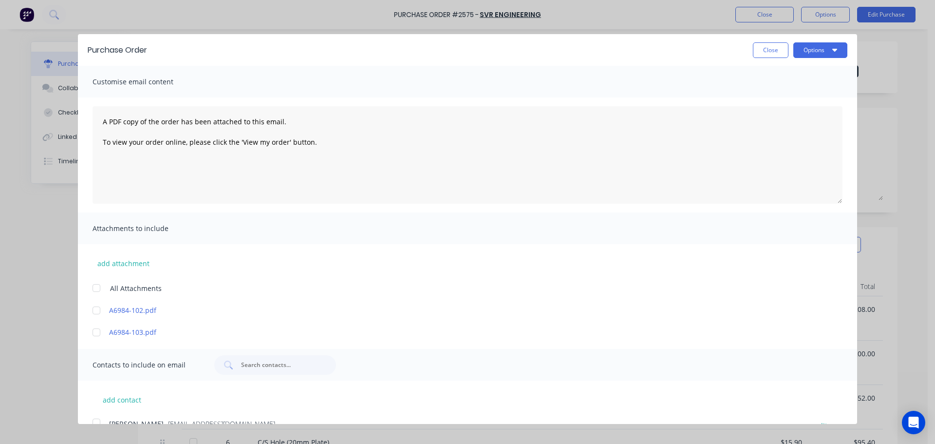
click at [799, 42] on div "Options" at bounding box center [820, 50] width 54 height 16
click at [795, 48] on button "Options" at bounding box center [820, 50] width 54 height 16
click at [789, 74] on div "Print" at bounding box center [801, 75] width 75 height 14
click at [766, 95] on div "Email" at bounding box center [801, 94] width 75 height 14
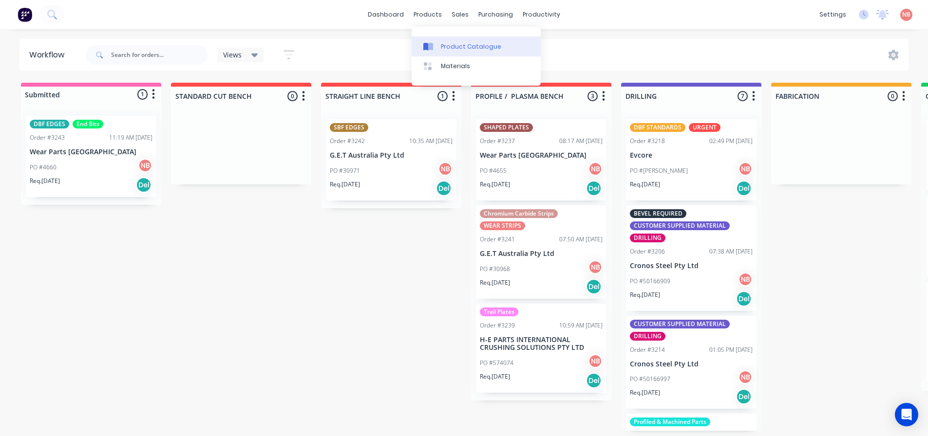
click at [446, 43] on div "Product Catalogue" at bounding box center [471, 46] width 60 height 9
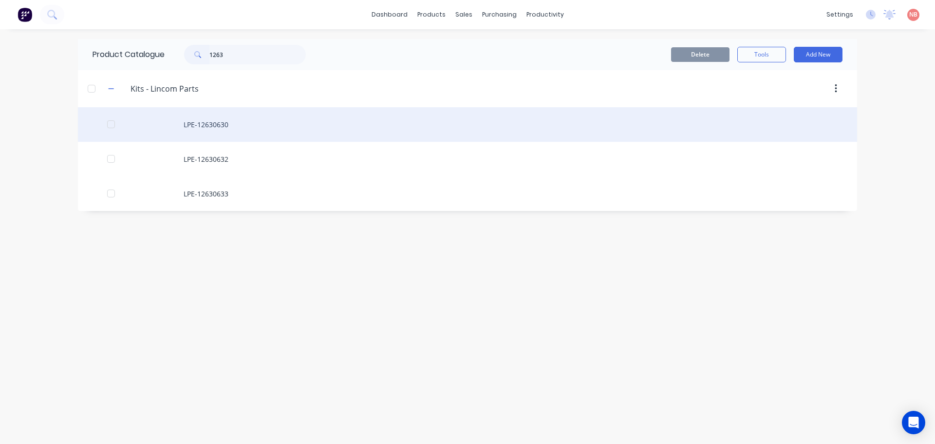
type input "1263"
click at [241, 135] on div "LPE-12630630" at bounding box center [467, 124] width 779 height 35
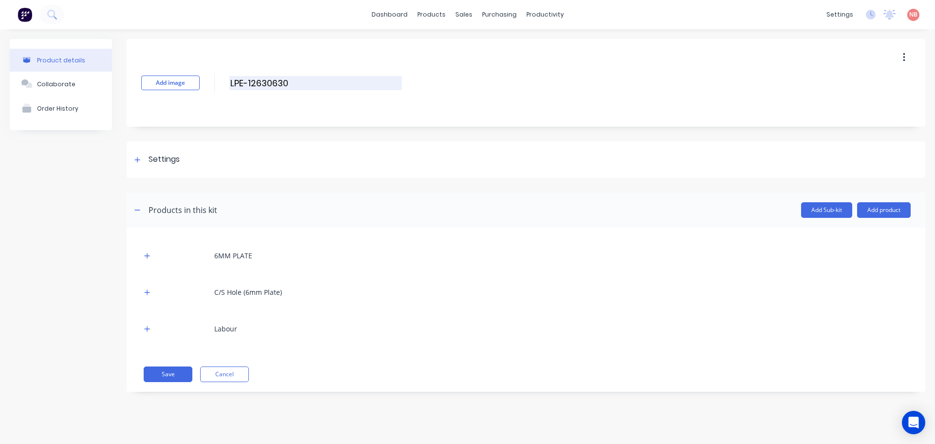
click at [299, 84] on input "LPE-12630630" at bounding box center [315, 83] width 172 height 14
type input "LPE-12630630-AM"
click at [154, 370] on button "Save" at bounding box center [168, 374] width 49 height 16
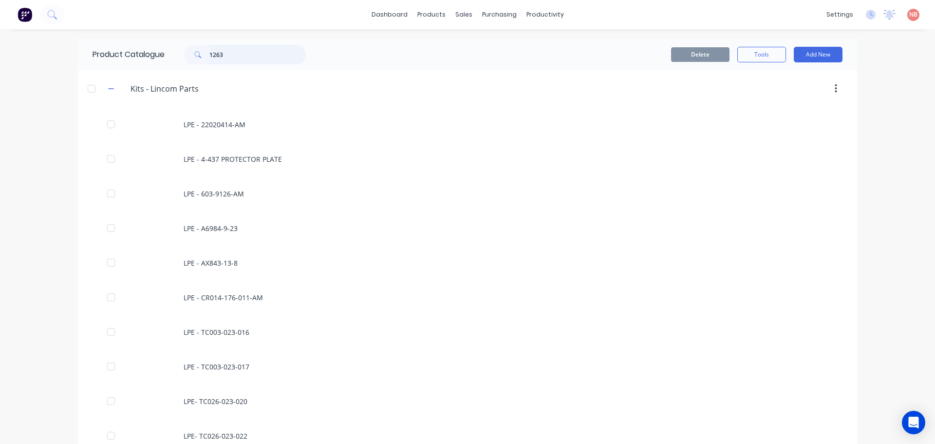
click at [256, 55] on input "1263" at bounding box center [257, 54] width 96 height 19
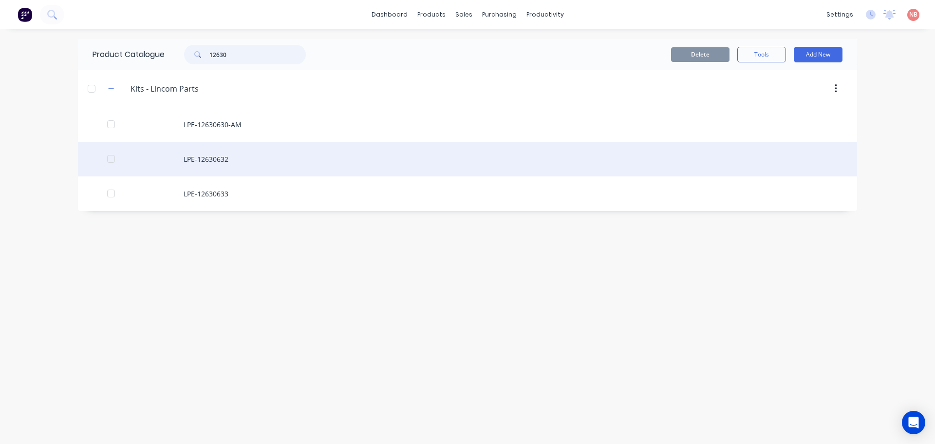
type input "12630"
click at [208, 170] on div "LPE-12630632" at bounding box center [467, 159] width 779 height 35
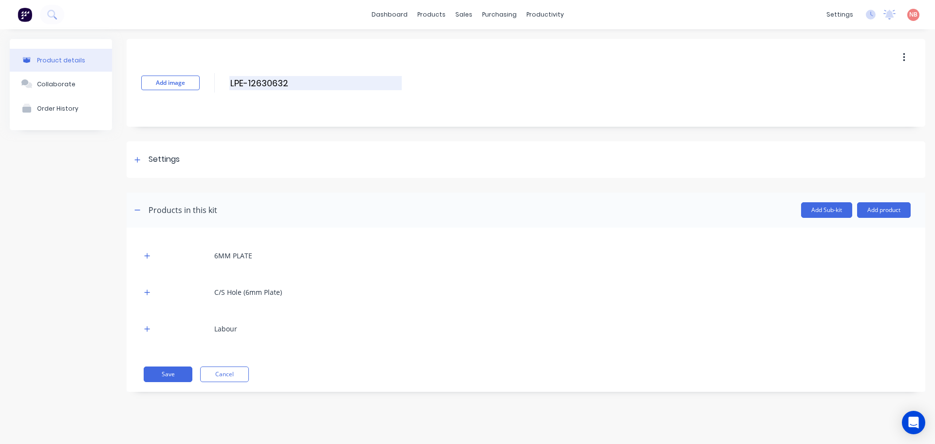
click at [308, 81] on input "LPE-12630632" at bounding box center [315, 83] width 172 height 14
type input "LPE-12630632-AM"
click at [148, 370] on button "Save" at bounding box center [168, 374] width 49 height 16
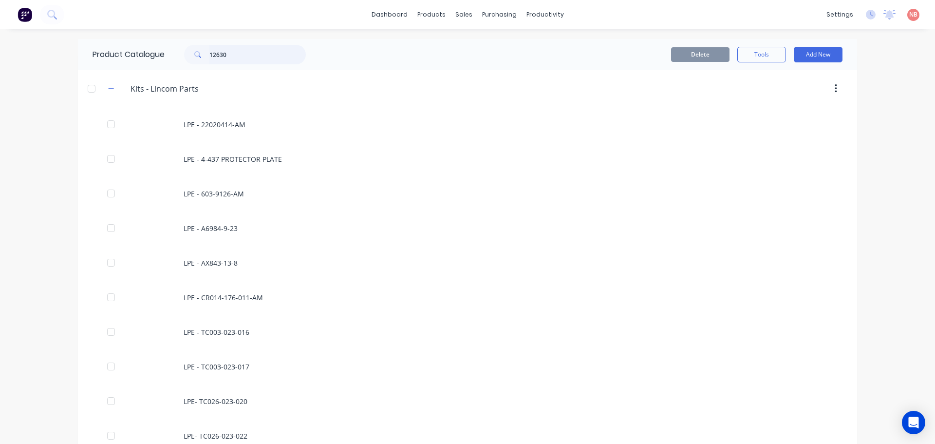
click at [259, 56] on input "12630" at bounding box center [257, 54] width 96 height 19
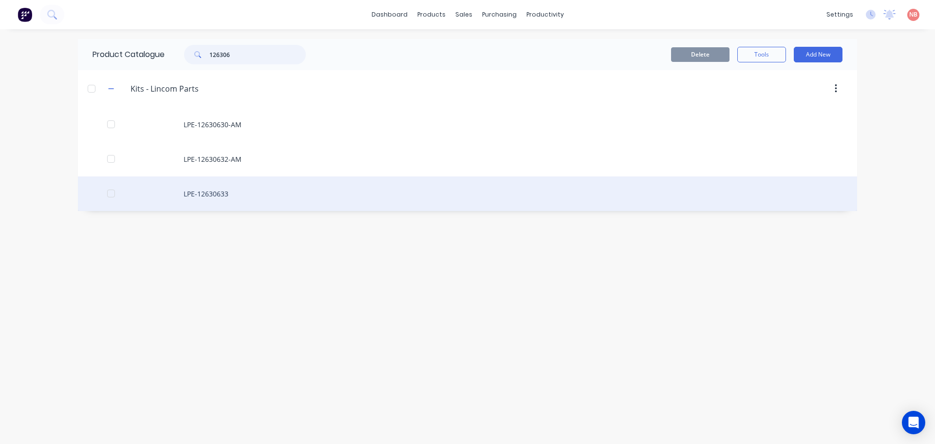
type input "126306"
click at [236, 196] on div "LPE-12630633" at bounding box center [467, 193] width 779 height 35
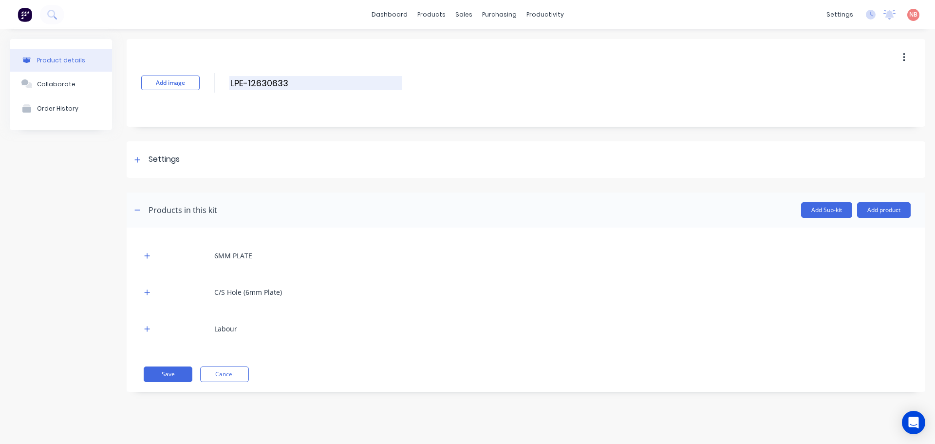
click at [292, 87] on input "LPE-12630633" at bounding box center [315, 83] width 172 height 14
type input "LPE-12630633-AM"
click at [161, 369] on button "Save" at bounding box center [168, 374] width 49 height 16
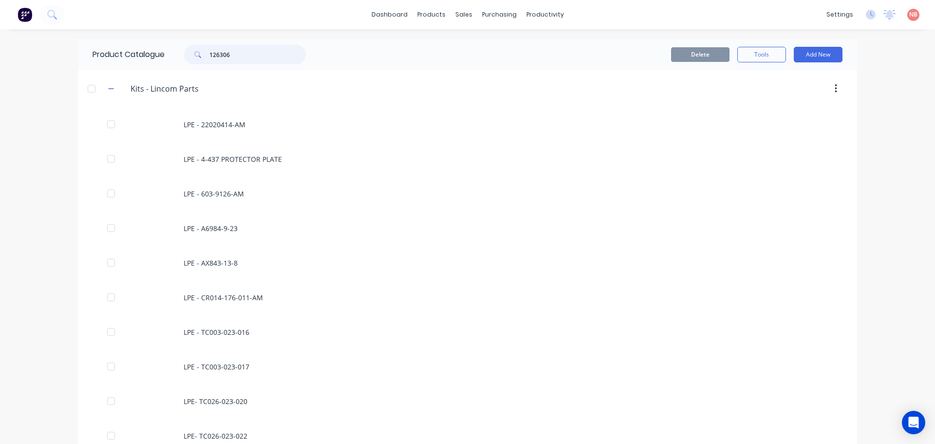
drag, startPoint x: 243, startPoint y: 55, endPoint x: 151, endPoint y: 55, distance: 92.0
click at [151, 55] on div "Product Catalogue 126306" at bounding box center [204, 54] width 252 height 31
drag, startPoint x: 225, startPoint y: 58, endPoint x: 53, endPoint y: 64, distance: 173.0
click at [53, 64] on div "dashboard products sales purchasing productivity dashboard products Product Cat…" at bounding box center [467, 222] width 935 height 444
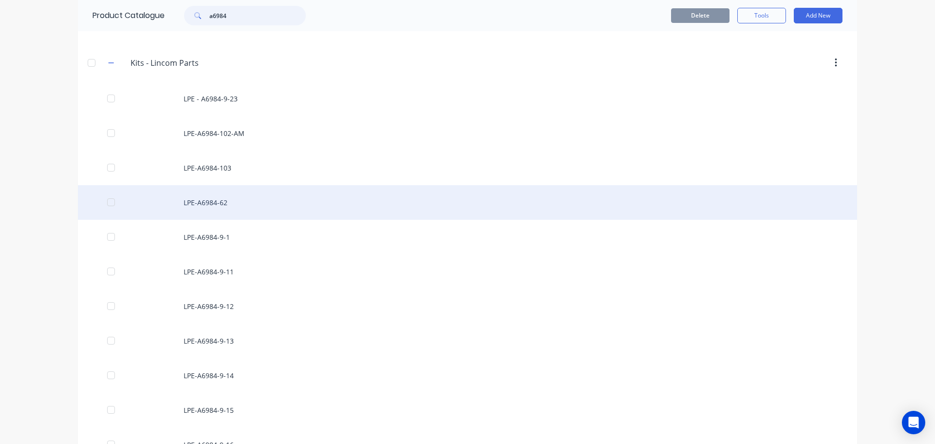
scroll to position [1656, 0]
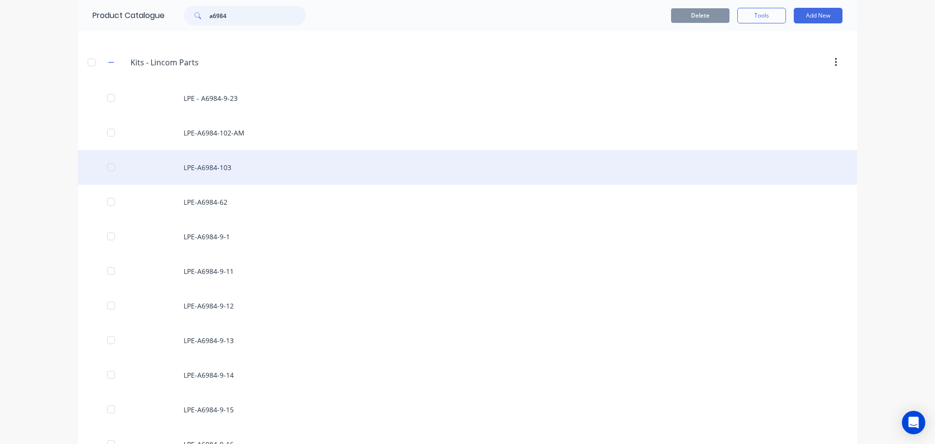
type input "a6984"
click at [223, 169] on div "LPE-A6984-103" at bounding box center [467, 167] width 779 height 35
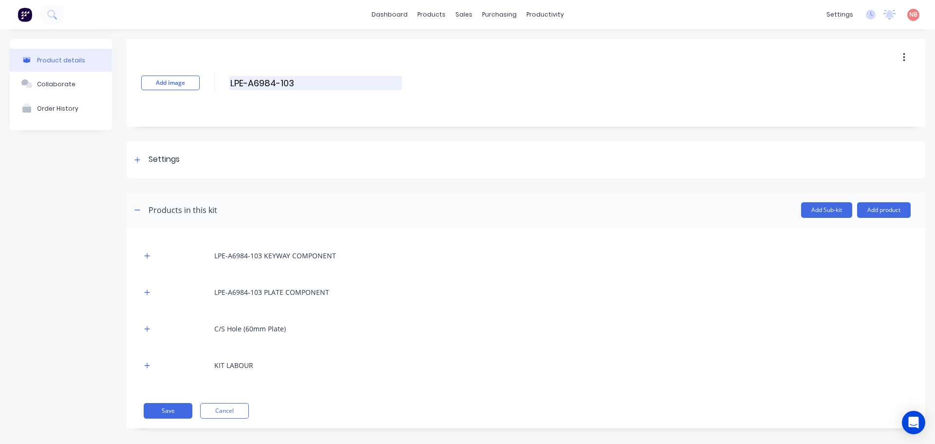
click at [302, 78] on input "LPE-A6984-103" at bounding box center [315, 83] width 172 height 14
type input "LPE-A6984-103-AM"
click at [185, 413] on button "Save" at bounding box center [168, 411] width 49 height 16
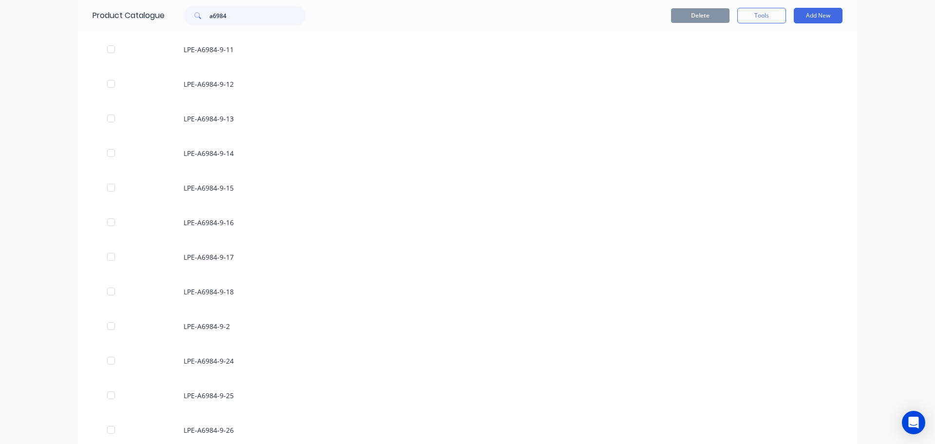
scroll to position [4577, 0]
click at [252, 22] on input "a6984" at bounding box center [257, 15] width 96 height 19
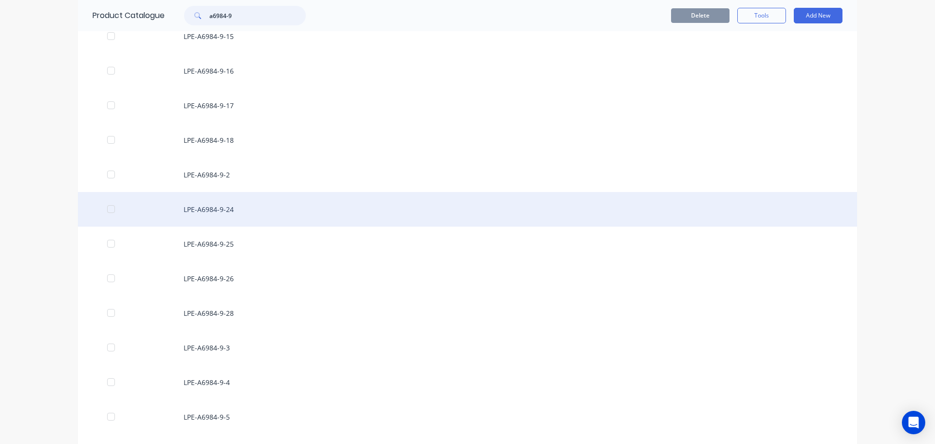
scroll to position [1558, 0]
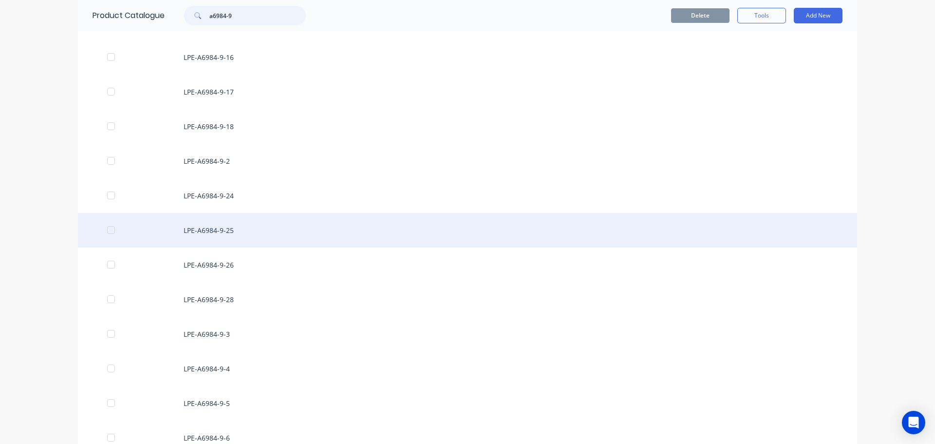
type input "a6984-9"
click at [225, 225] on div "LPE-A6984-9-25" at bounding box center [467, 230] width 779 height 35
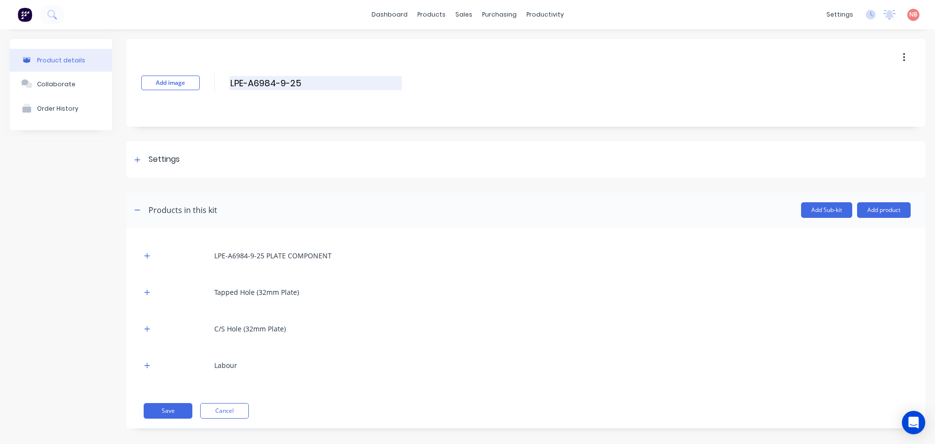
click at [318, 76] on input "LPE-A6984-9-25" at bounding box center [315, 83] width 172 height 14
type input "LPE-A6984-9-25-AM"
click at [175, 413] on button "Save" at bounding box center [168, 411] width 49 height 16
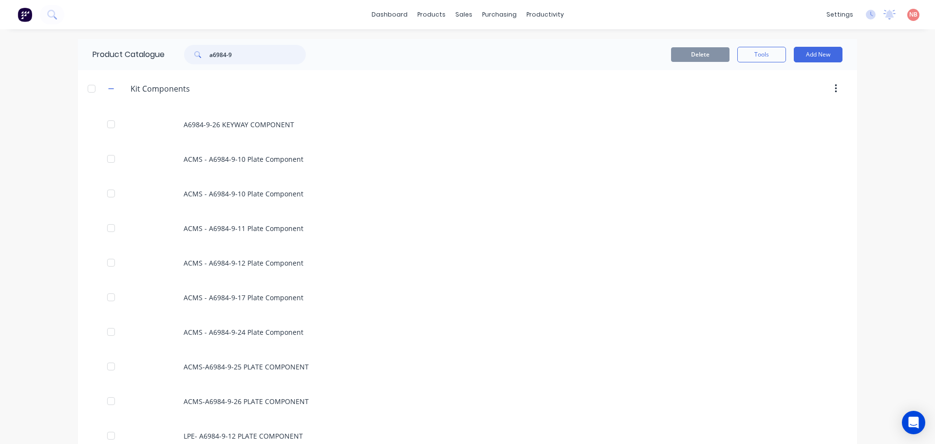
click at [258, 56] on input "a6984-9" at bounding box center [257, 54] width 96 height 19
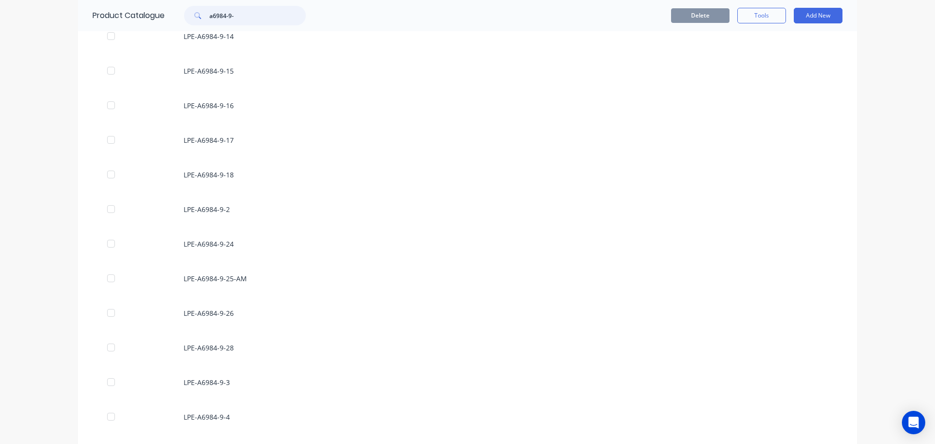
scroll to position [1502, 0]
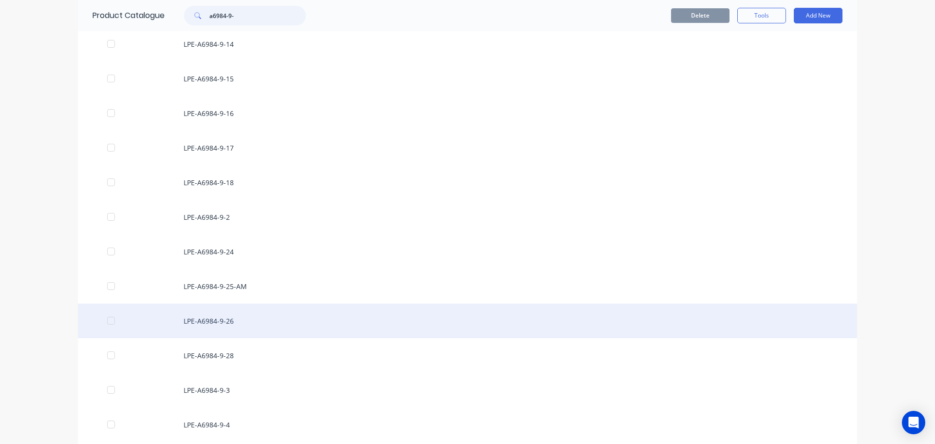
type input "a6984-9-"
click at [243, 321] on div "LPE-A6984-9-26" at bounding box center [467, 320] width 779 height 35
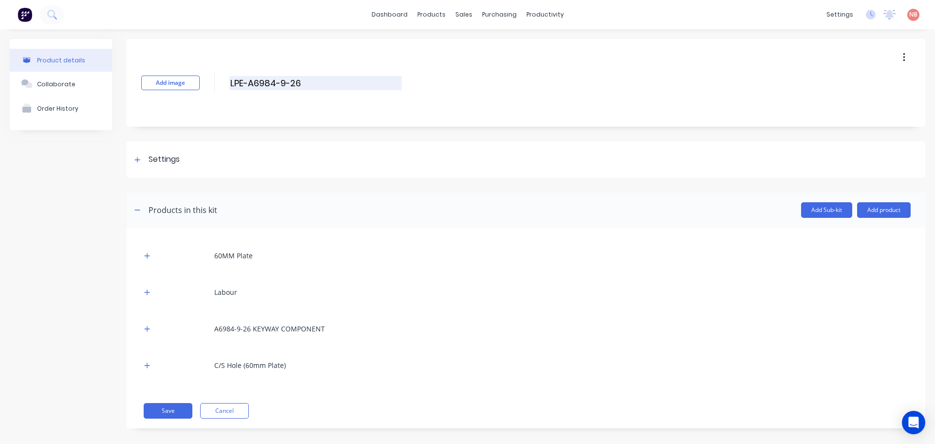
click at [302, 87] on input "LPE-A6984-9-26" at bounding box center [315, 83] width 172 height 14
type input "LPE-A6984-9-26-AM"
click at [174, 413] on button "Save" at bounding box center [168, 411] width 49 height 16
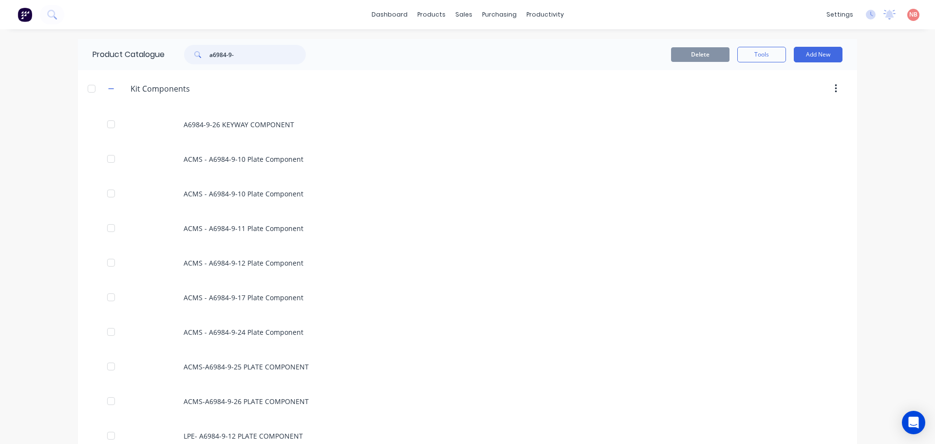
drag, startPoint x: 247, startPoint y: 48, endPoint x: 170, endPoint y: 55, distance: 77.2
click at [170, 54] on div "a6984-9-" at bounding box center [243, 54] width 156 height 19
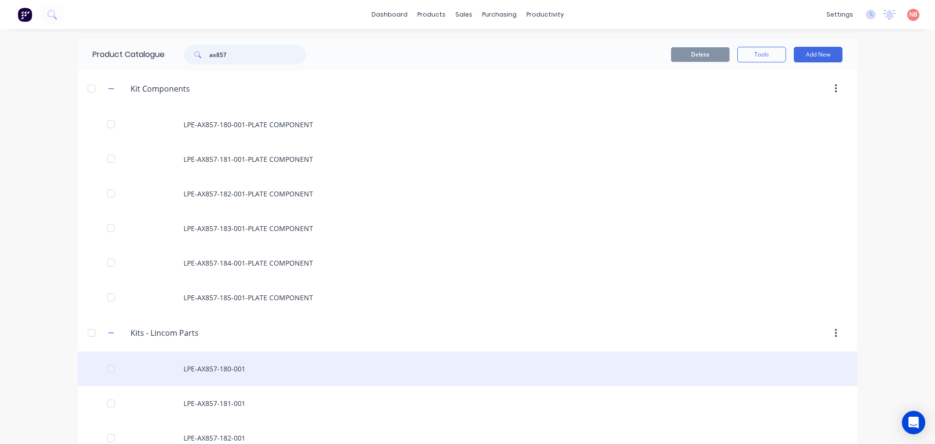
type input "ax857"
click at [223, 368] on div "LPE-AX857-180-001" at bounding box center [467, 368] width 779 height 35
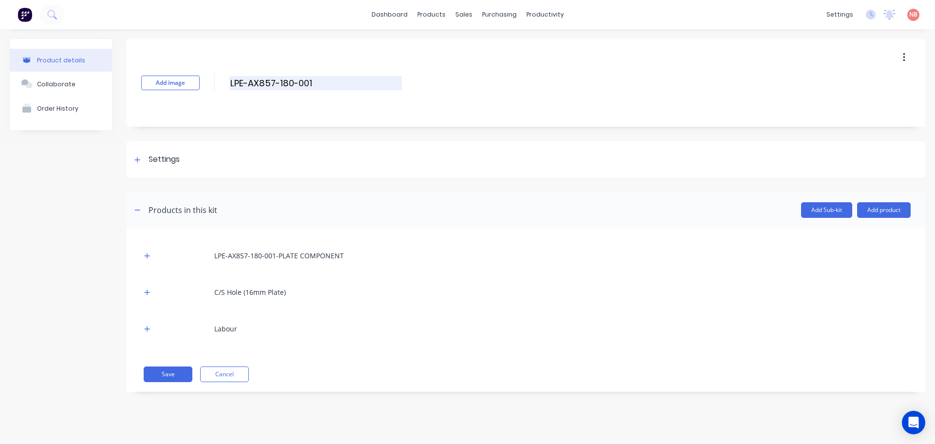
click at [308, 85] on input "LPE-AX857-180-001" at bounding box center [315, 83] width 172 height 14
type input "LPE-AX857-180-001-AM"
click at [179, 382] on div "LPE-AX857-180-001-PLATE COMPONENT C/S Hole (16mm Plate) Labour Save Cancel" at bounding box center [526, 309] width 799 height 164
click at [159, 377] on button "Save" at bounding box center [168, 374] width 49 height 16
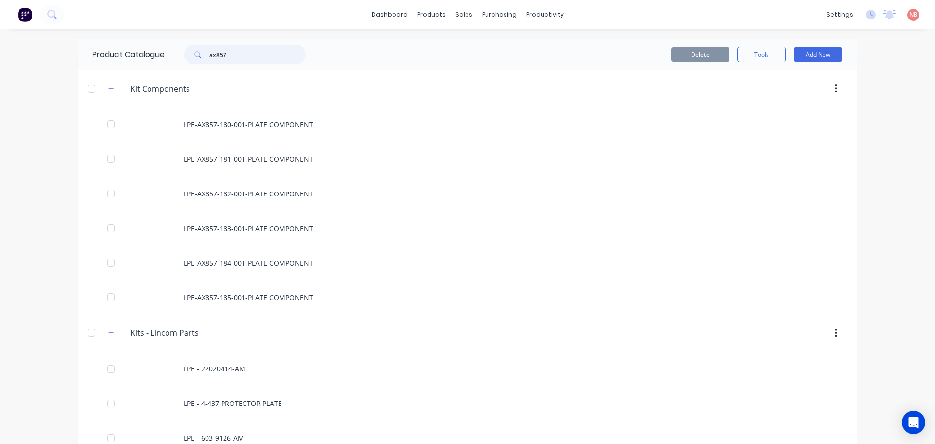
click at [242, 57] on input "ax857" at bounding box center [257, 54] width 96 height 19
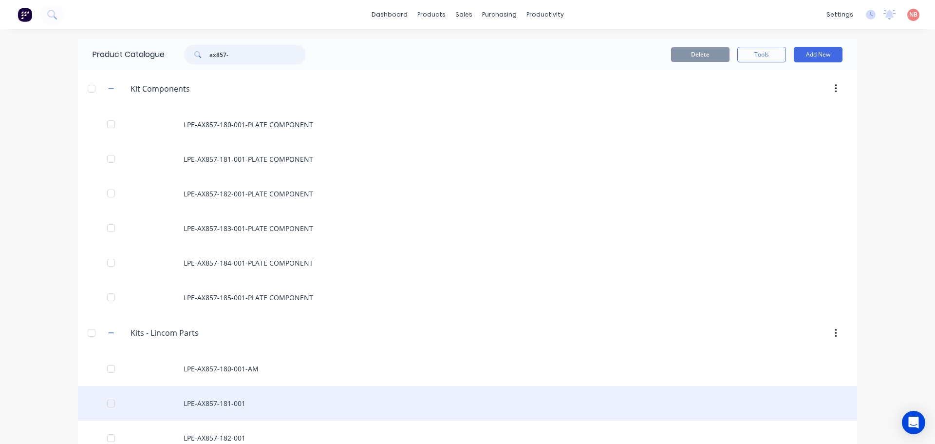
type input "ax857-"
click at [227, 405] on div "LPE-AX857-181-001" at bounding box center [467, 403] width 779 height 35
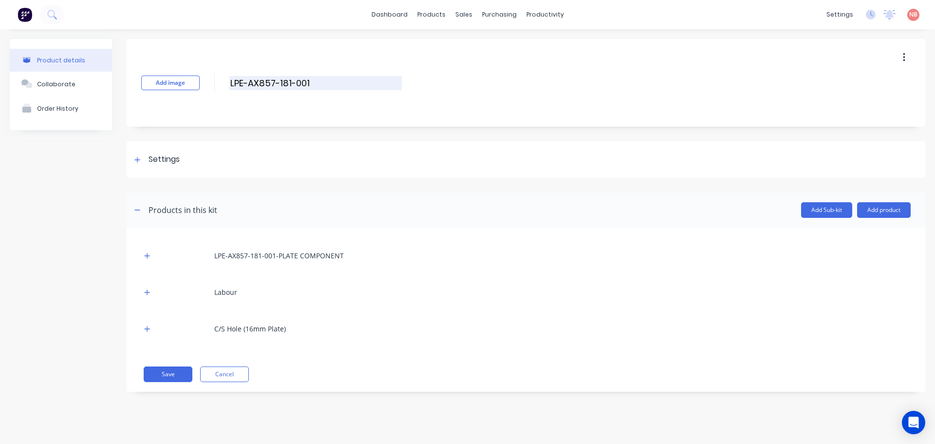
click at [318, 81] on input "LPE-AX857-181-001" at bounding box center [315, 83] width 172 height 14
type input "LPE-AX857-181-001-AM"
click at [158, 368] on button "Save" at bounding box center [168, 374] width 49 height 16
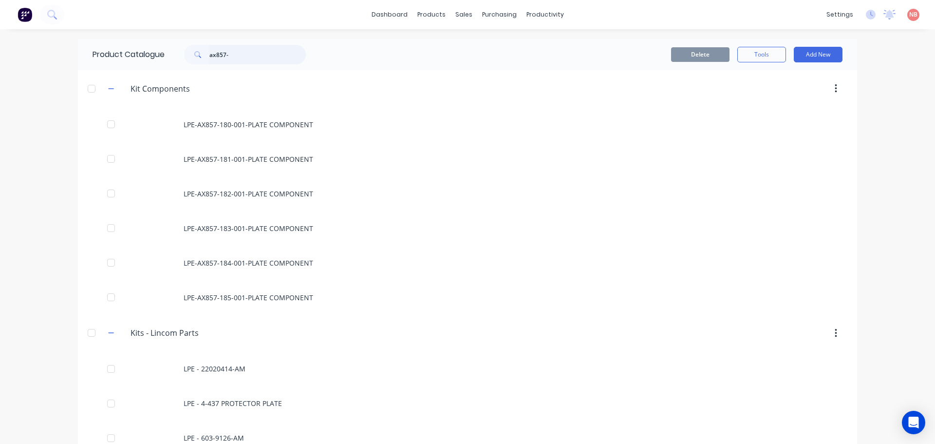
click at [276, 55] on input "ax857-" at bounding box center [257, 54] width 96 height 19
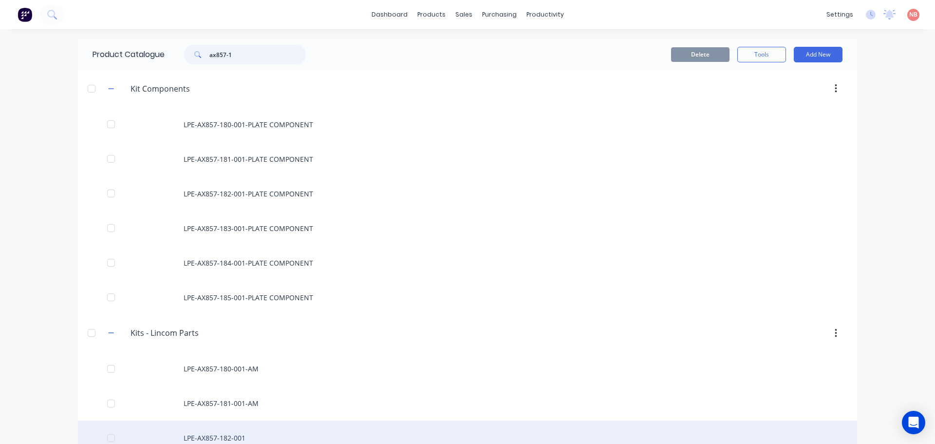
type input "ax857-1"
click at [239, 425] on div "LPE-AX857-182-001" at bounding box center [467, 437] width 779 height 35
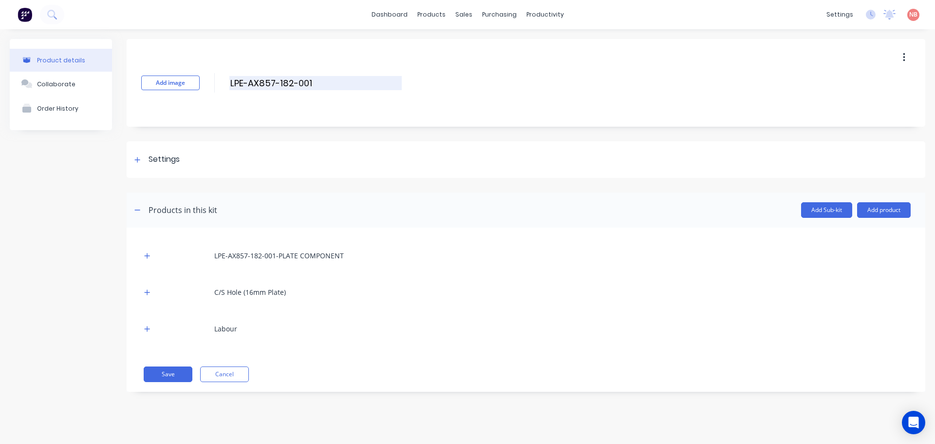
click at [318, 81] on input "LPE-AX857-182-001" at bounding box center [315, 83] width 172 height 14
type input "LPE-AX857-182-001-AM"
click at [150, 374] on button "Save" at bounding box center [168, 374] width 49 height 16
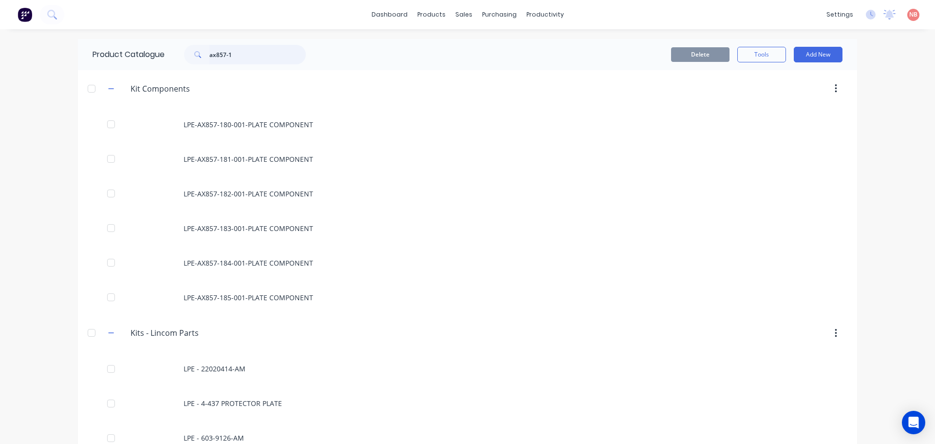
click at [264, 54] on input "ax857-1" at bounding box center [257, 54] width 96 height 19
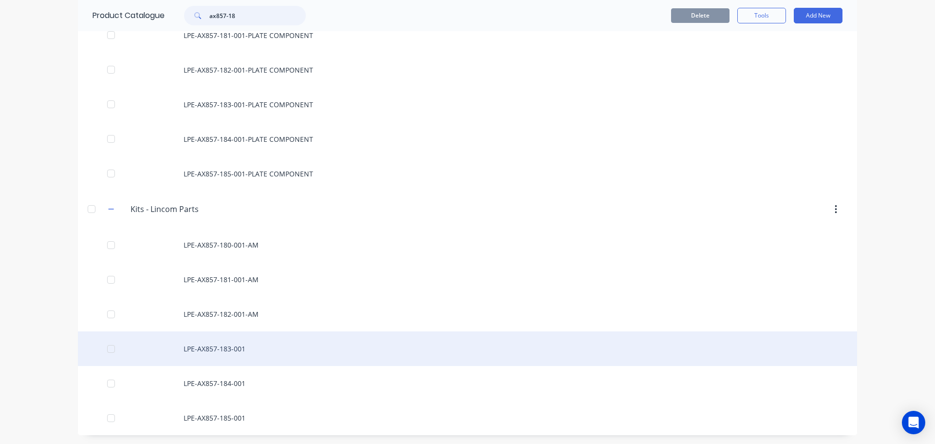
scroll to position [125, 0]
type input "ax857-18"
click at [233, 347] on div "LPE-AX857-183-001" at bounding box center [467, 347] width 779 height 35
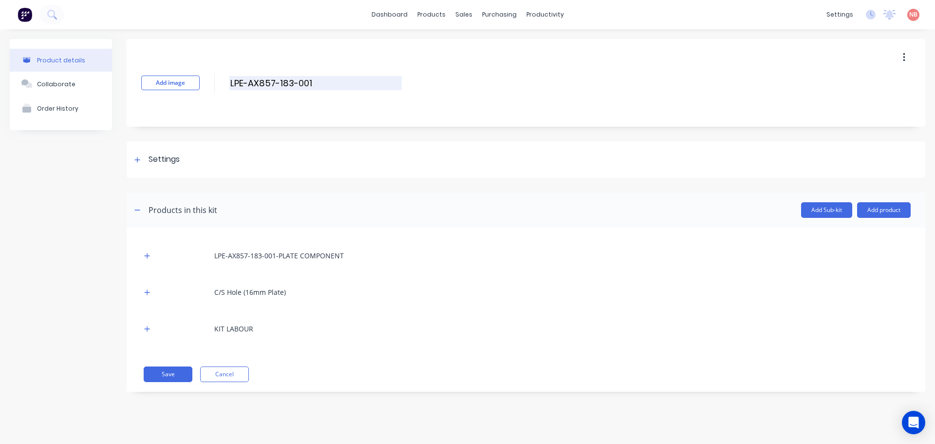
click at [318, 80] on input "LPE-AX857-183-001" at bounding box center [315, 83] width 172 height 14
type input "LPE-AX857-183-001-AM"
click at [175, 374] on button "Save" at bounding box center [168, 374] width 49 height 16
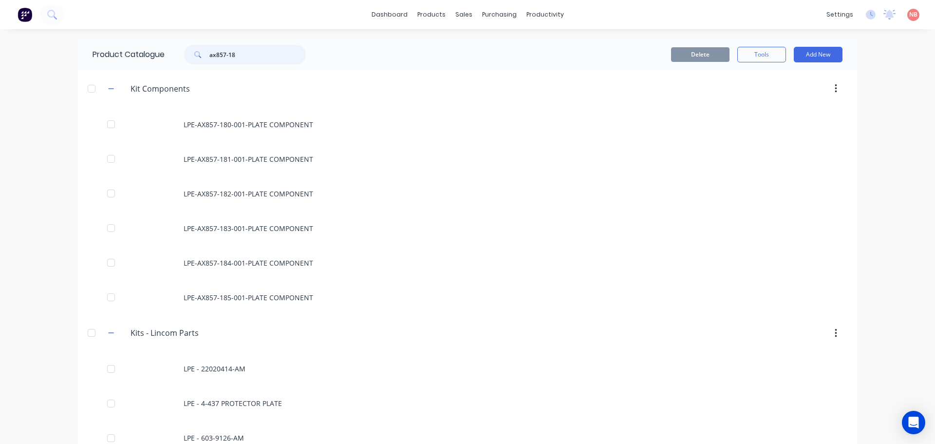
click at [266, 53] on input "ax857-18" at bounding box center [257, 54] width 96 height 19
type input "ax857-18"
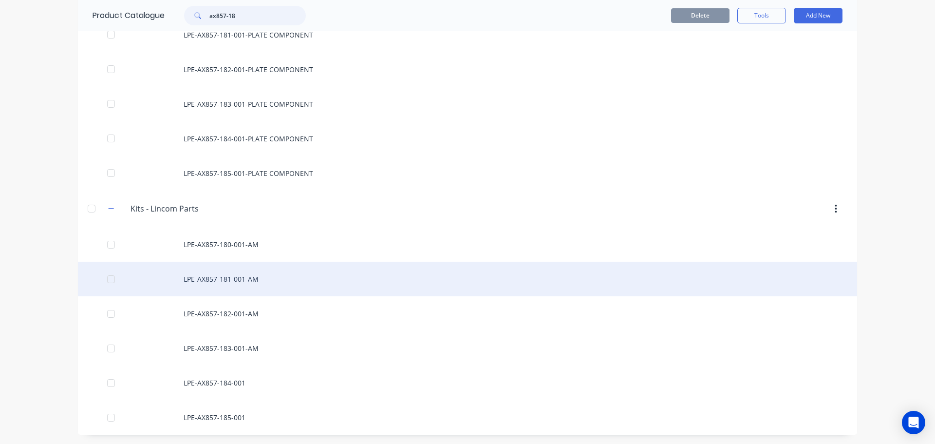
scroll to position [125, 0]
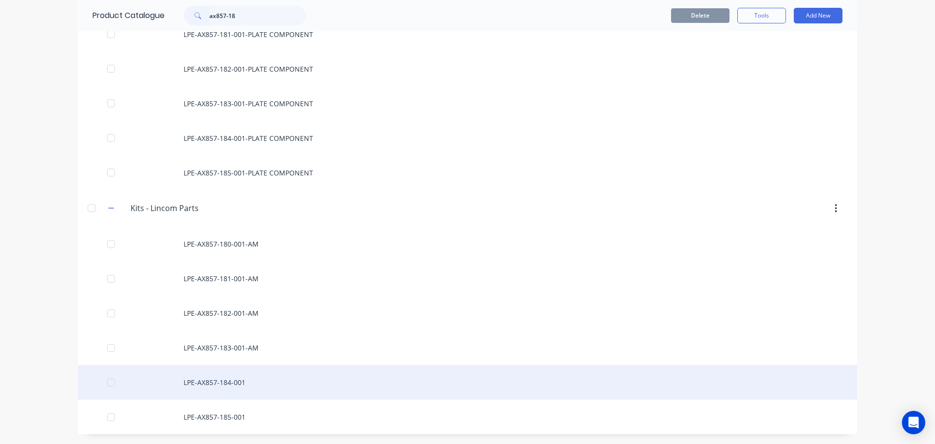
click at [250, 385] on div "LPE-AX857-184-001" at bounding box center [467, 382] width 779 height 35
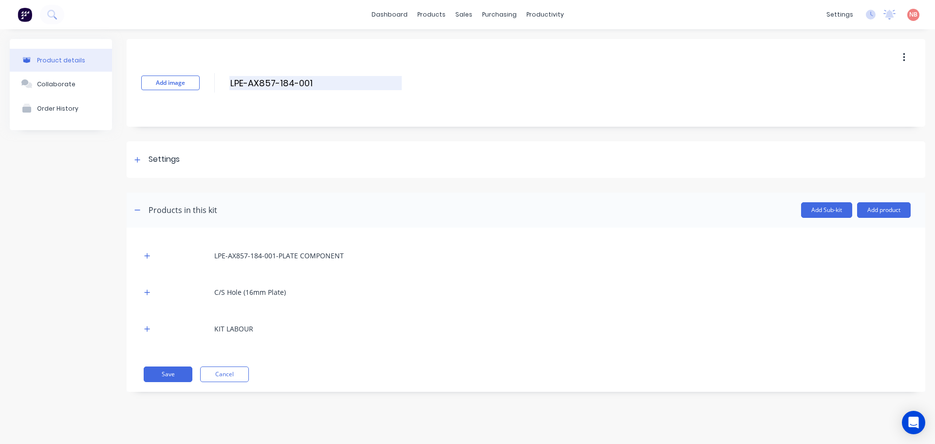
click at [325, 82] on input "LPE-AX857-184-001" at bounding box center [315, 83] width 172 height 14
type input "LPE-AX857-184-001-AM"
click at [168, 376] on button "Save" at bounding box center [168, 374] width 49 height 16
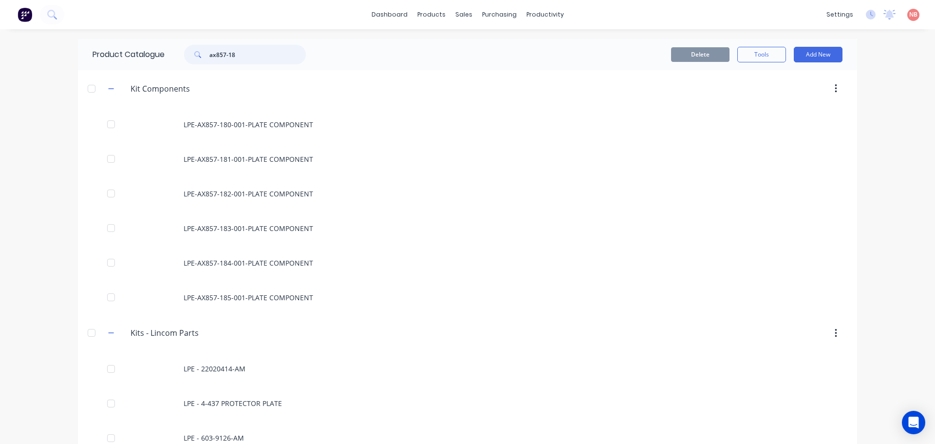
click at [249, 52] on input "ax857-18" at bounding box center [257, 54] width 96 height 19
type input "ax857-18"
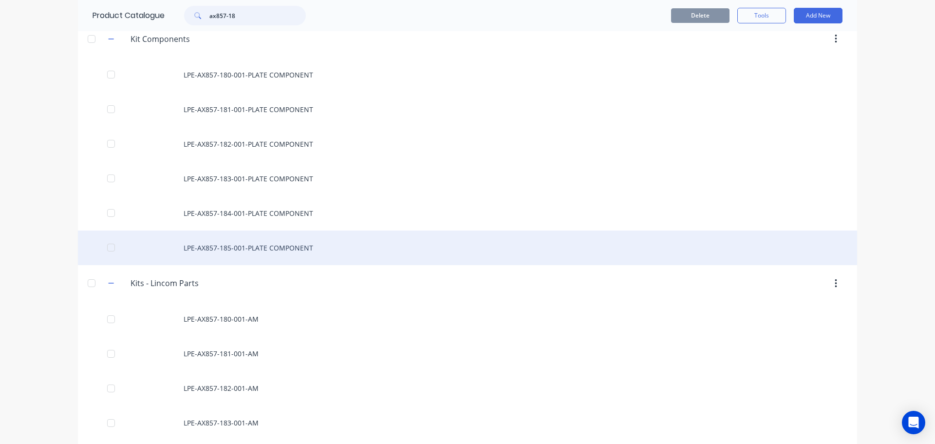
scroll to position [125, 0]
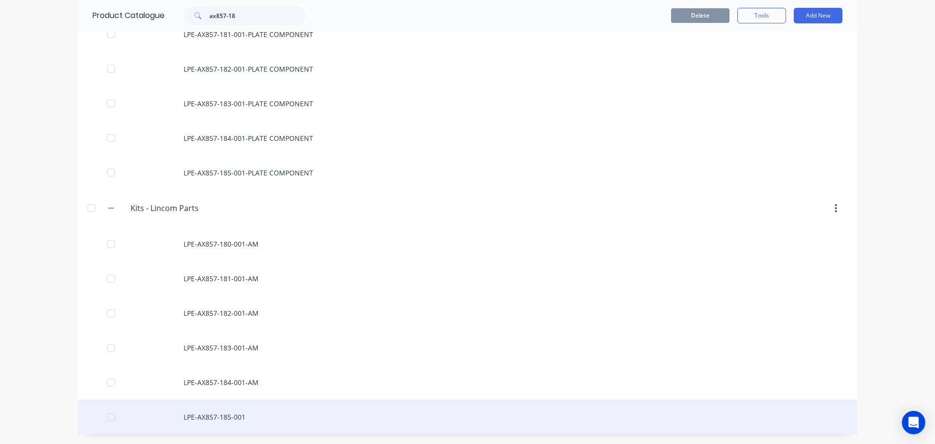
click at [244, 411] on div "LPE-AX857-185-001" at bounding box center [467, 416] width 779 height 35
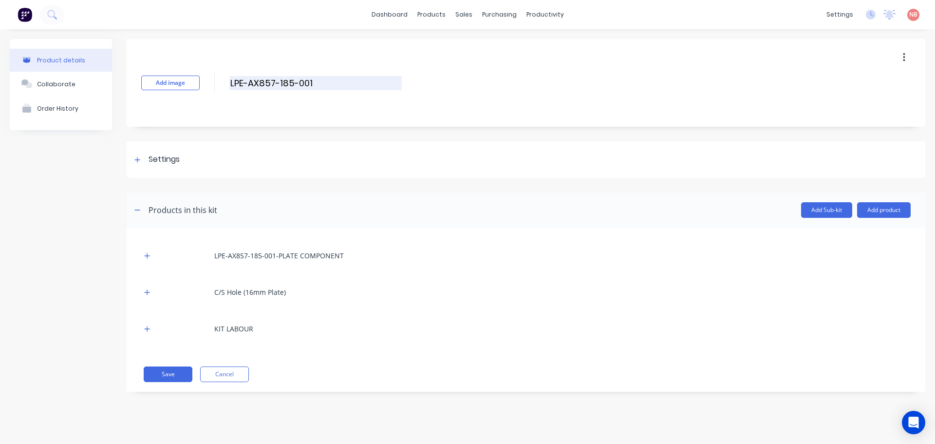
click at [321, 84] on input "LPE-AX857-185-001" at bounding box center [315, 83] width 172 height 14
type input "LPE-AX857-185-001-AM"
click at [165, 376] on button "Save" at bounding box center [168, 374] width 49 height 16
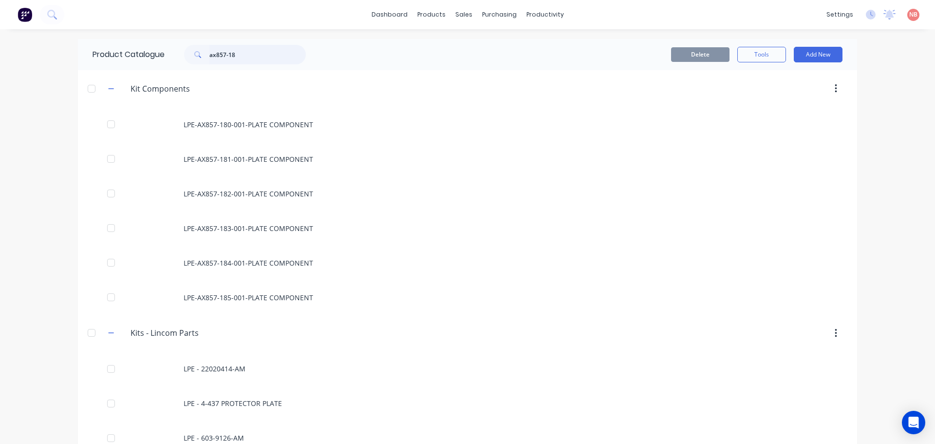
click at [270, 59] on input "ax857-18" at bounding box center [257, 54] width 96 height 19
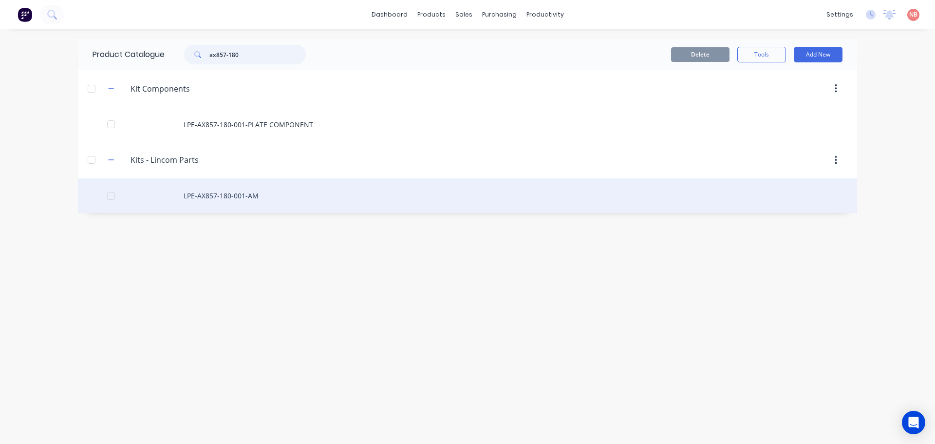
type input "ax857-180"
click at [232, 205] on div "LPE-AX857-180-001-AM" at bounding box center [467, 195] width 779 height 35
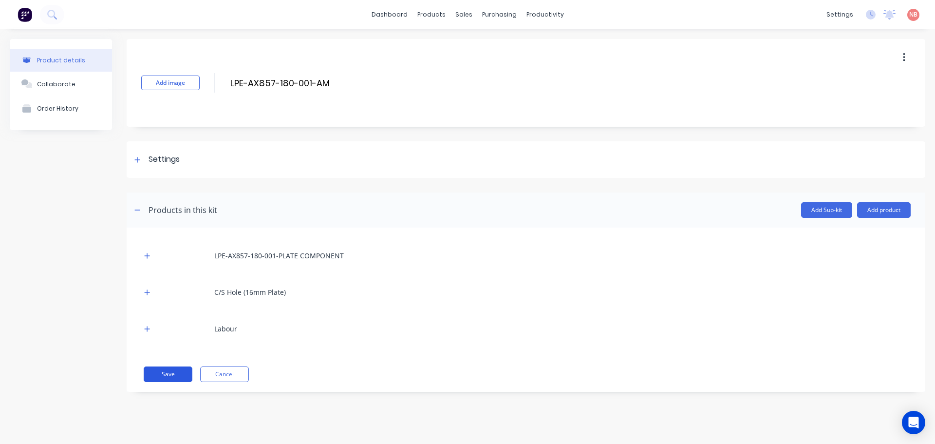
click at [177, 370] on button "Save" at bounding box center [168, 374] width 49 height 16
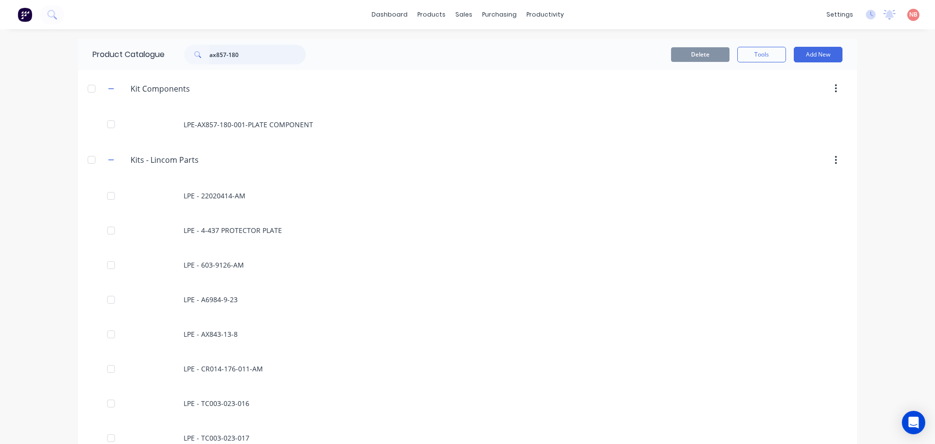
drag, startPoint x: 247, startPoint y: 54, endPoint x: 156, endPoint y: 58, distance: 90.7
click at [156, 58] on div "Product Catalogue ax857-180" at bounding box center [204, 54] width 252 height 31
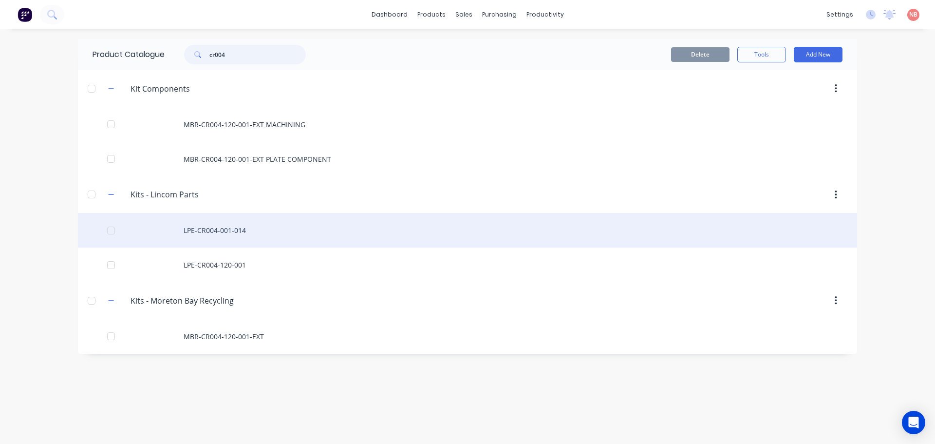
type input "cr004"
click at [255, 231] on div "LPE-CR004-001-014" at bounding box center [467, 230] width 779 height 35
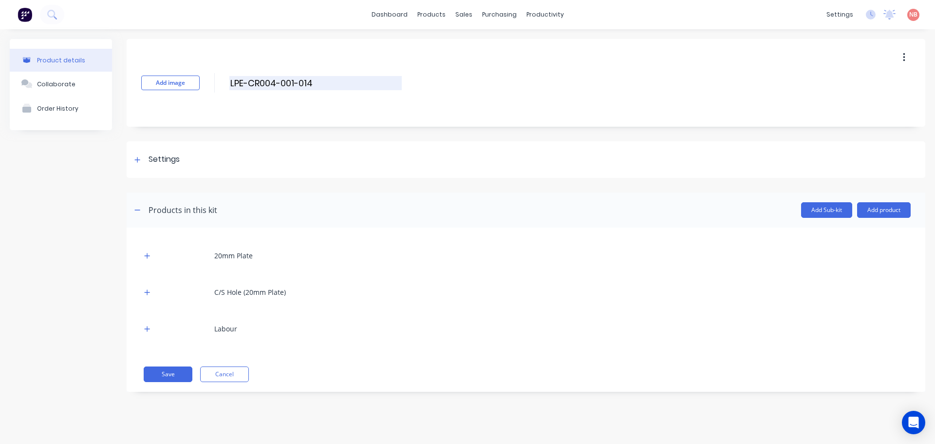
click at [311, 84] on input "LPE-CR004-001-014" at bounding box center [315, 83] width 172 height 14
type input "LPE-CR004-001-014-AM"
click at [186, 376] on button "Save" at bounding box center [168, 374] width 49 height 16
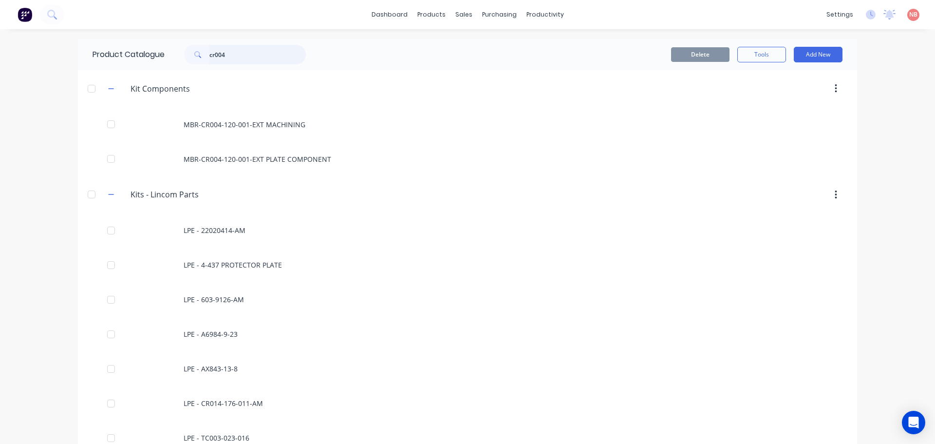
click at [243, 57] on input "cr004" at bounding box center [257, 54] width 96 height 19
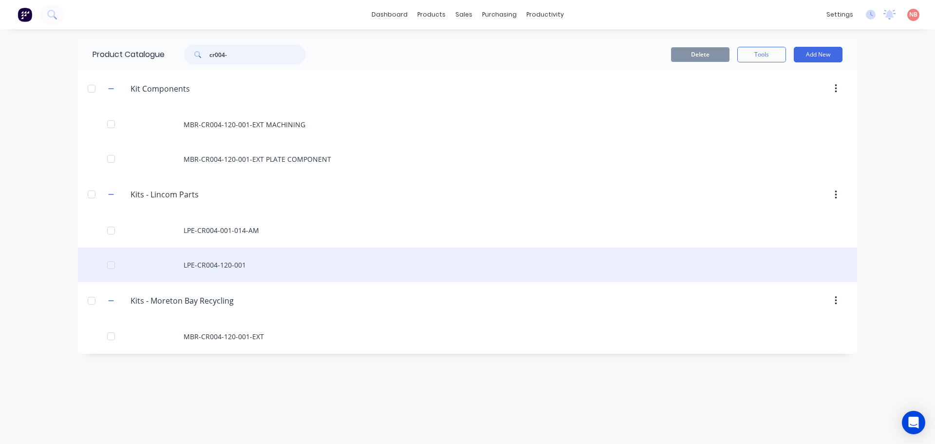
type input "cr004-"
click at [249, 272] on div "LPE-CR004-120-001" at bounding box center [467, 264] width 779 height 35
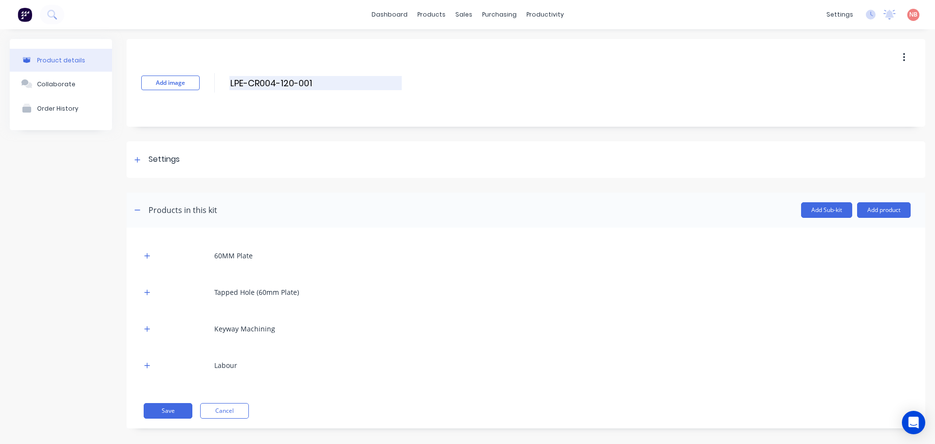
click at [317, 82] on input "LPE-CR004-120-001" at bounding box center [315, 83] width 172 height 14
type input "LPE-CR004-120-001-AM"
click at [162, 405] on button "Save" at bounding box center [168, 411] width 49 height 16
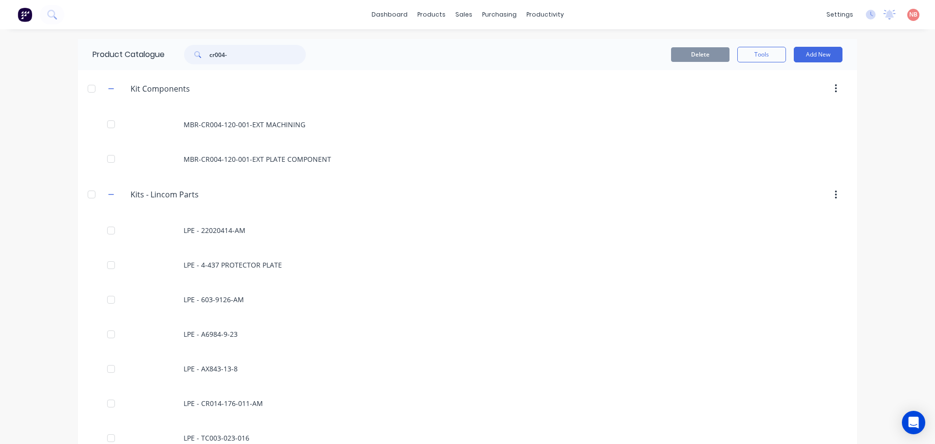
drag, startPoint x: 235, startPoint y: 55, endPoint x: 128, endPoint y: 50, distance: 107.2
click at [128, 50] on div "Product Catalogue cr004-" at bounding box center [204, 54] width 252 height 31
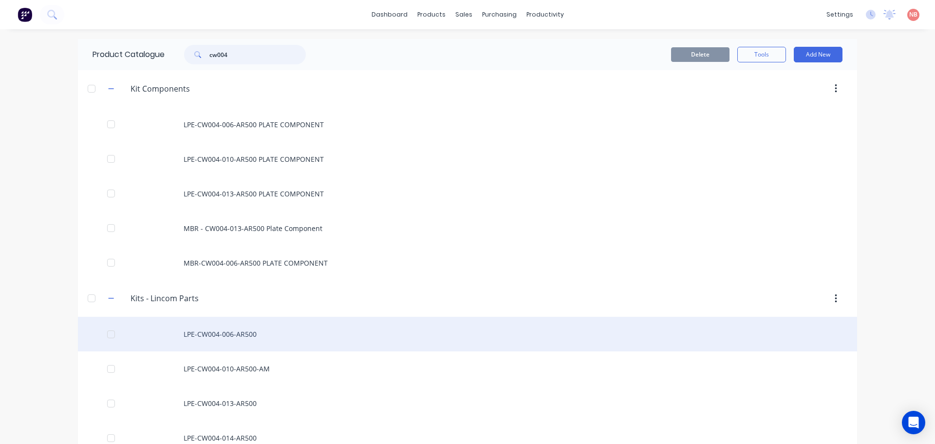
type input "cw004"
click at [268, 331] on div "LPE-CW004-006-AR500" at bounding box center [467, 334] width 779 height 35
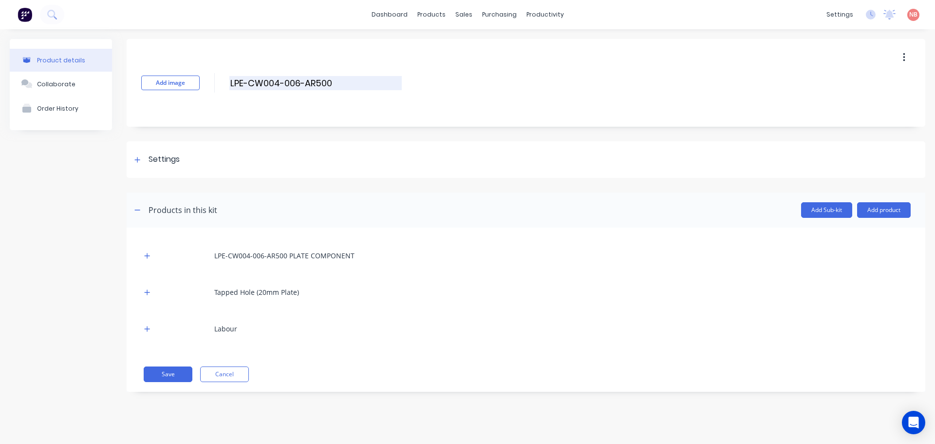
click at [352, 87] on input "LPE-CW004-006-AR500" at bounding box center [315, 83] width 172 height 14
type input "LPE-CW004-006-AR500-AM"
click at [185, 371] on button "Save" at bounding box center [168, 374] width 49 height 16
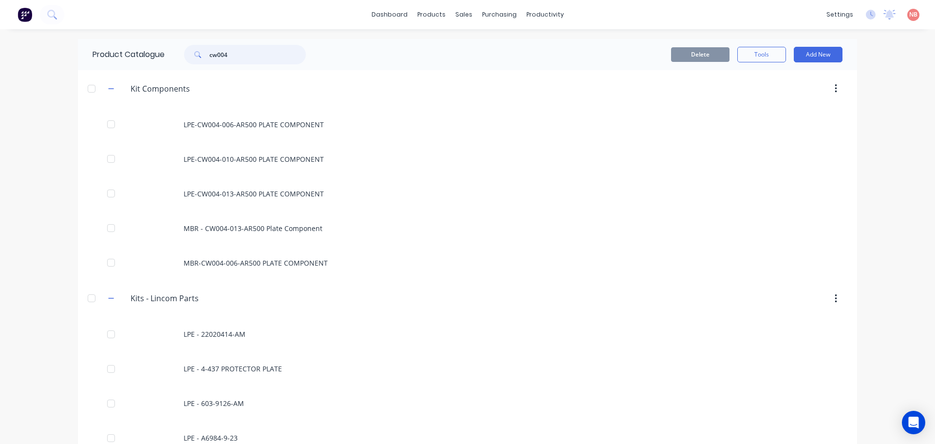
drag, startPoint x: 243, startPoint y: 57, endPoint x: 171, endPoint y: 58, distance: 72.1
click at [171, 58] on div "cw004" at bounding box center [243, 54] width 156 height 19
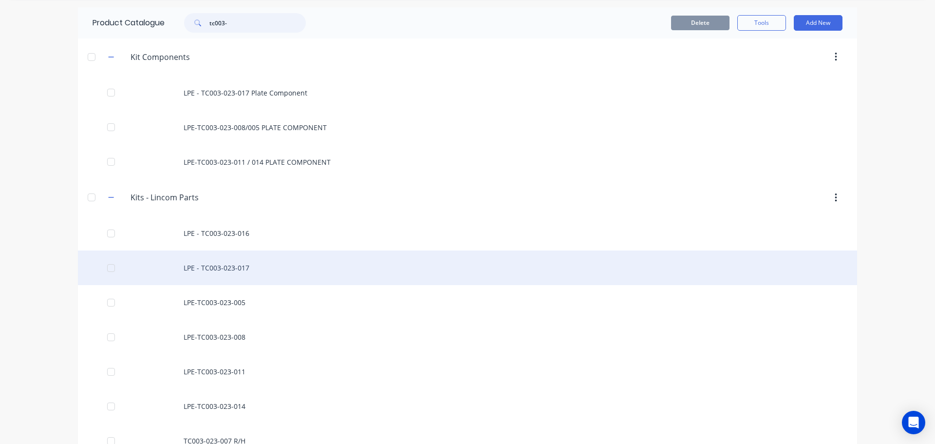
scroll to position [56, 0]
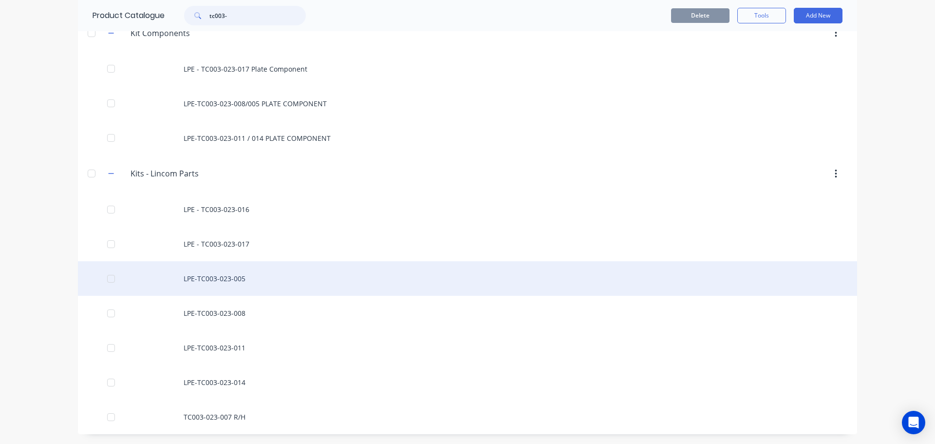
type input "tc003-"
click at [247, 278] on div "LPE-TC003-023-005" at bounding box center [467, 278] width 779 height 35
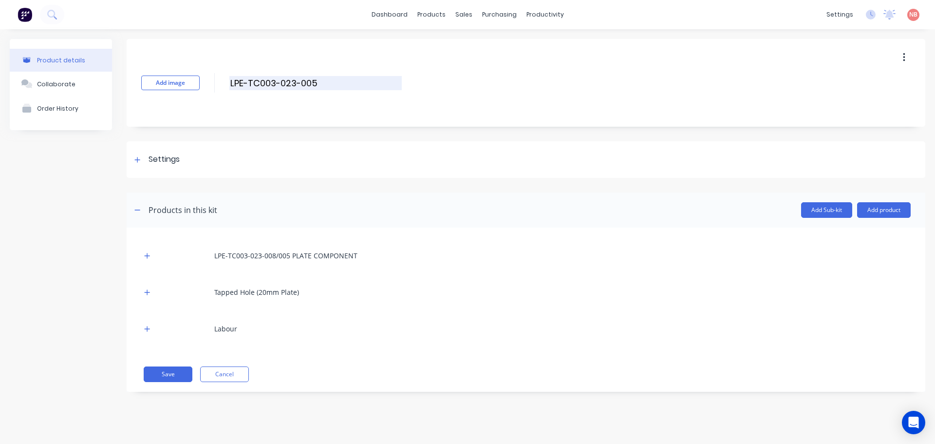
click at [332, 82] on input "LPE-TC003-023-005" at bounding box center [315, 83] width 172 height 14
type input "LPE-TC003-023-005-AM"
click at [180, 375] on button "Save" at bounding box center [168, 374] width 49 height 16
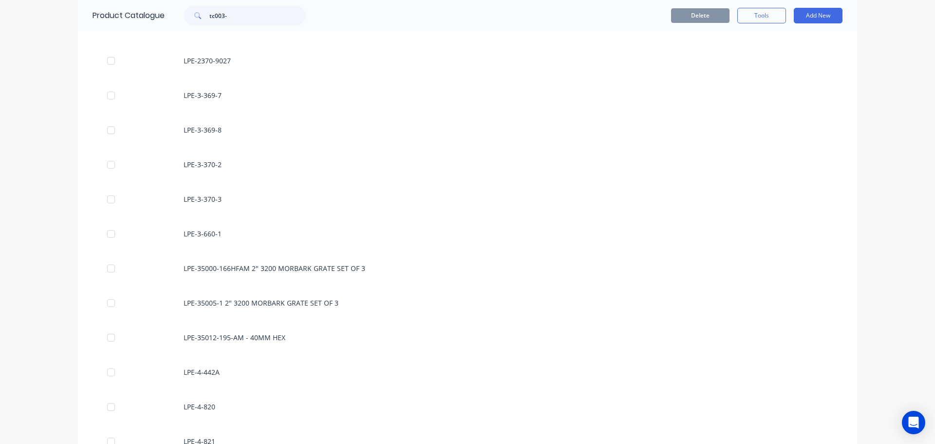
scroll to position [1656, 0]
click at [255, 19] on input "tc003-" at bounding box center [257, 15] width 96 height 19
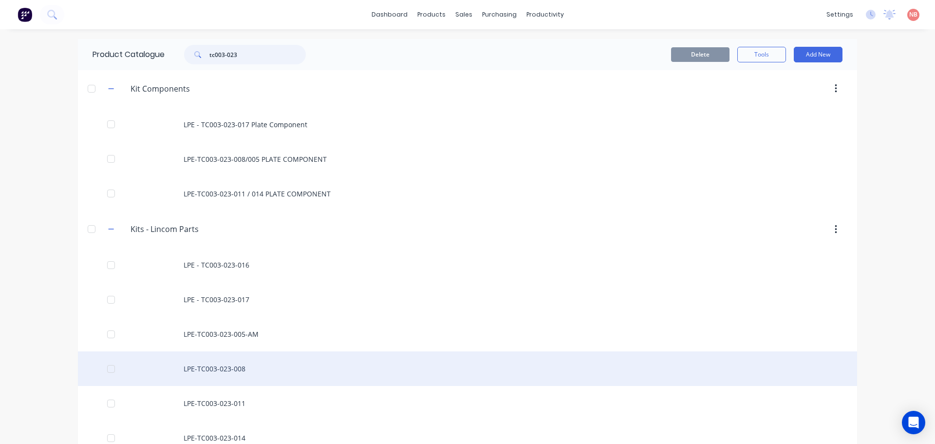
type input "tc003-023"
click at [237, 378] on div "LPE-TC003-023-008" at bounding box center [467, 368] width 779 height 35
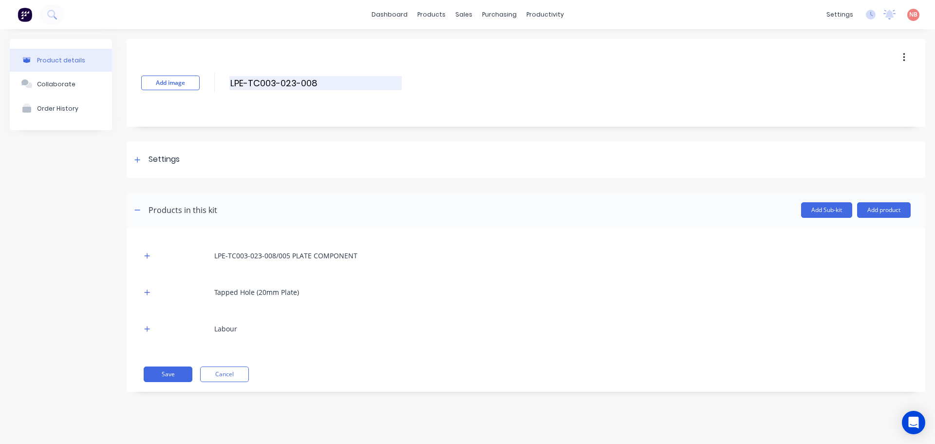
click at [323, 85] on input "LPE-TC003-023-008" at bounding box center [315, 83] width 172 height 14
type input "LPE-TC003-023-008-AM"
click at [173, 371] on button "Save" at bounding box center [168, 374] width 49 height 16
